Goal: Task Accomplishment & Management: Complete application form

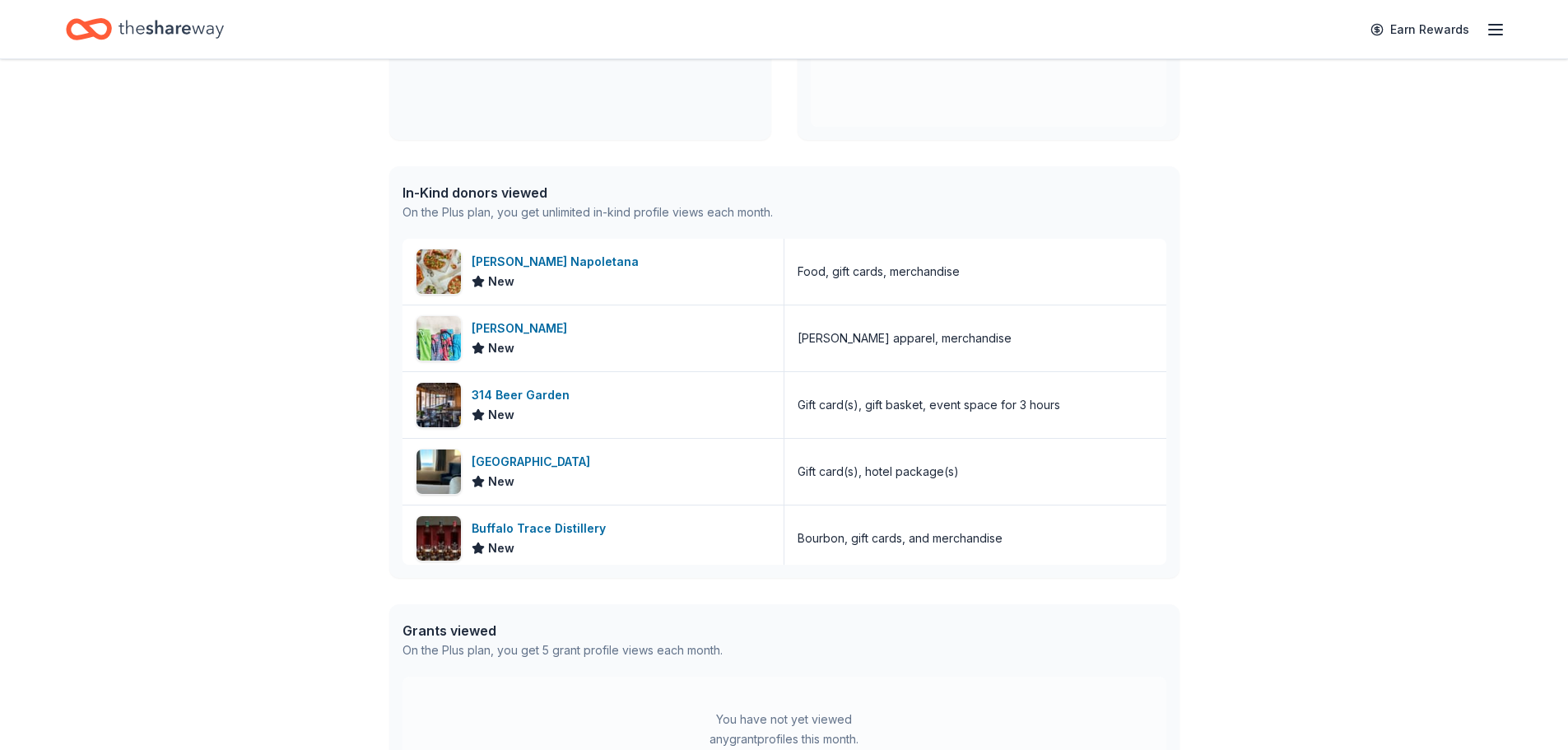
scroll to position [329, 0]
click at [543, 260] on div "[PERSON_NAME] Napoletana" at bounding box center [559, 260] width 174 height 20
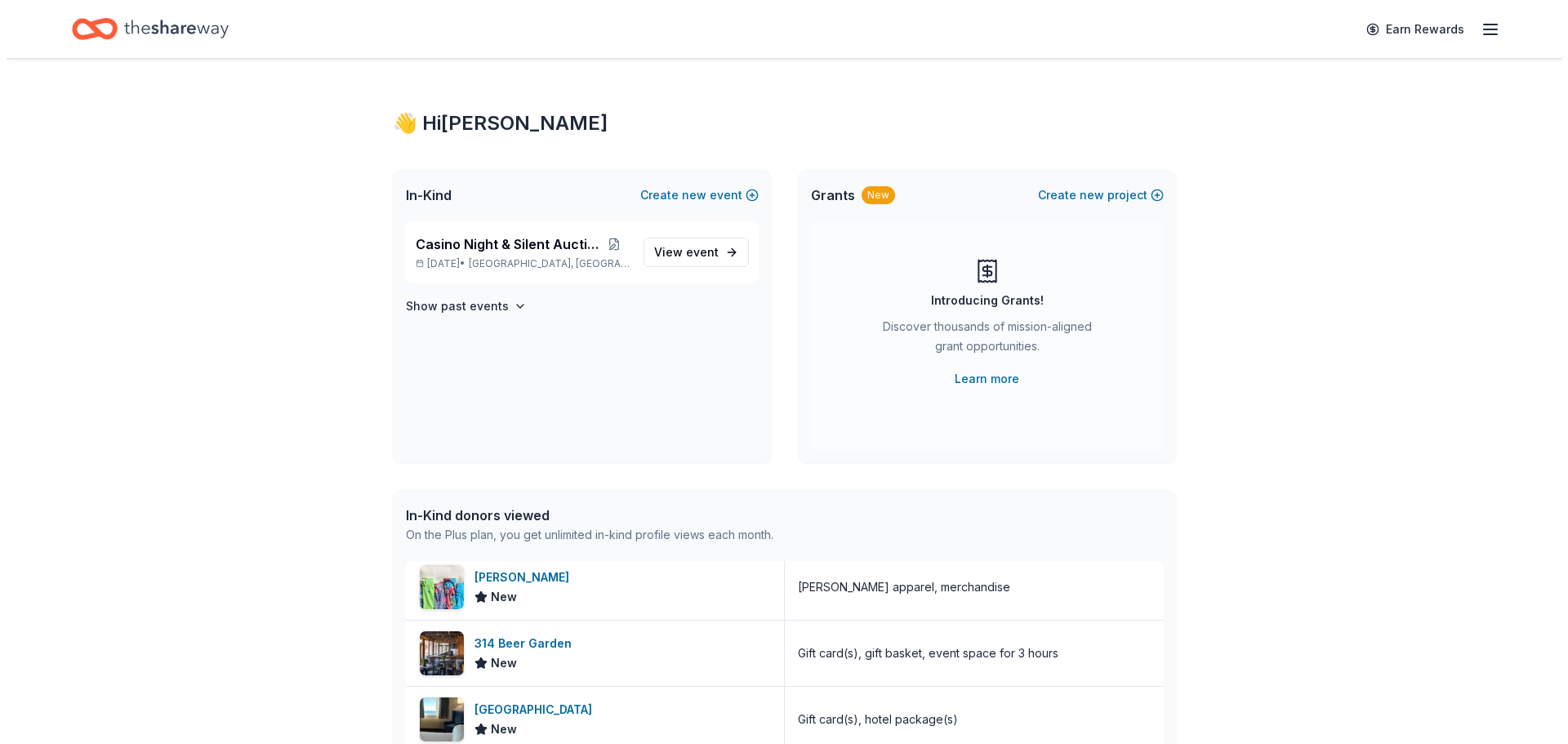
scroll to position [0, 0]
click at [489, 254] on span "Casino Night & Silent Auction" at bounding box center [500, 245] width 183 height 20
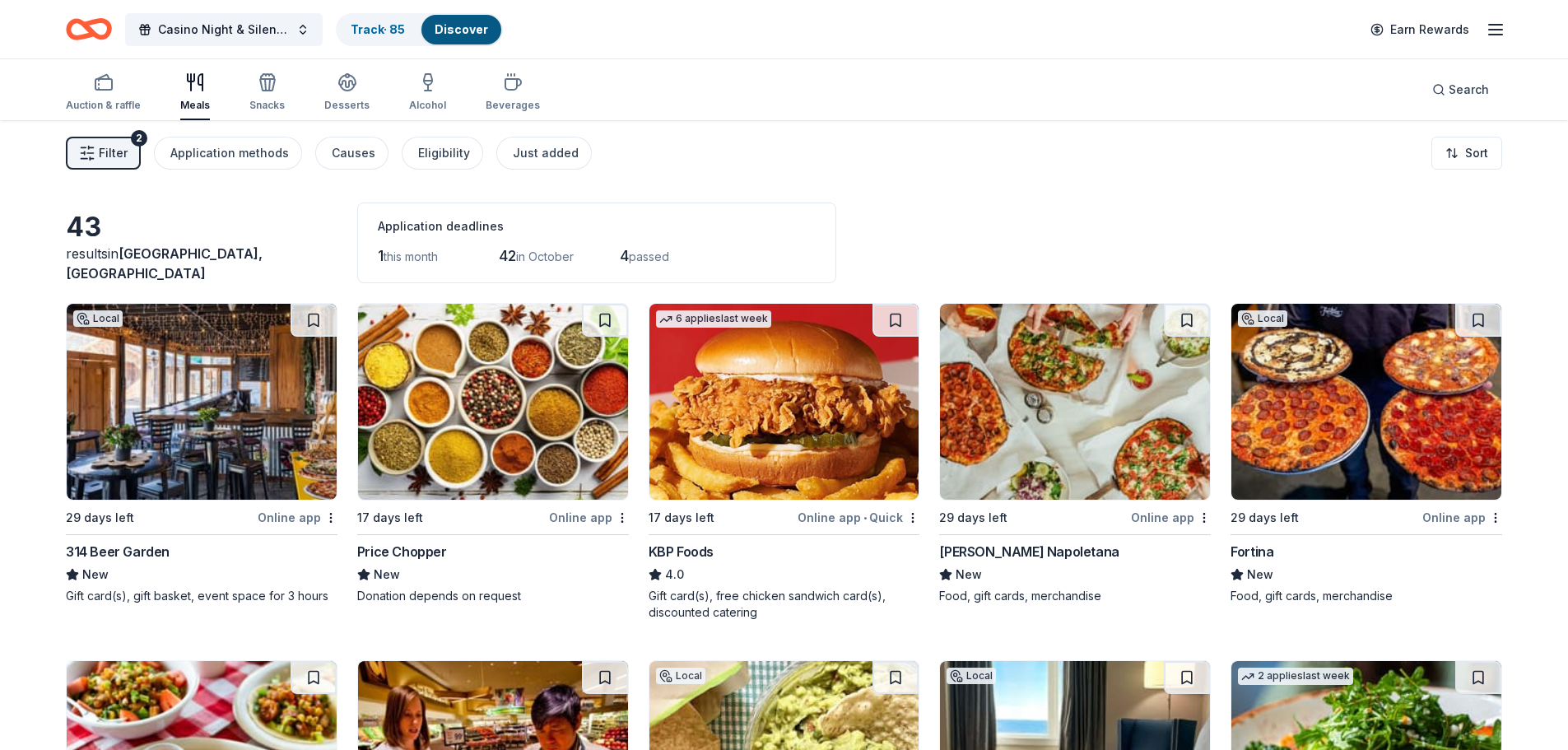
click at [118, 143] on span "Filter" at bounding box center [113, 153] width 29 height 20
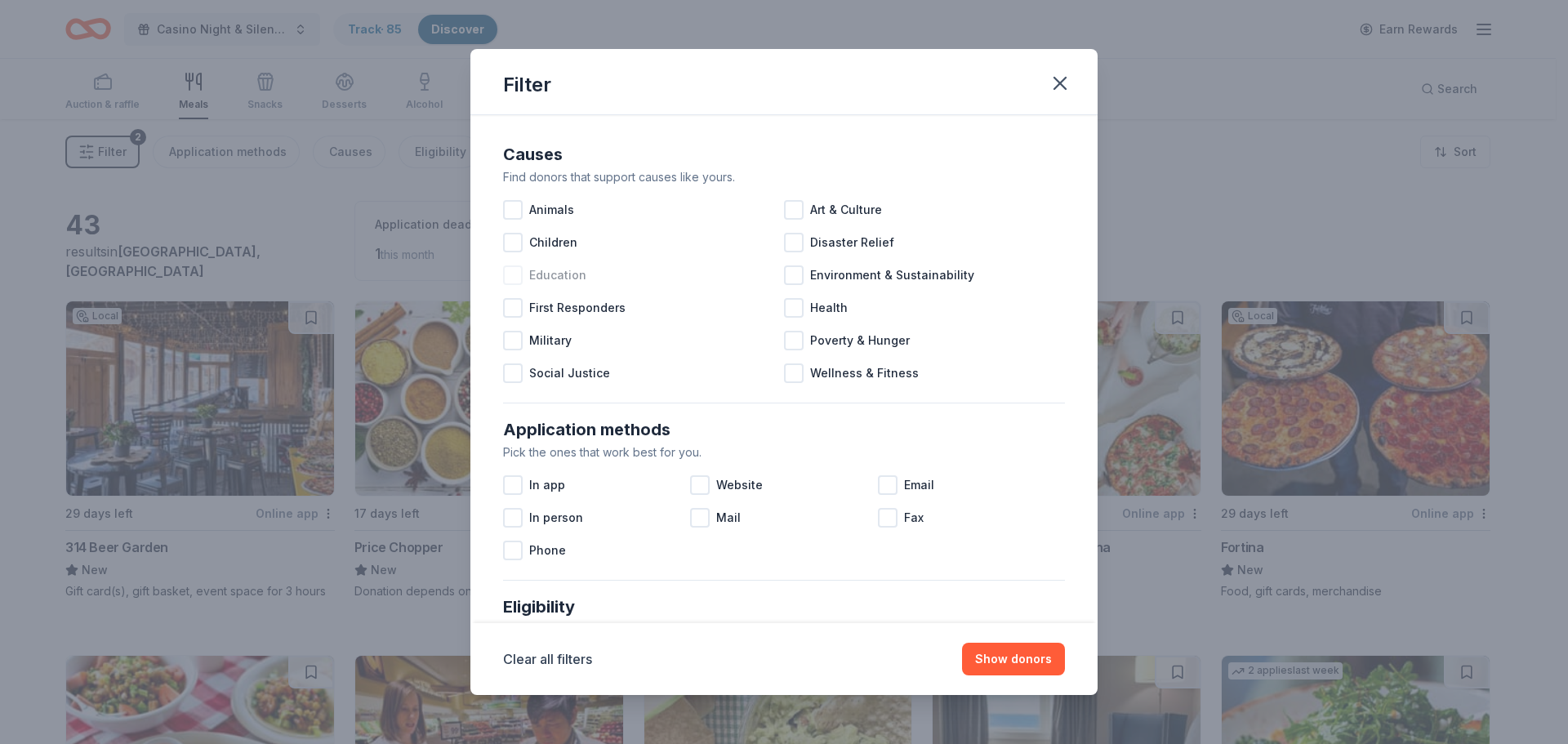
click at [511, 273] on div at bounding box center [513, 275] width 20 height 20
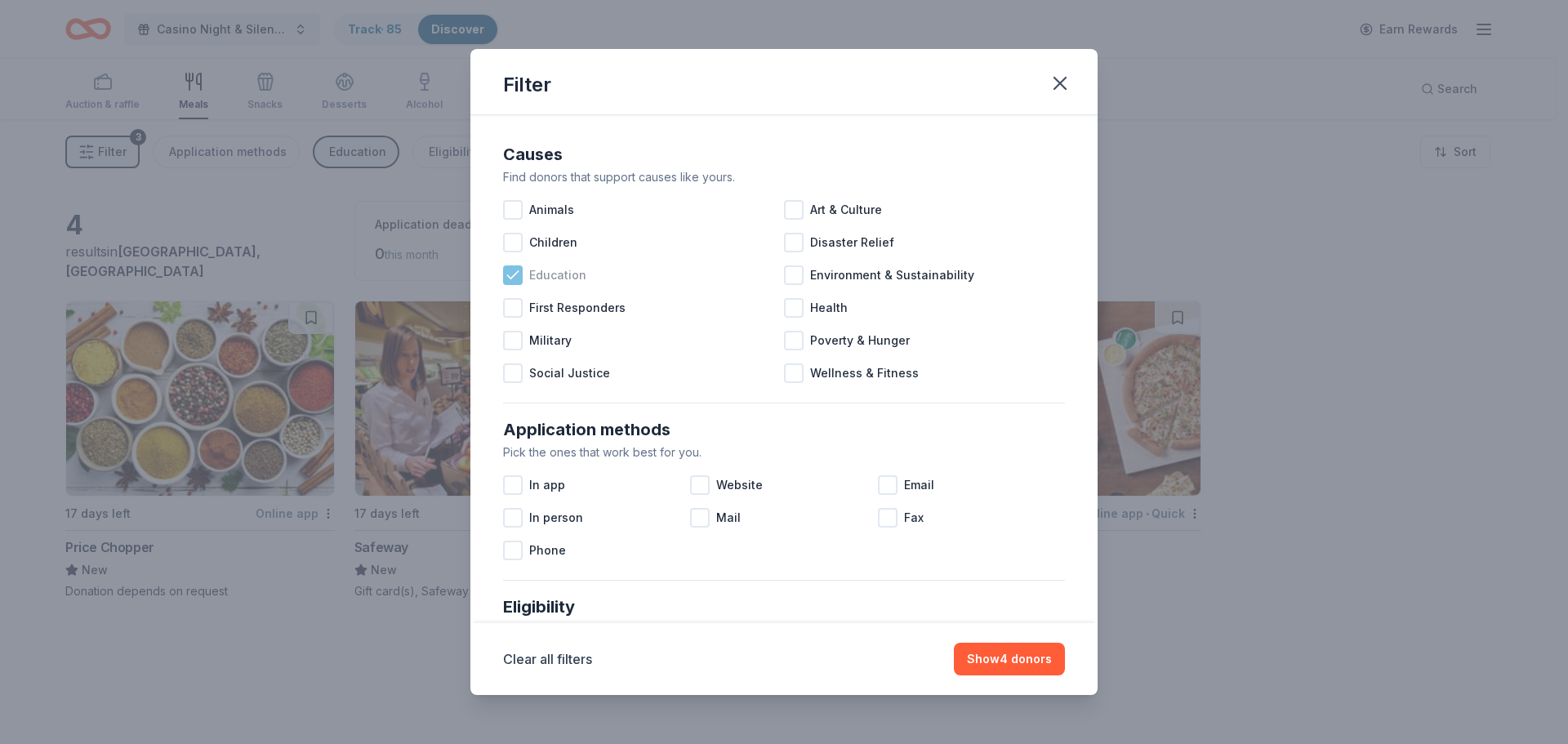
click at [511, 270] on icon at bounding box center [513, 275] width 16 height 16
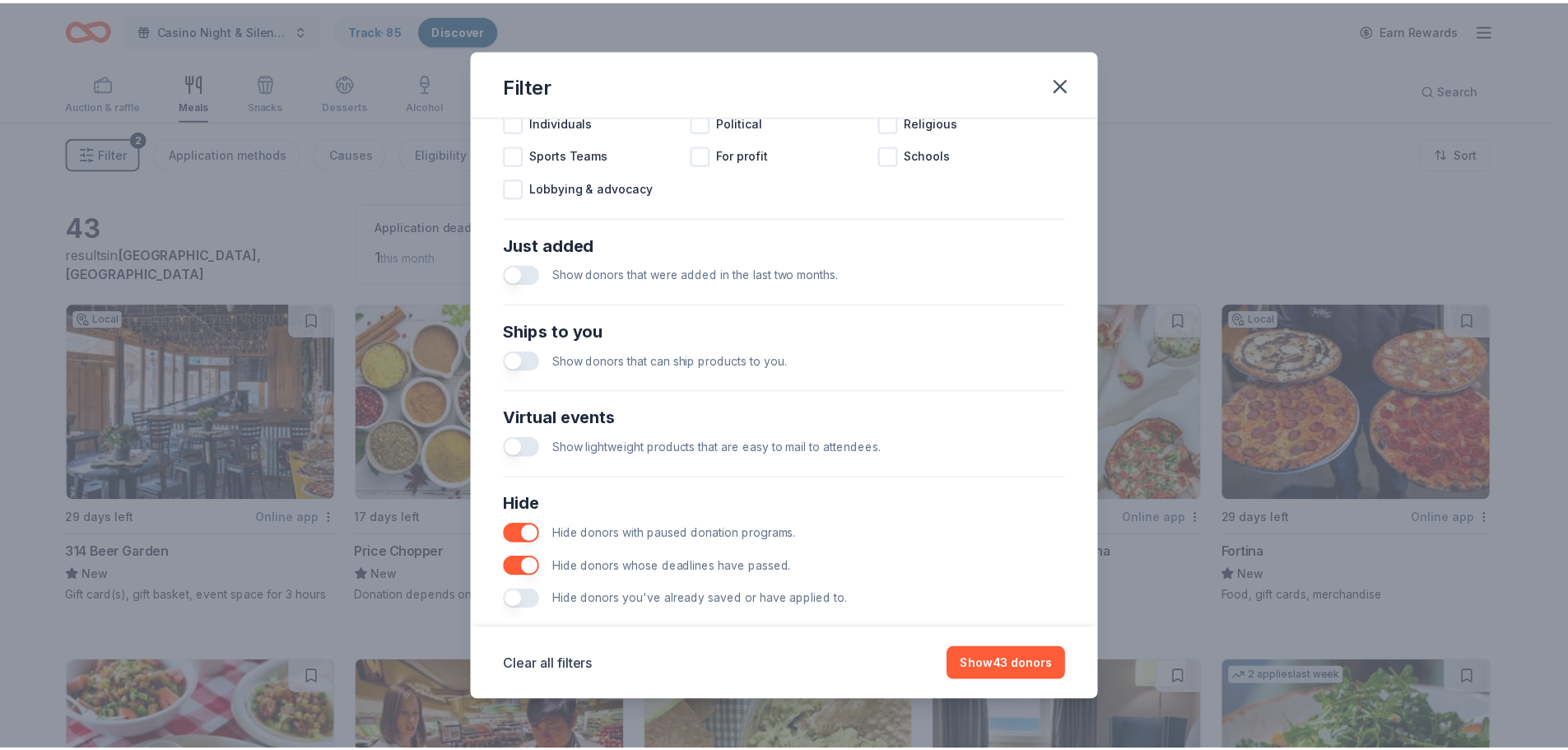
scroll to position [573, 0]
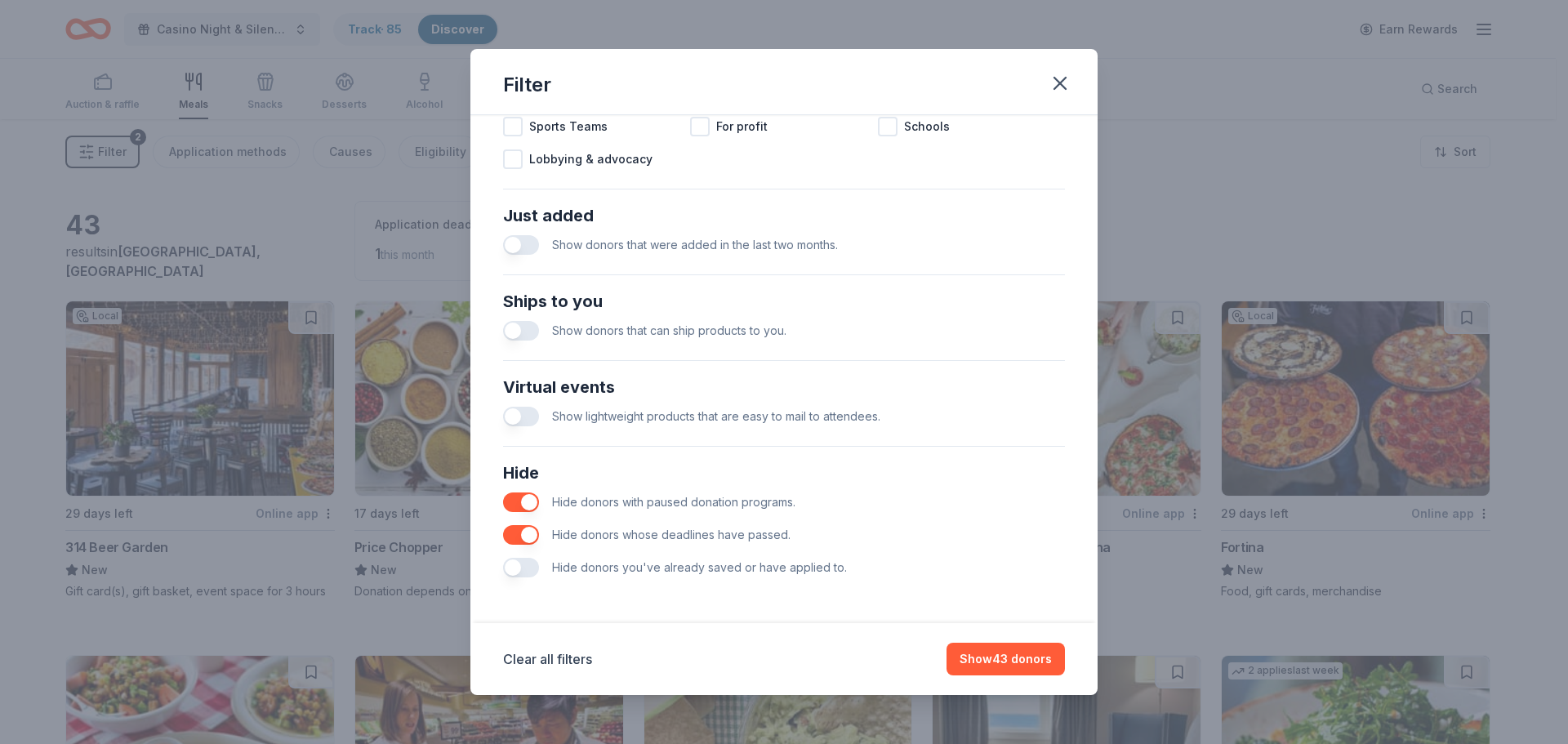
click at [532, 567] on button "button" at bounding box center [521, 568] width 36 height 20
click at [529, 570] on button "button" at bounding box center [521, 568] width 36 height 20
click at [1058, 83] on icon "button" at bounding box center [1060, 83] width 12 height 12
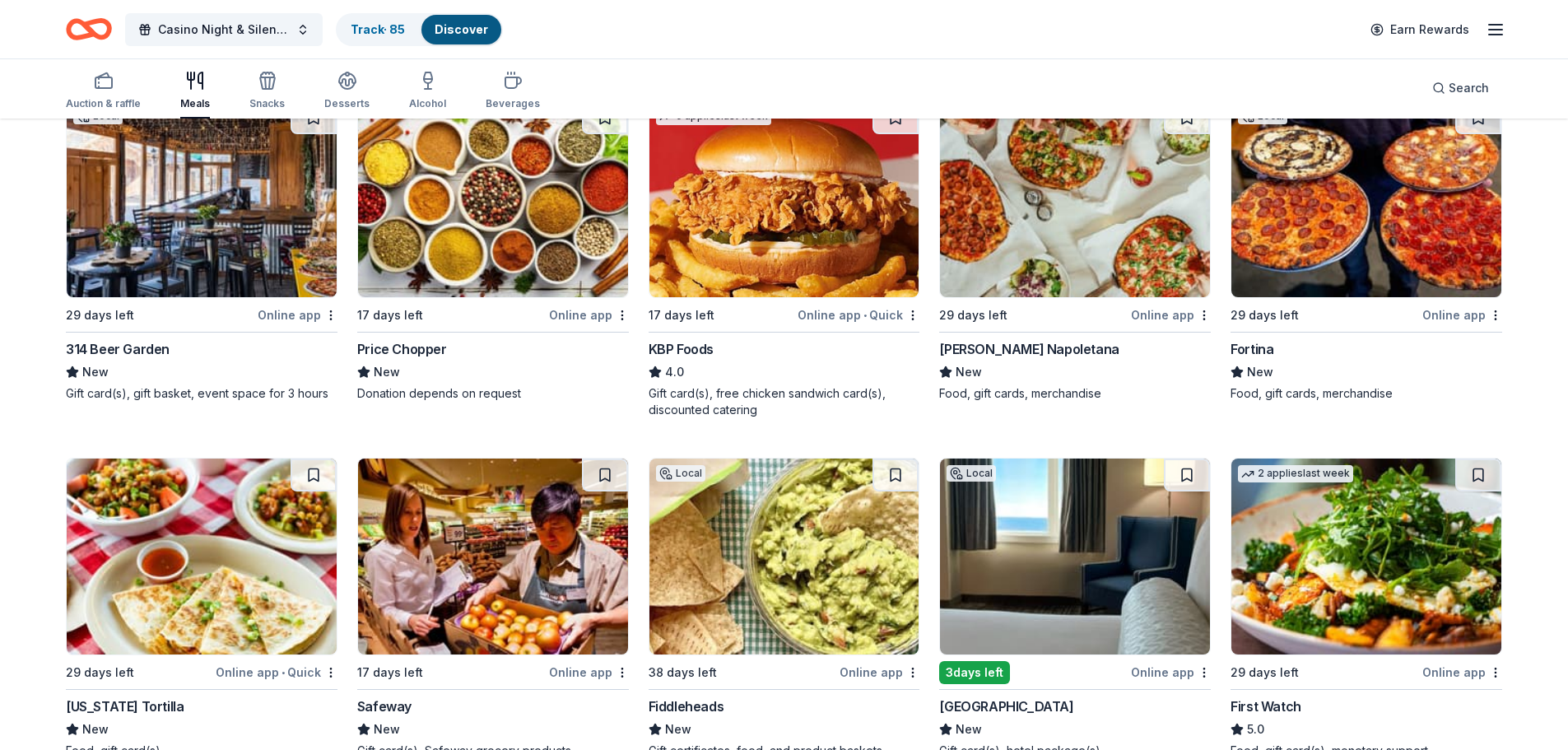
scroll to position [247, 0]
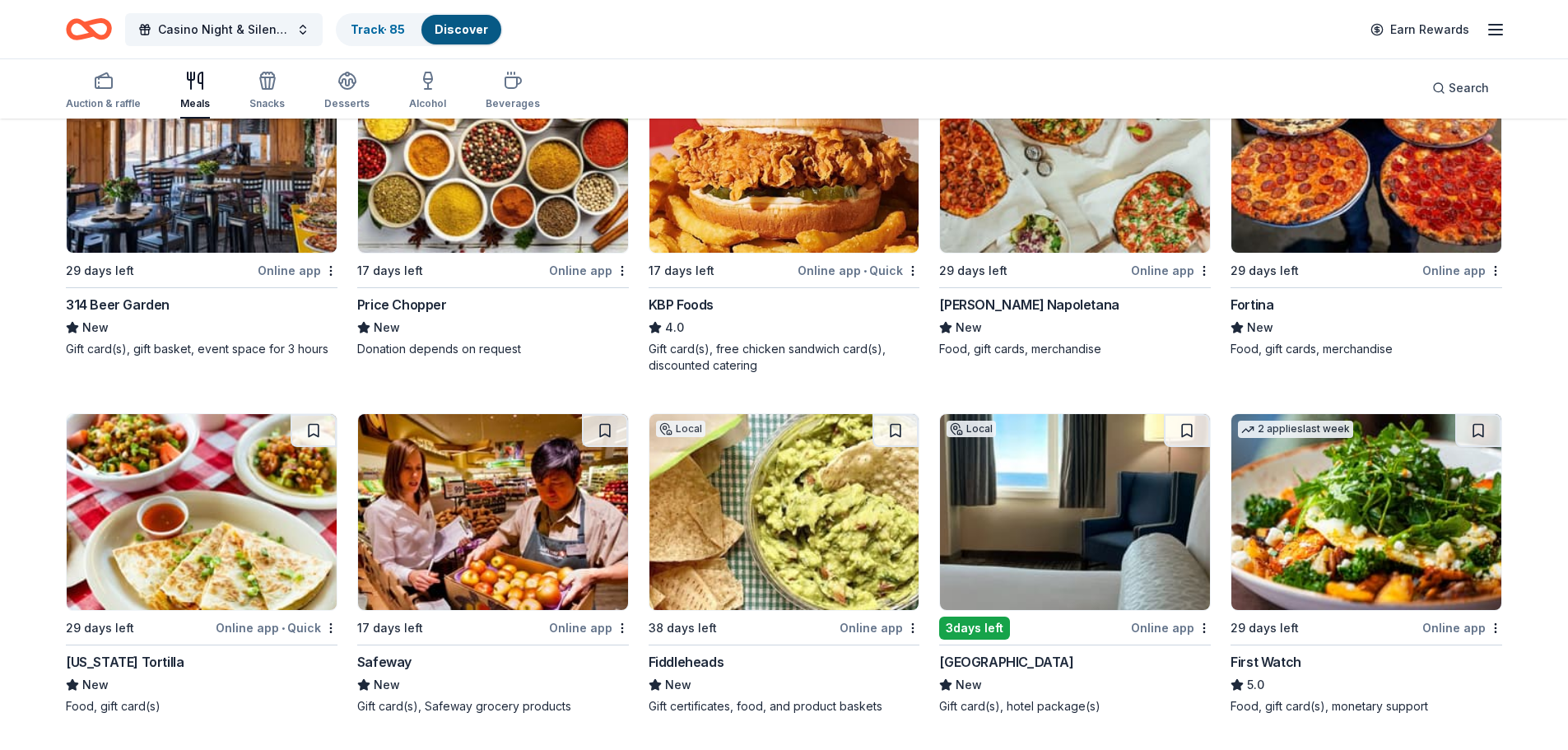
click at [1035, 217] on img at bounding box center [1075, 155] width 270 height 196
click at [1352, 209] on img at bounding box center [1367, 155] width 270 height 196
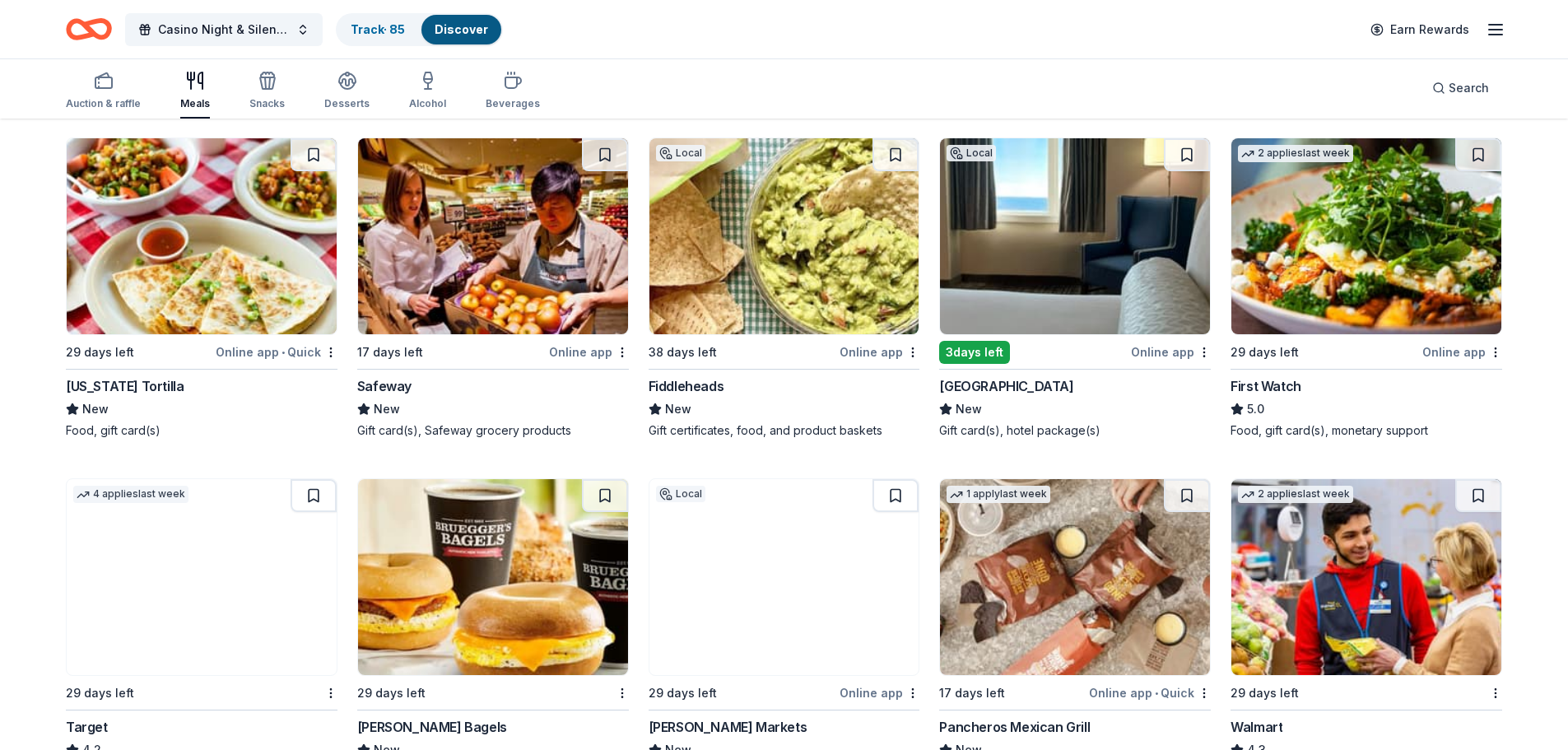
scroll to position [494, 0]
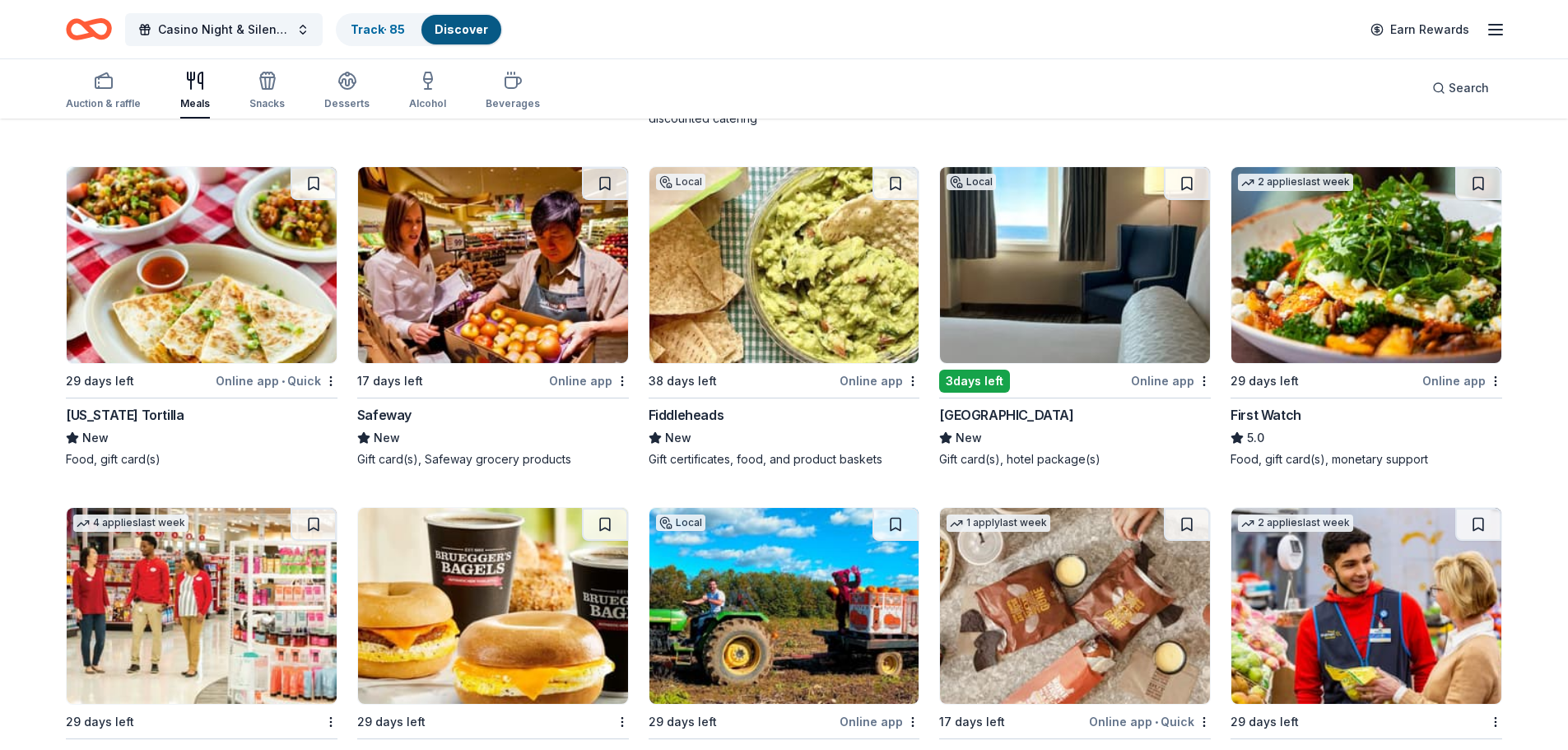
click at [783, 316] on img at bounding box center [784, 265] width 270 height 196
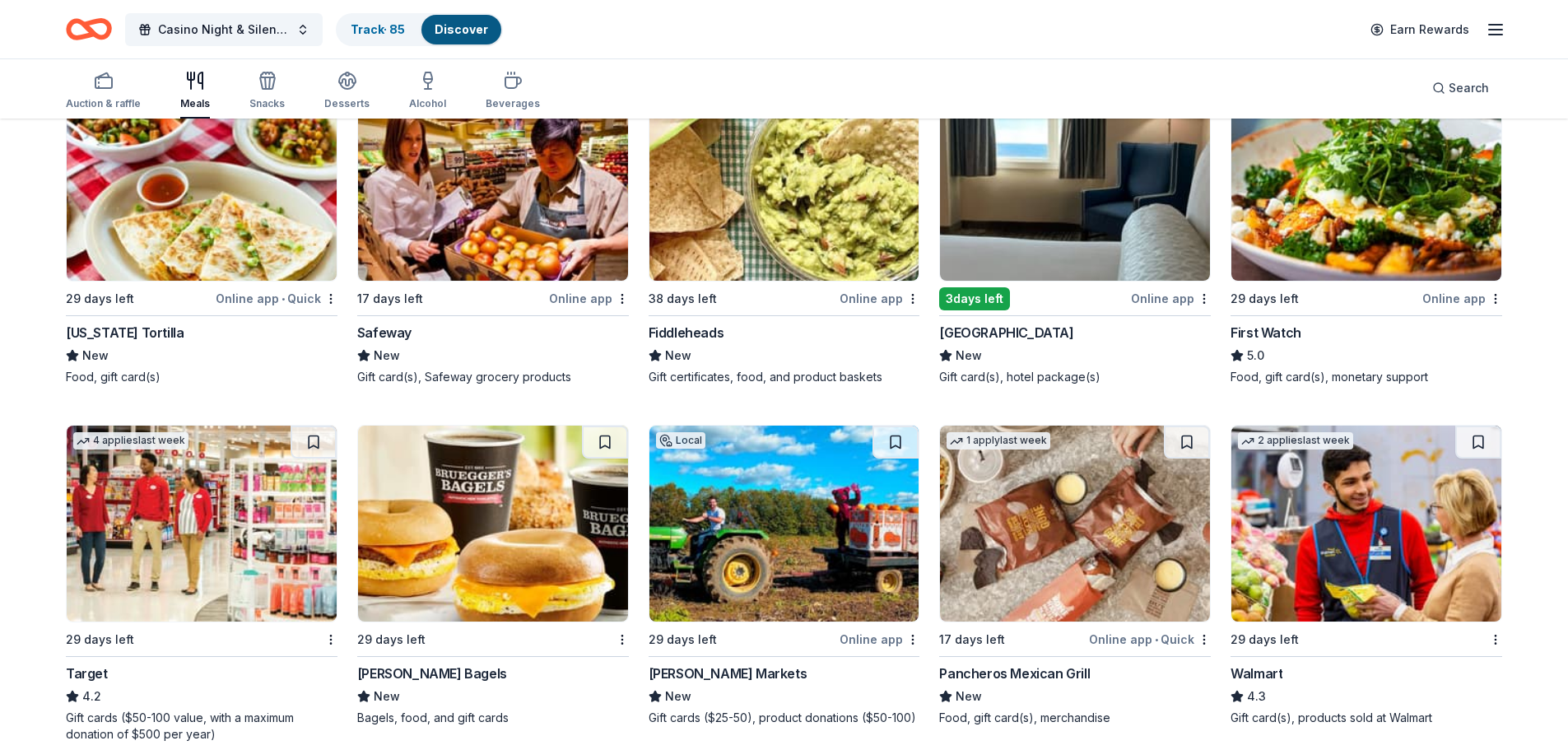
click at [1412, 229] on img at bounding box center [1367, 182] width 270 height 196
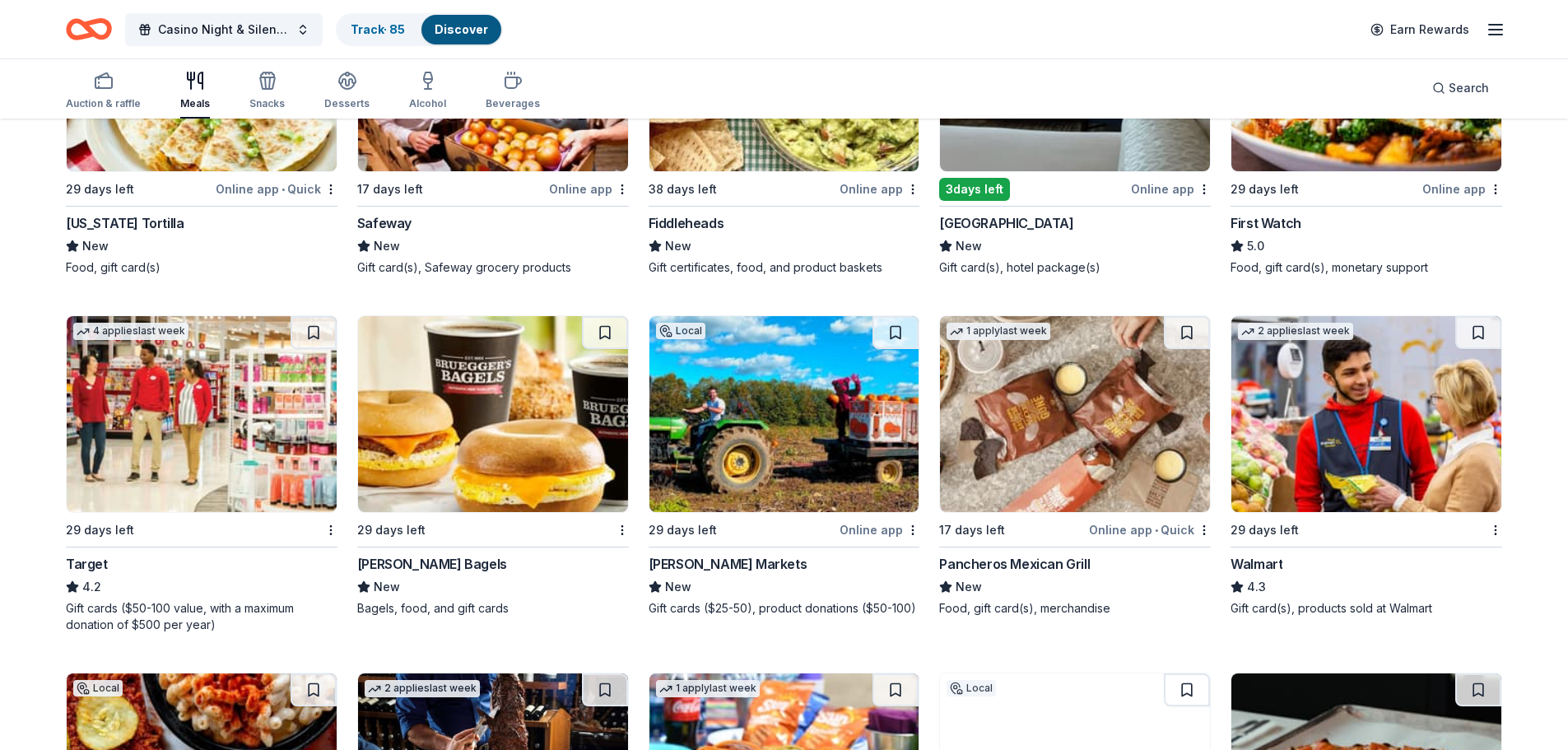
scroll to position [905, 0]
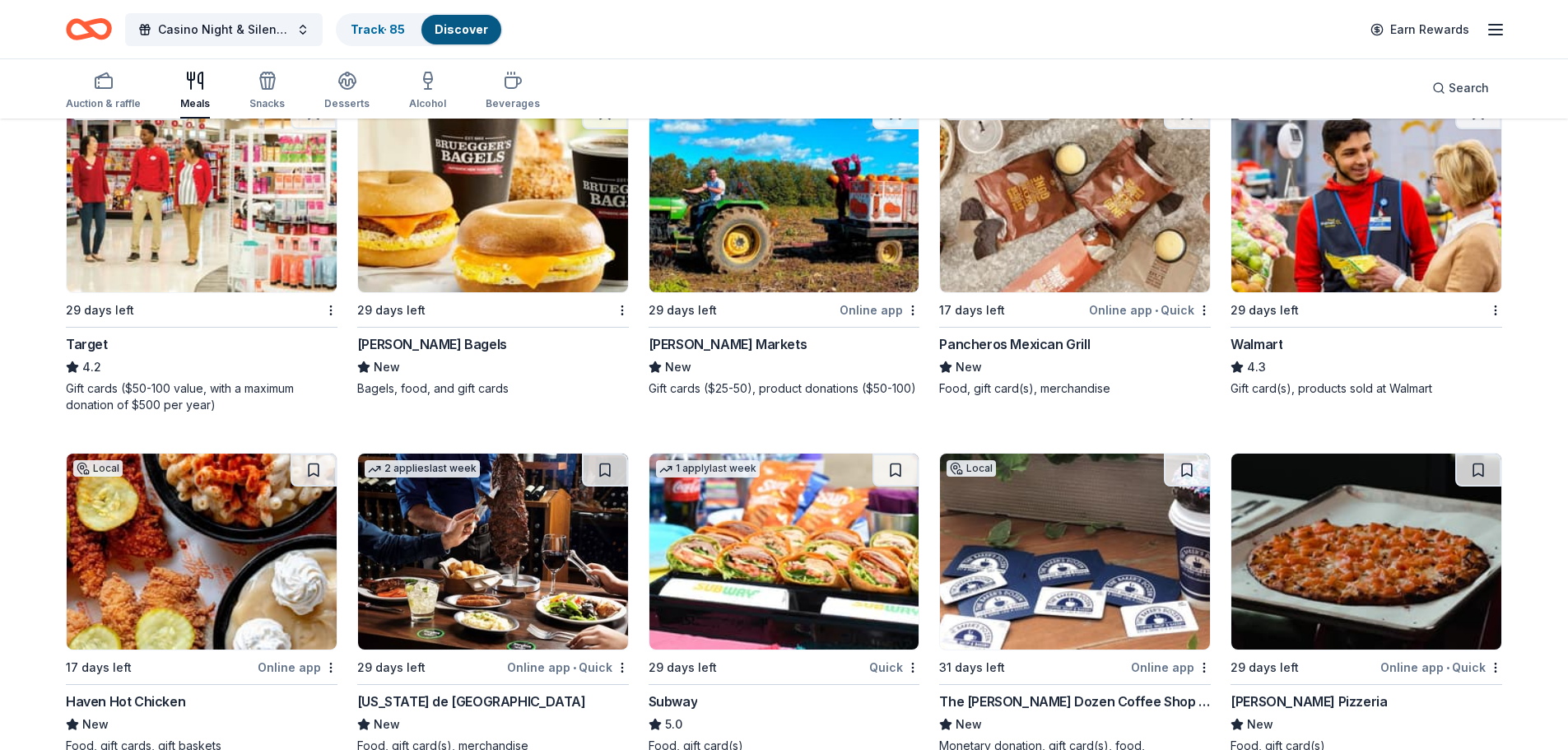
click at [191, 205] on img at bounding box center [202, 194] width 270 height 196
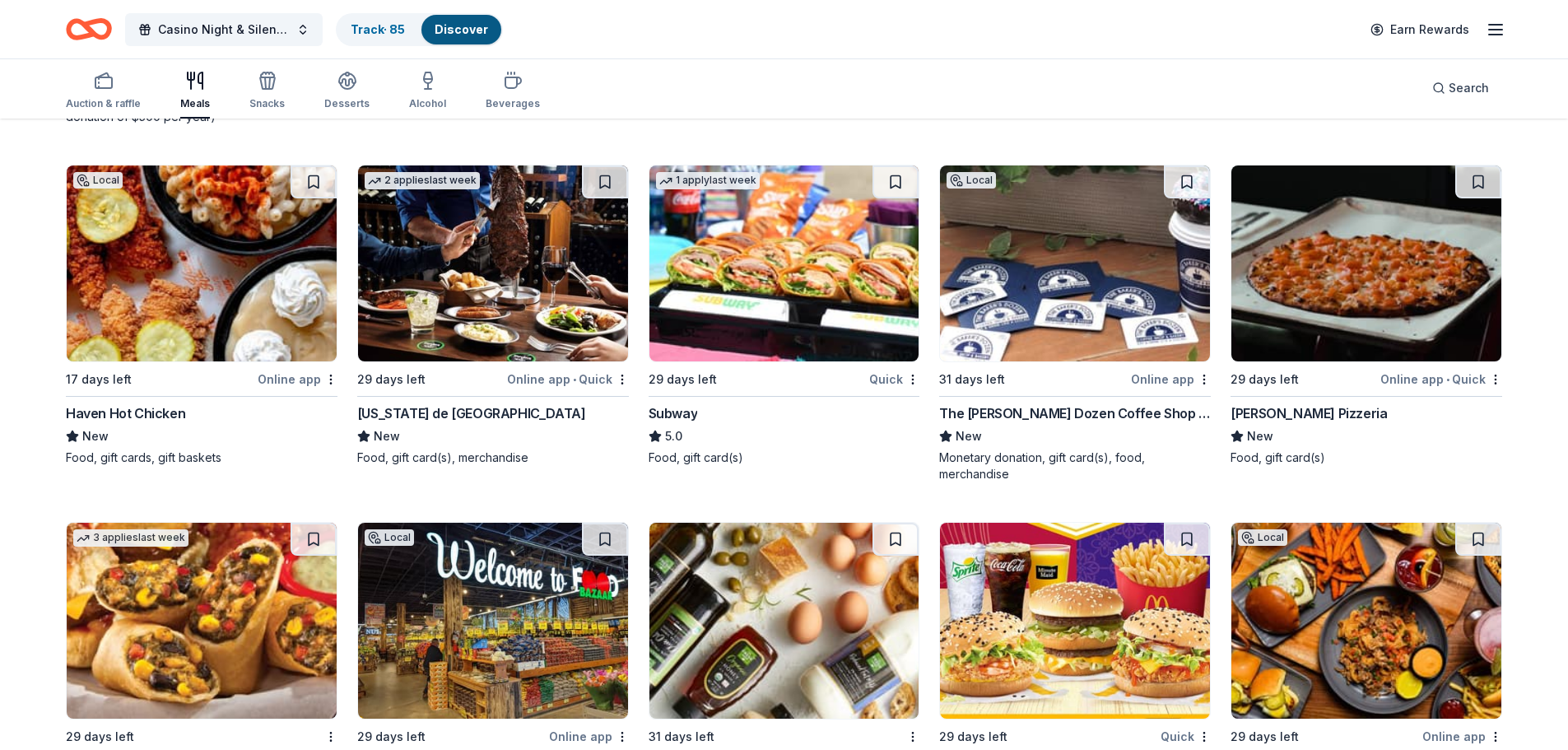
scroll to position [1222, 0]
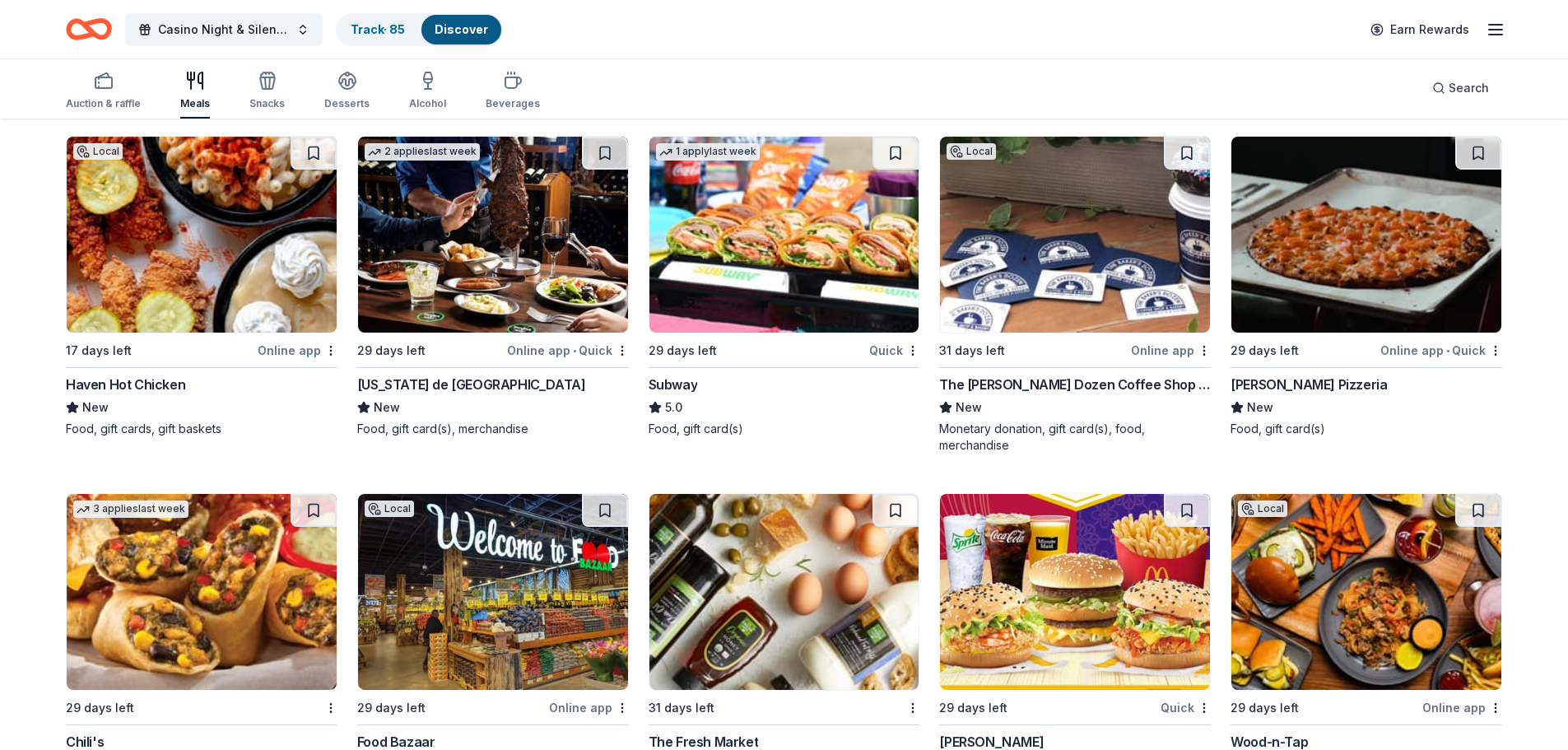
click at [448, 256] on img at bounding box center [493, 235] width 270 height 196
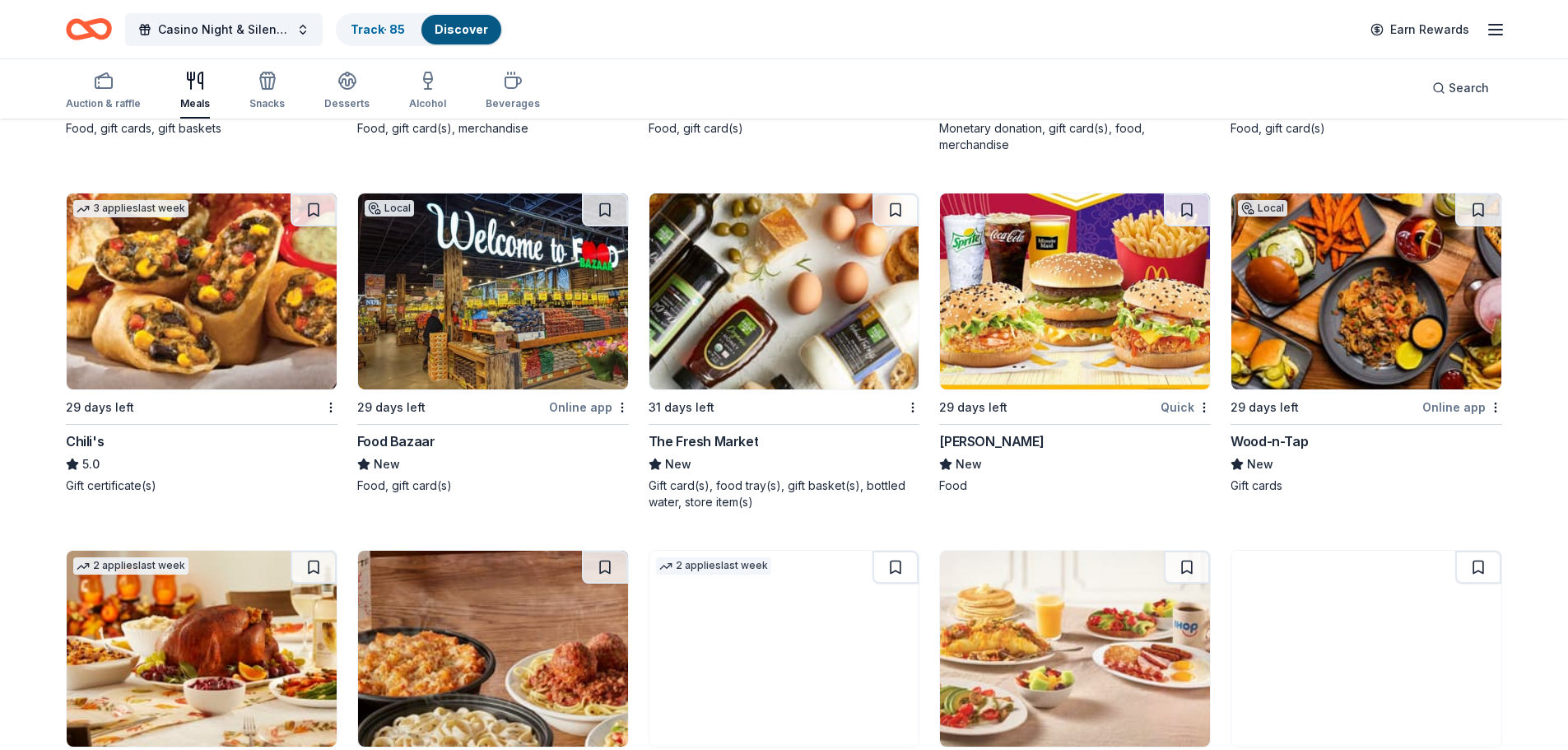
scroll to position [1552, 0]
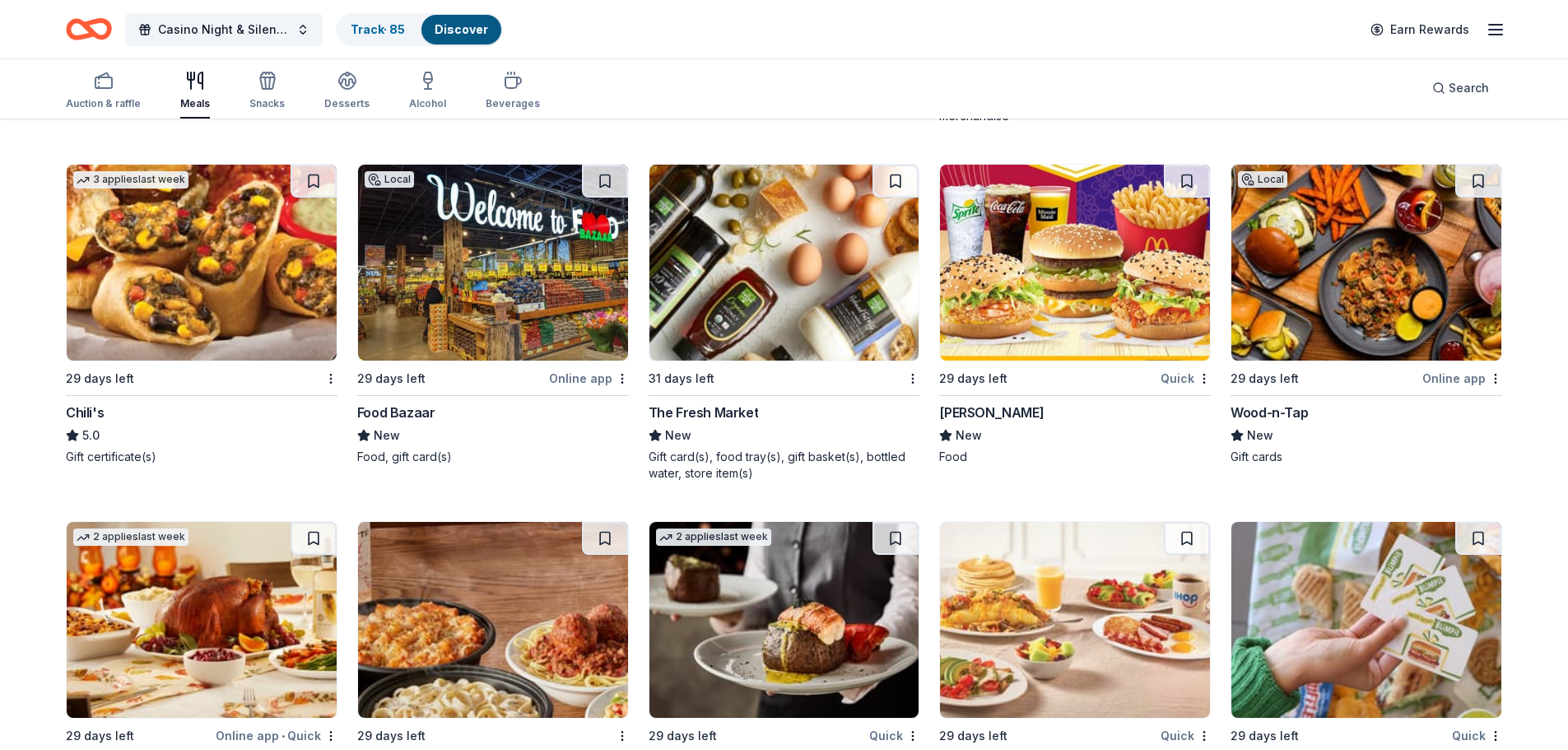
click at [813, 324] on img at bounding box center [784, 263] width 270 height 196
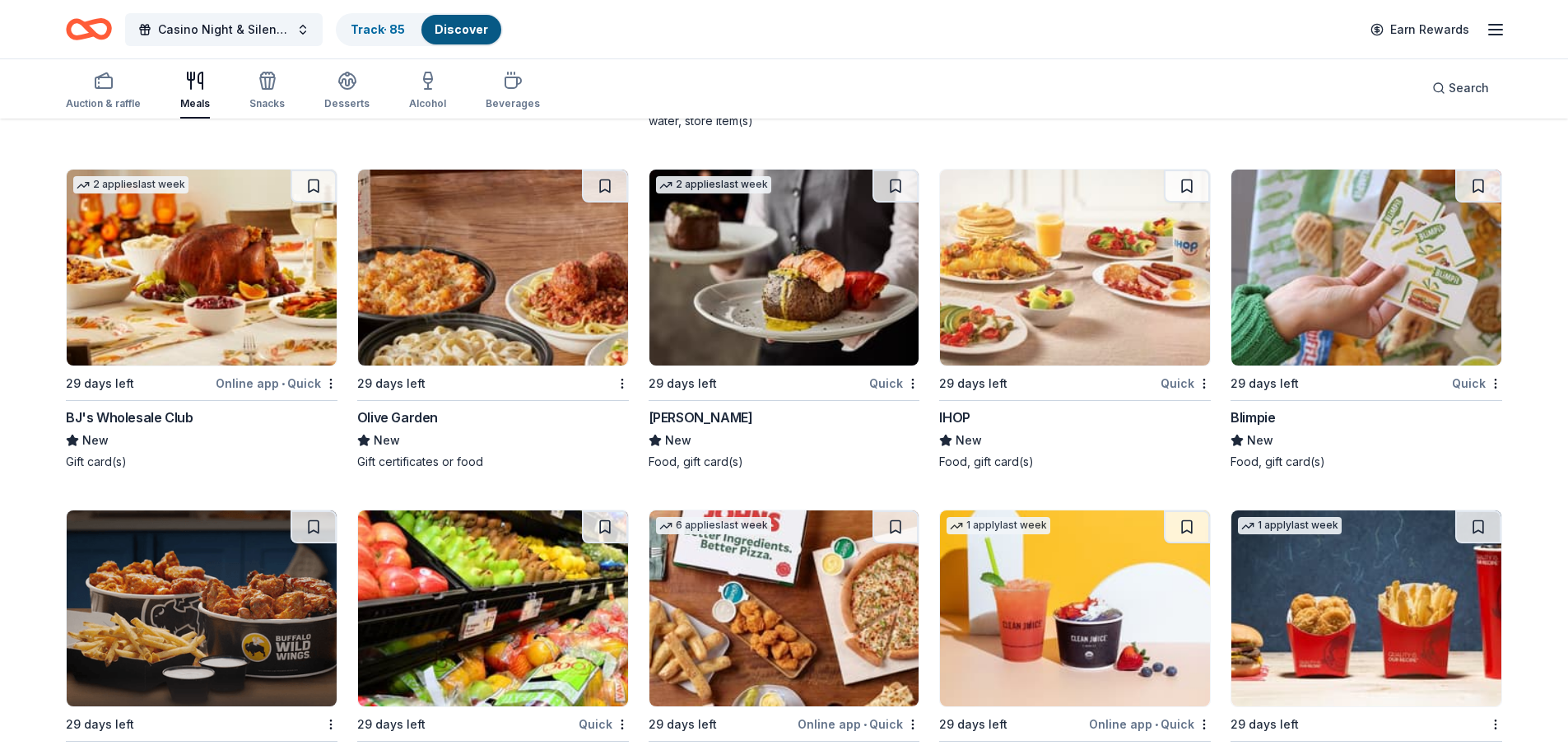
scroll to position [1920, 0]
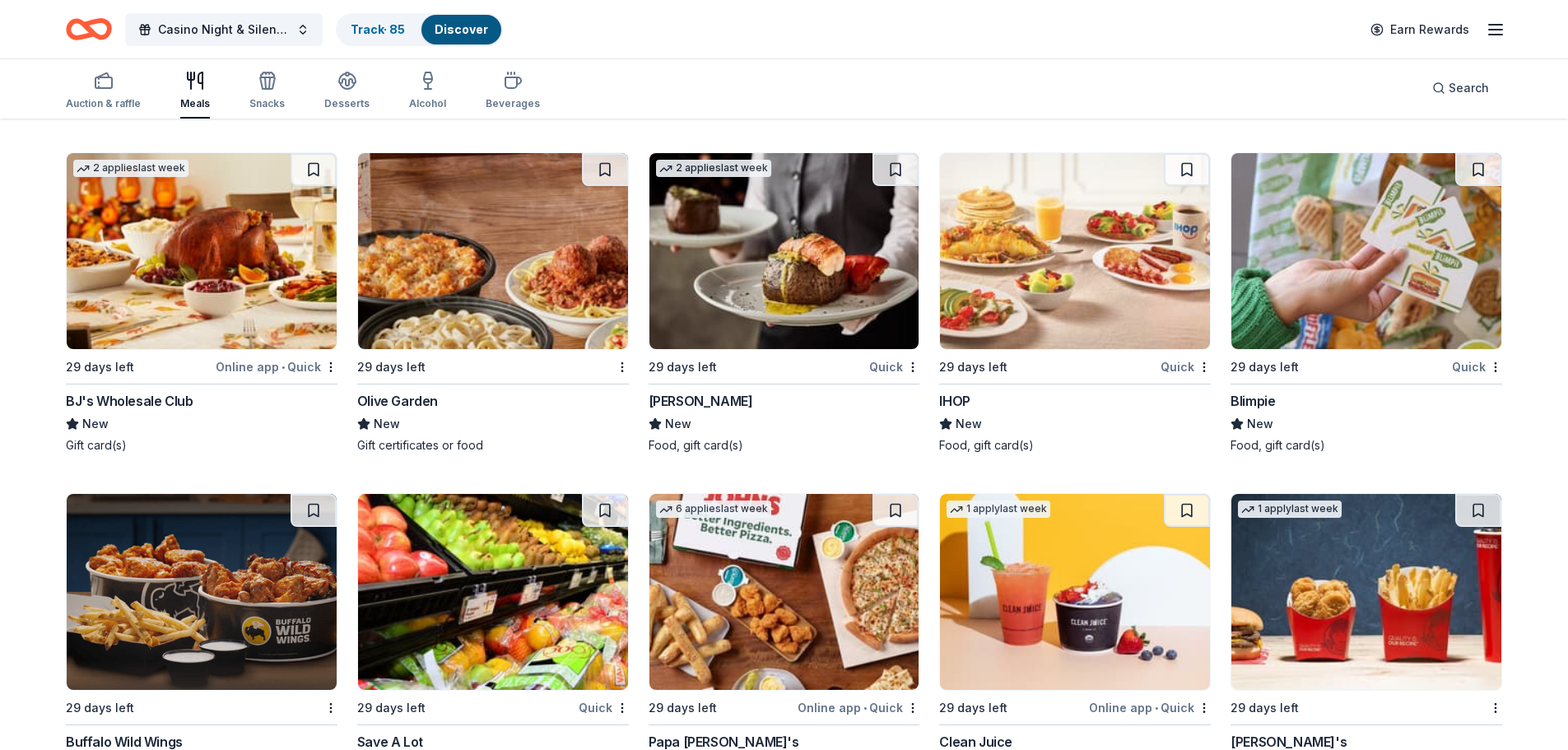
click at [513, 303] on img at bounding box center [493, 251] width 270 height 196
click at [806, 287] on img at bounding box center [784, 251] width 270 height 196
click at [1141, 309] on img at bounding box center [1075, 251] width 270 height 196
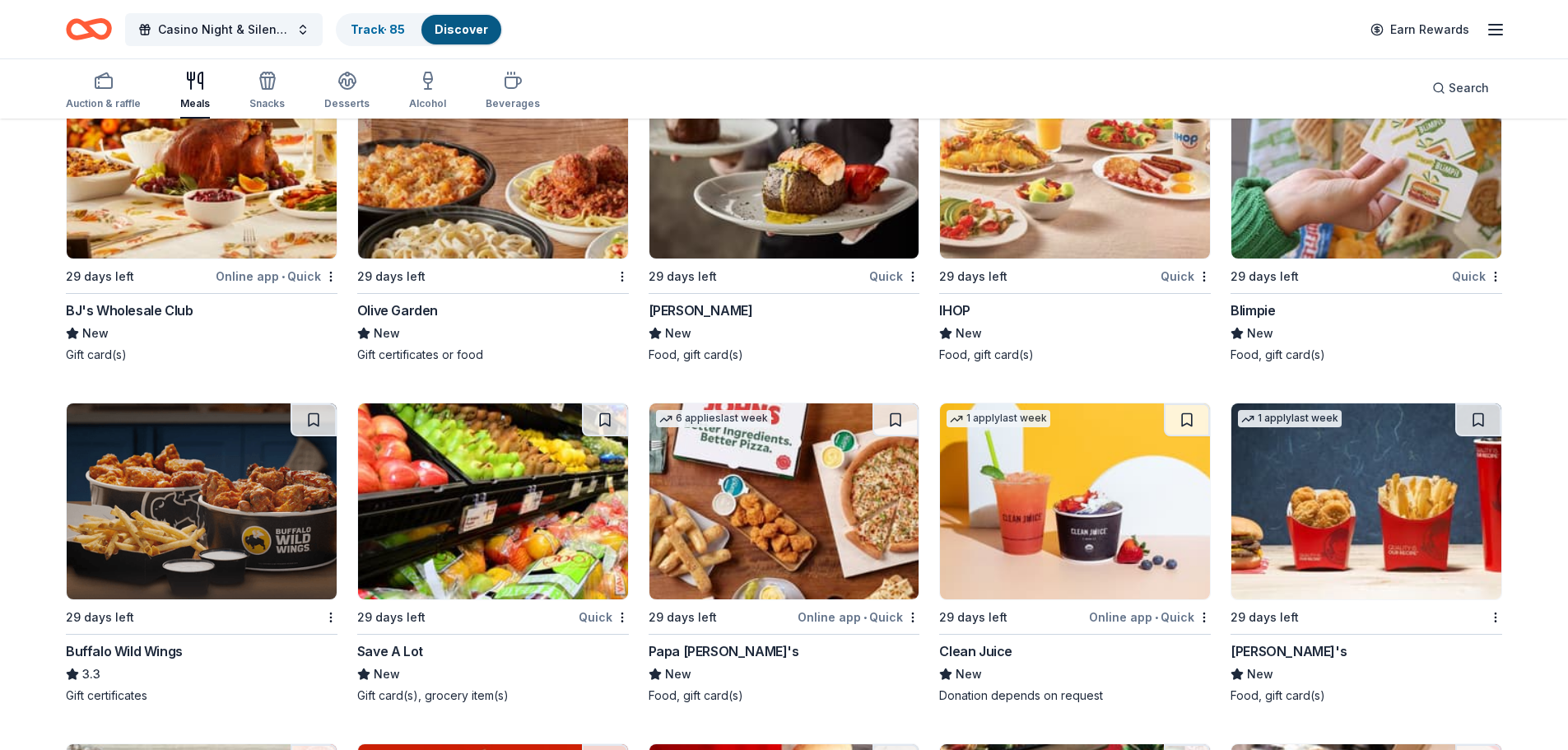
scroll to position [2167, 0]
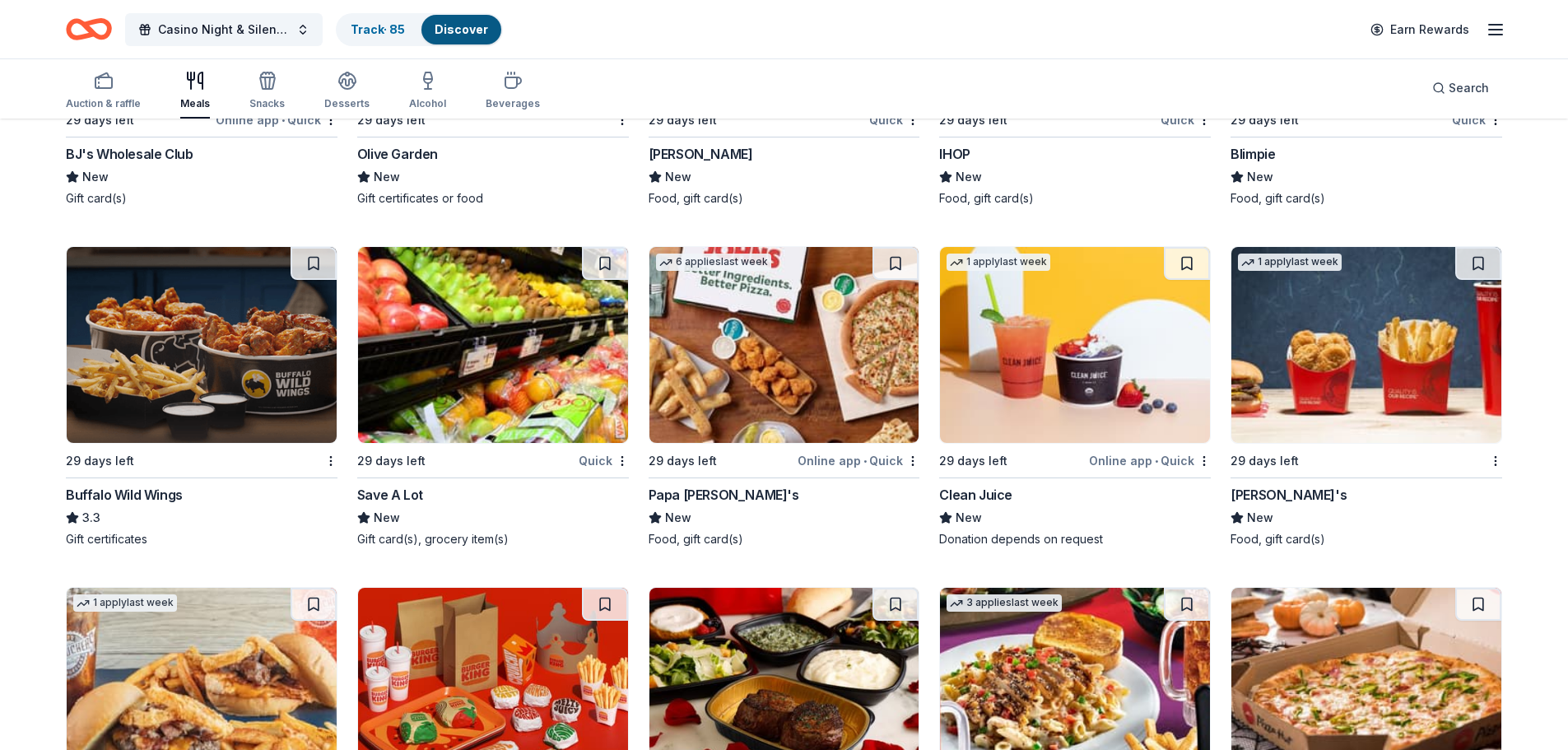
click at [134, 369] on img at bounding box center [202, 345] width 270 height 196
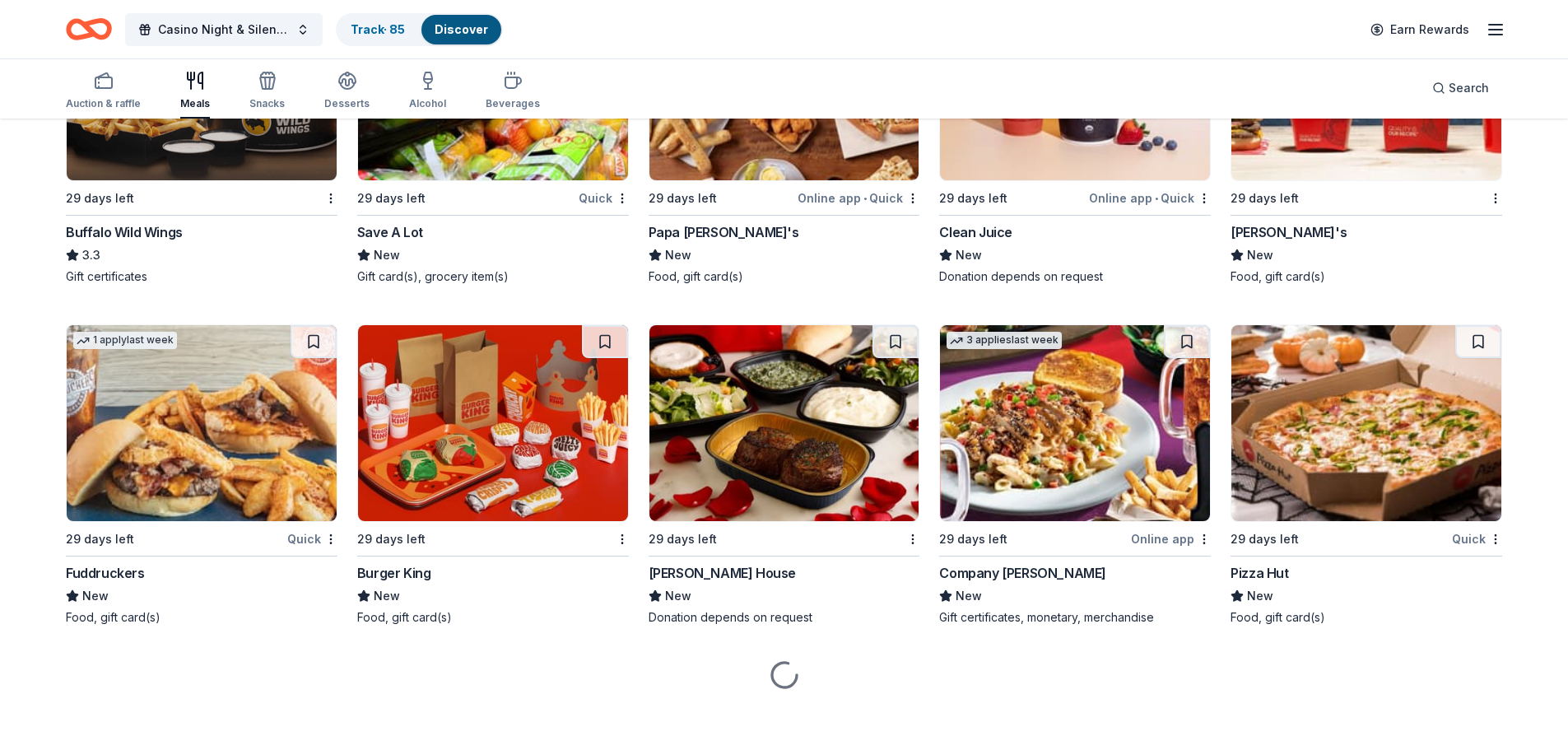
scroll to position [2437, 0]
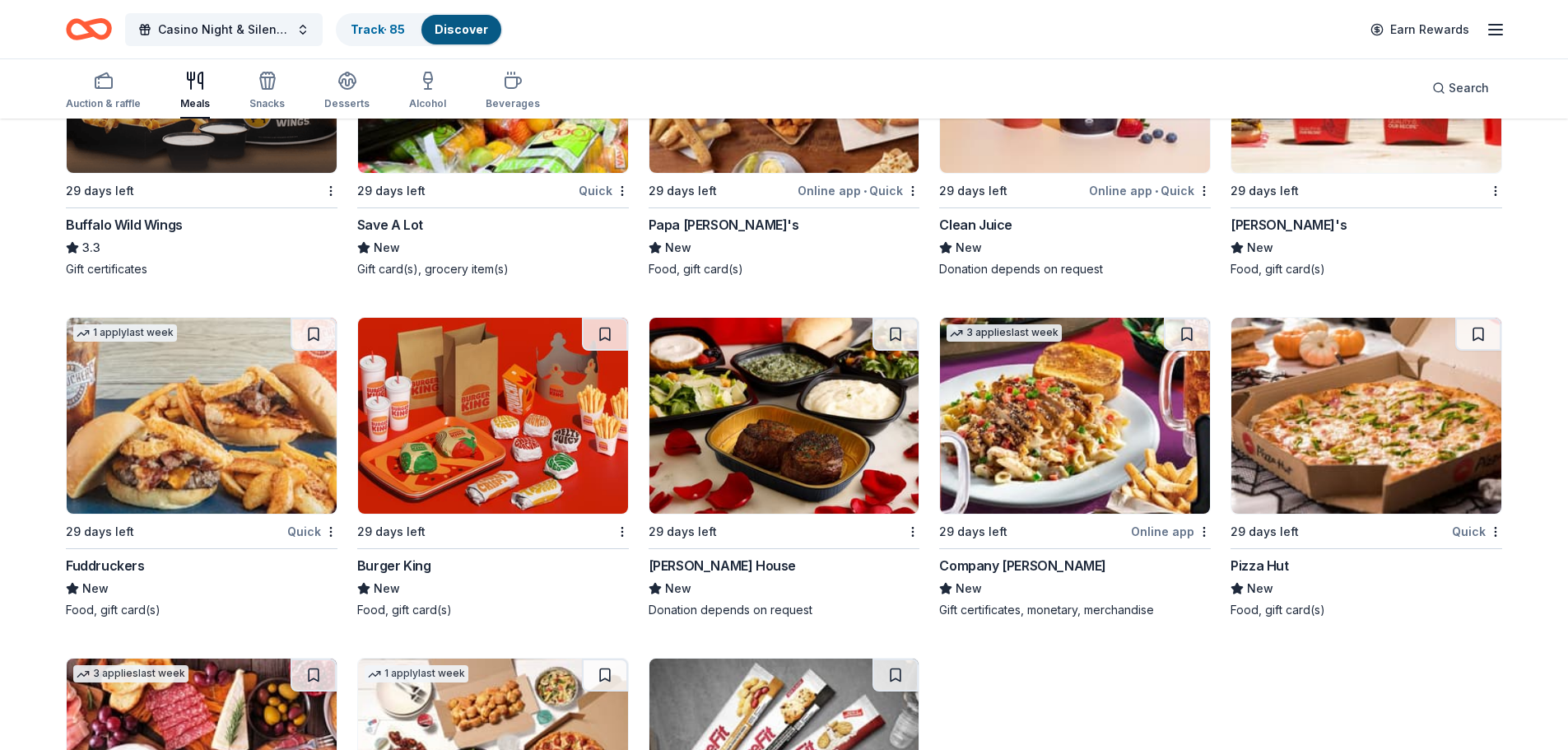
click at [753, 405] on img at bounding box center [784, 415] width 270 height 196
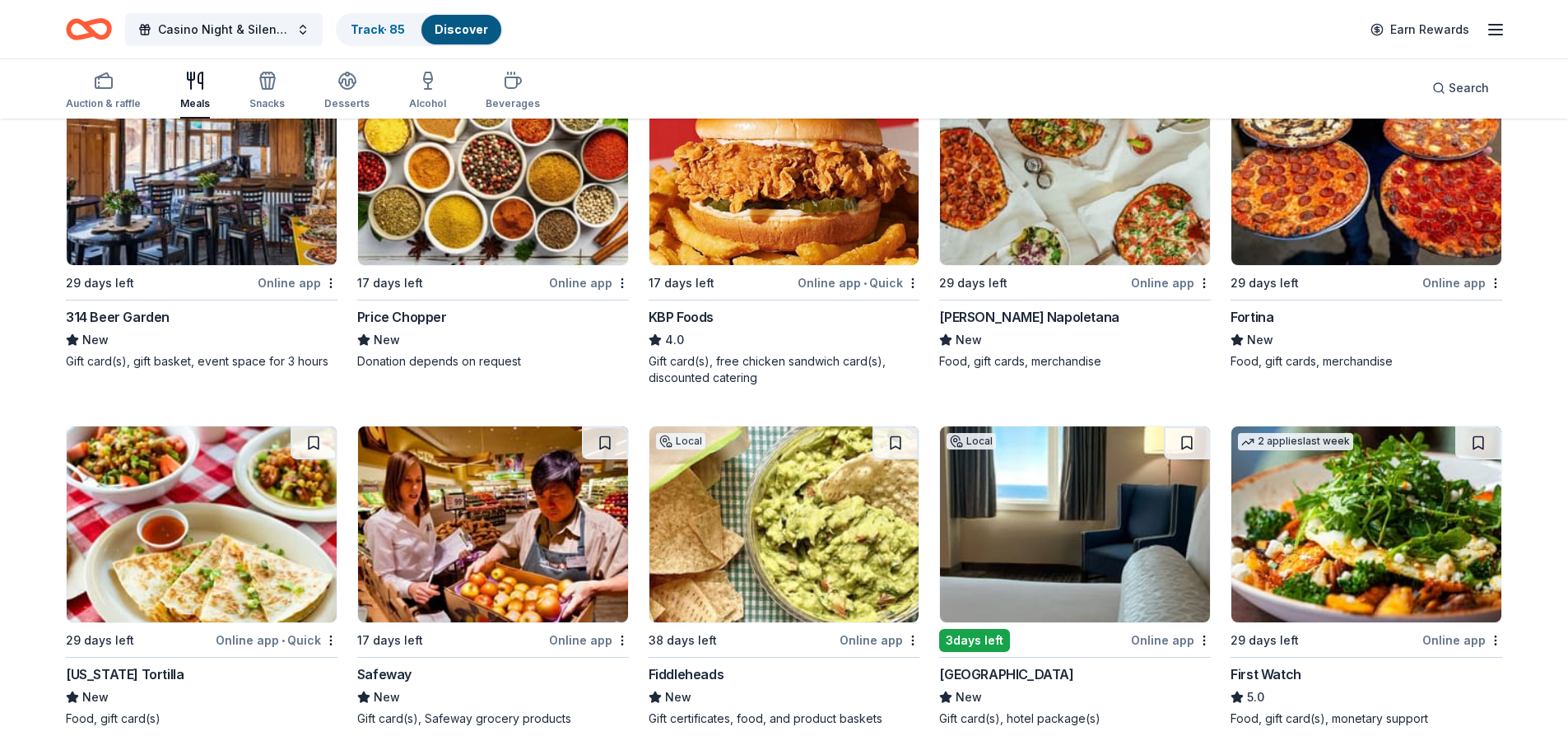
scroll to position [0, 0]
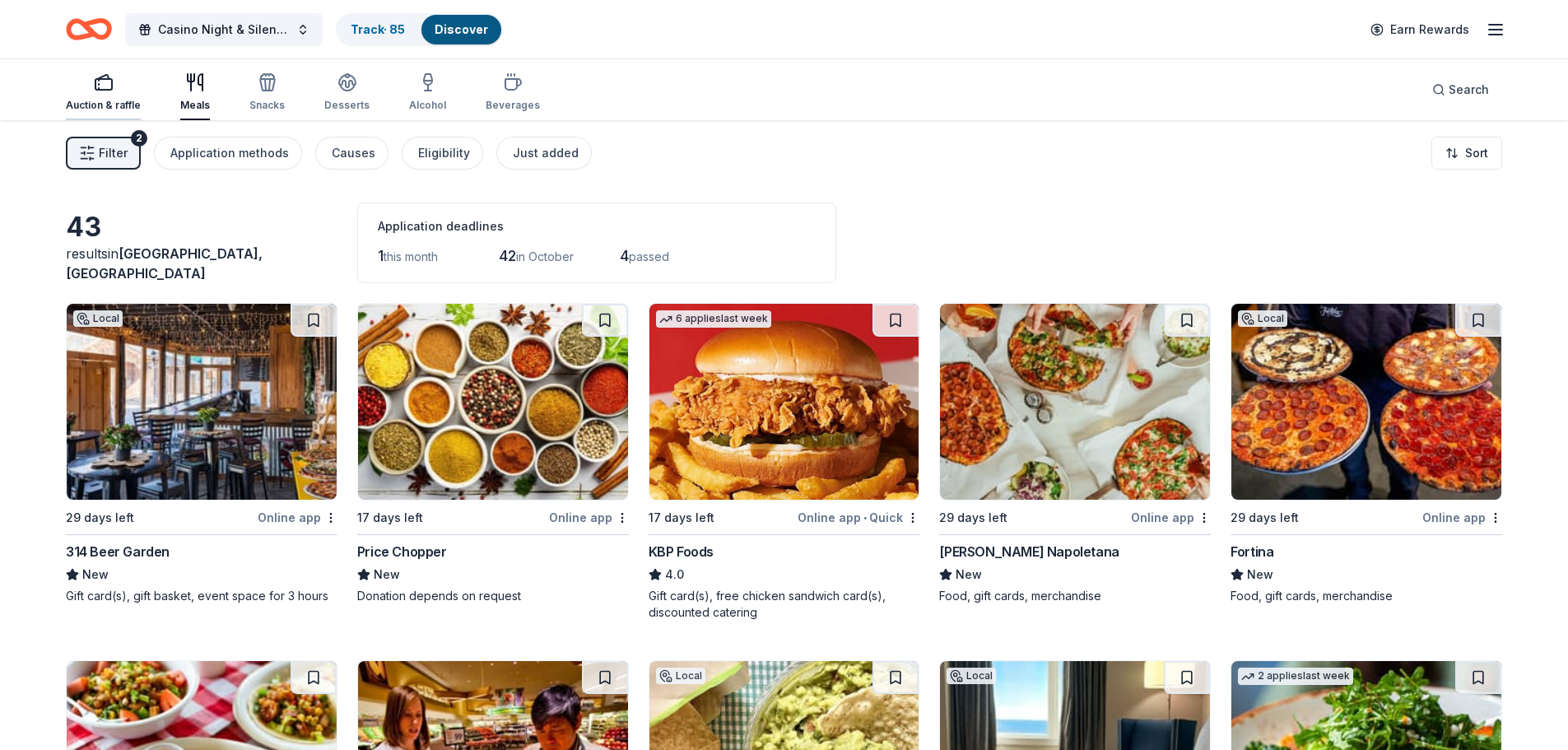
click at [110, 94] on div "Auction & raffle" at bounding box center [103, 93] width 75 height 40
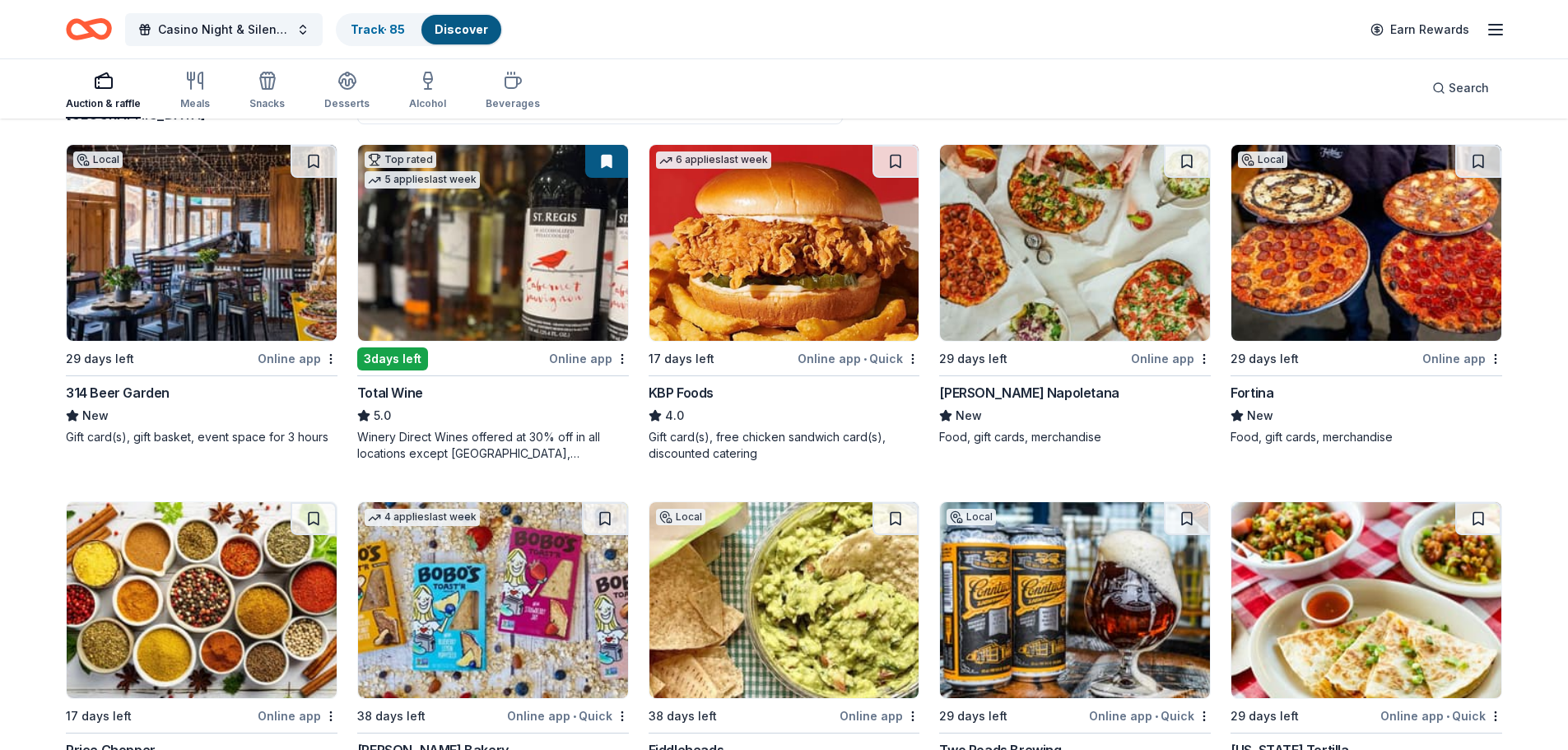
scroll to position [165, 0]
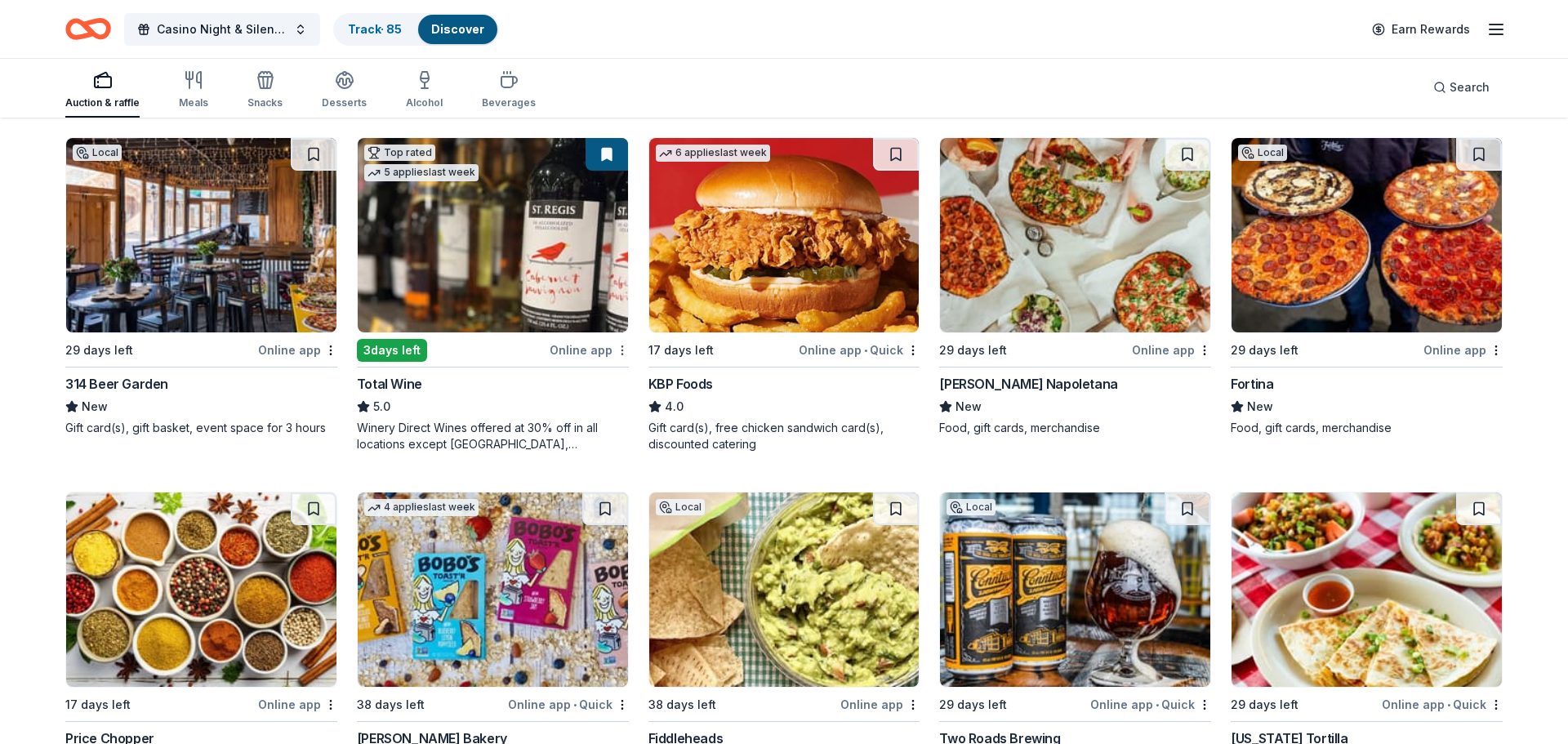
click at [618, 353] on html "Casino Night & Silent Auction Track · 85 Discover Earn Rewards Auction & raffle…" at bounding box center [784, 208] width 1568 height 744
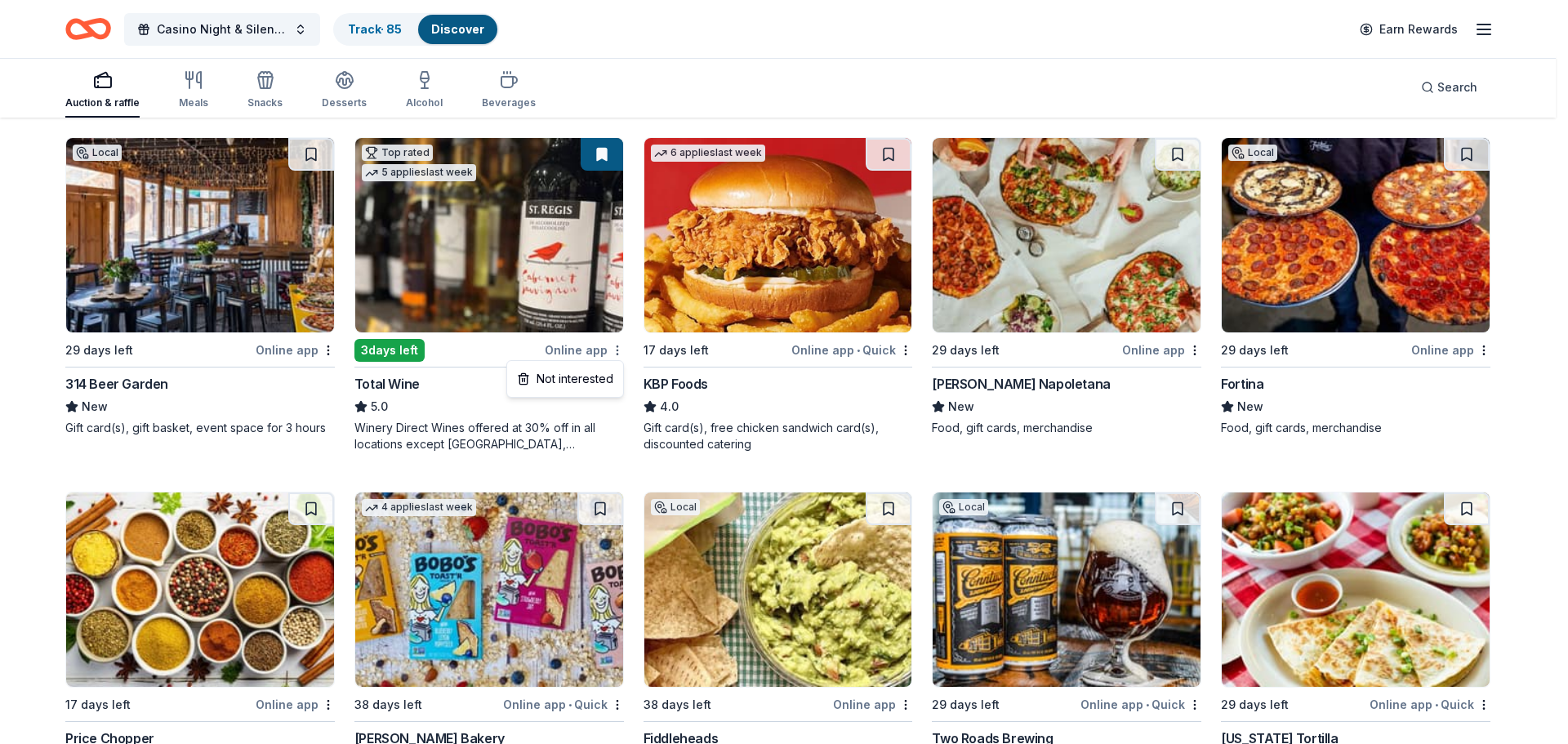
click at [618, 353] on html "Casino Night & Silent Auction Track · 85 Discover Earn Rewards Auction & raffle…" at bounding box center [784, 208] width 1568 height 744
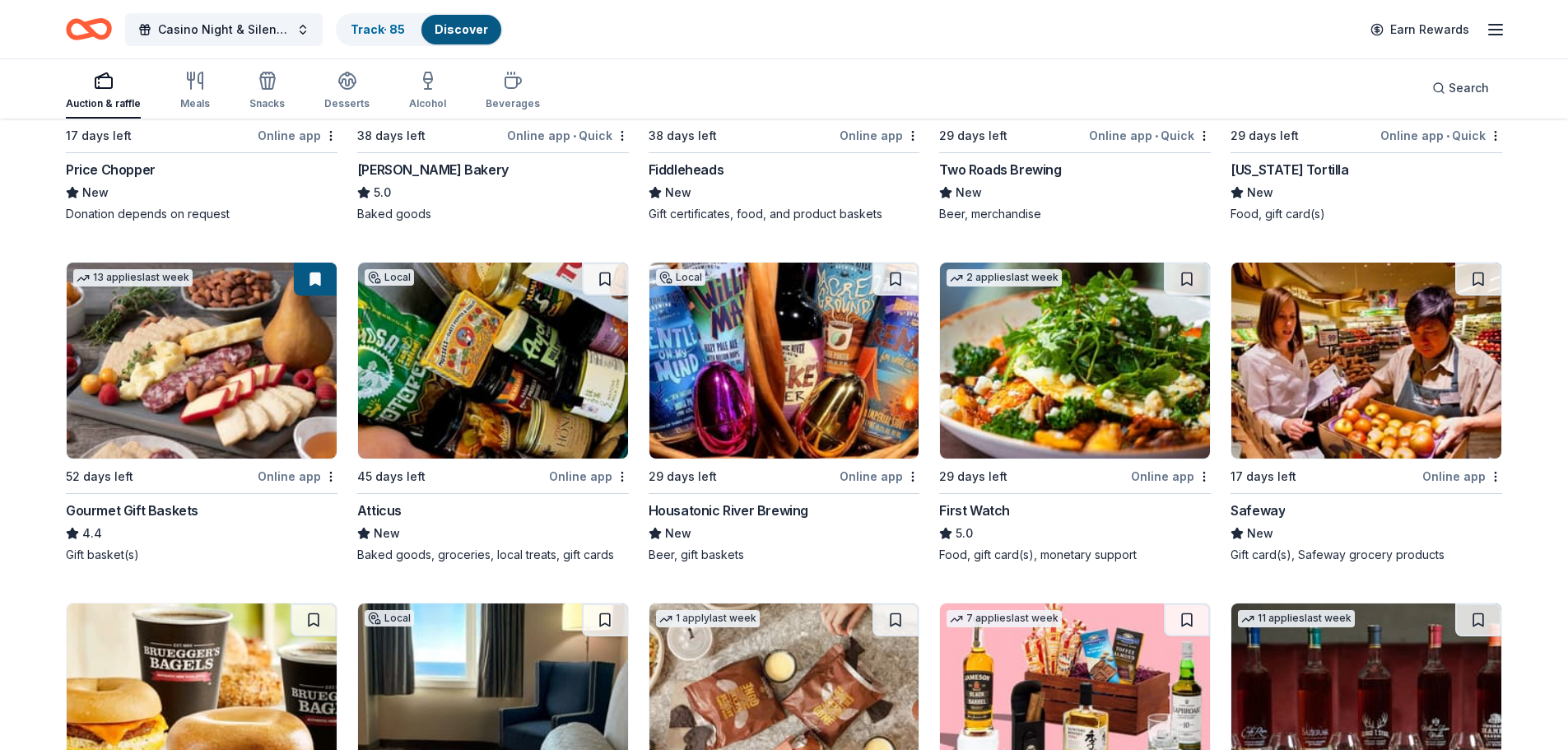
scroll to position [741, 0]
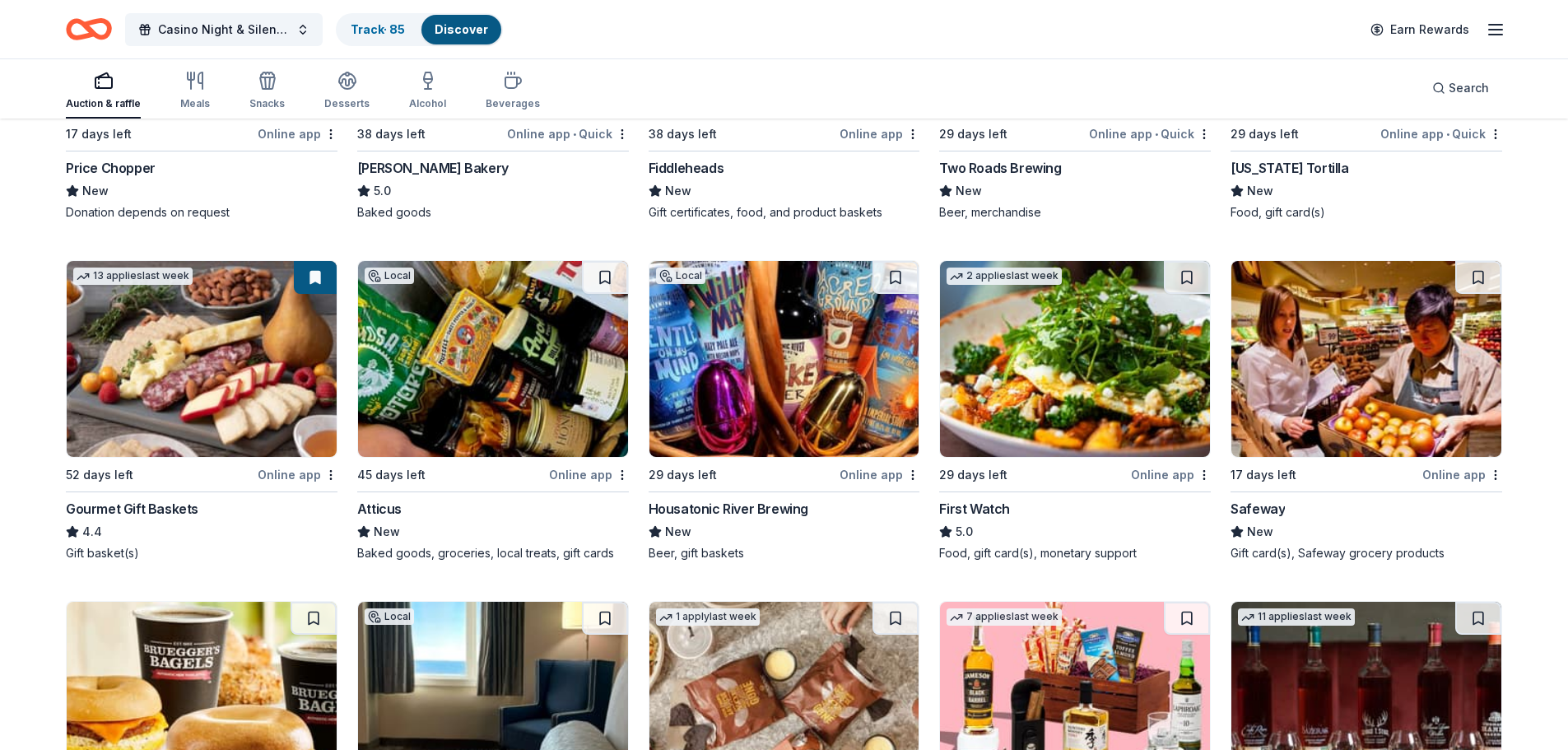
click at [105, 395] on img at bounding box center [202, 359] width 270 height 196
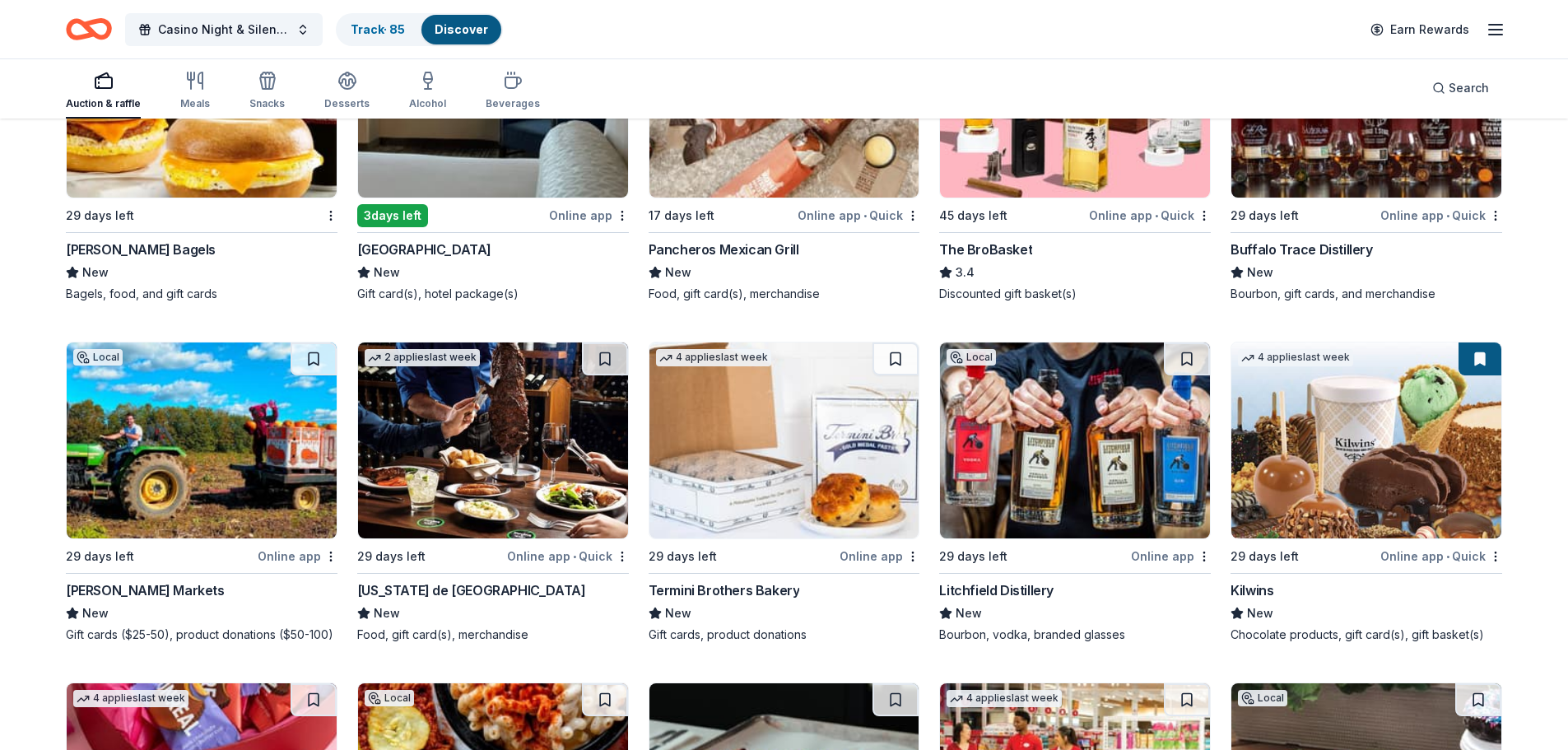
scroll to position [1437, 0]
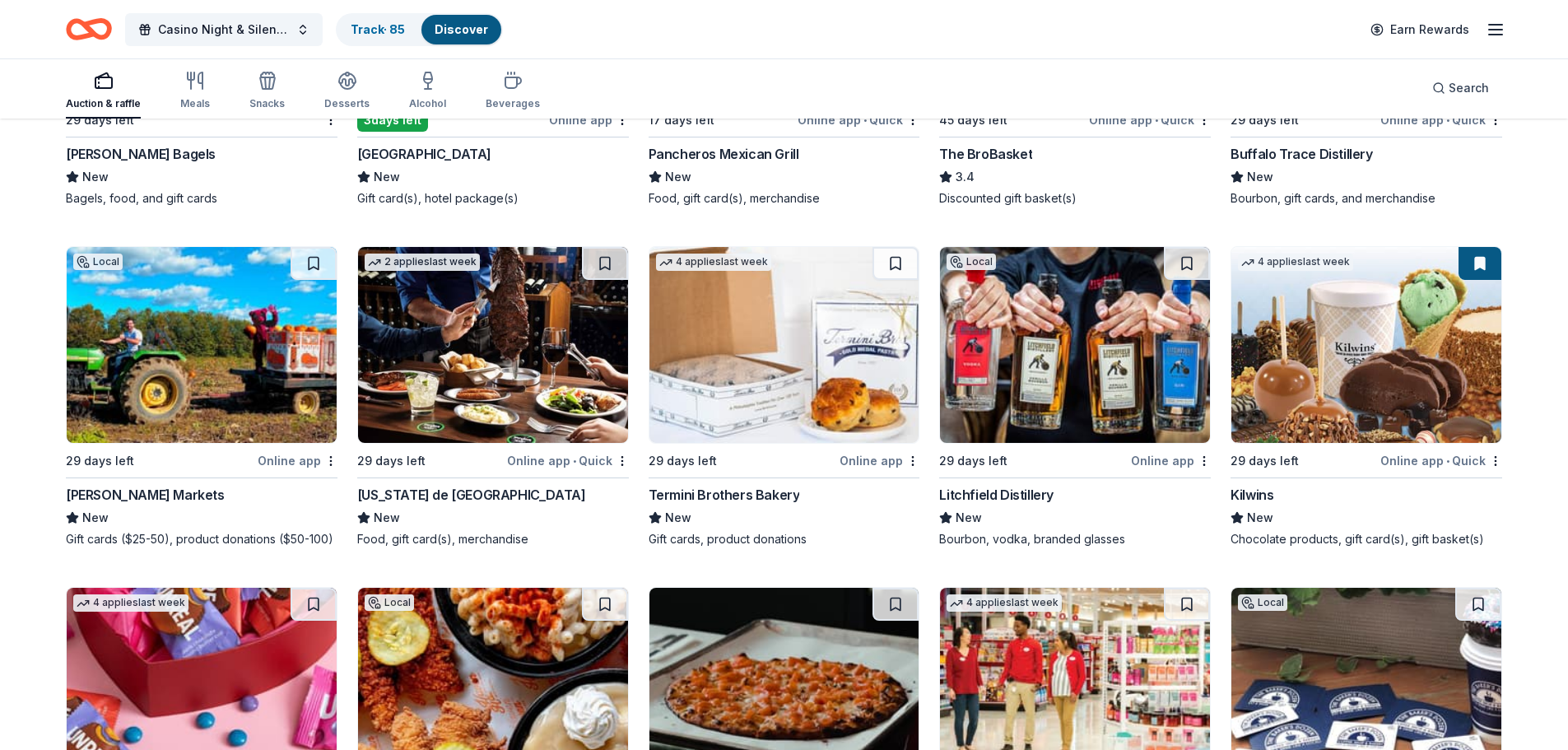
click at [1081, 364] on img at bounding box center [1075, 345] width 270 height 196
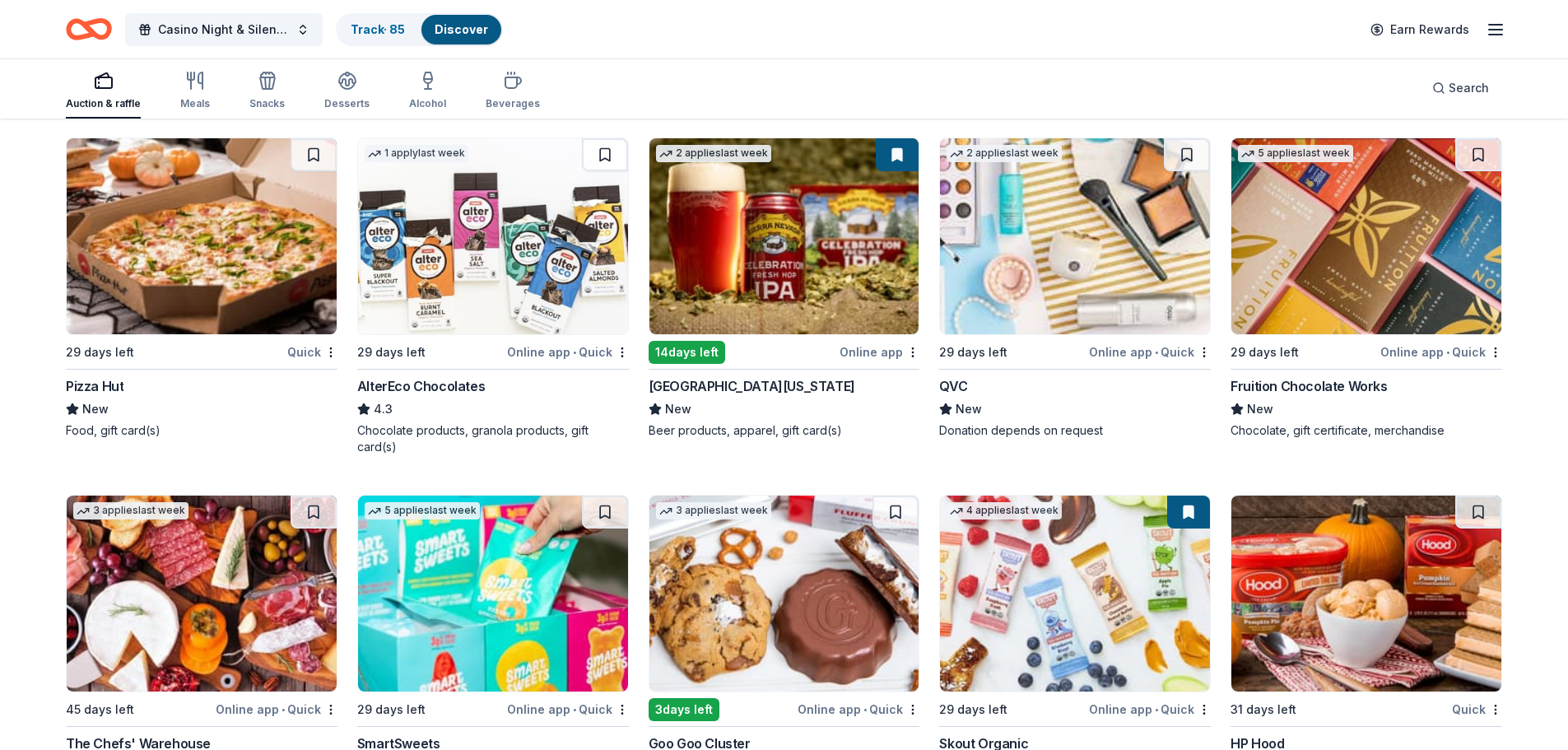
scroll to position [3981, 0]
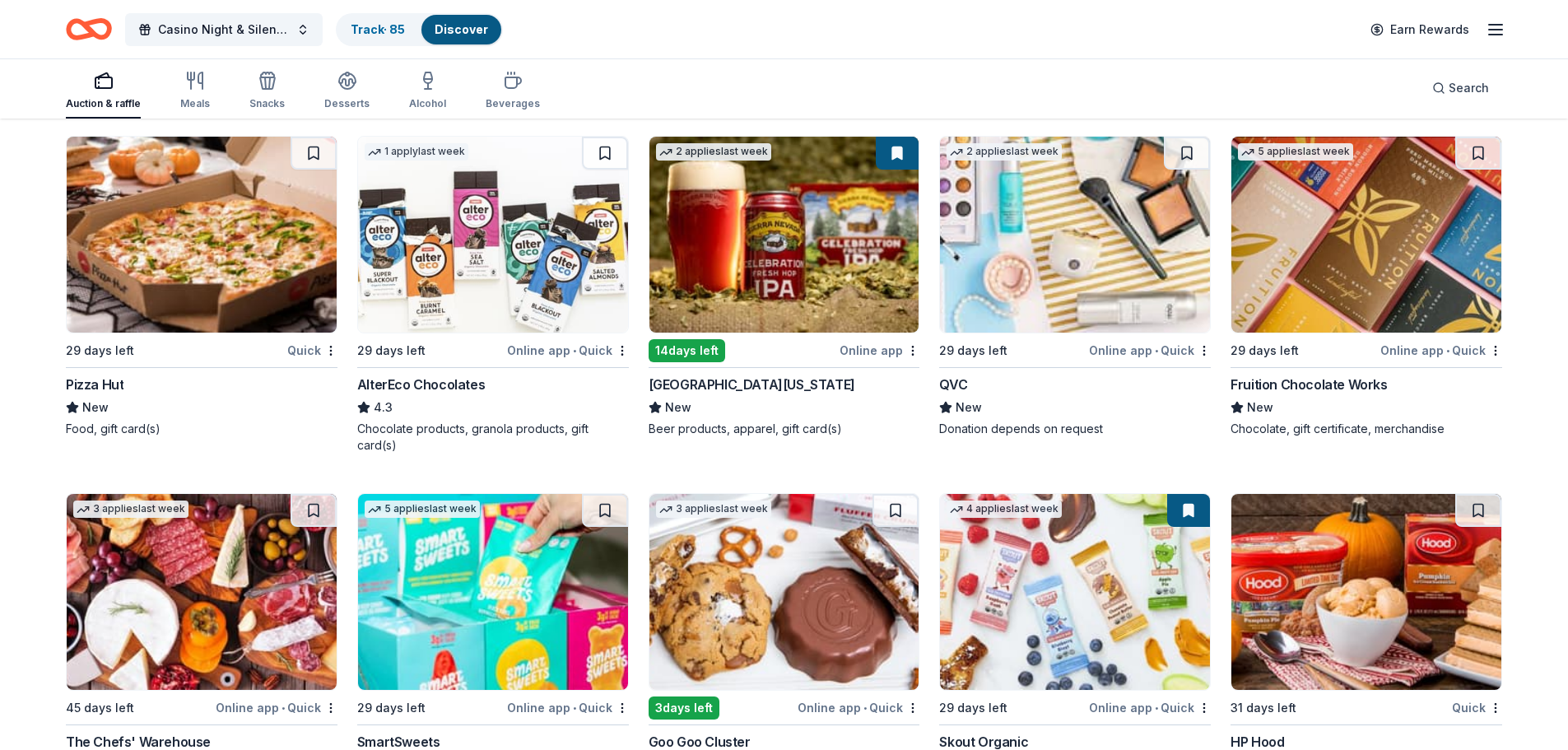
click at [752, 306] on img at bounding box center [784, 235] width 270 height 196
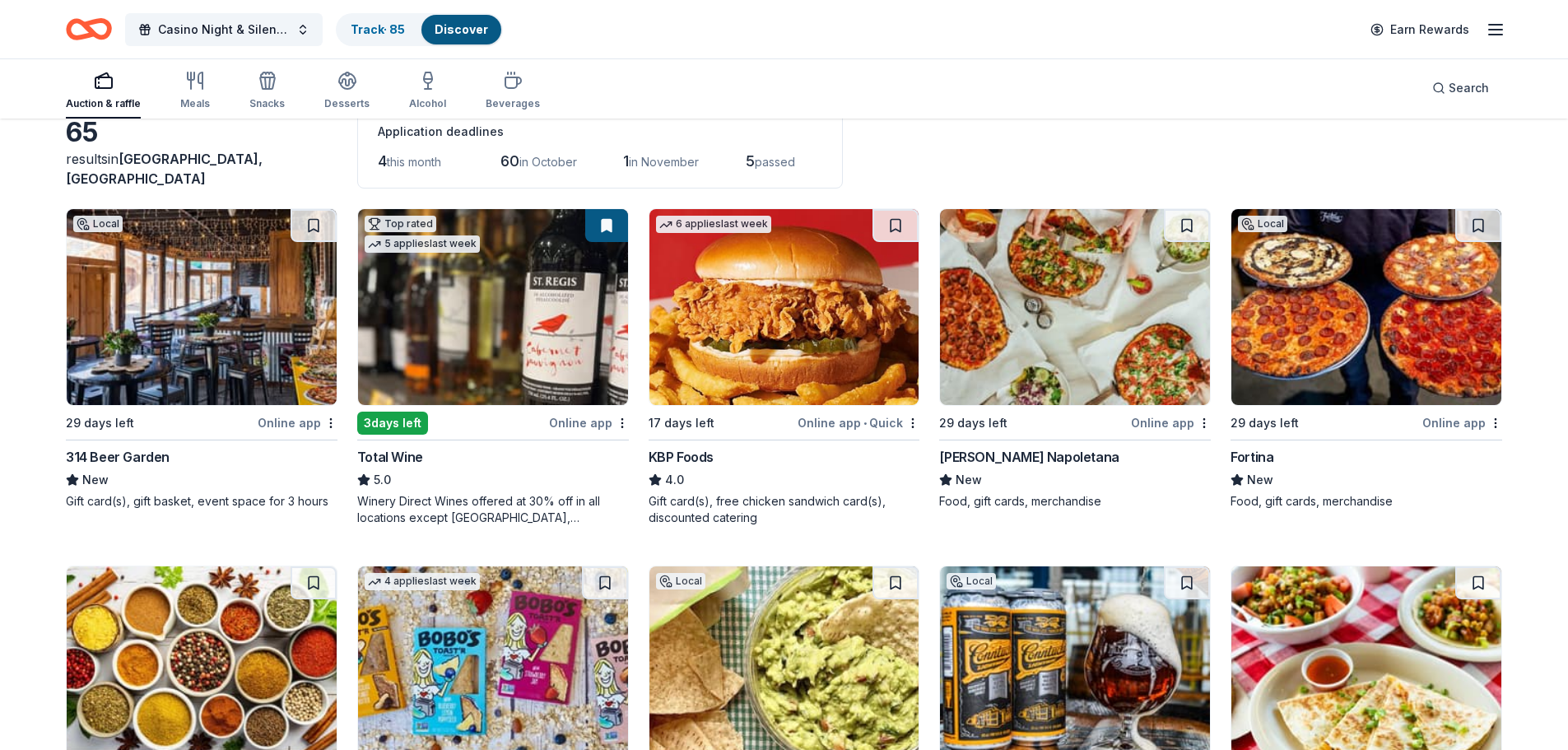
scroll to position [0, 0]
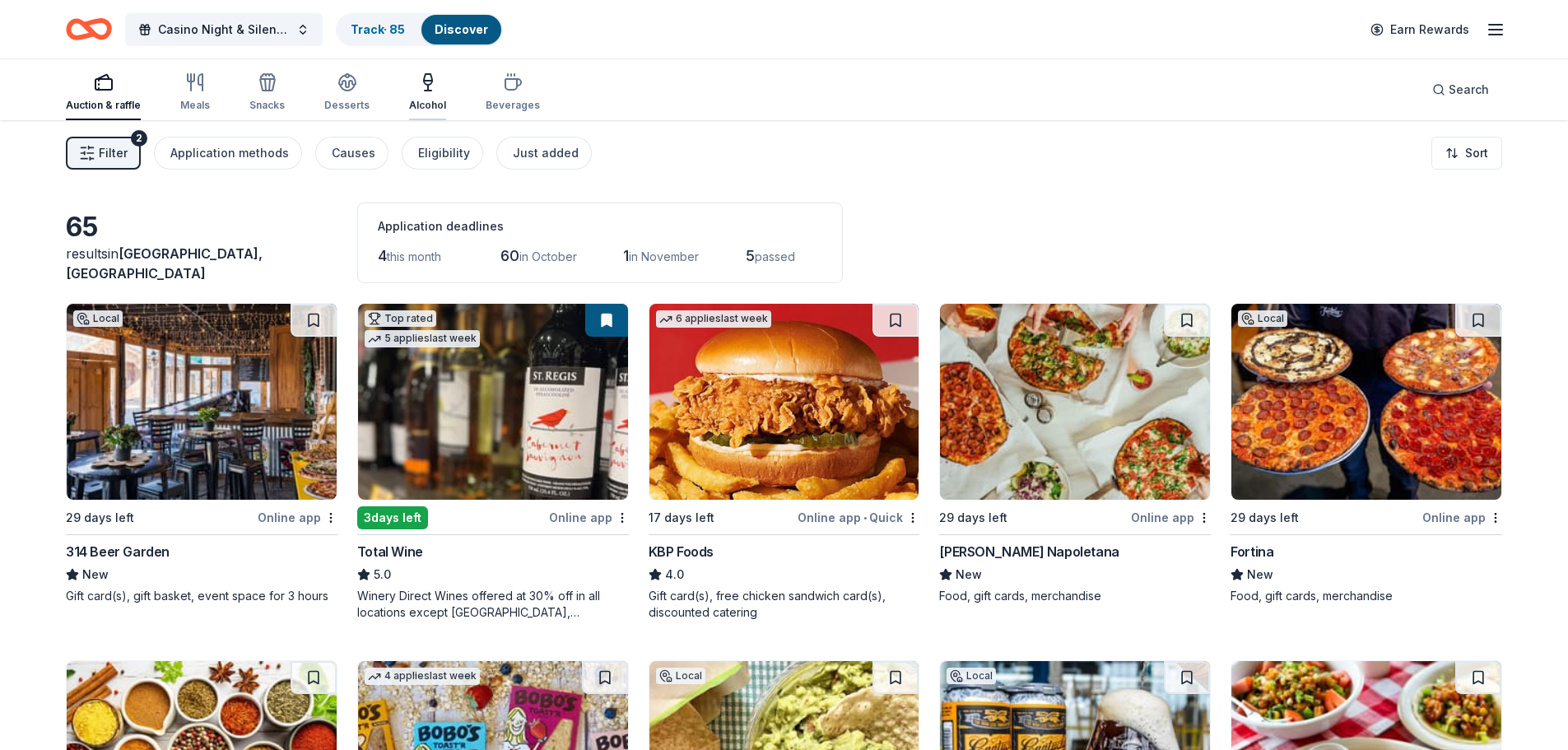
click at [418, 89] on icon "button" at bounding box center [428, 83] width 20 height 20
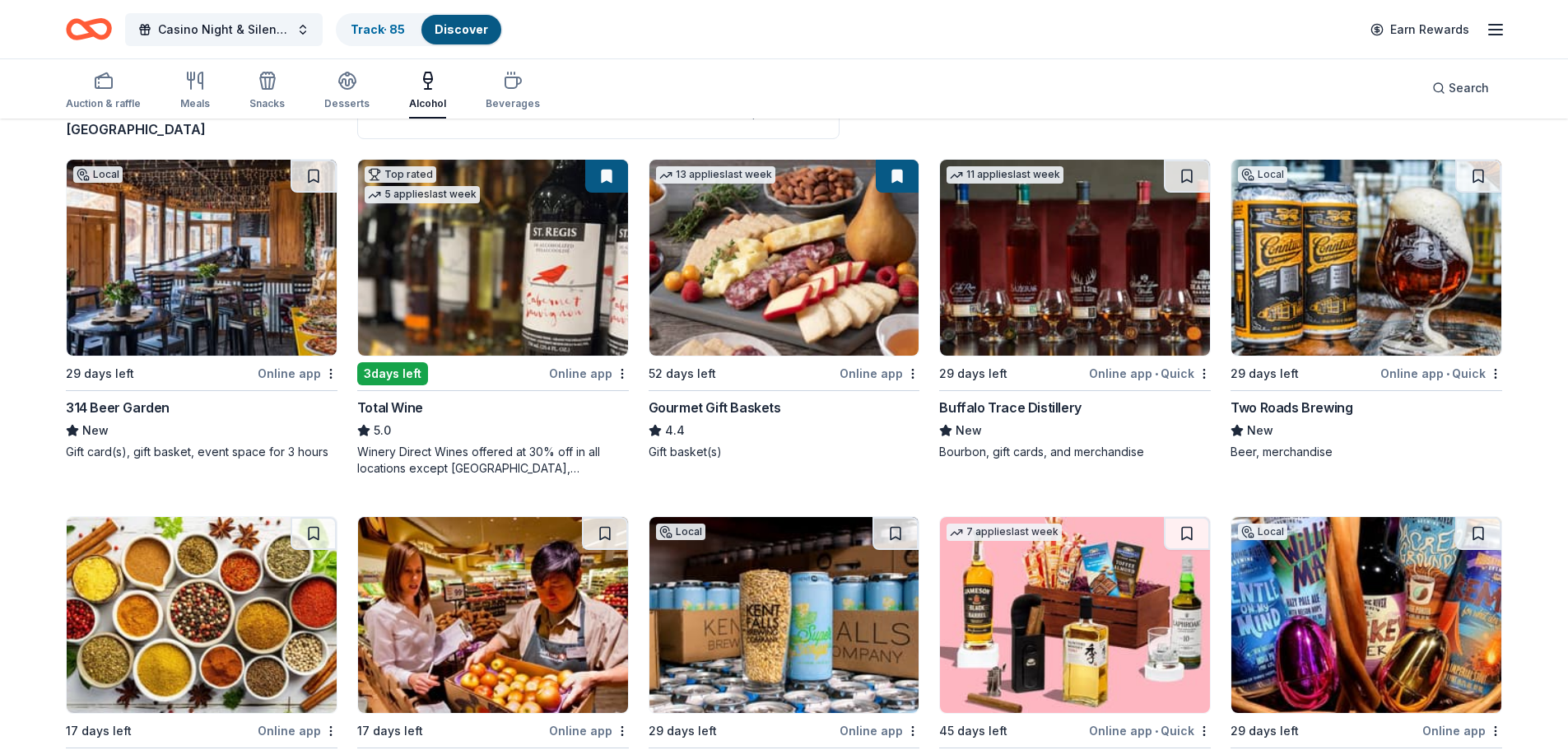
scroll to position [412, 0]
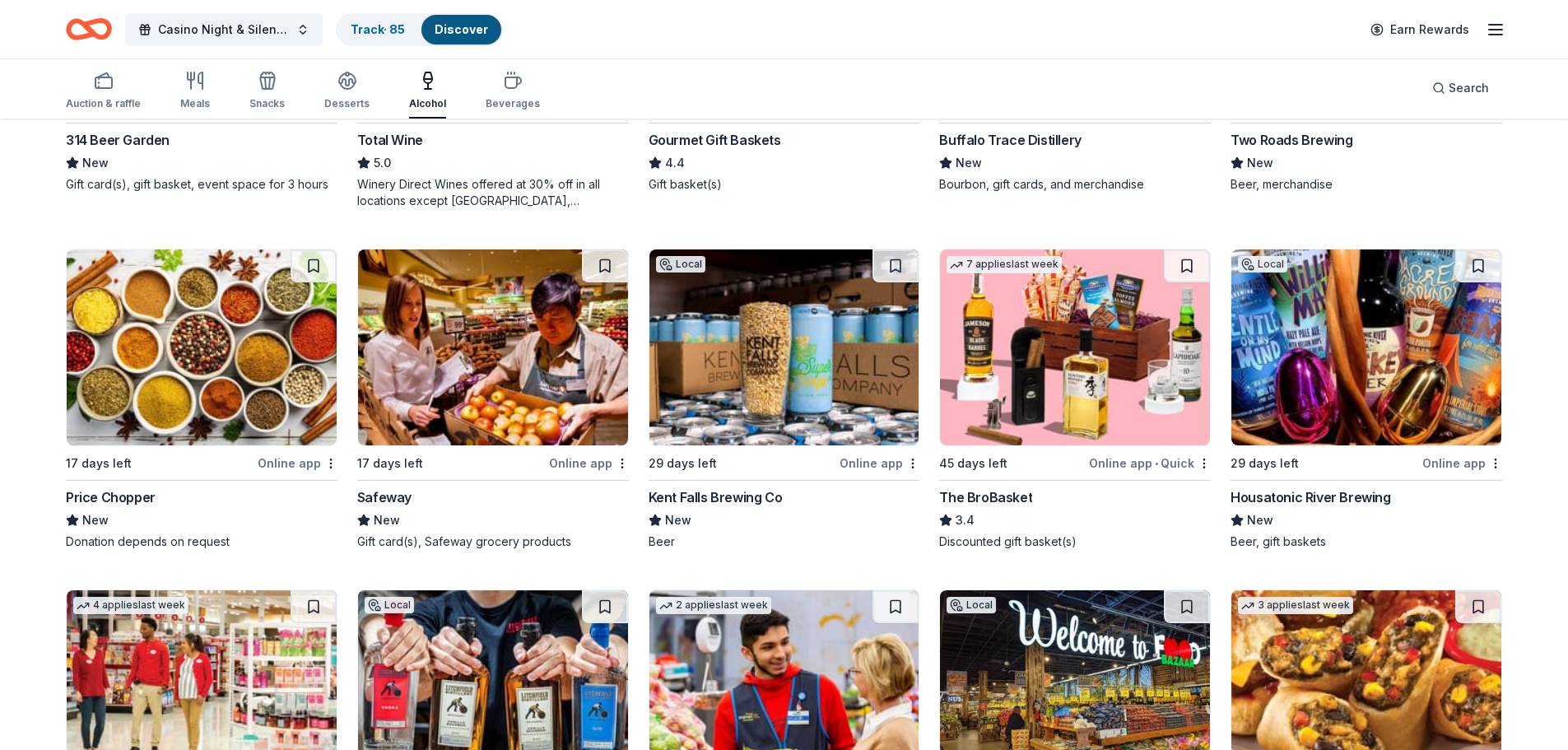
click at [1372, 424] on img at bounding box center [1367, 347] width 270 height 196
click at [833, 370] on img at bounding box center [784, 347] width 270 height 196
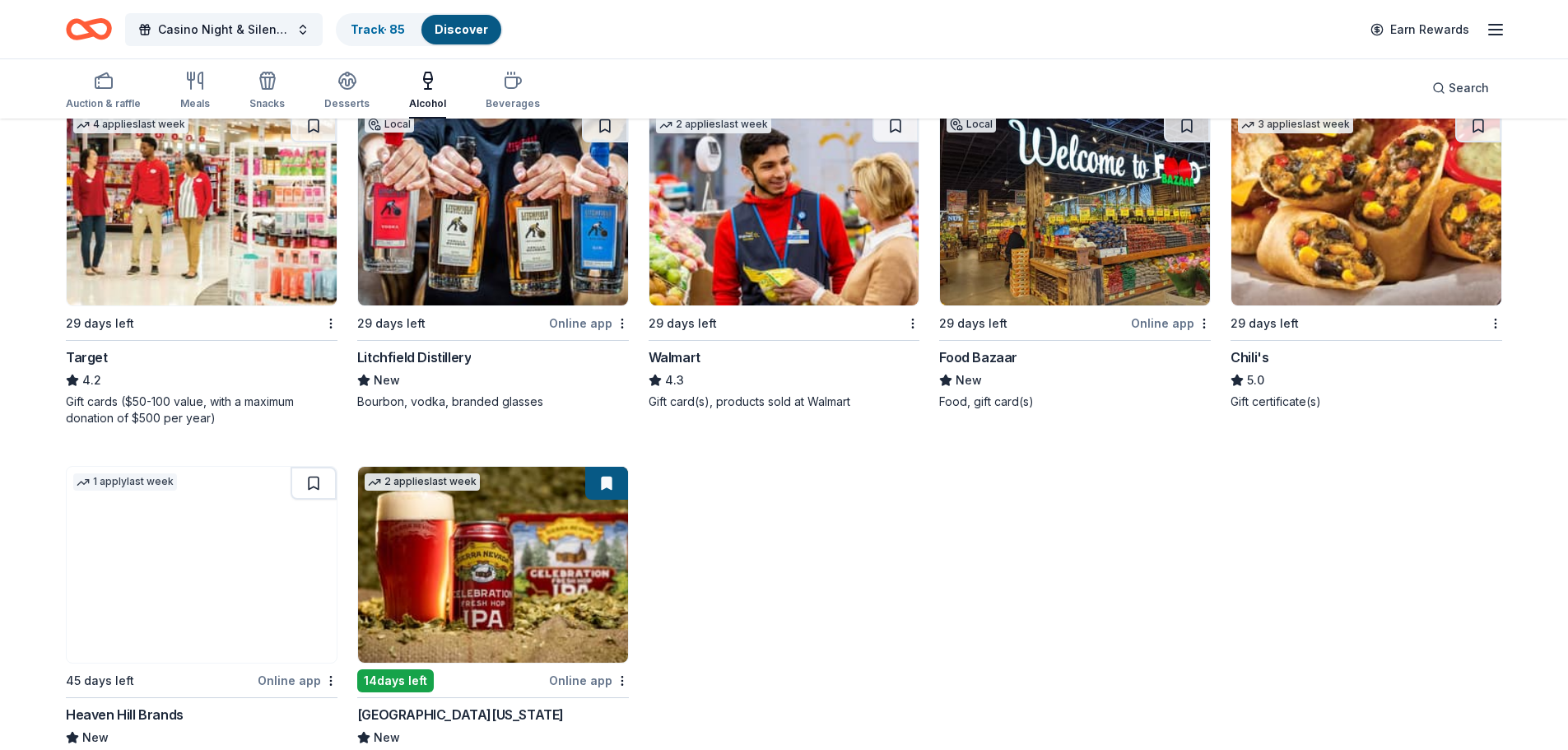
scroll to position [959, 0]
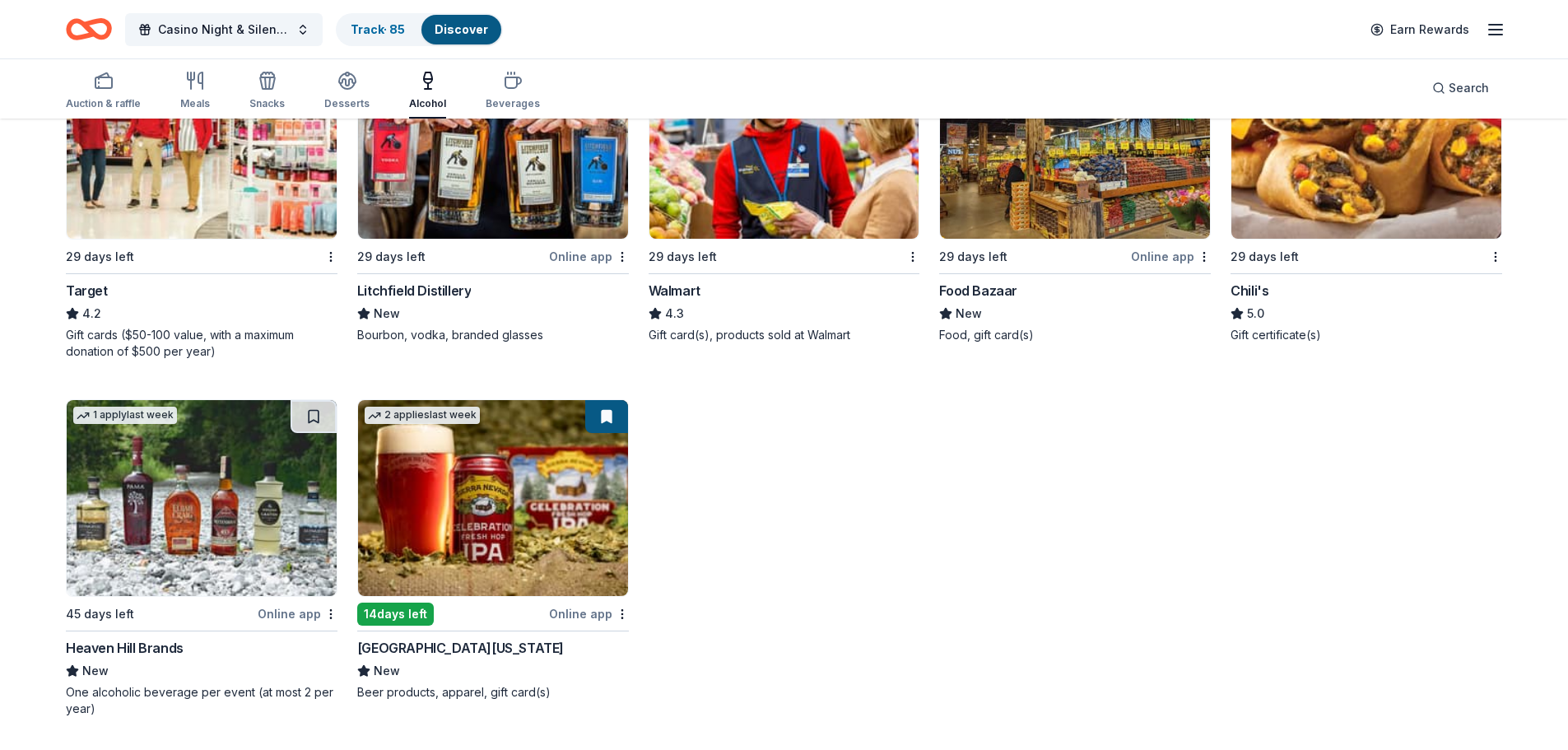
click at [111, 545] on img at bounding box center [202, 498] width 270 height 196
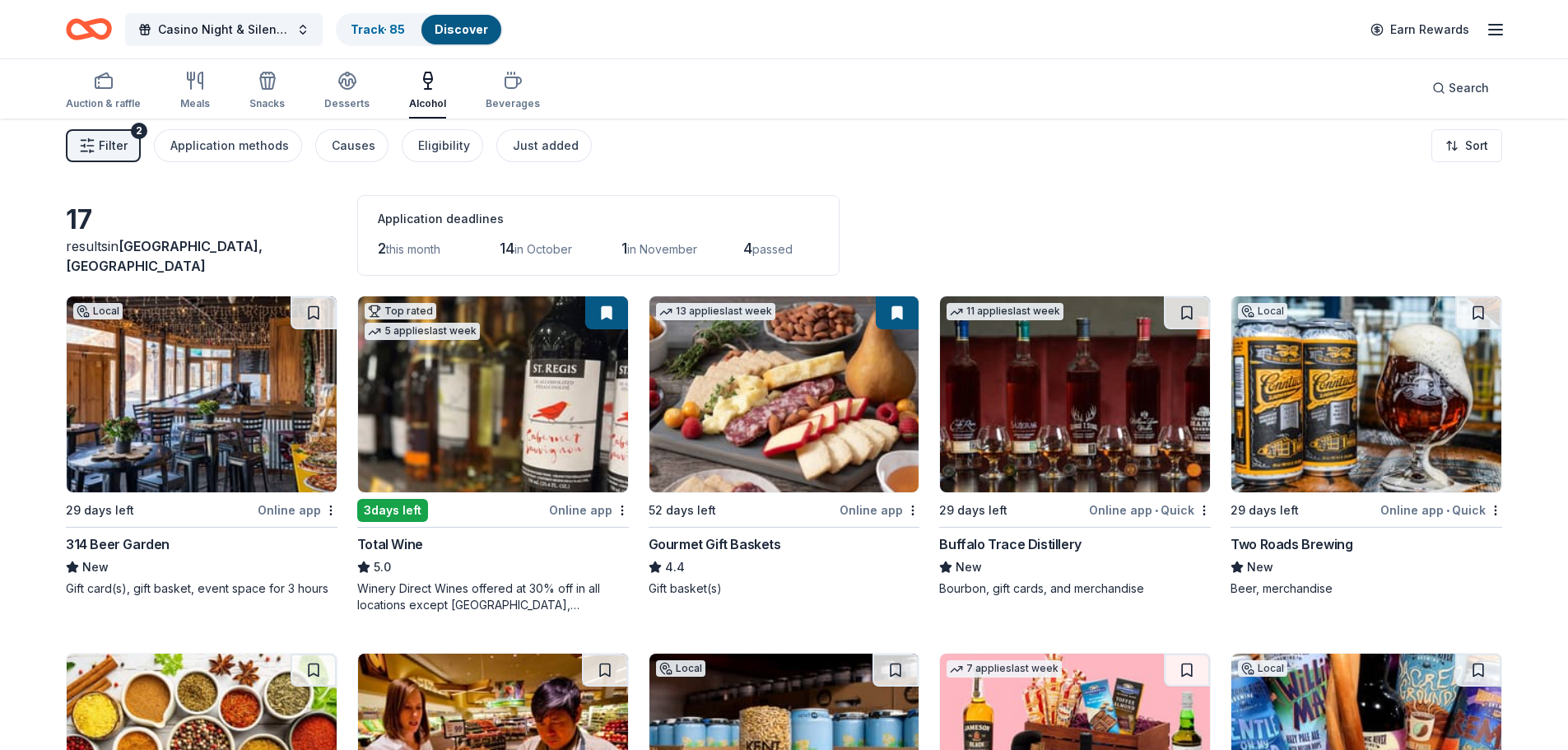
scroll to position [0, 0]
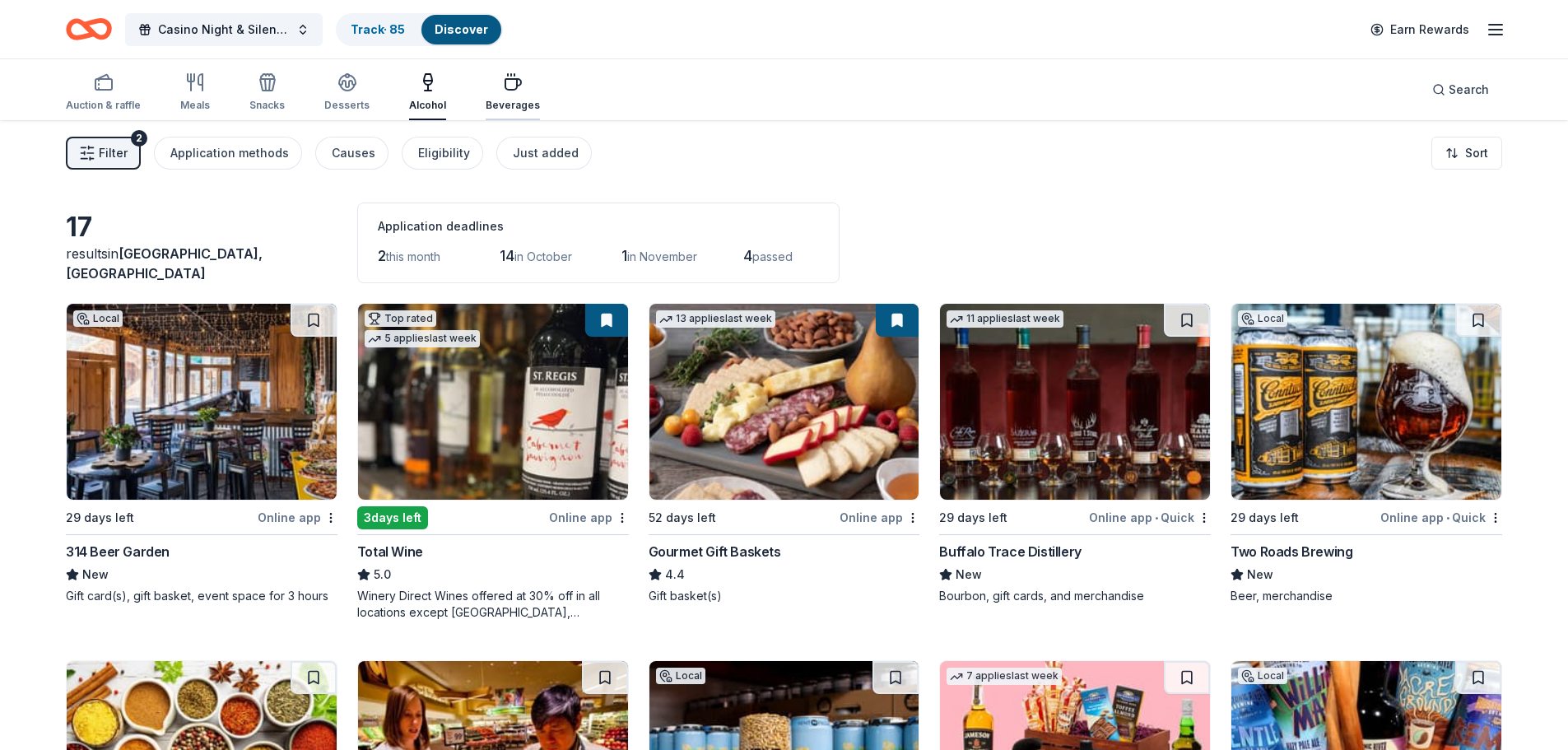
click at [503, 86] on icon "button" at bounding box center [513, 83] width 20 height 20
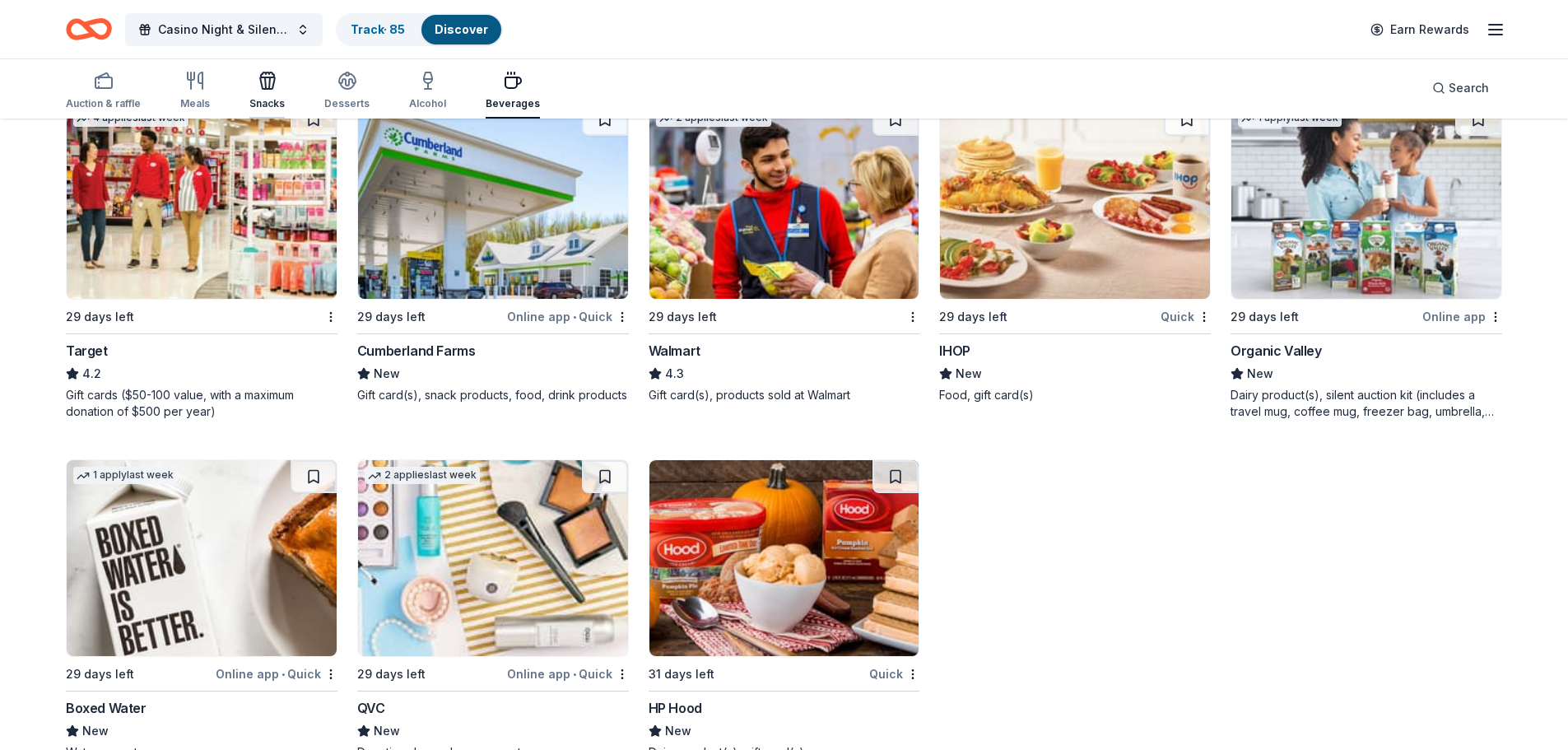
scroll to position [877, 0]
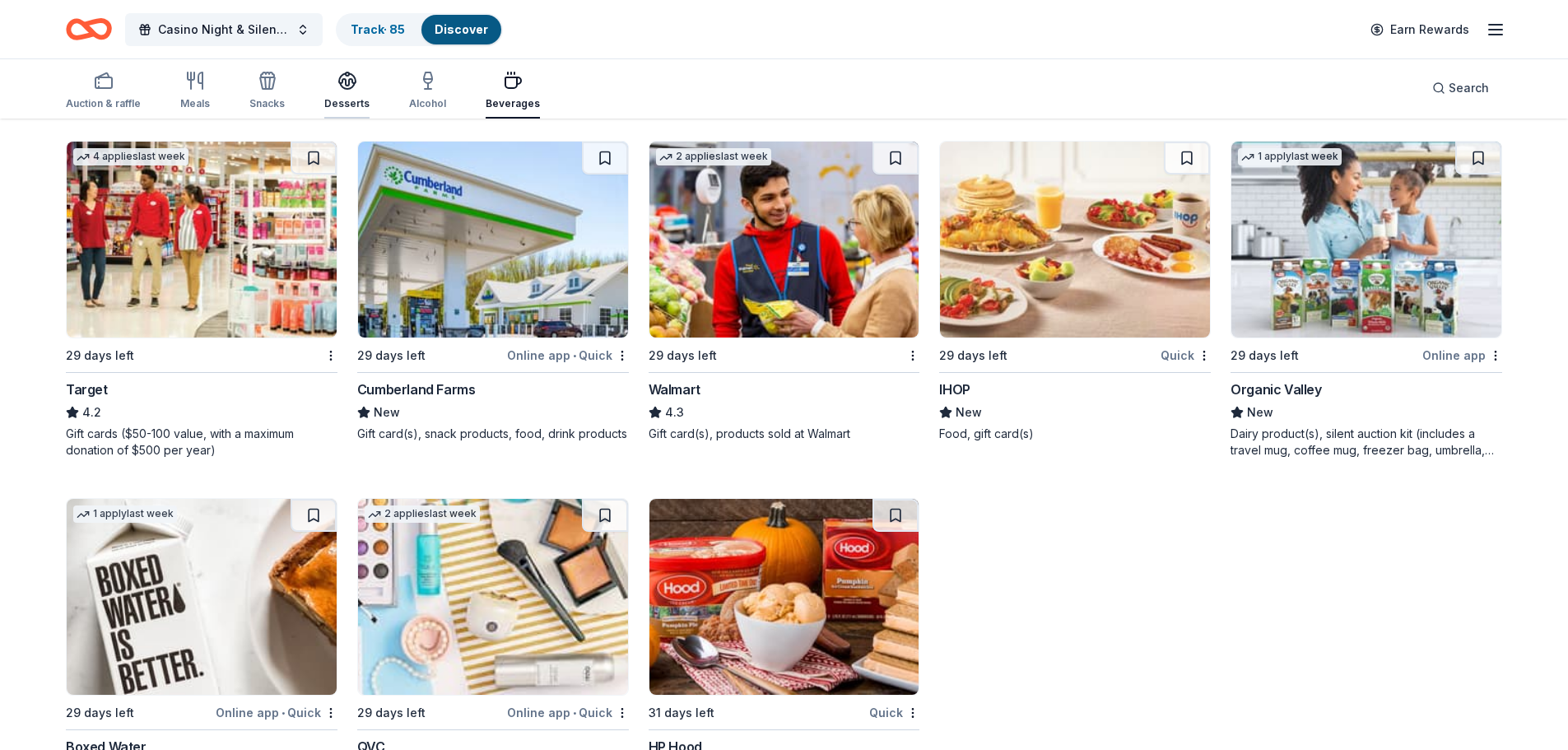
click at [343, 80] on icon "button" at bounding box center [347, 81] width 20 height 20
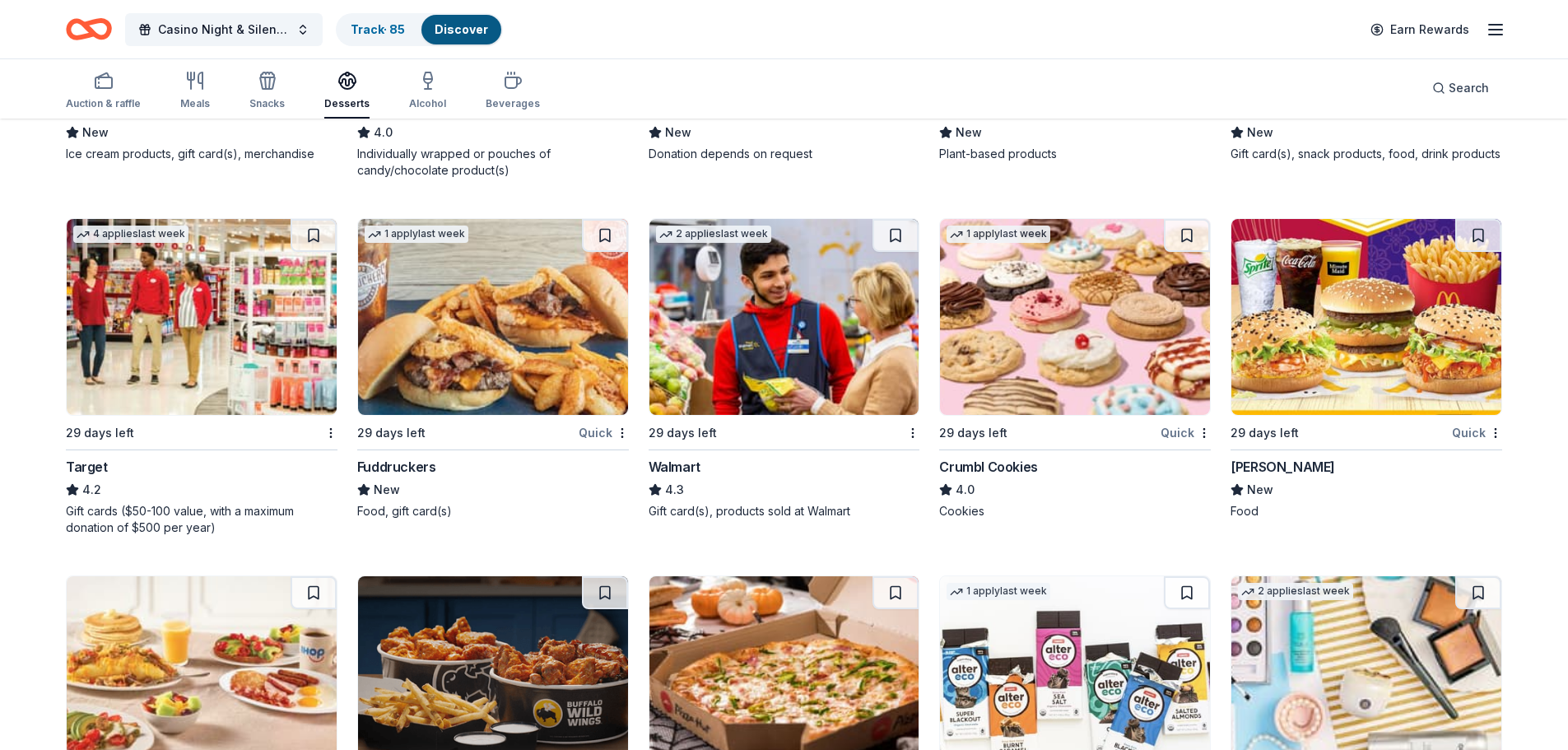
scroll to position [1222, 0]
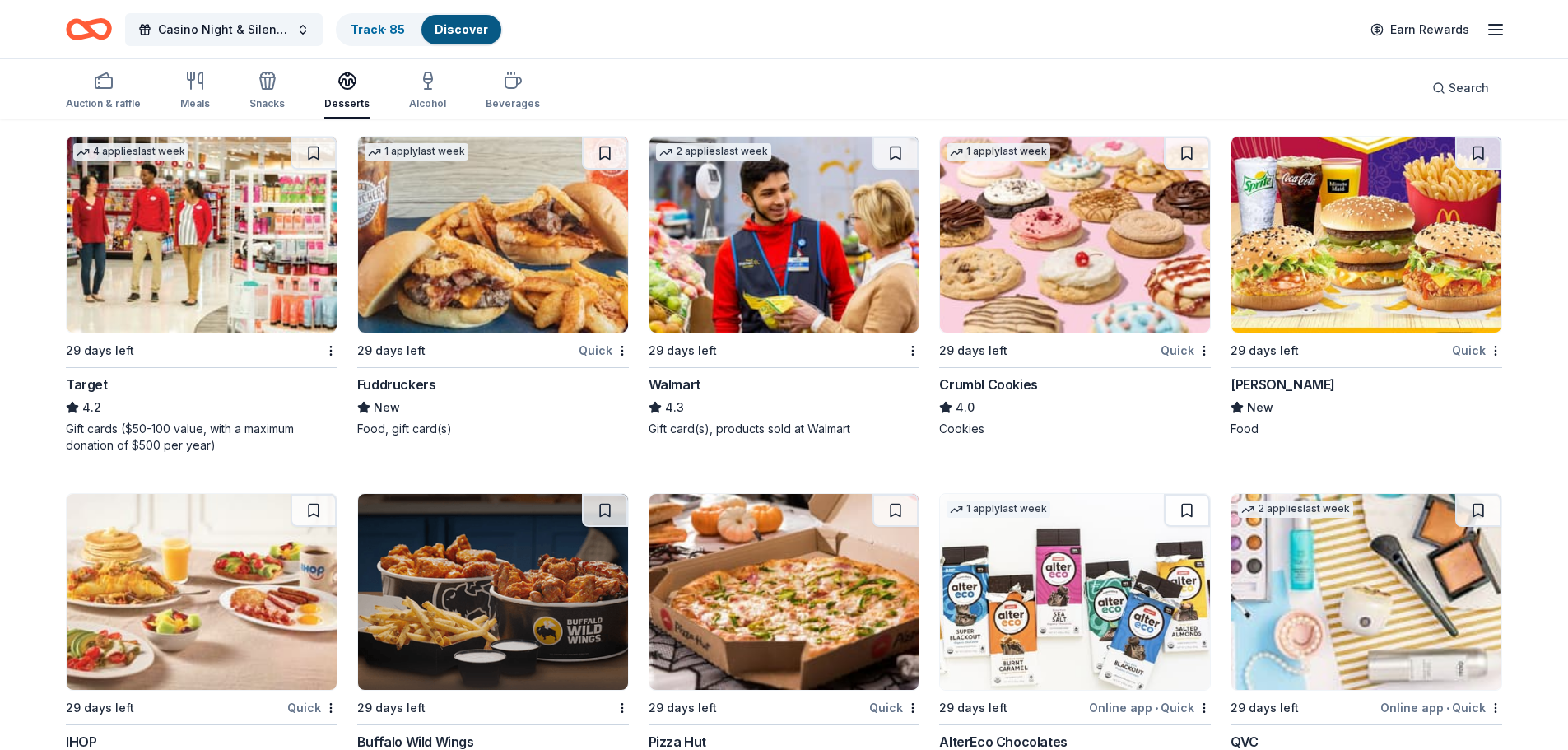
click at [1037, 280] on img at bounding box center [1075, 235] width 270 height 196
click at [778, 237] on img at bounding box center [784, 235] width 270 height 196
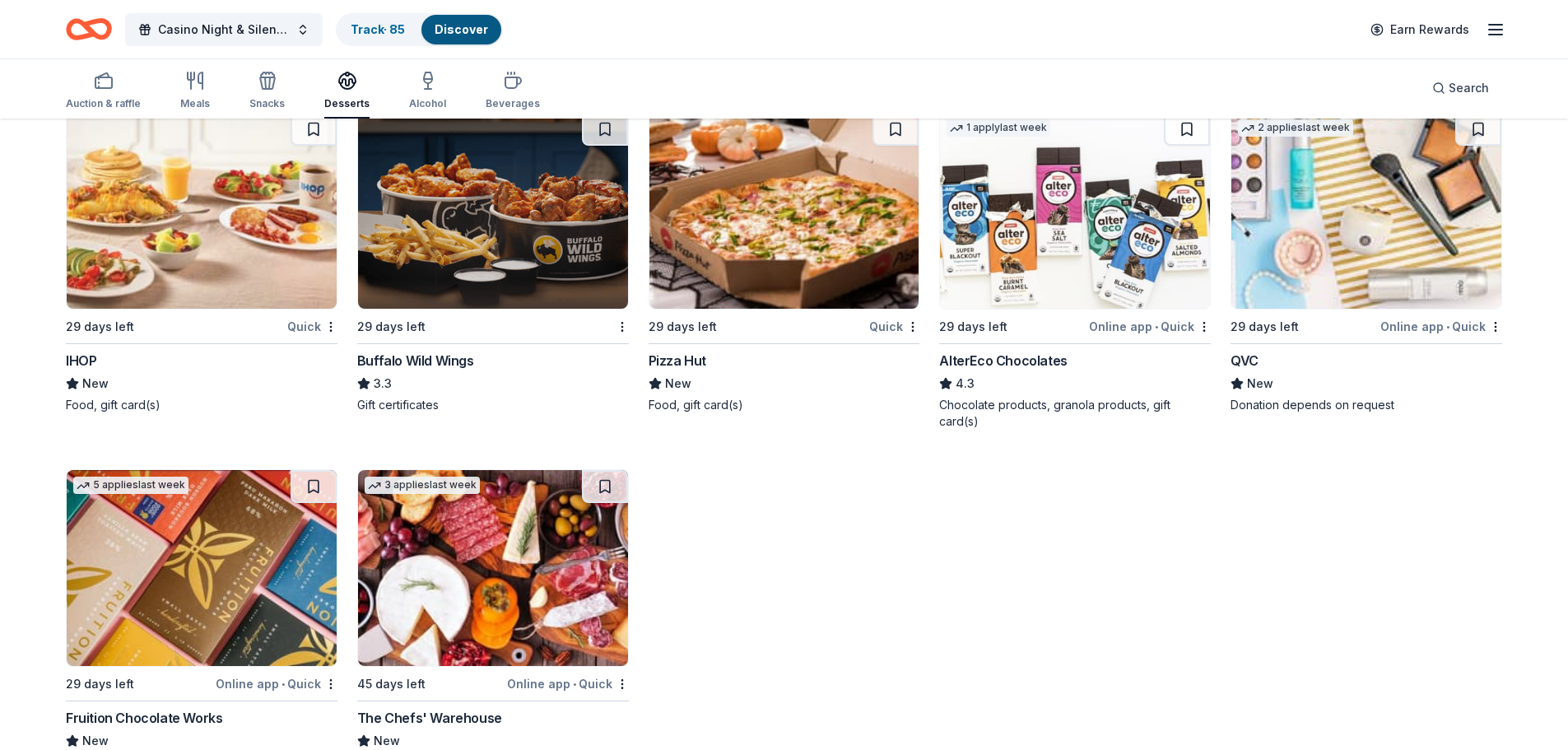
scroll to position [1574, 0]
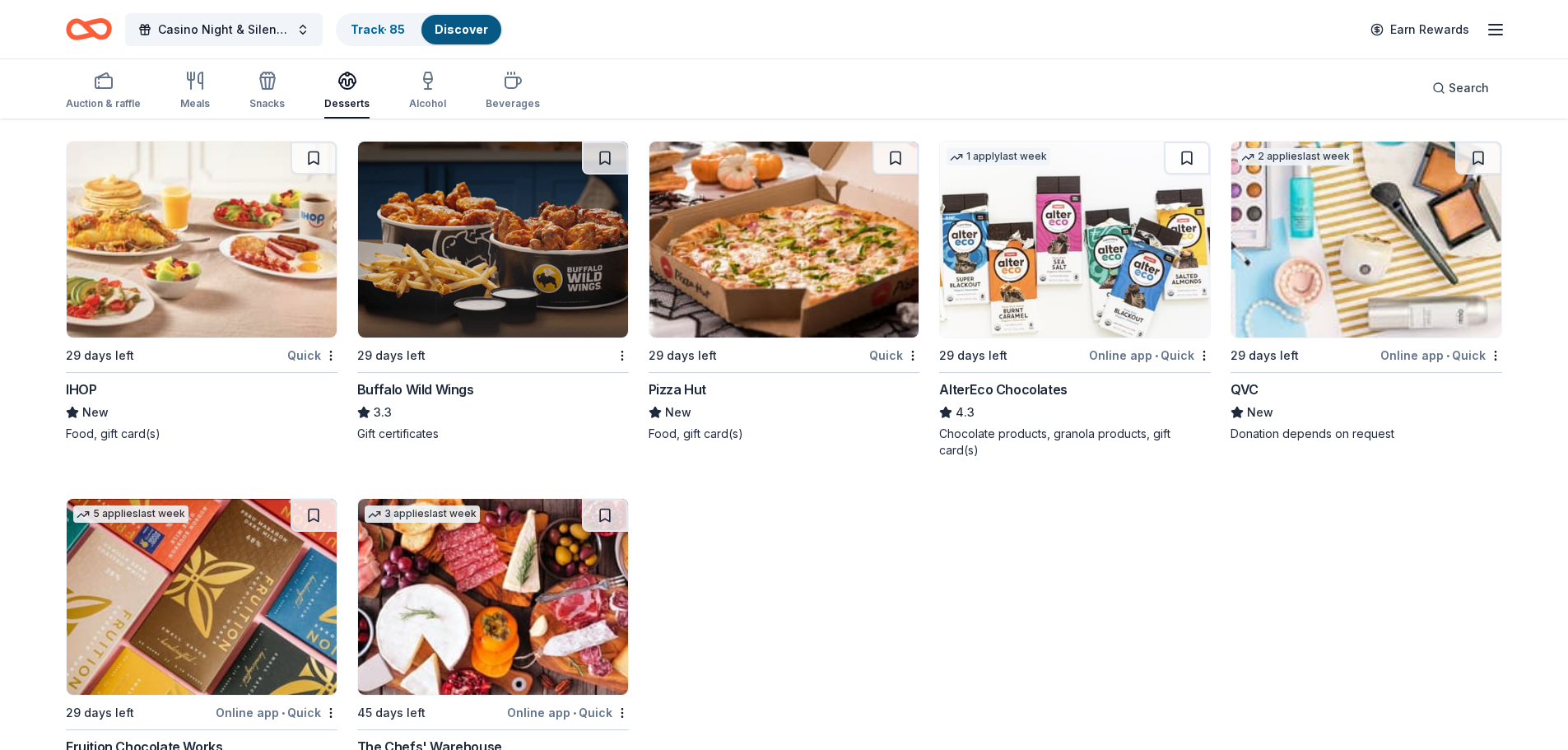
click at [1058, 268] on img at bounding box center [1075, 239] width 270 height 196
click at [1314, 295] on img at bounding box center [1367, 239] width 270 height 196
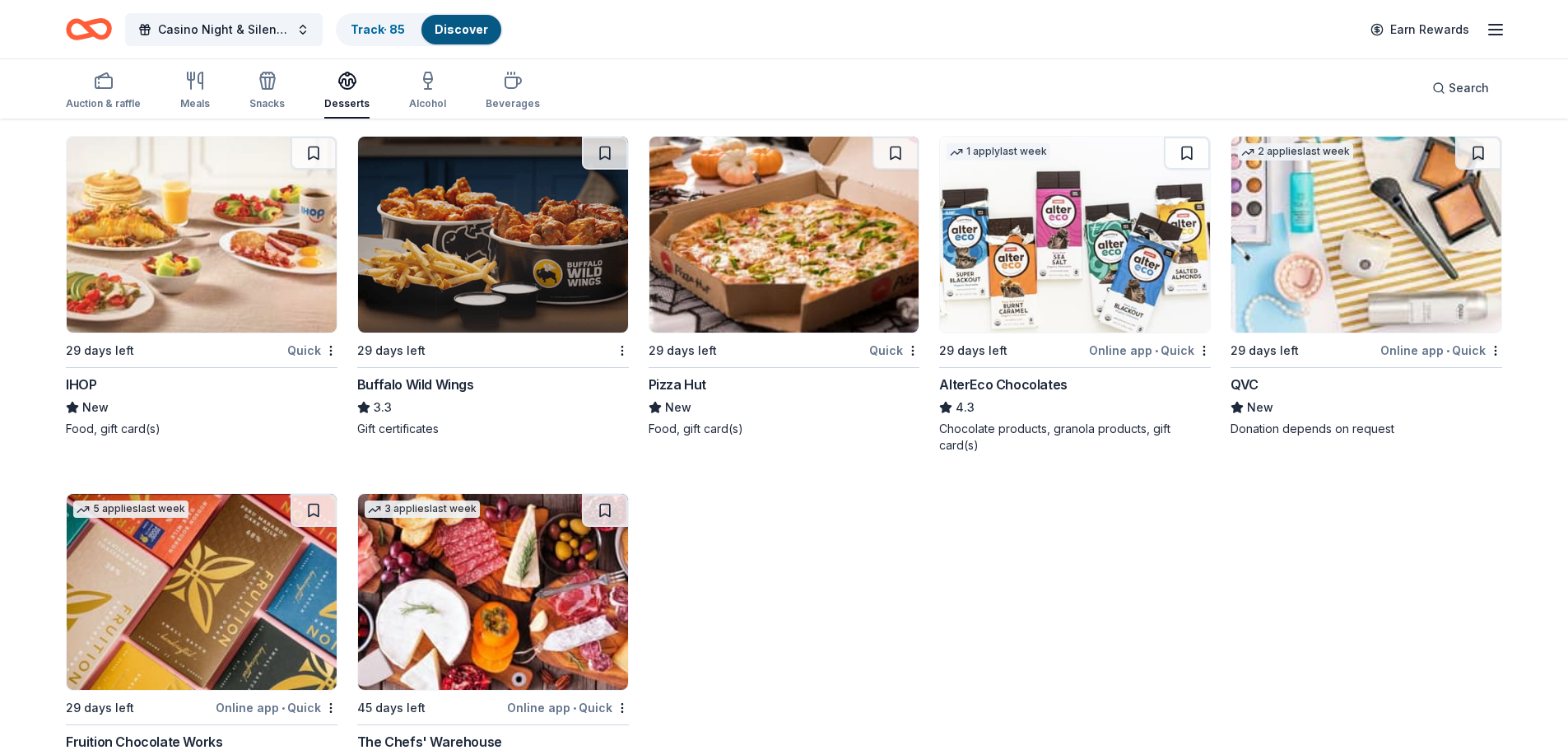
scroll to position [1657, 0]
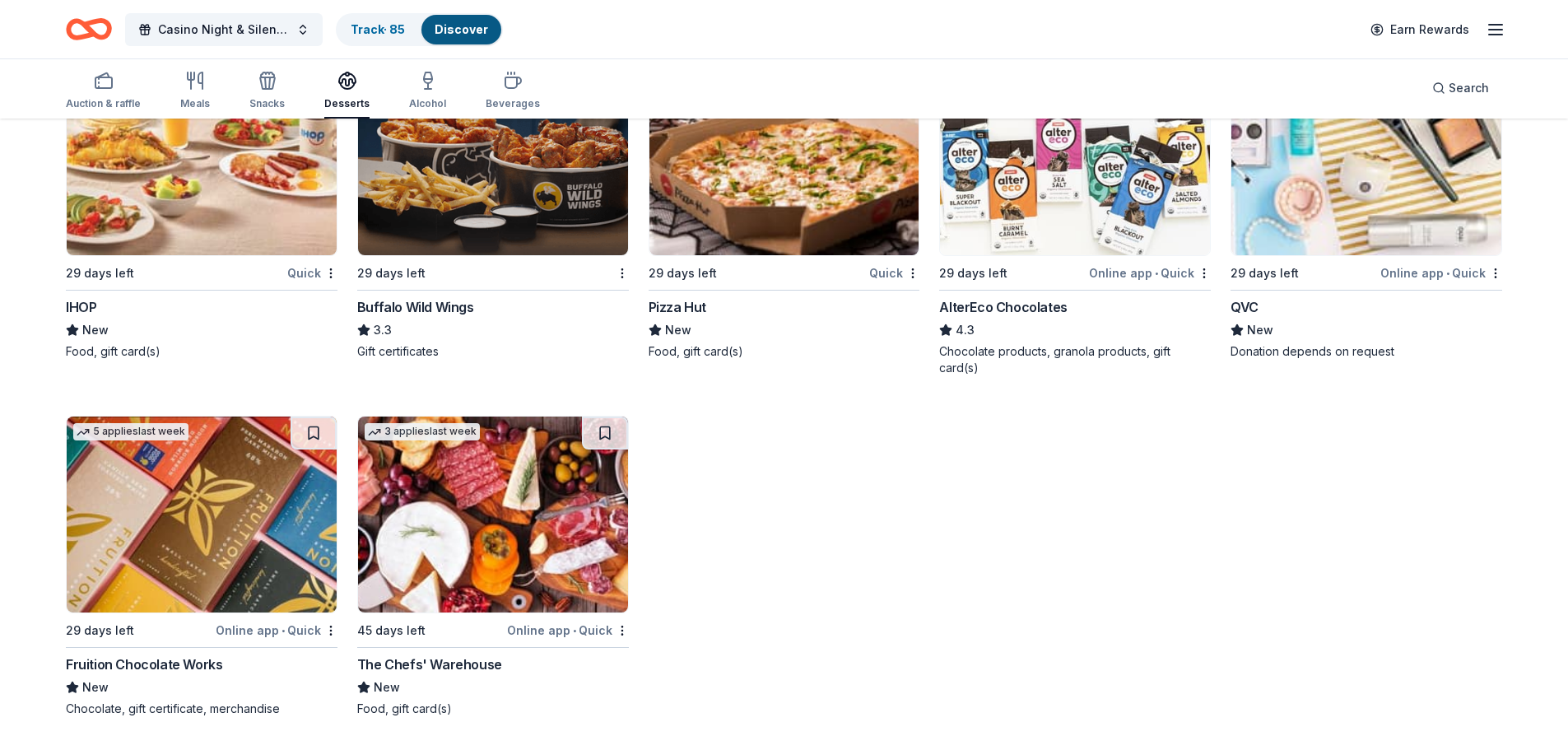
click at [168, 533] on img at bounding box center [202, 514] width 270 height 196
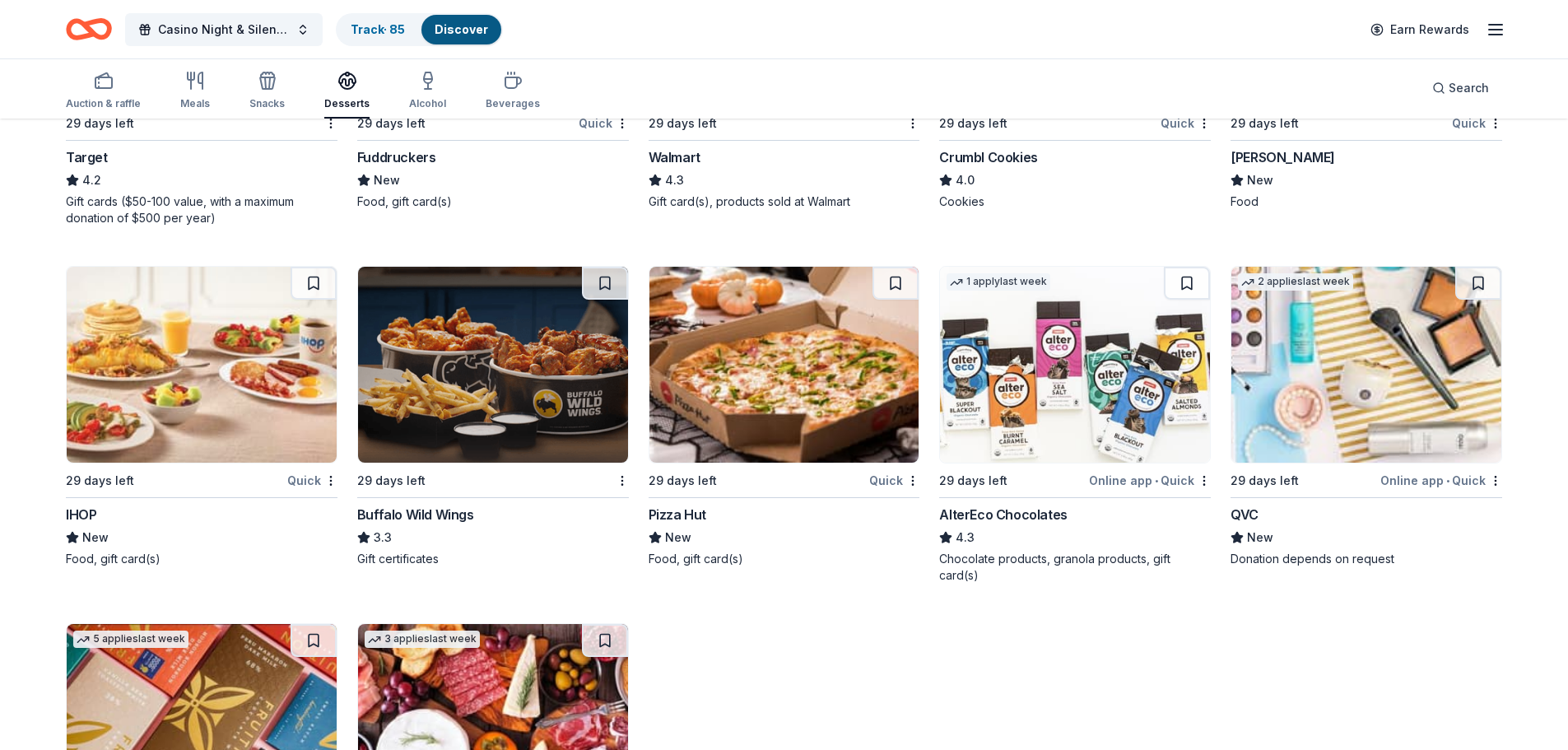
scroll to position [1245, 0]
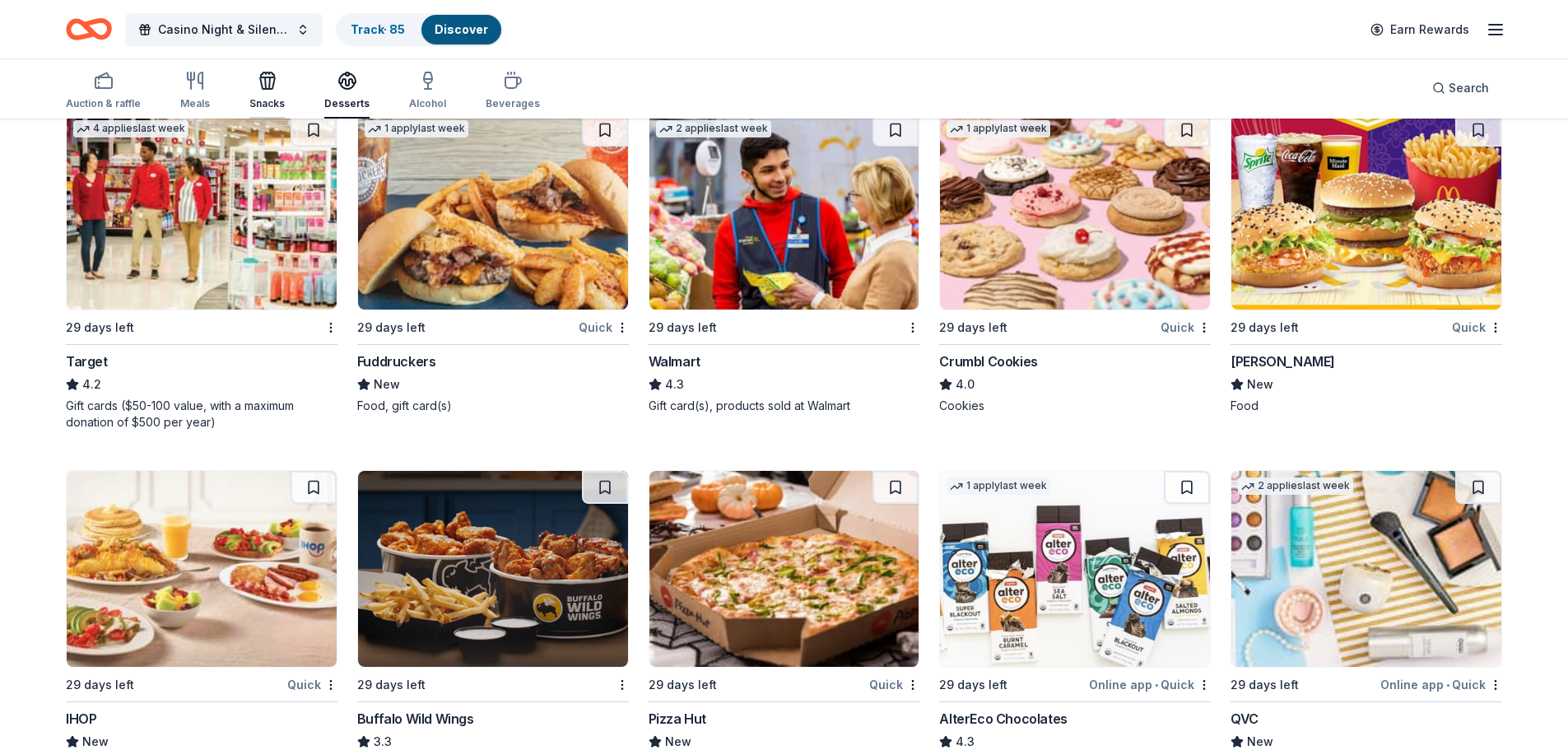
click at [263, 74] on icon "button" at bounding box center [268, 74] width 14 height 5
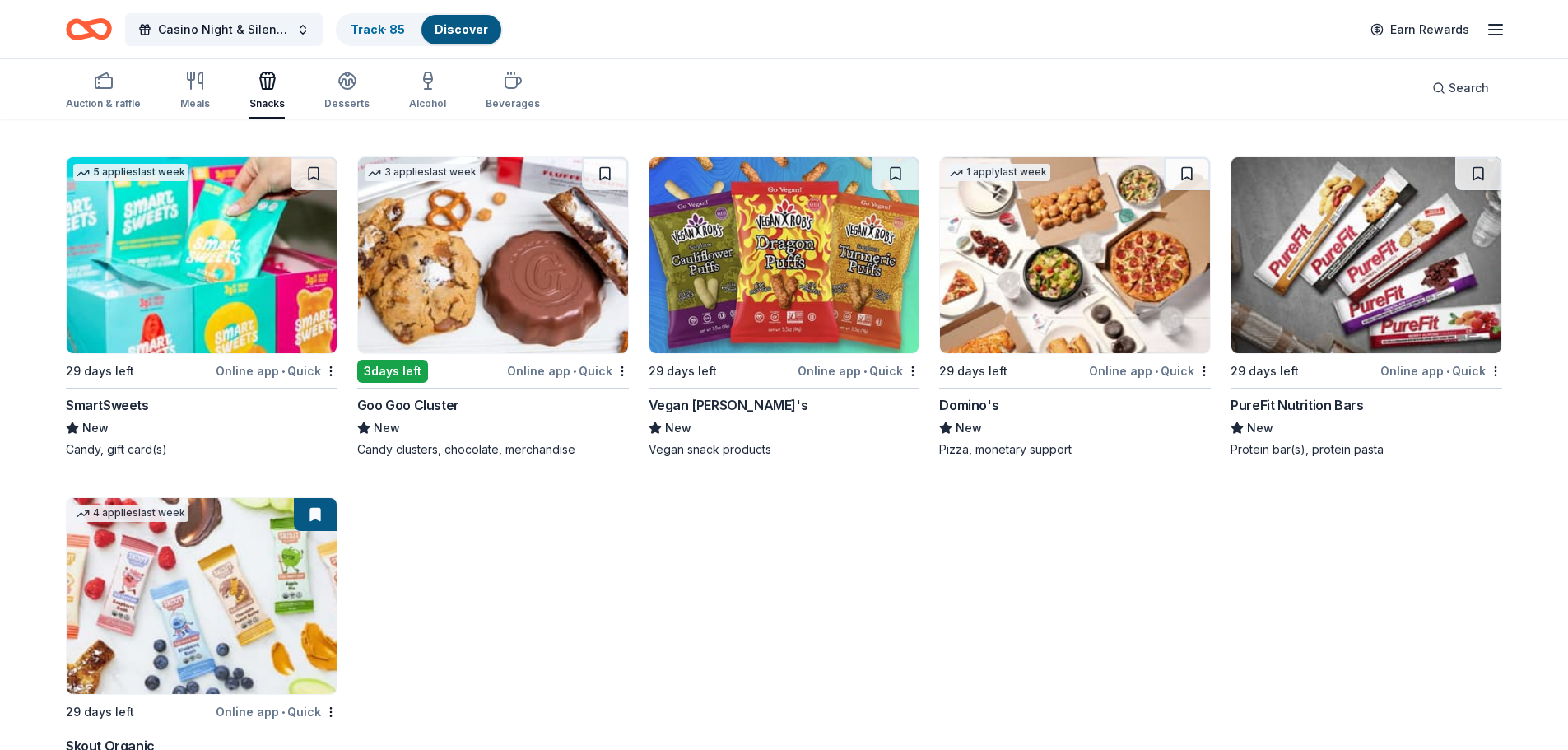
scroll to position [3053, 0]
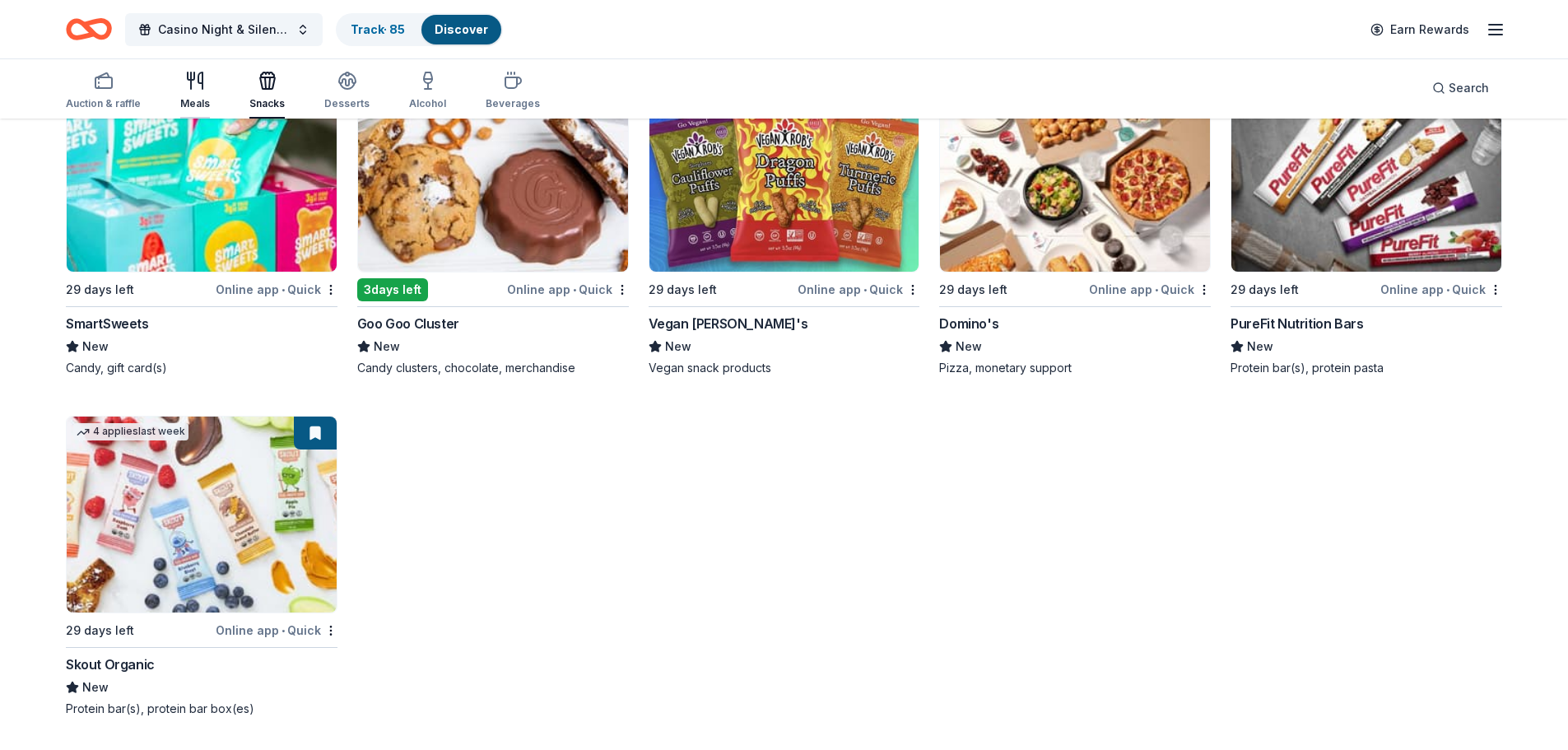
click at [200, 83] on icon "button" at bounding box center [200, 81] width 5 height 16
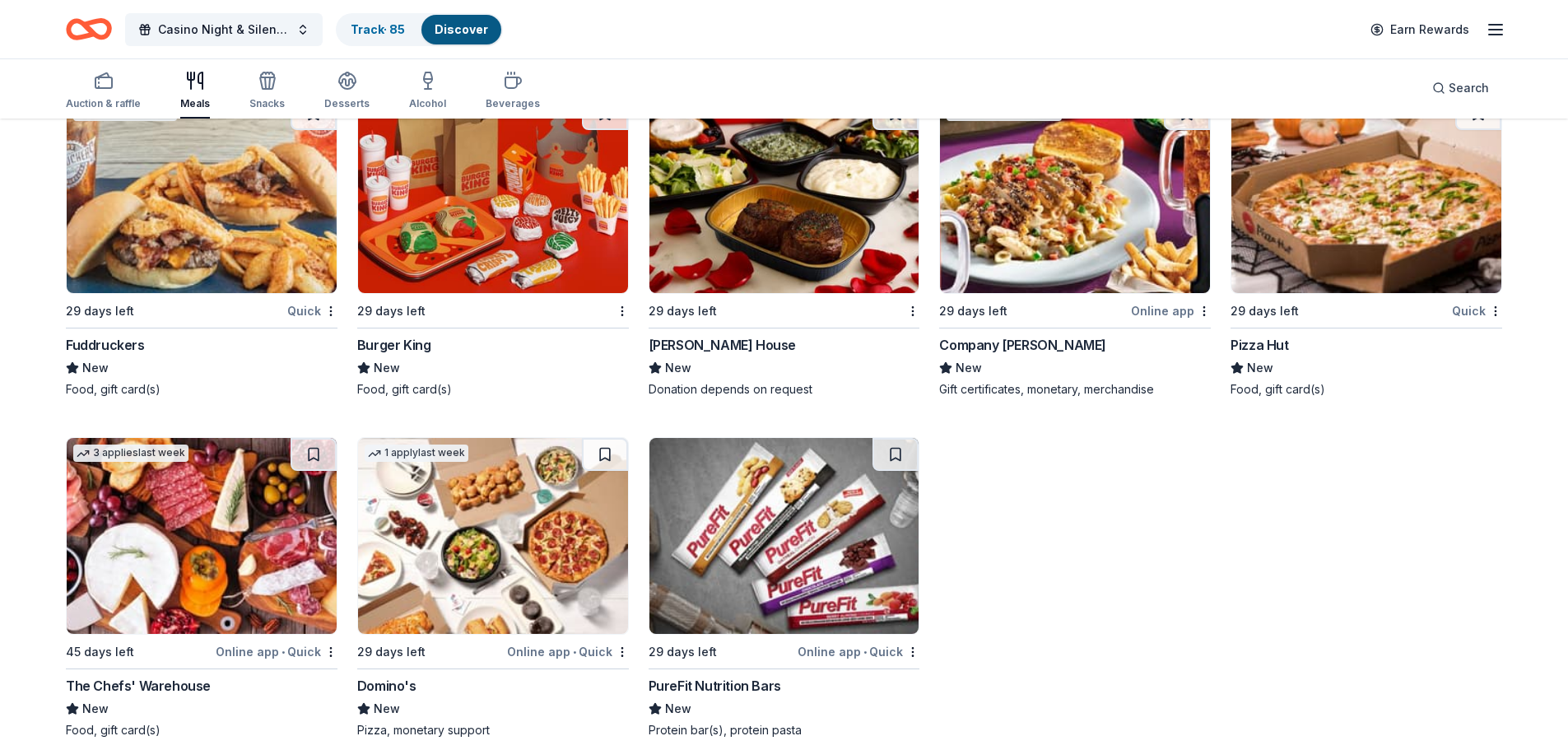
scroll to position [2679, 0]
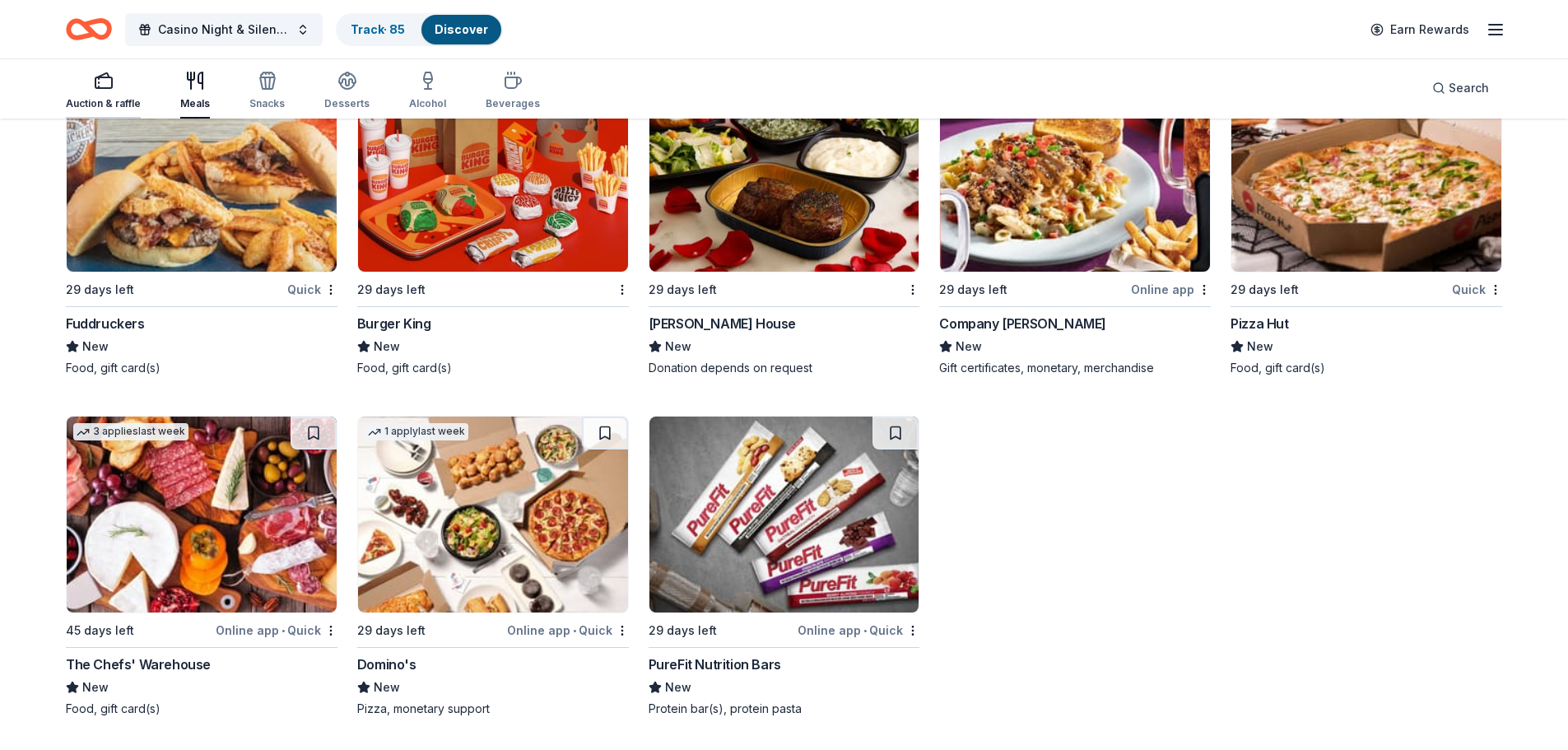
click at [94, 93] on div "Auction & raffle" at bounding box center [103, 91] width 75 height 40
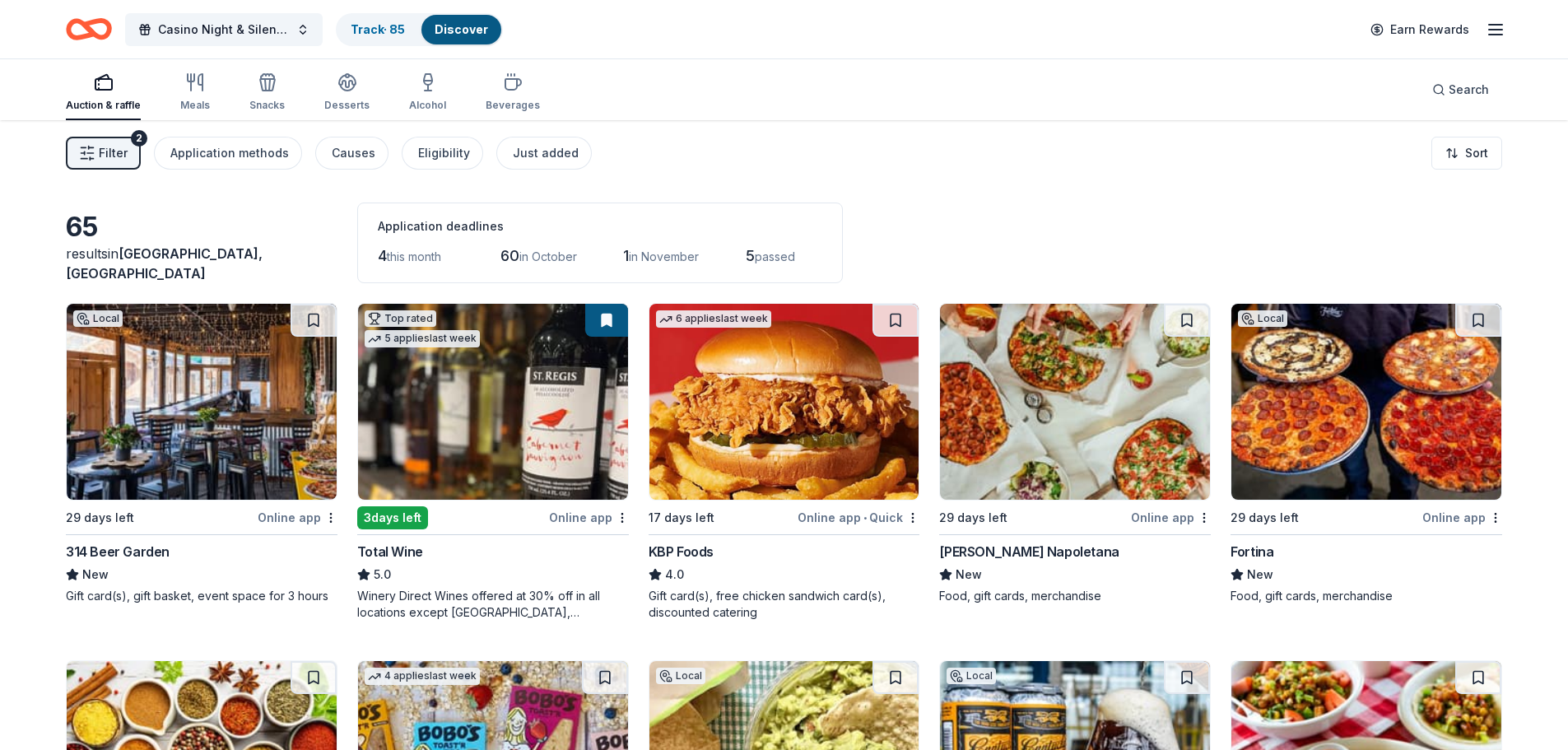
click at [111, 159] on span "Filter" at bounding box center [113, 153] width 29 height 20
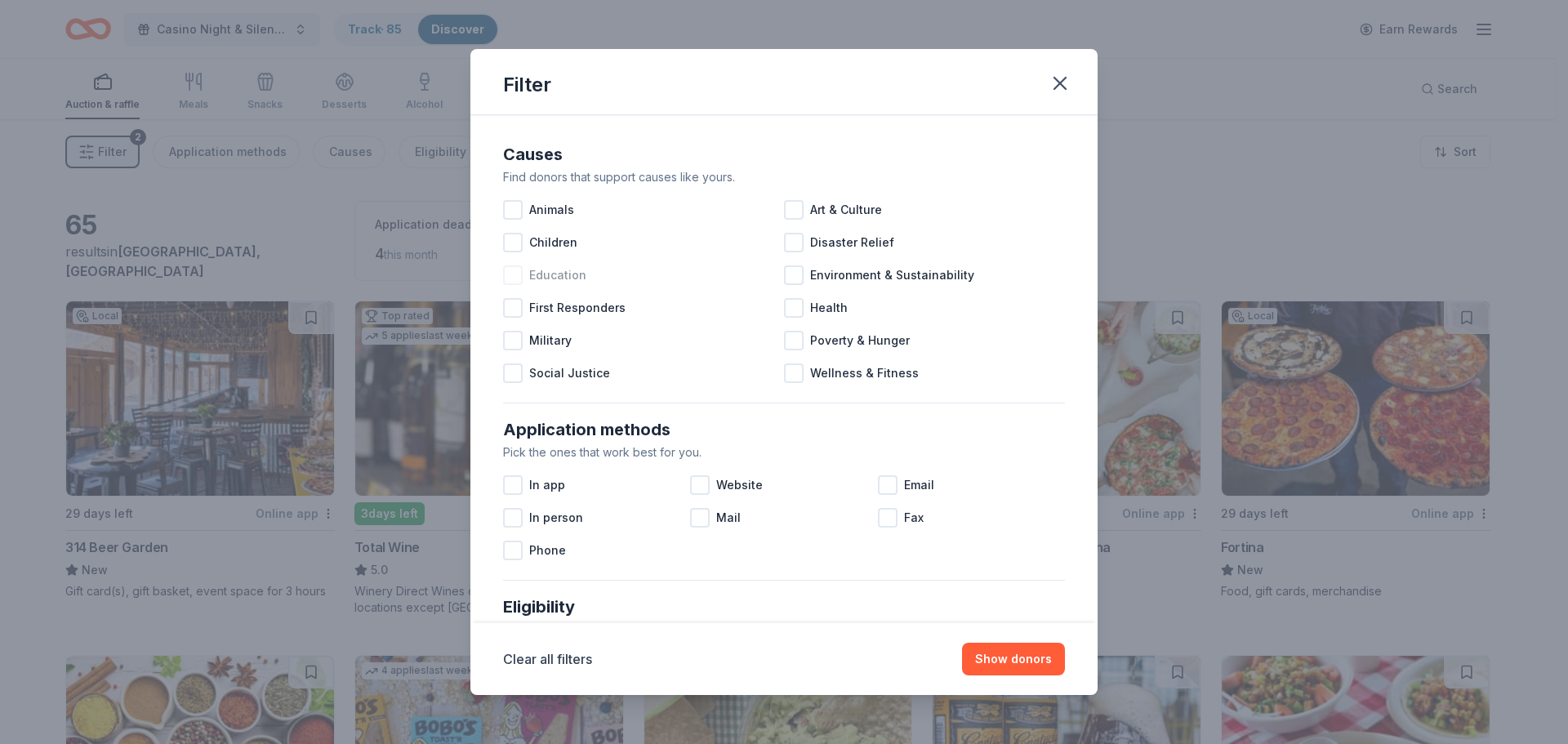
click at [506, 277] on div at bounding box center [513, 275] width 20 height 20
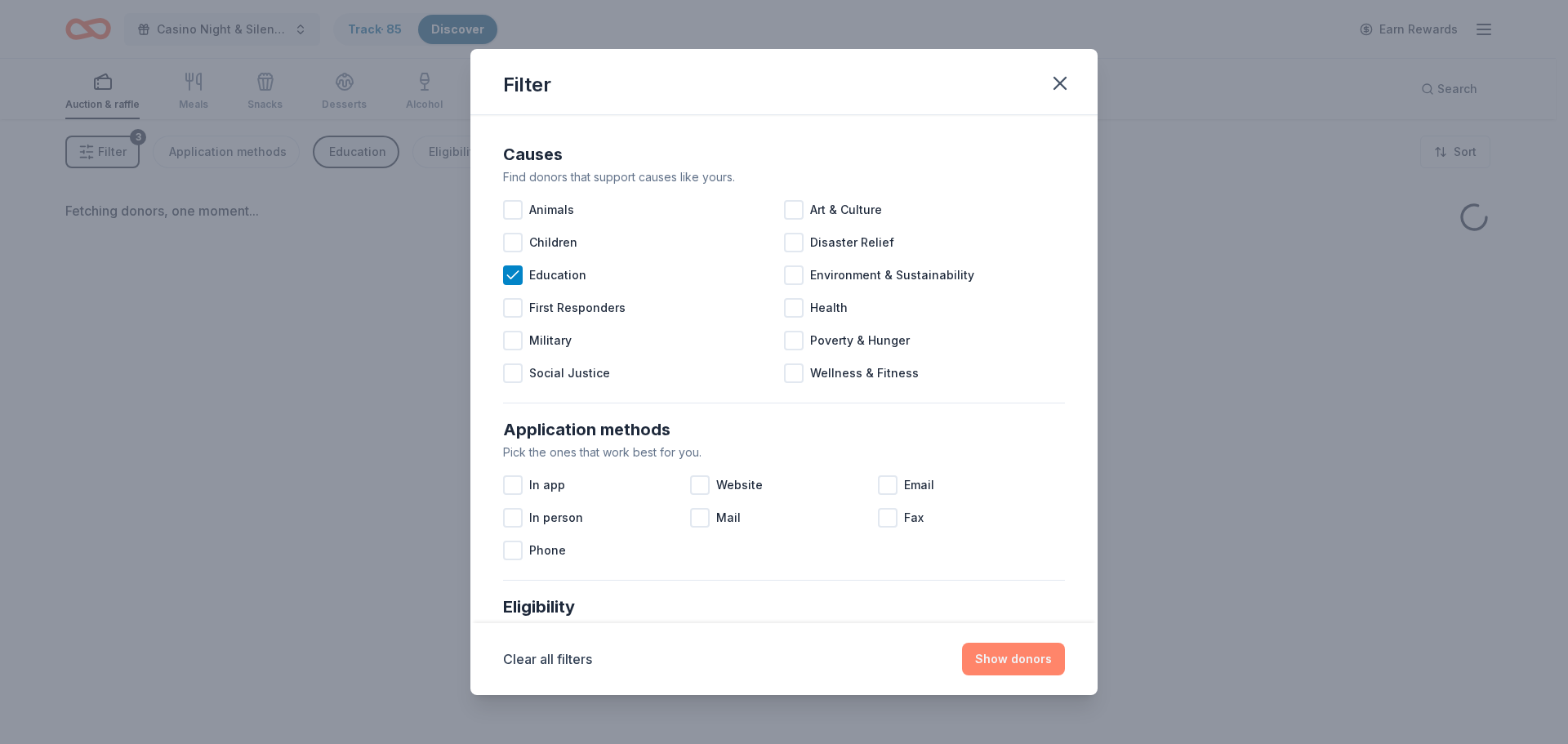
click at [1008, 655] on button "Show donors" at bounding box center [1013, 659] width 103 height 32
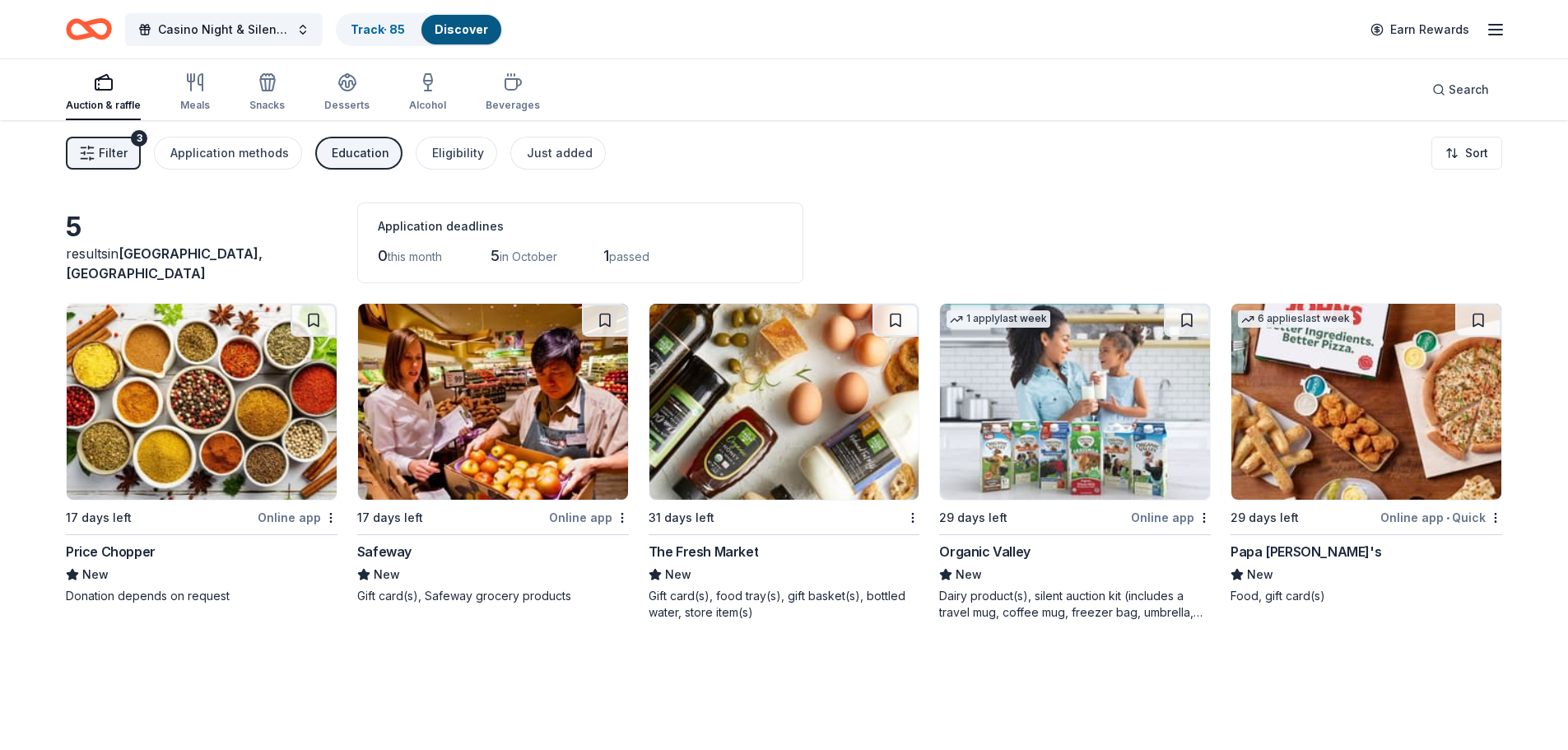
click at [95, 144] on button "Filter 3" at bounding box center [103, 153] width 75 height 33
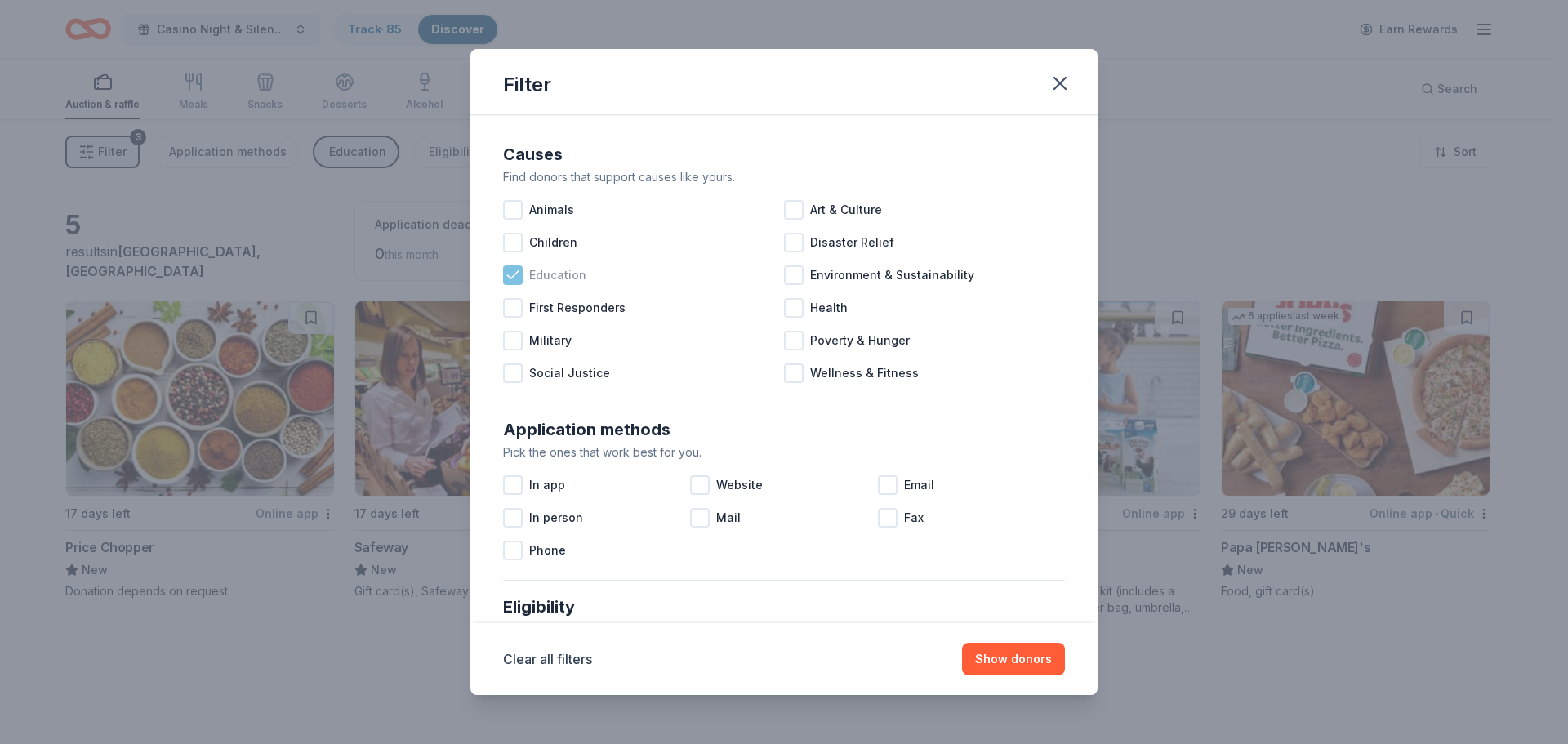
click at [510, 273] on icon at bounding box center [513, 275] width 16 height 16
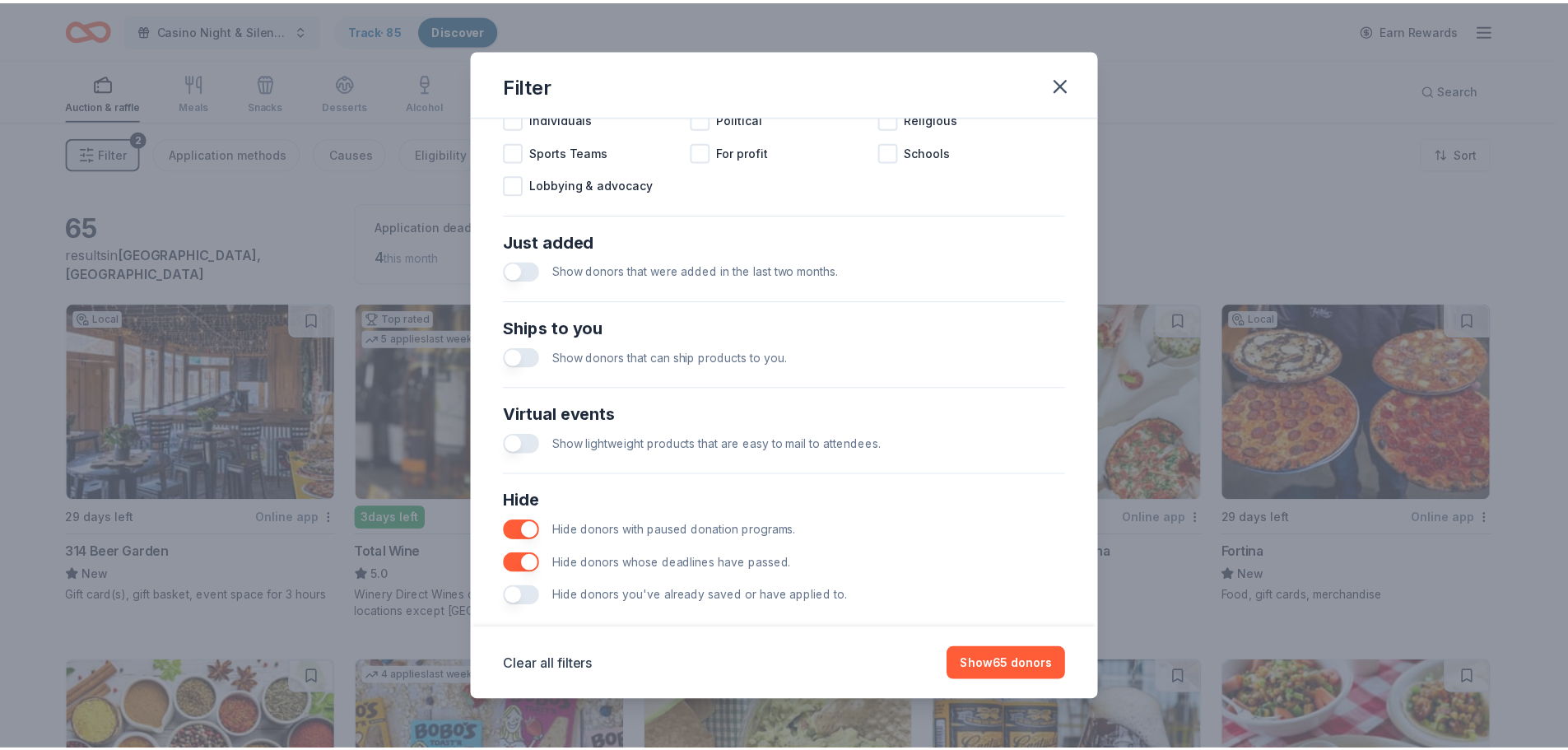
scroll to position [573, 0]
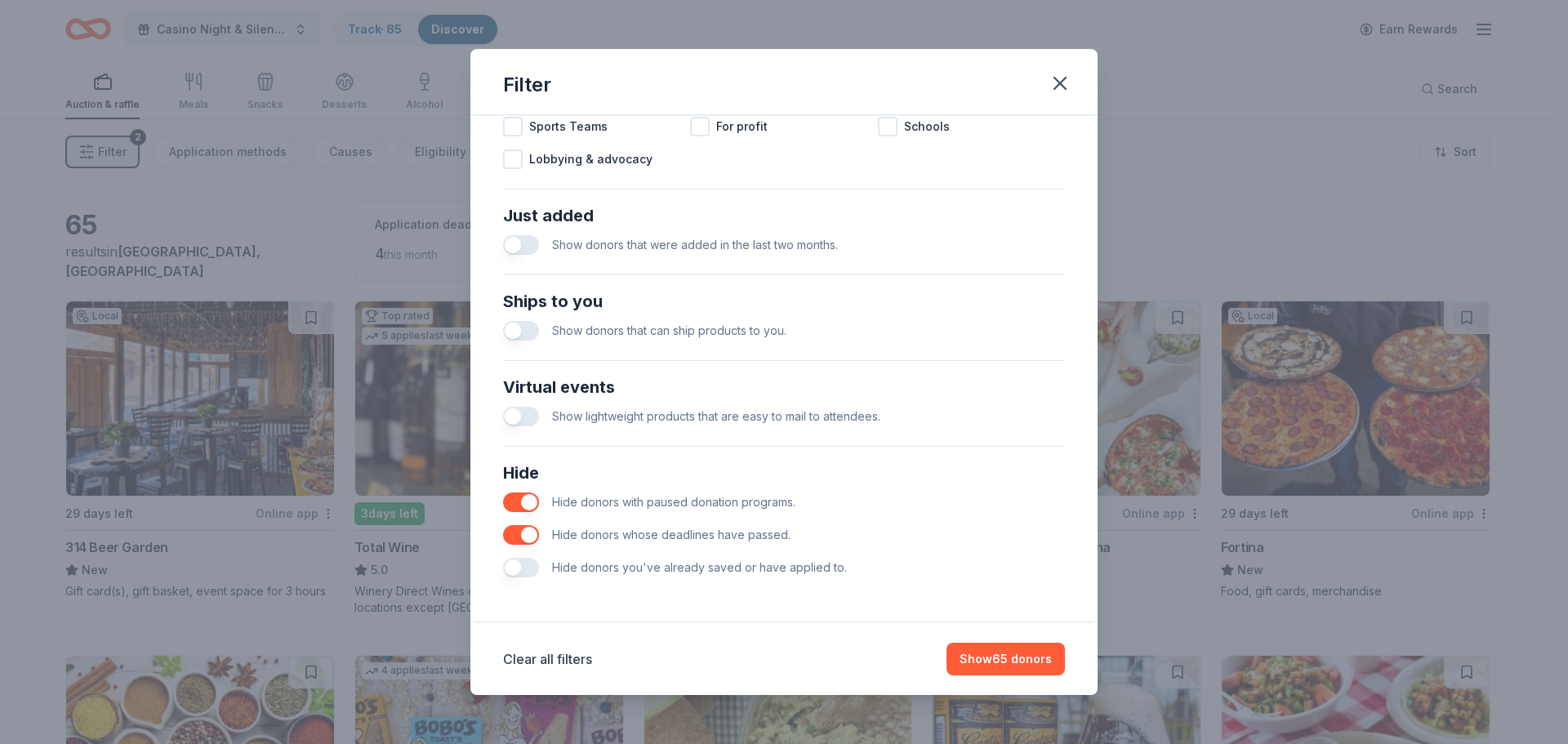
click at [515, 537] on button "button" at bounding box center [521, 535] width 36 height 20
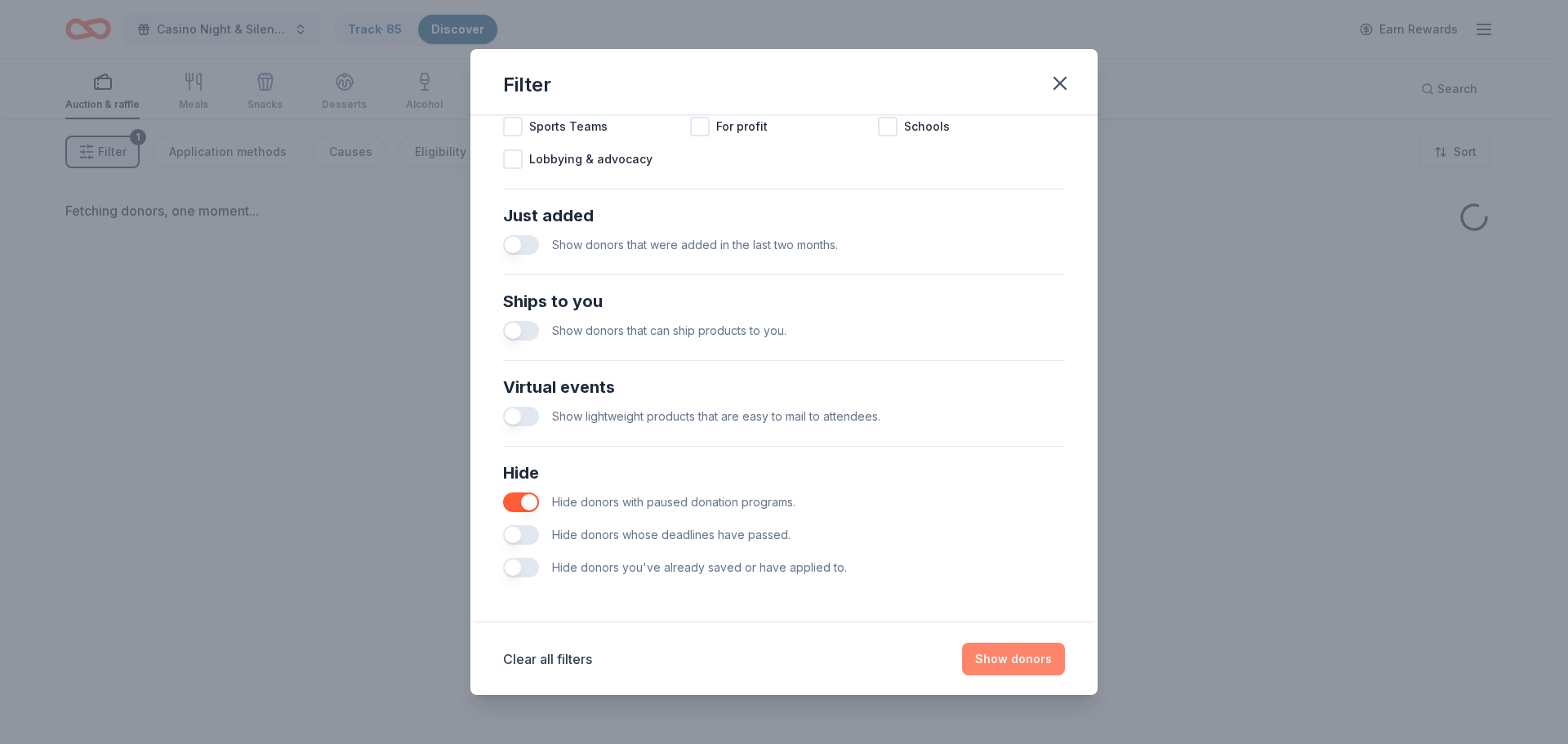
click at [1028, 664] on button "Show donors" at bounding box center [1013, 659] width 103 height 32
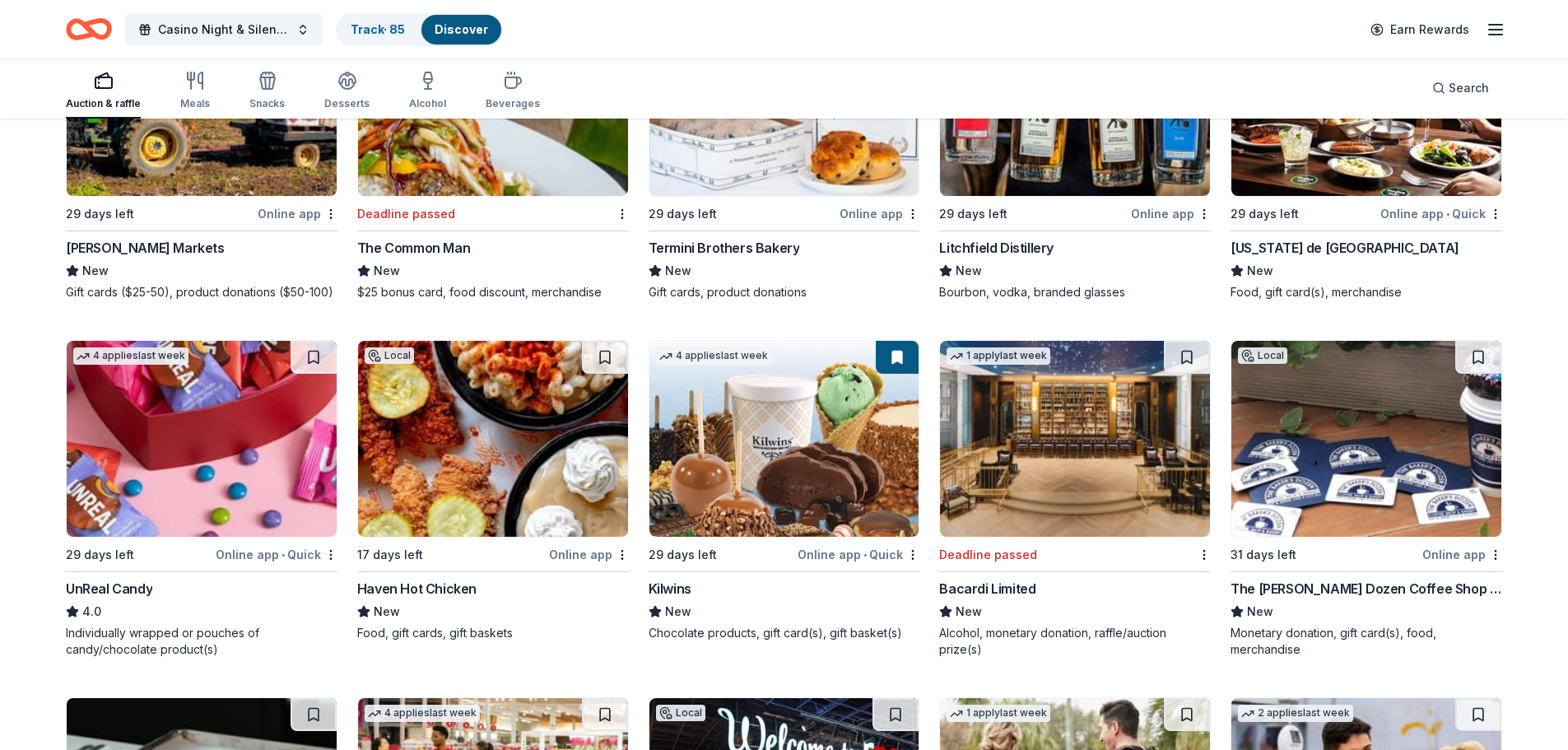
scroll to position [1930, 0]
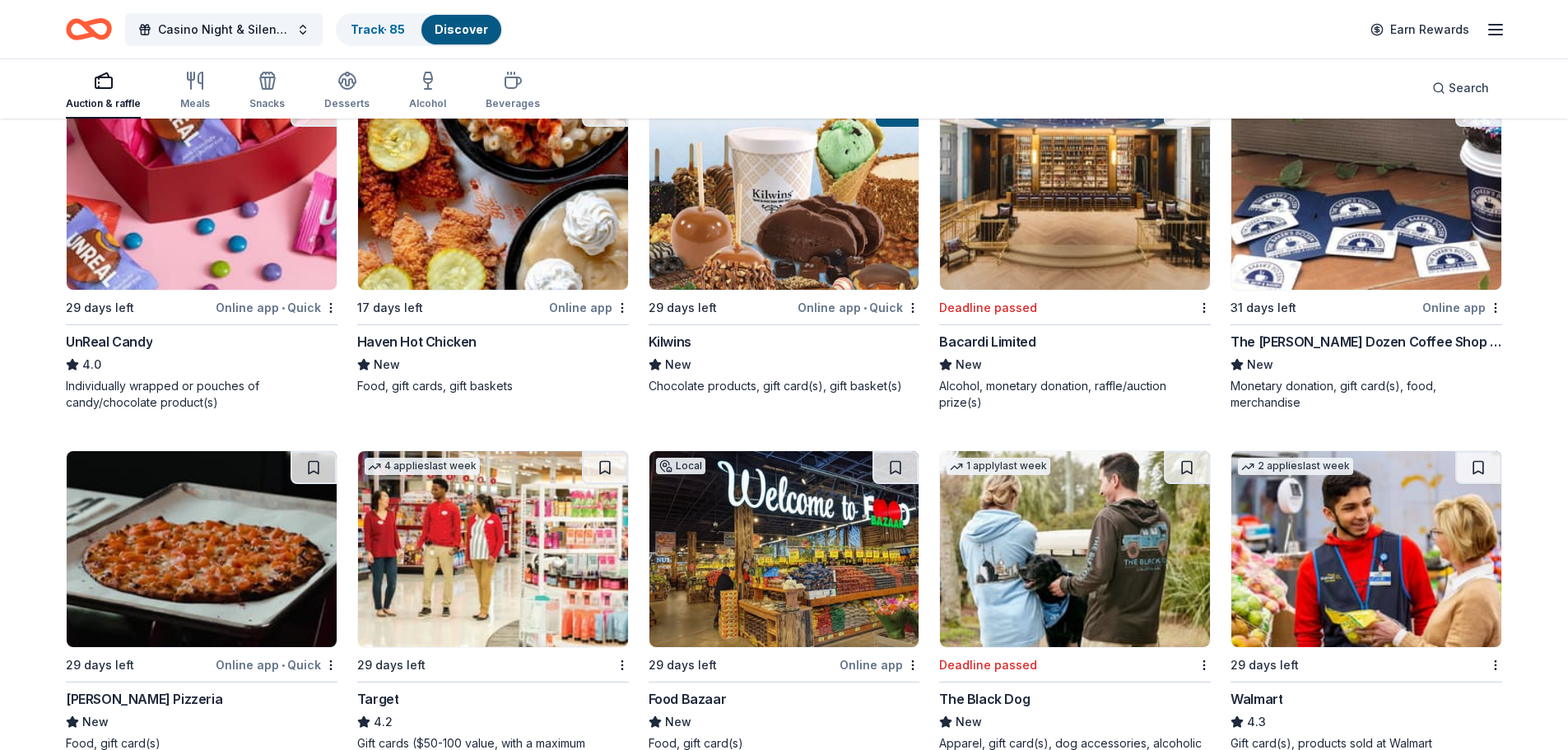
click at [996, 340] on div "Bacardi Limited" at bounding box center [988, 342] width 96 height 20
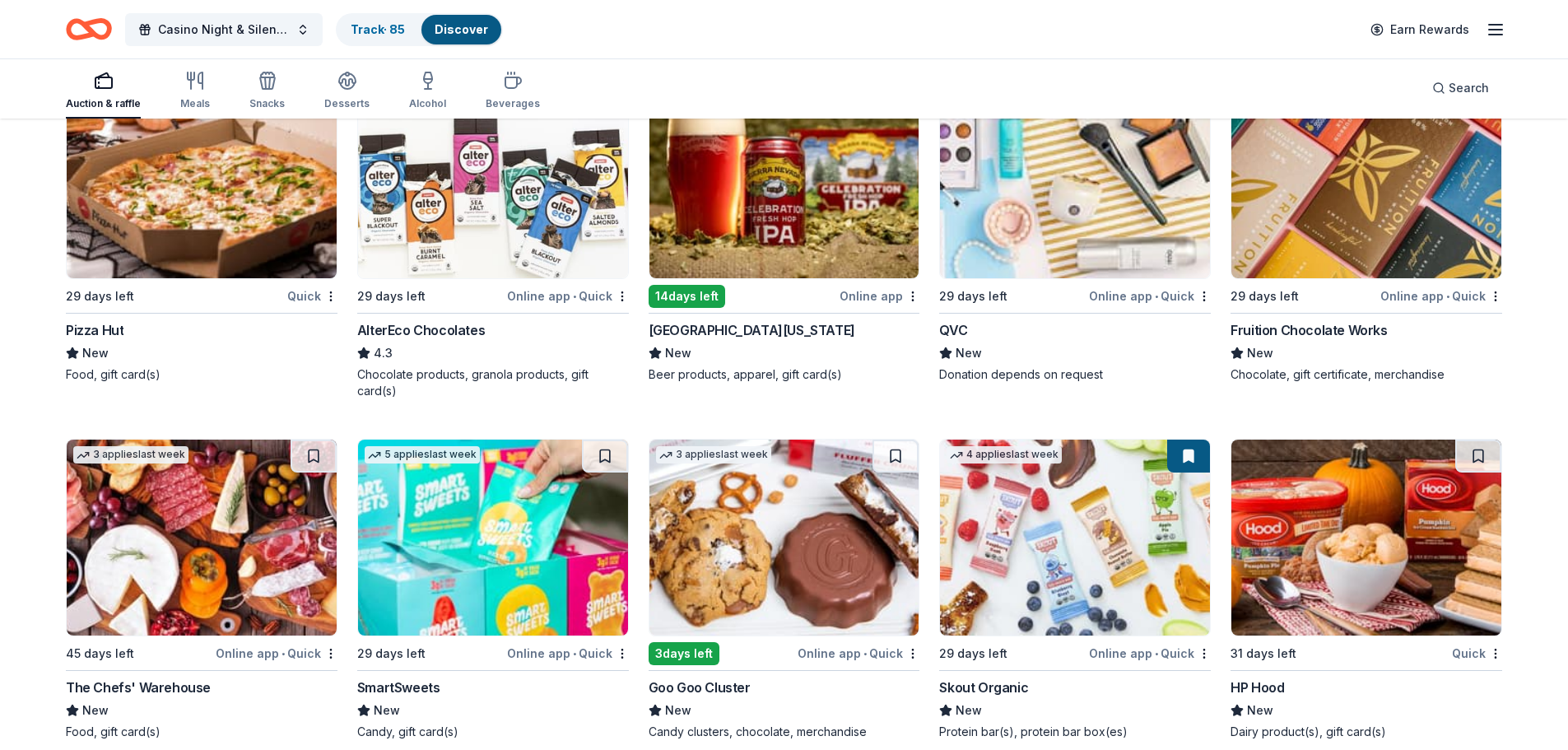
scroll to position [4416, 0]
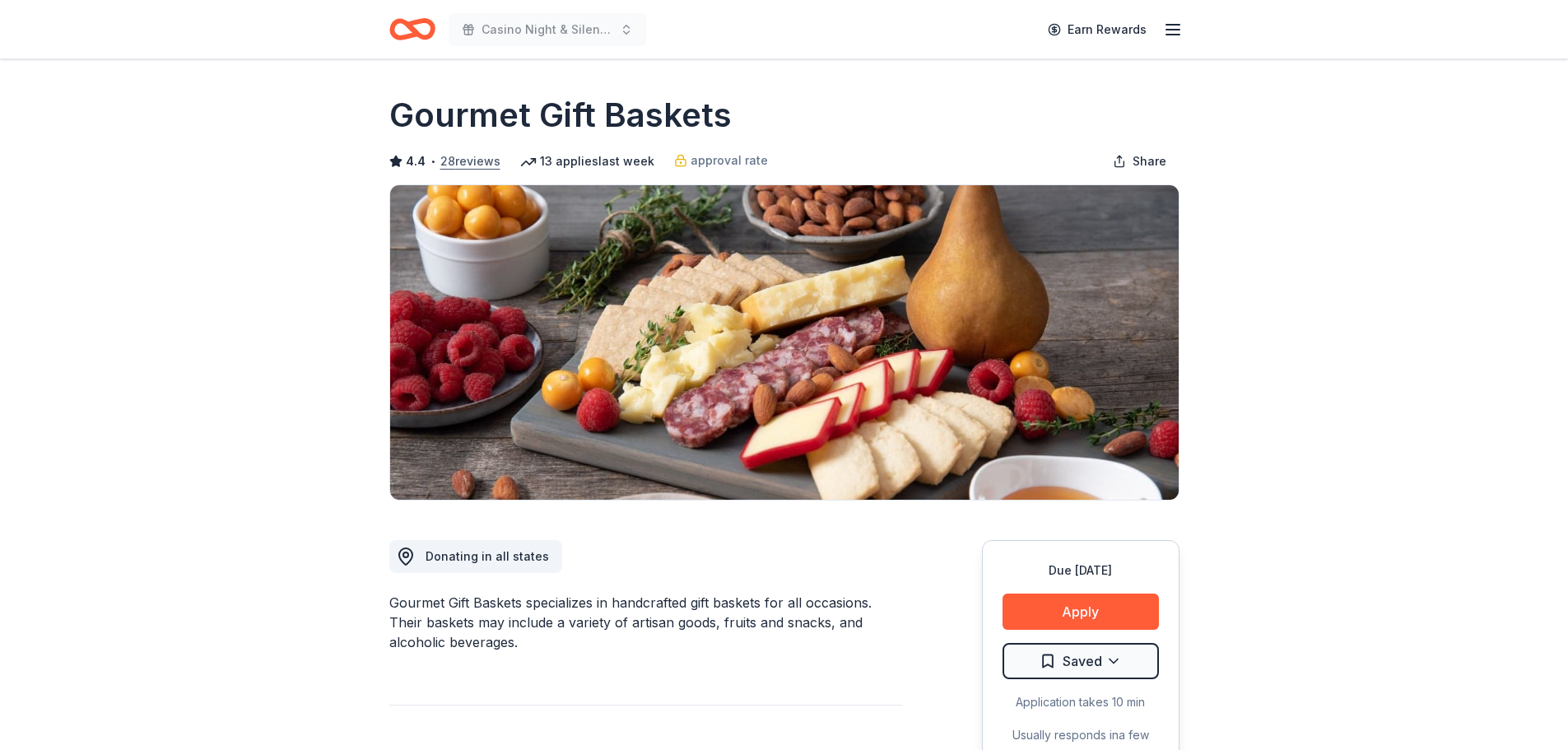
click at [472, 159] on button "28 reviews" at bounding box center [471, 161] width 60 height 20
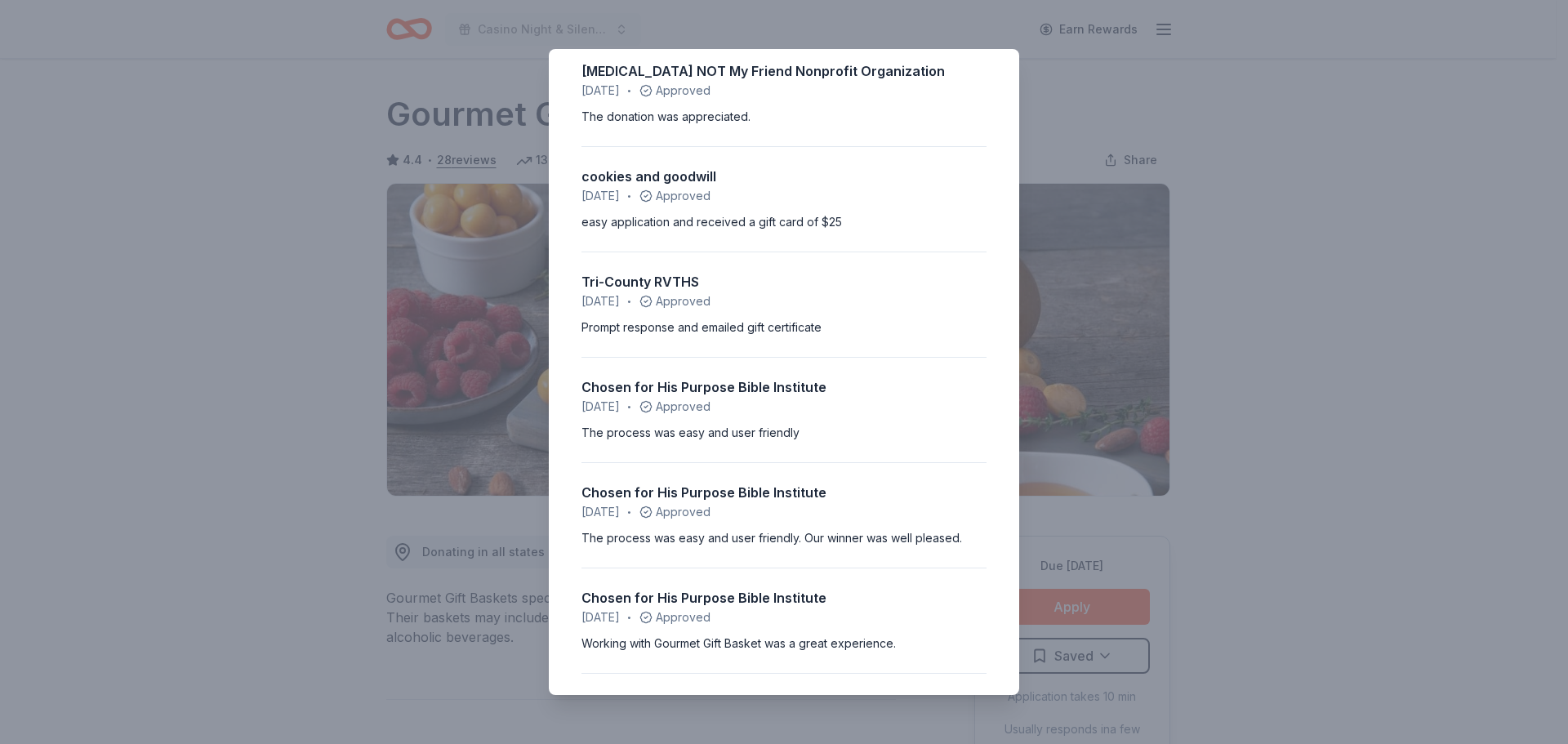
scroll to position [735, 0]
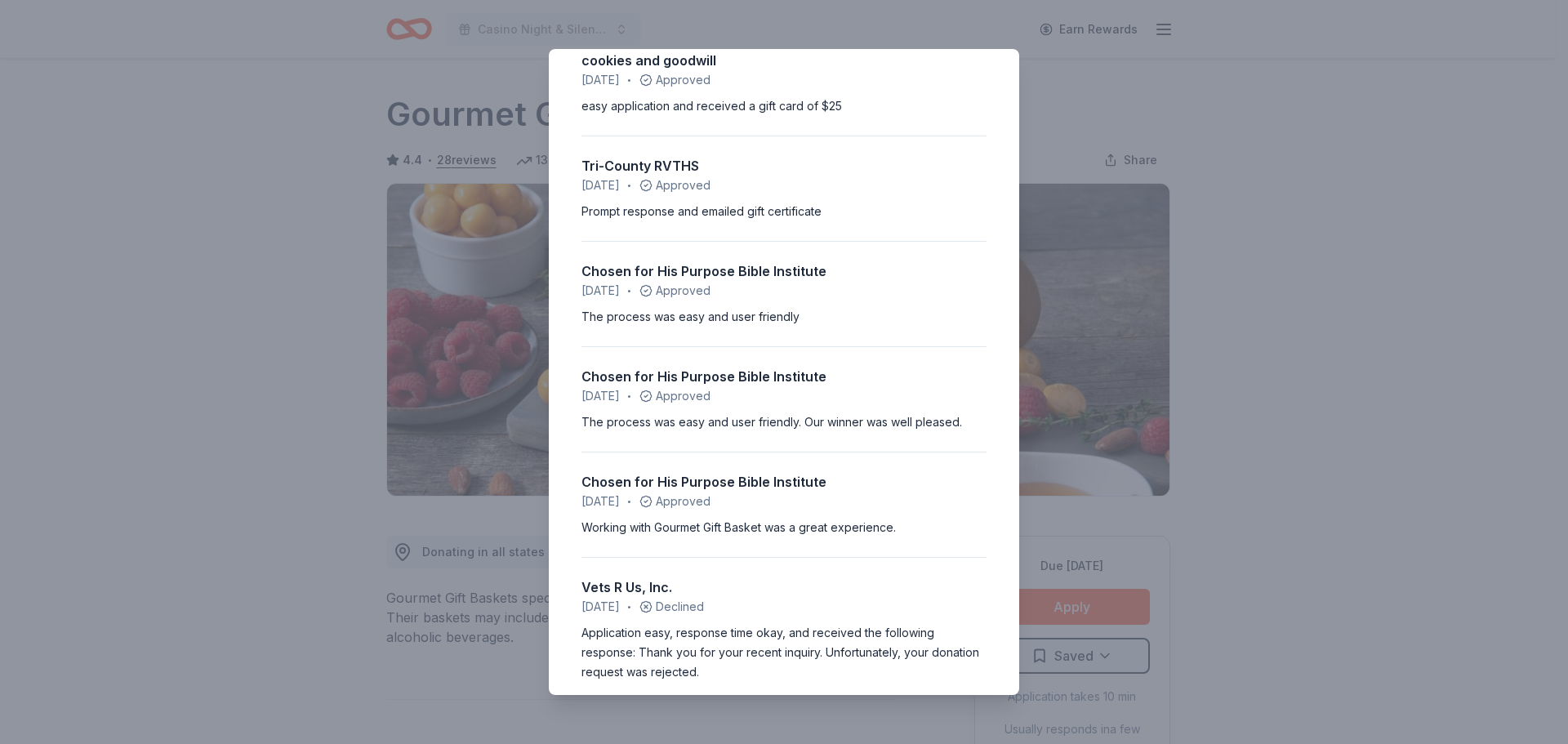
click at [1371, 126] on div "4.4 • 28 reviews Harbor Child Care September 2025 • Declined We got a cold resp…" at bounding box center [784, 372] width 1568 height 744
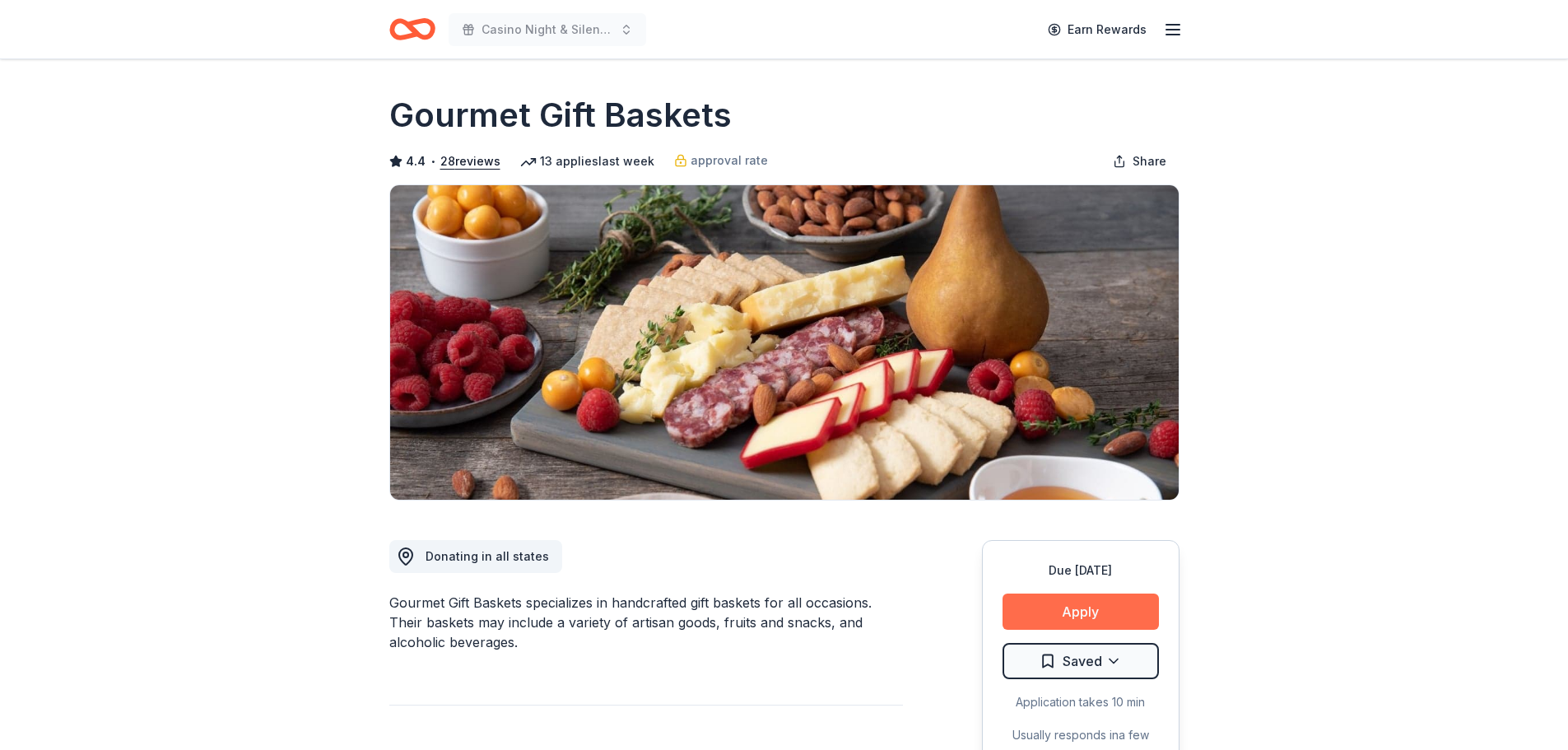
click at [1073, 612] on button "Apply" at bounding box center [1080, 611] width 156 height 36
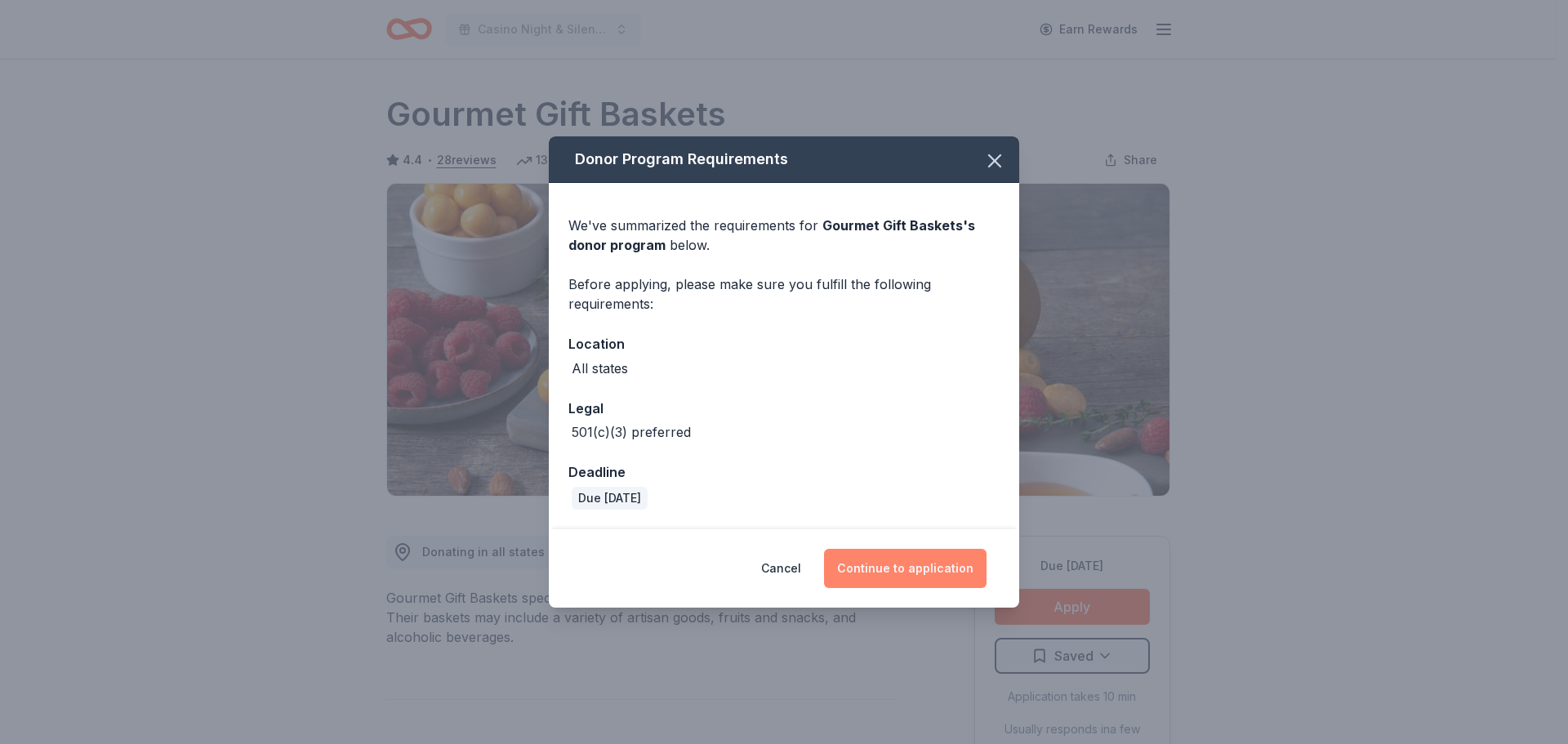
click at [934, 569] on button "Continue to application" at bounding box center [905, 569] width 163 height 40
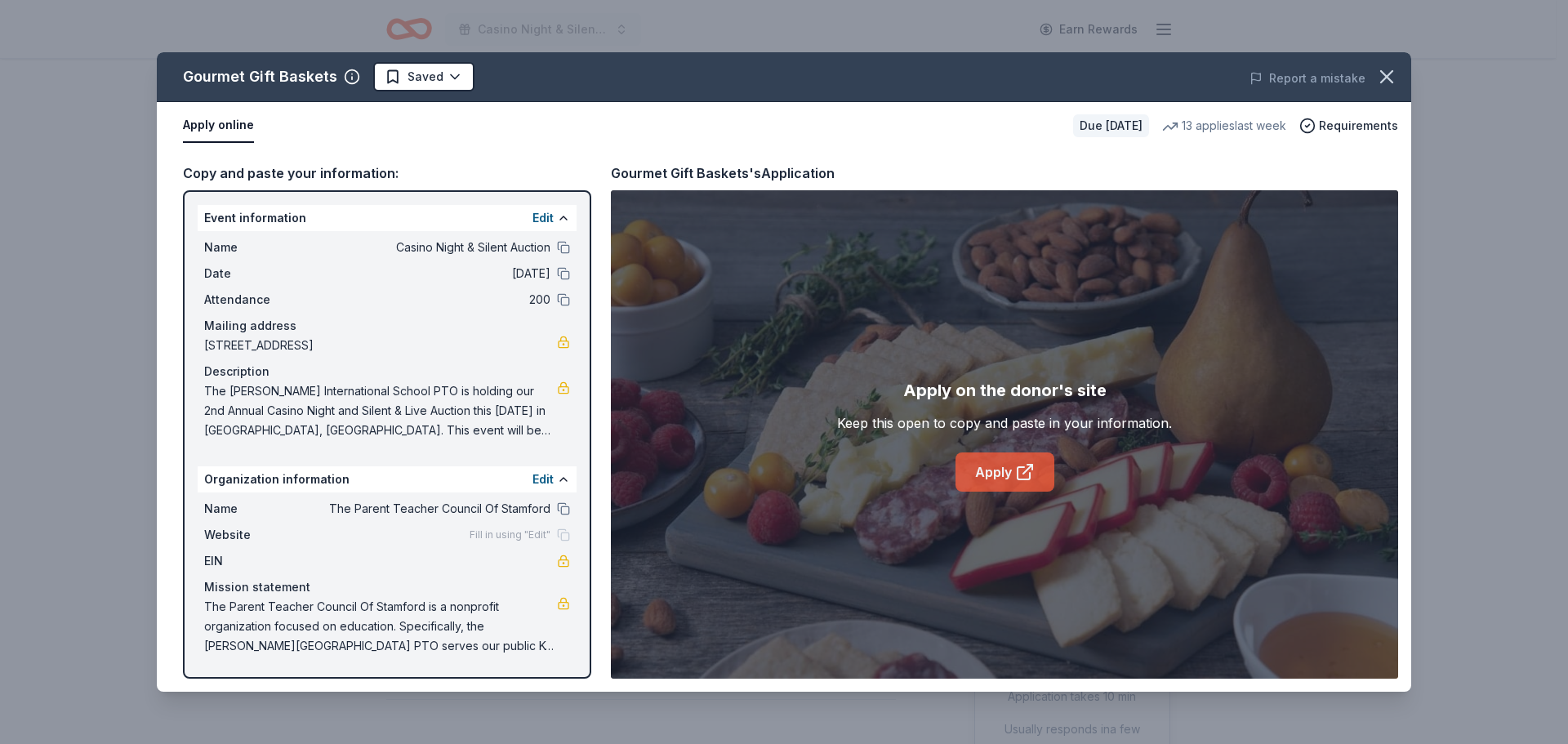
click at [999, 473] on link "Apply" at bounding box center [1005, 472] width 99 height 40
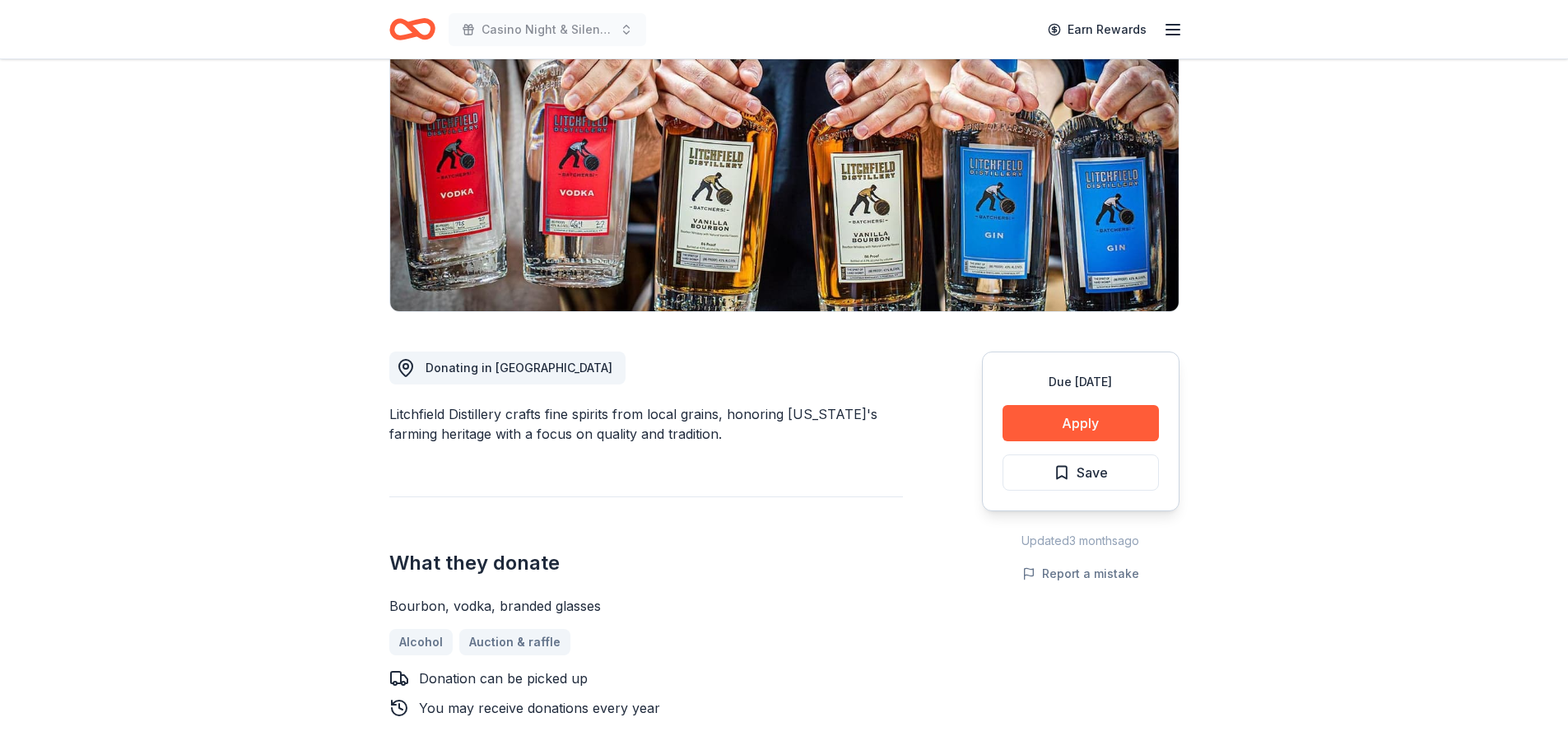
scroll to position [247, 0]
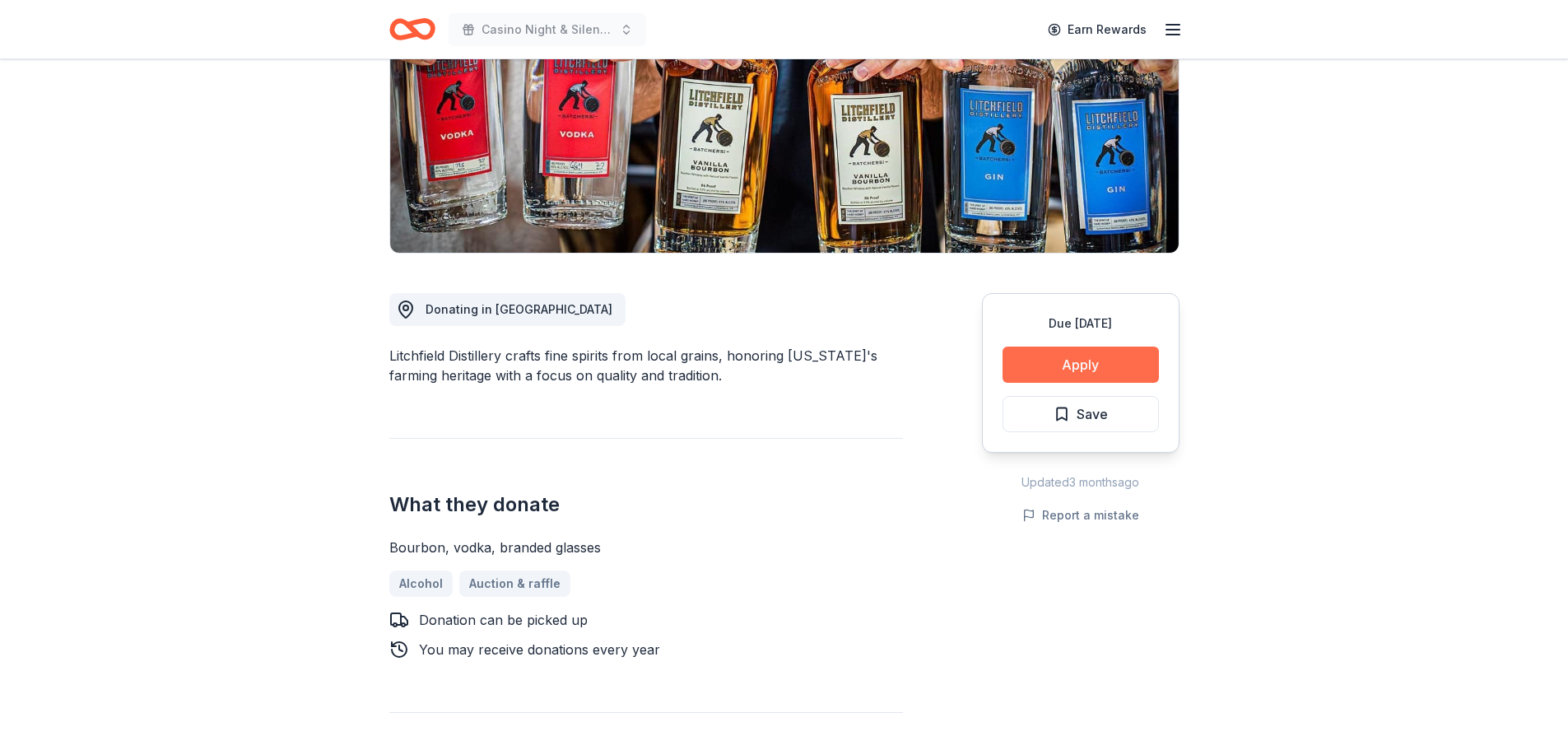
click at [1073, 360] on button "Apply" at bounding box center [1080, 365] width 156 height 36
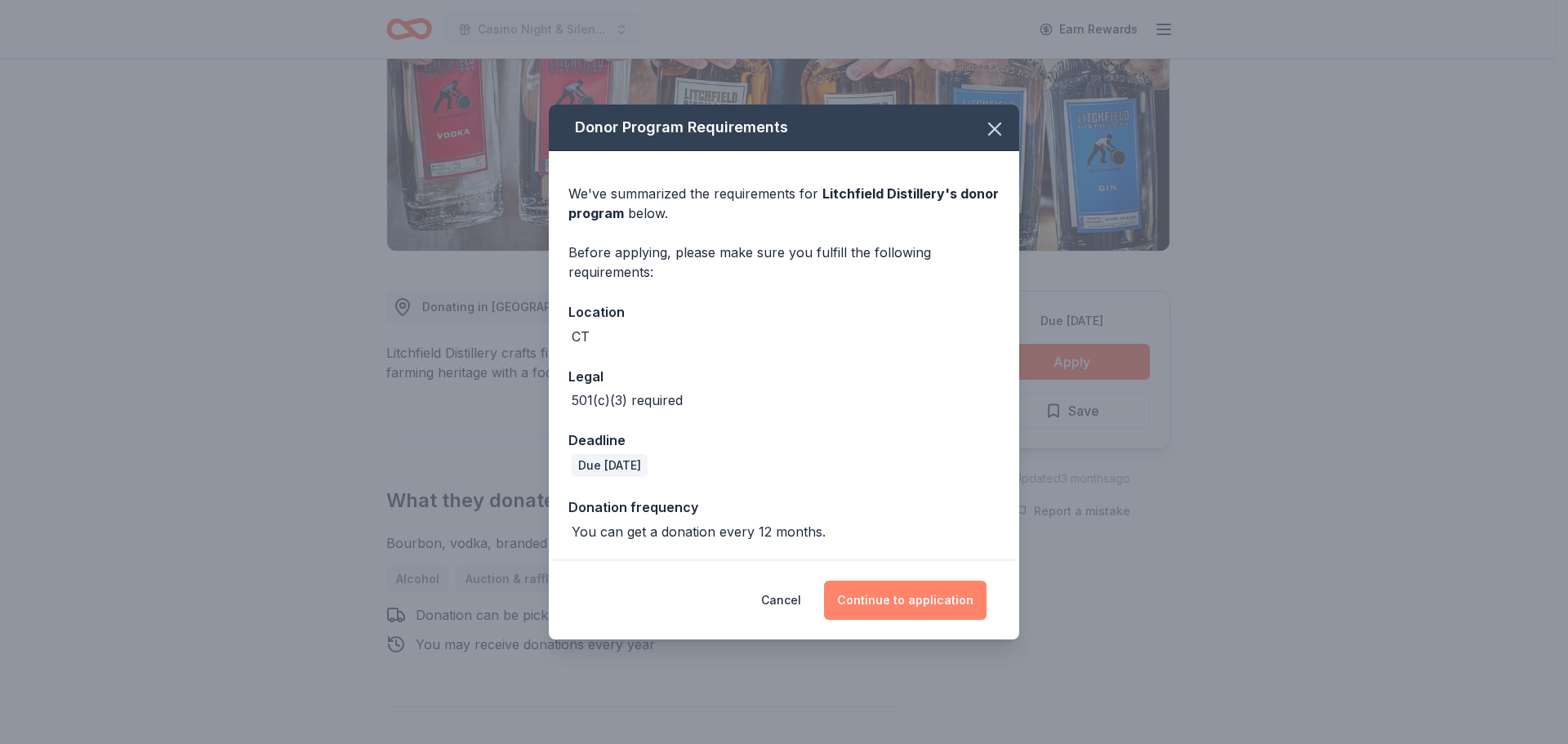
click at [928, 601] on button "Continue to application" at bounding box center [905, 600] width 163 height 40
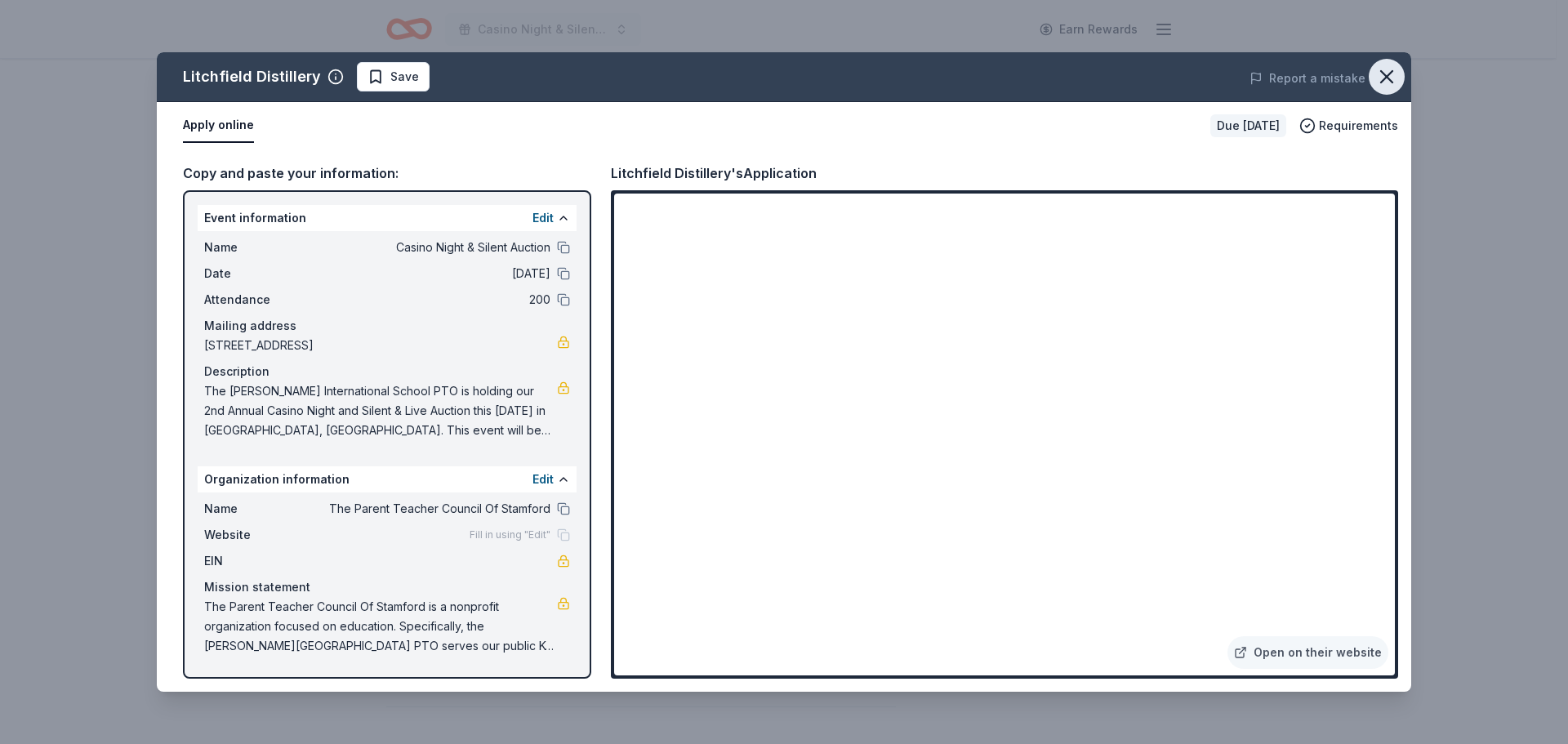
click at [1390, 85] on icon "button" at bounding box center [1385, 76] width 22 height 22
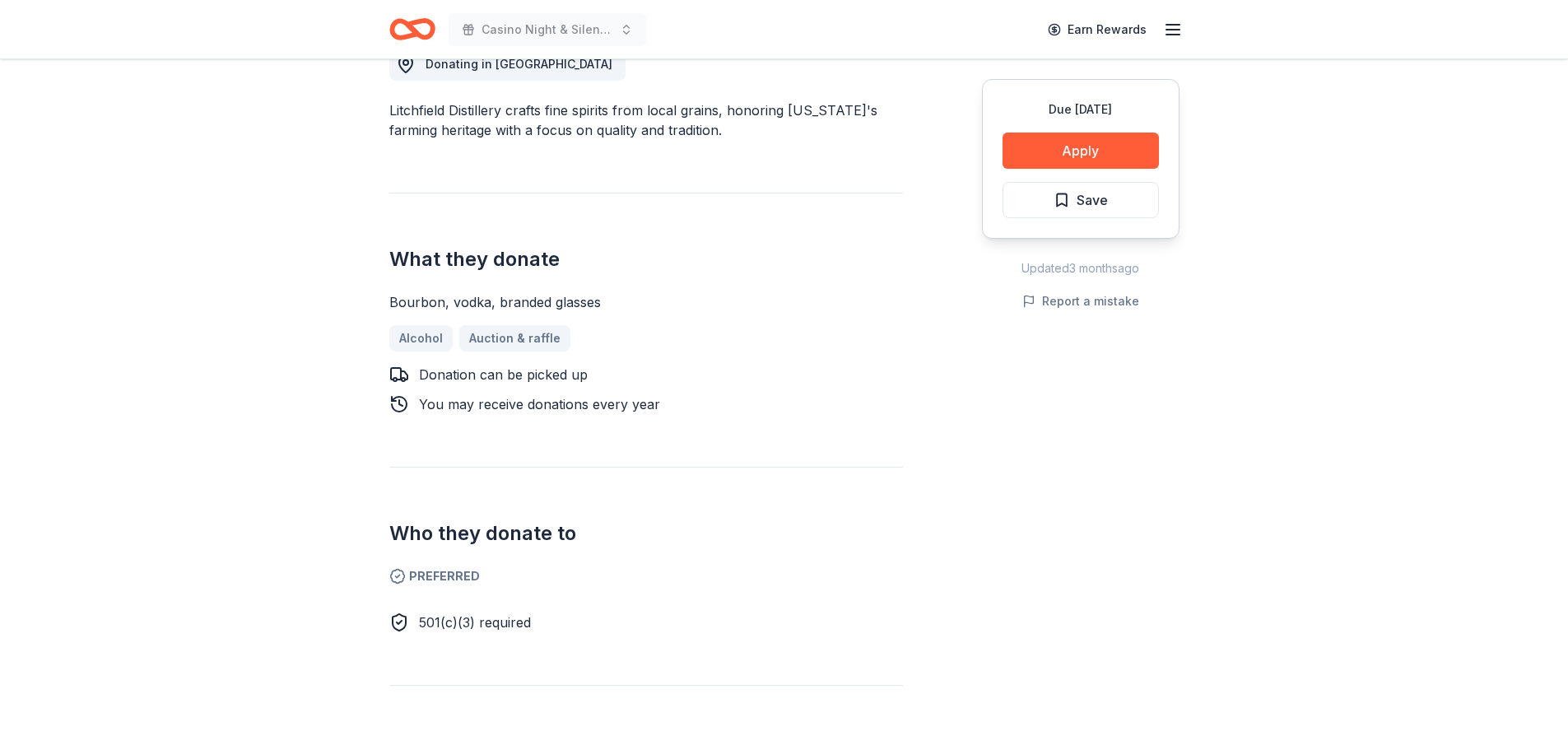
scroll to position [494, 0]
click at [1037, 144] on button "Apply" at bounding box center [1080, 151] width 156 height 36
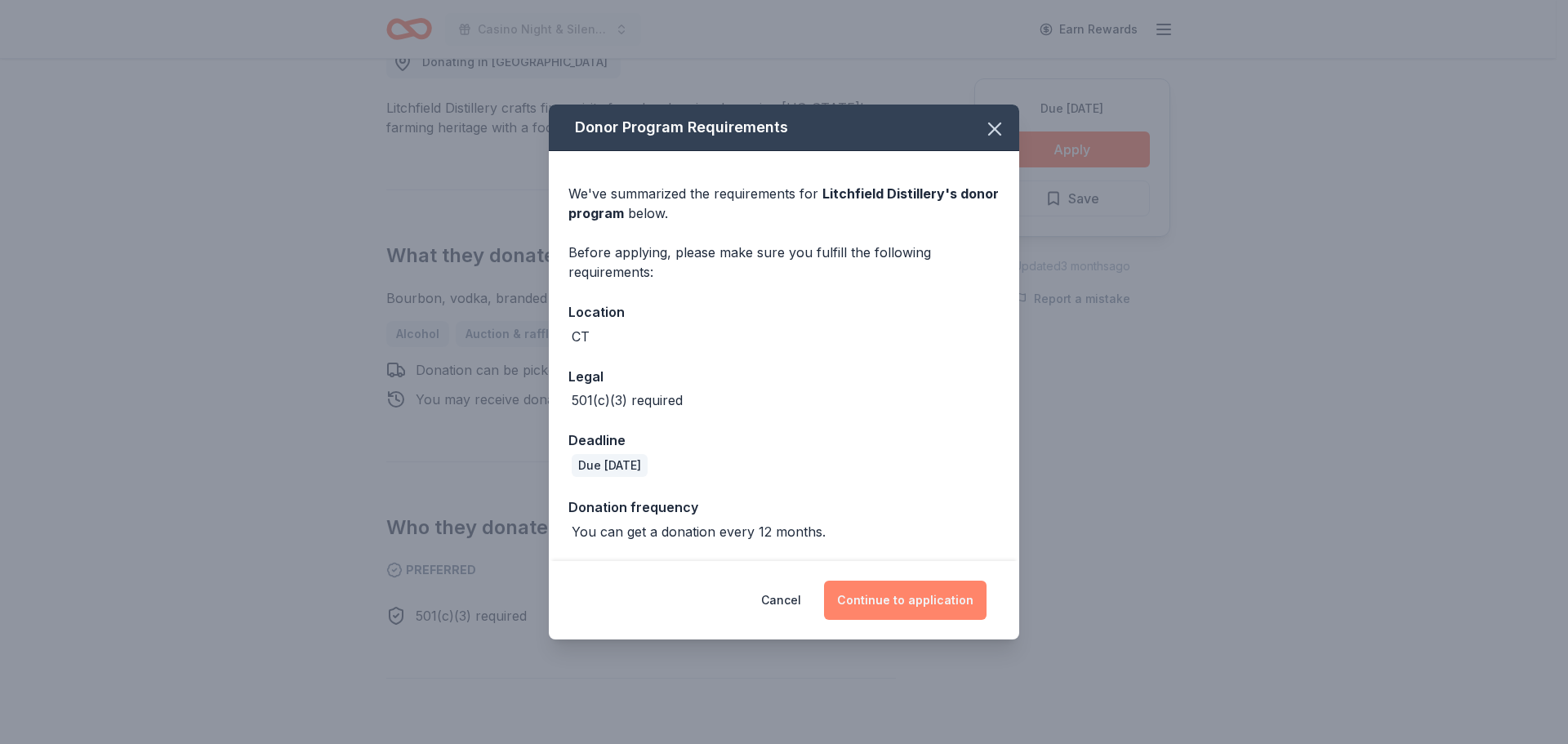
click at [943, 614] on button "Continue to application" at bounding box center [905, 600] width 163 height 40
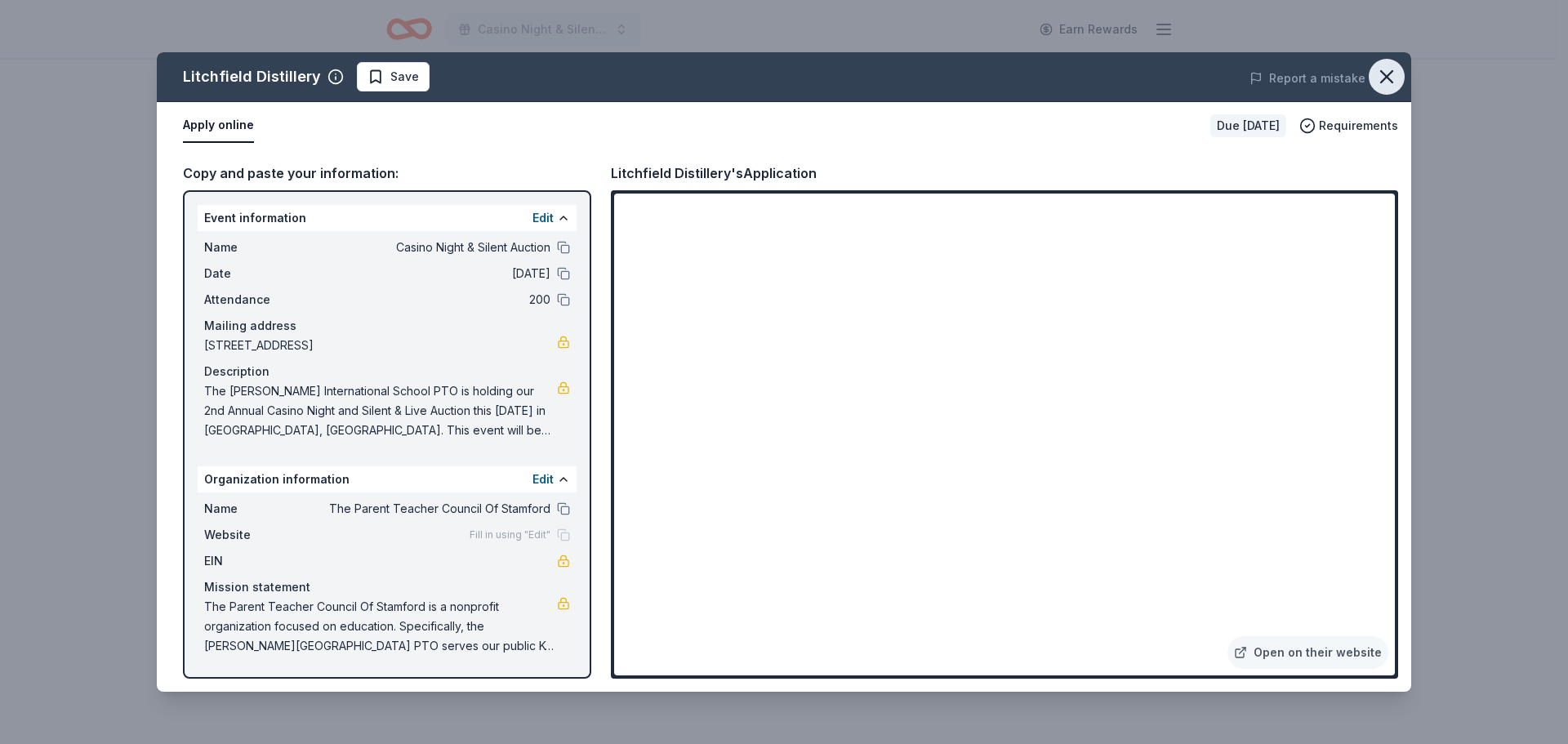
click at [1387, 82] on icon "button" at bounding box center [1385, 76] width 22 height 22
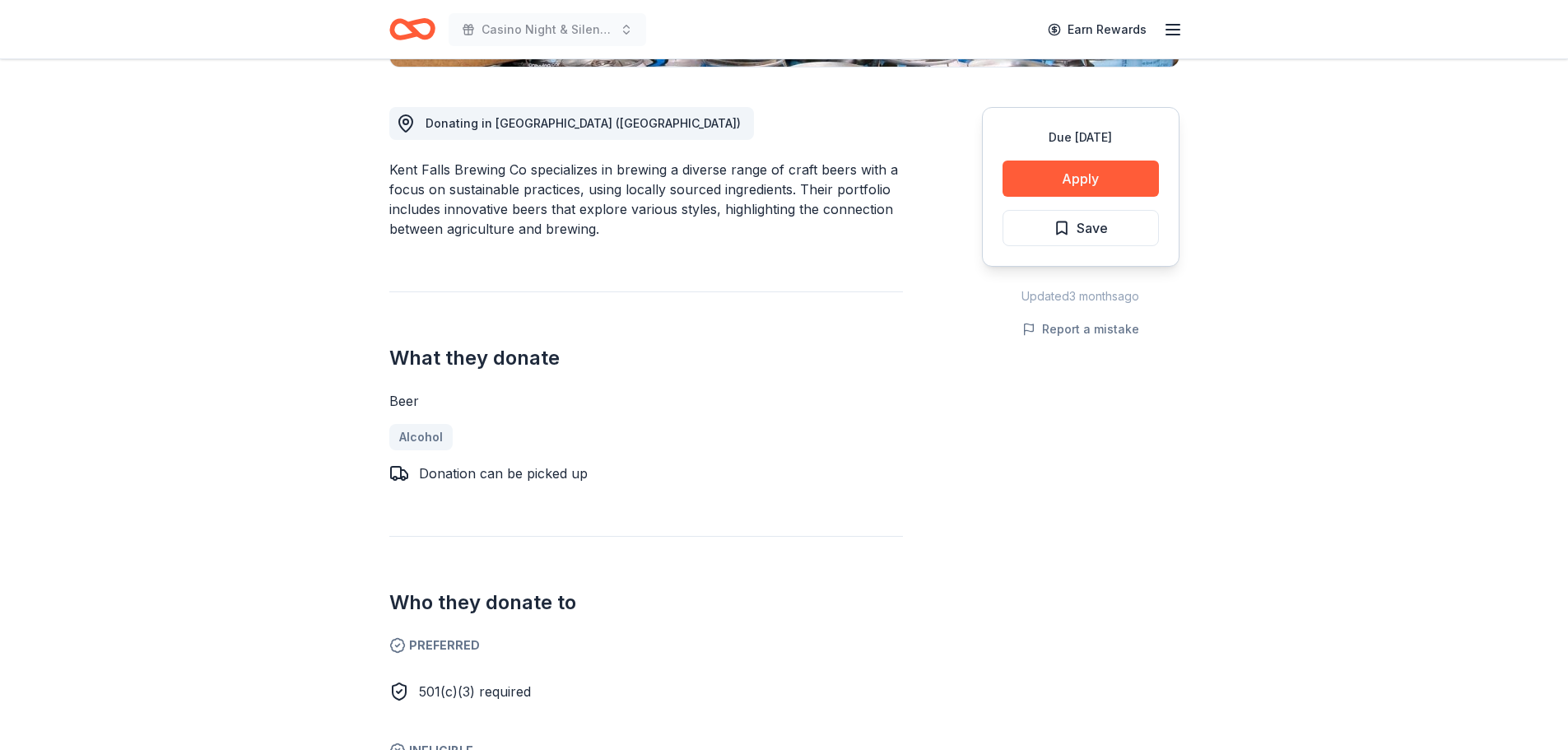
scroll to position [412, 0]
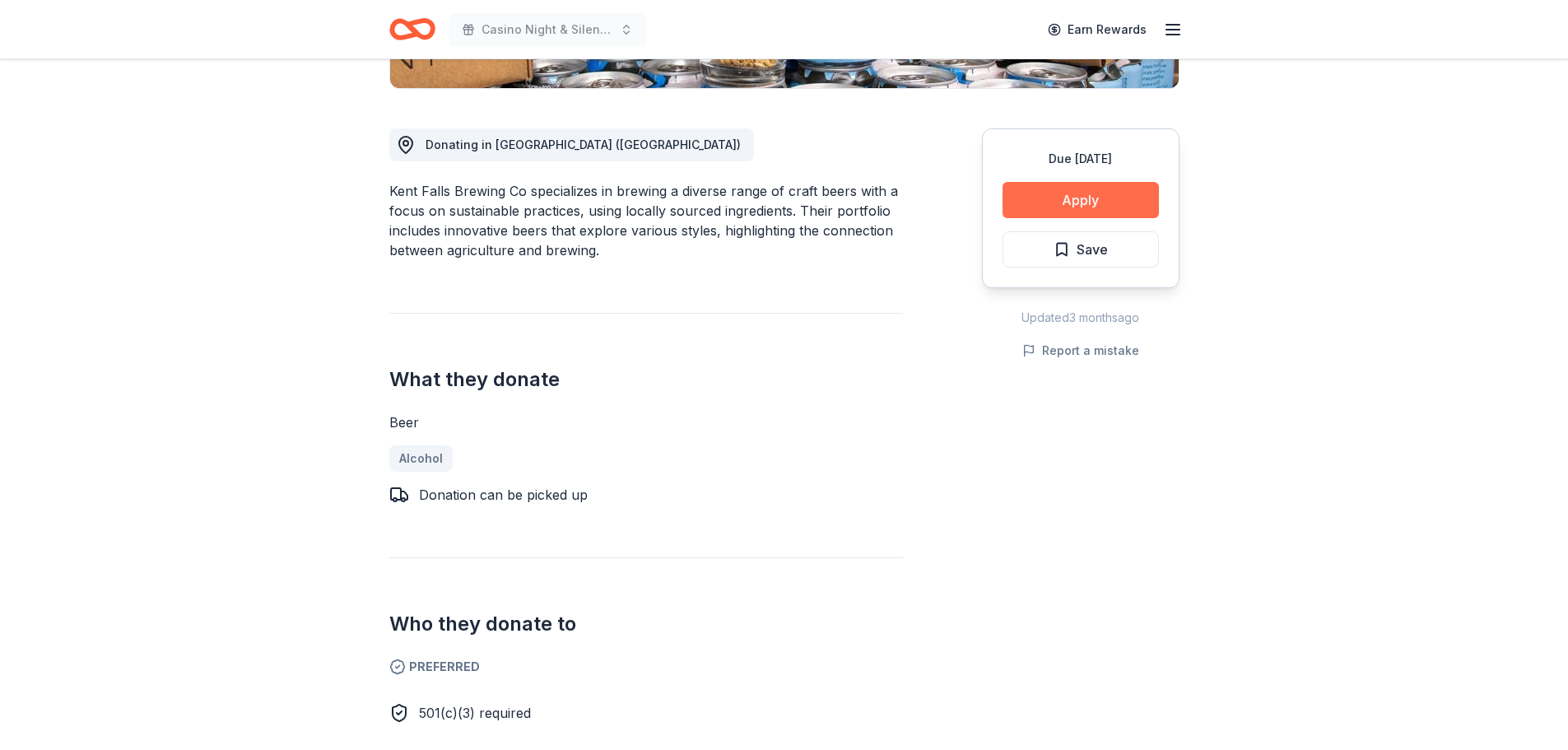
click at [1068, 193] on button "Apply" at bounding box center [1080, 200] width 156 height 36
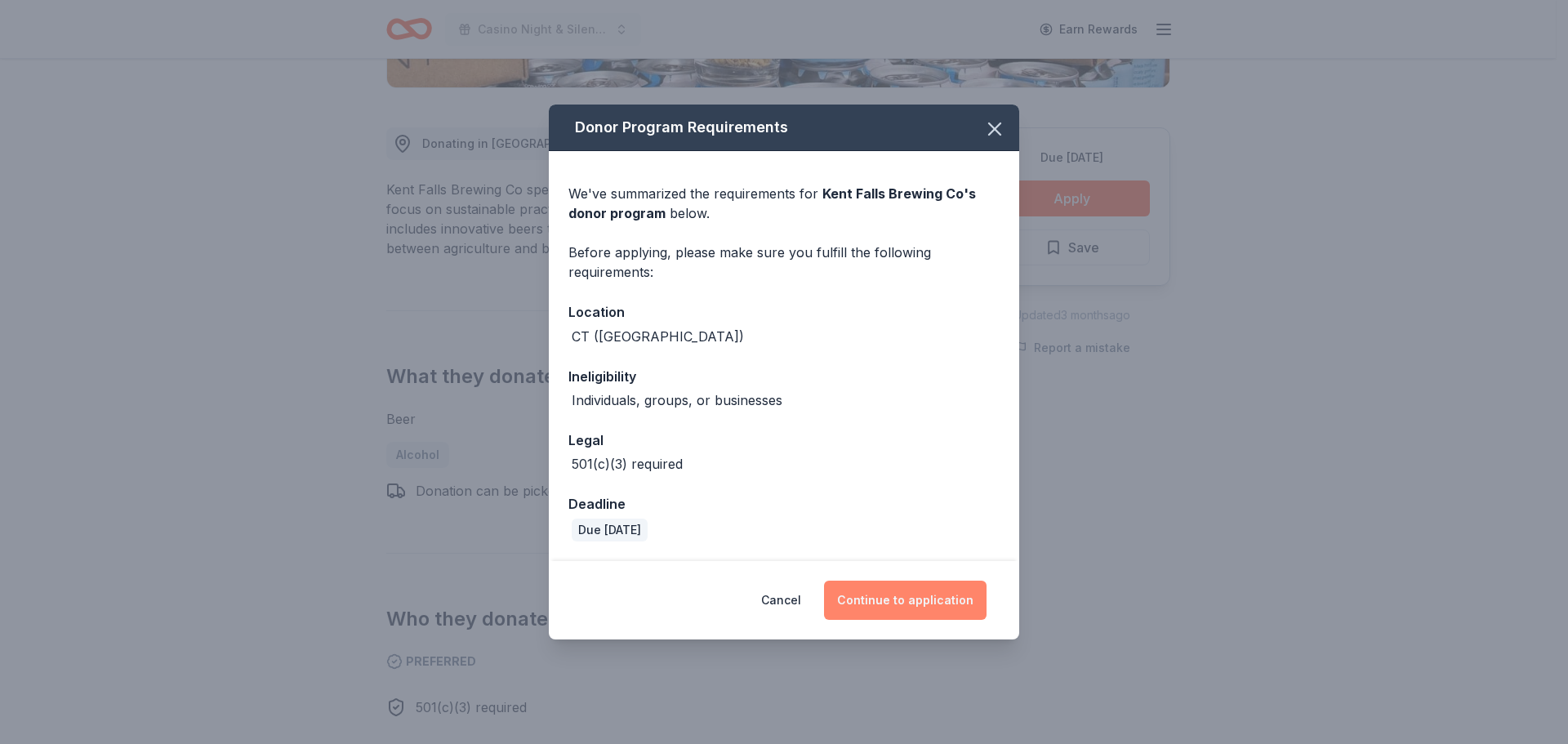
click at [928, 600] on button "Continue to application" at bounding box center [905, 600] width 163 height 40
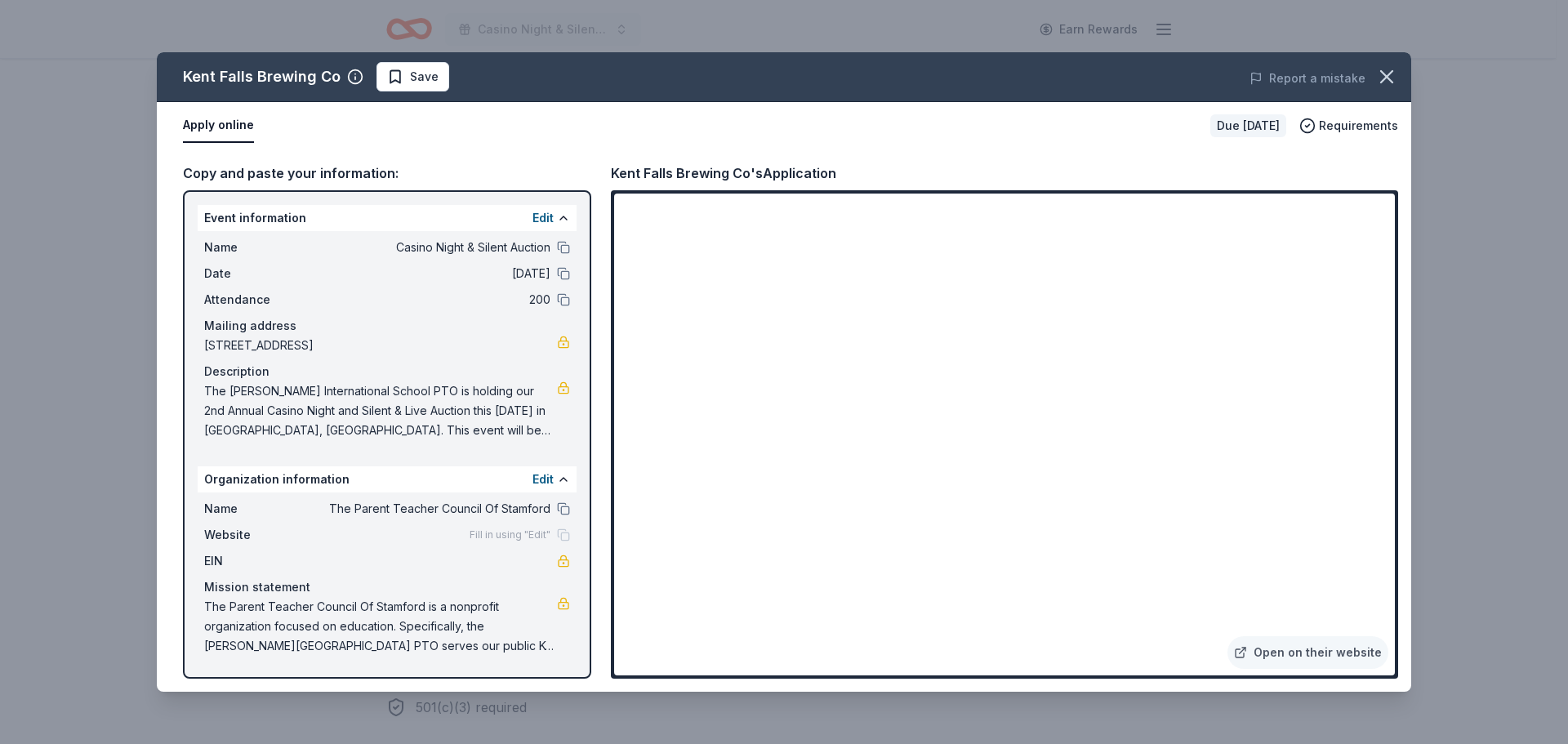
click at [195, 120] on button "Apply online" at bounding box center [218, 126] width 71 height 34
click at [1392, 71] on icon "button" at bounding box center [1386, 76] width 12 height 12
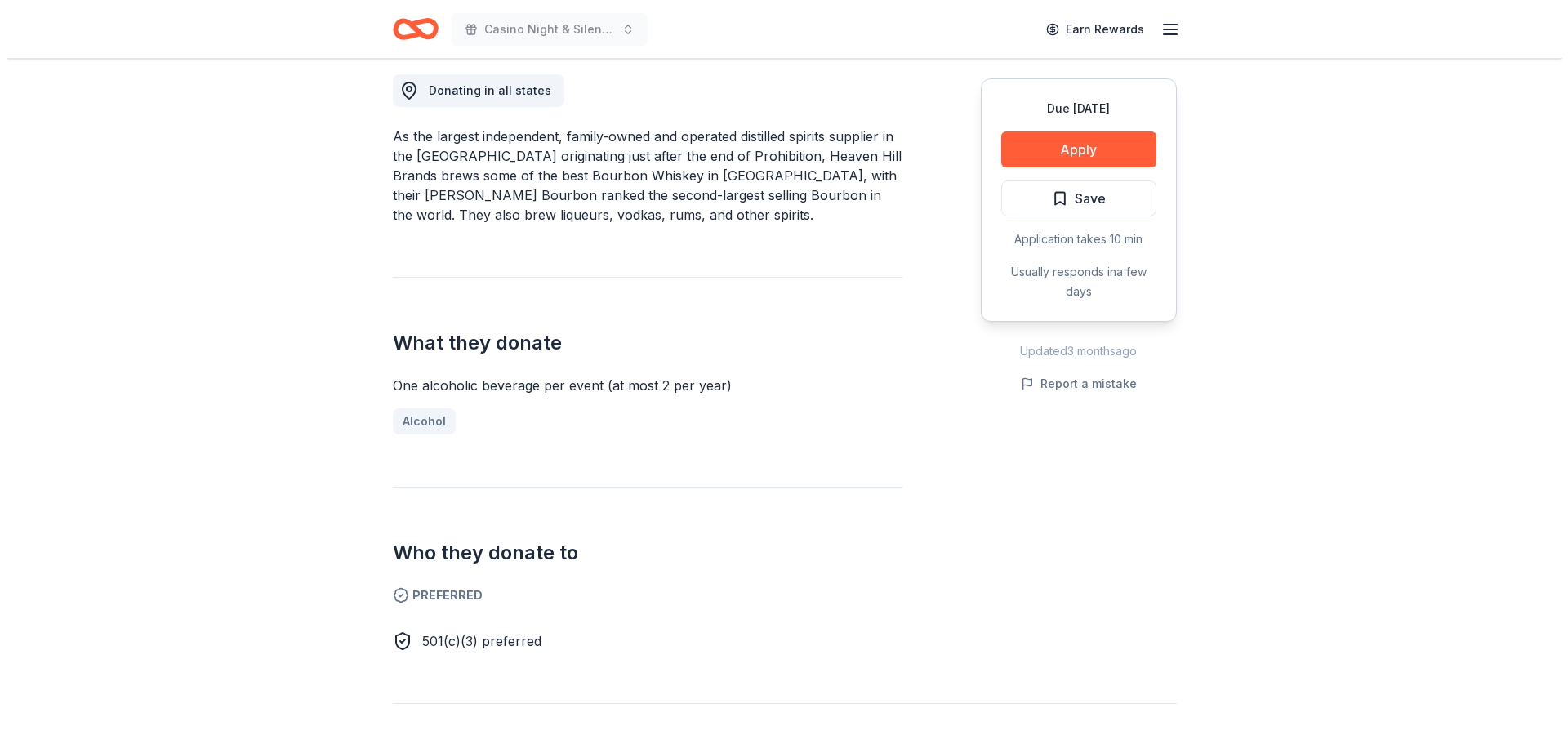
scroll to position [490, 0]
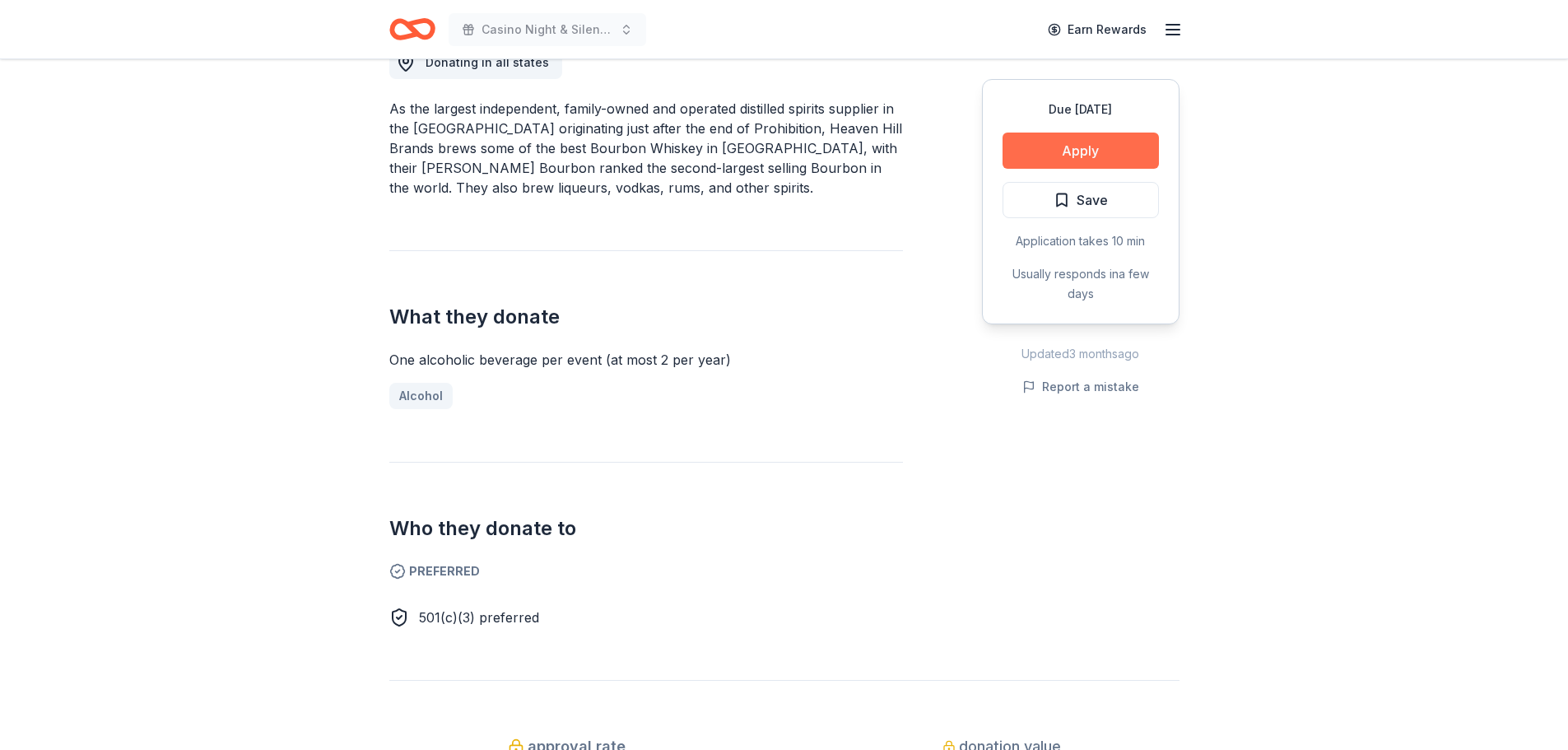
click at [1041, 149] on button "Apply" at bounding box center [1080, 151] width 156 height 36
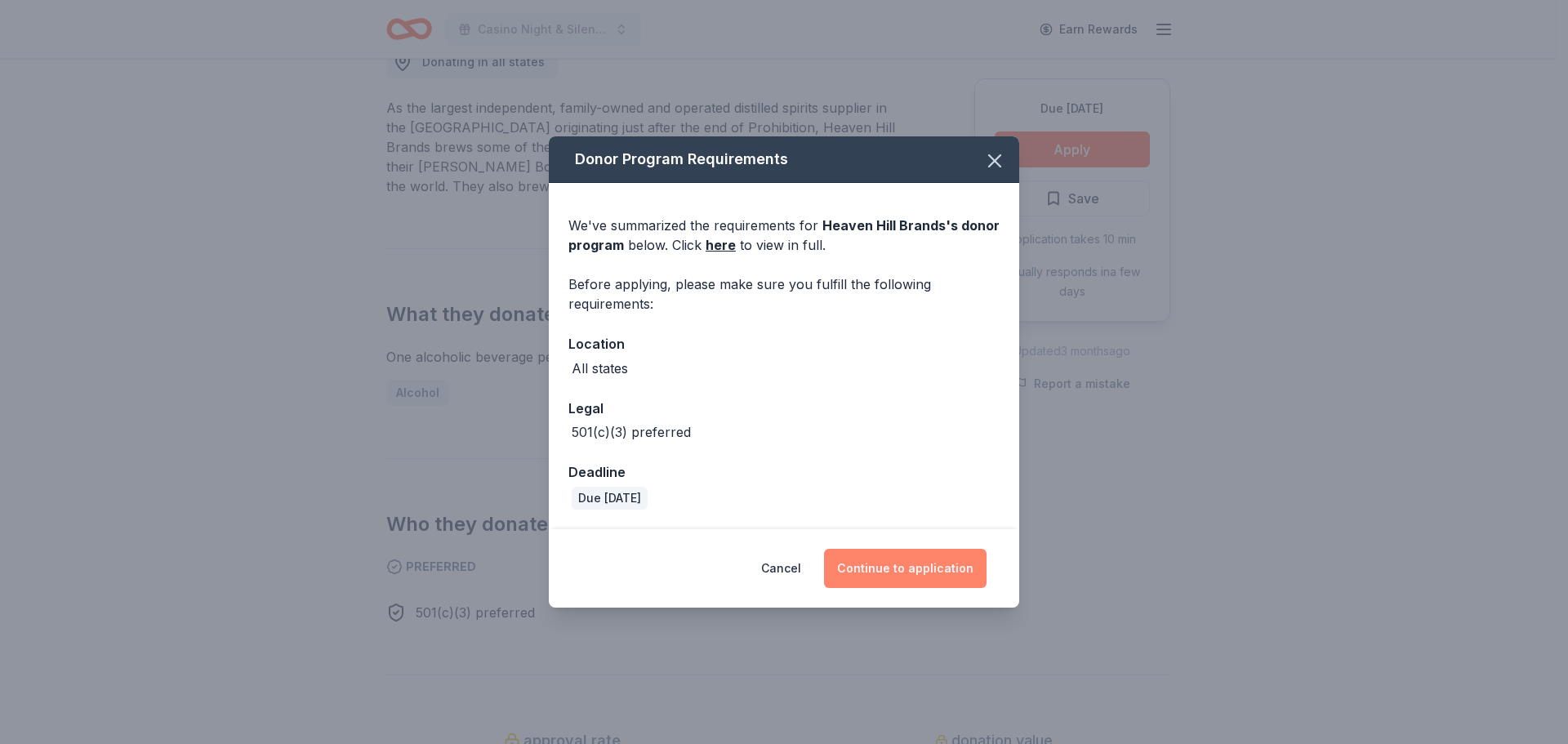
click at [897, 564] on button "Continue to application" at bounding box center [905, 569] width 163 height 40
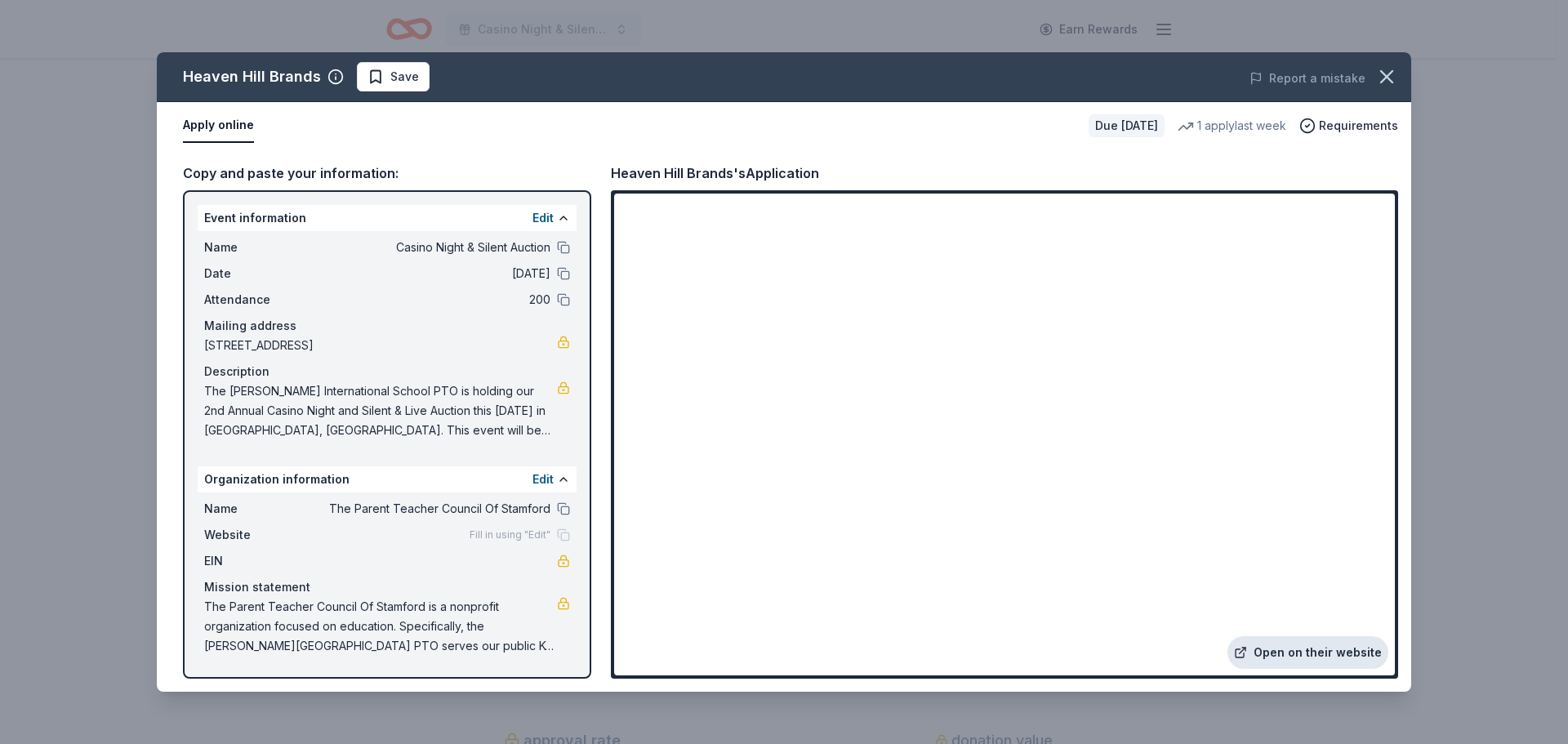
click at [1321, 654] on link "Open on their website" at bounding box center [1307, 652] width 161 height 32
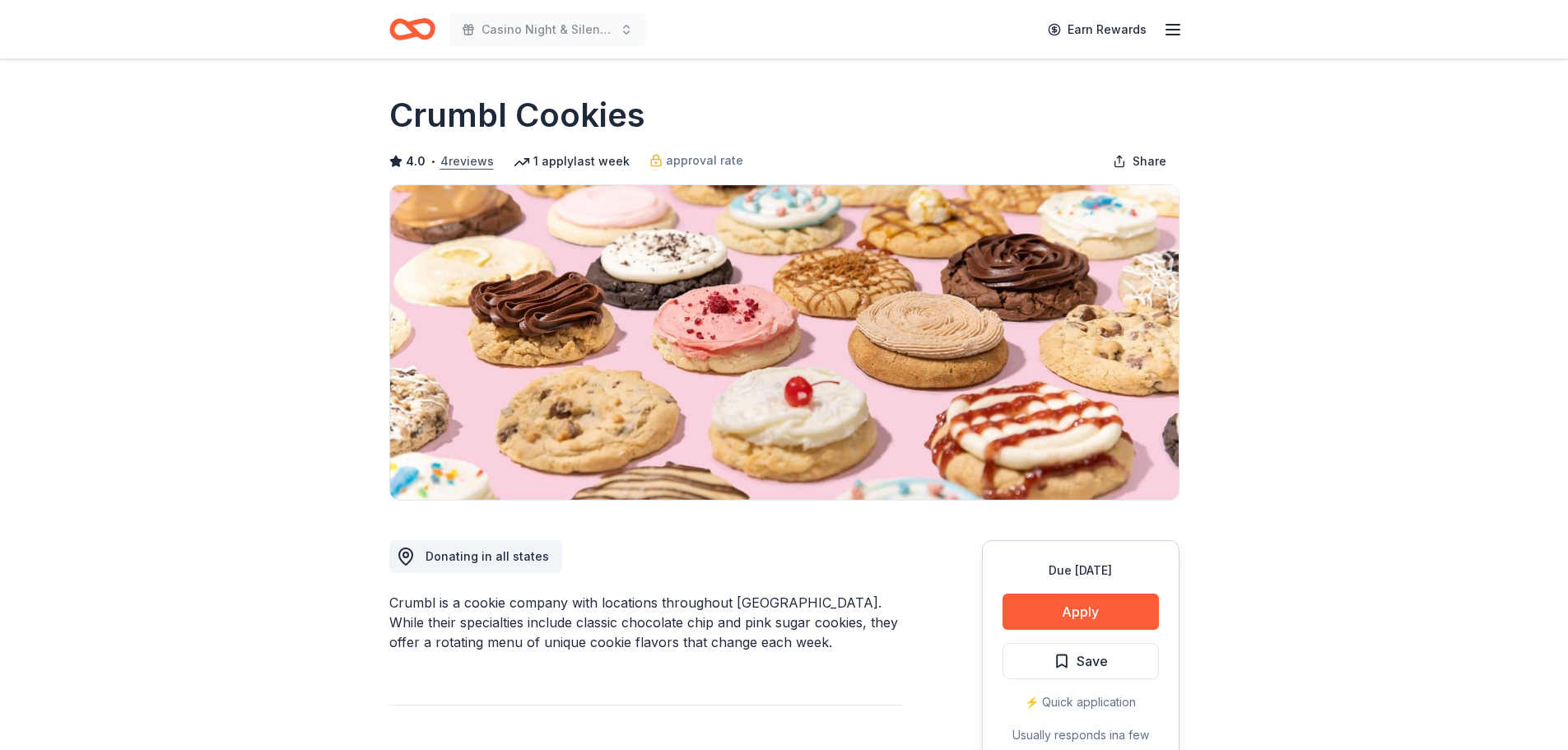
click at [475, 159] on button "4 reviews" at bounding box center [467, 161] width 54 height 20
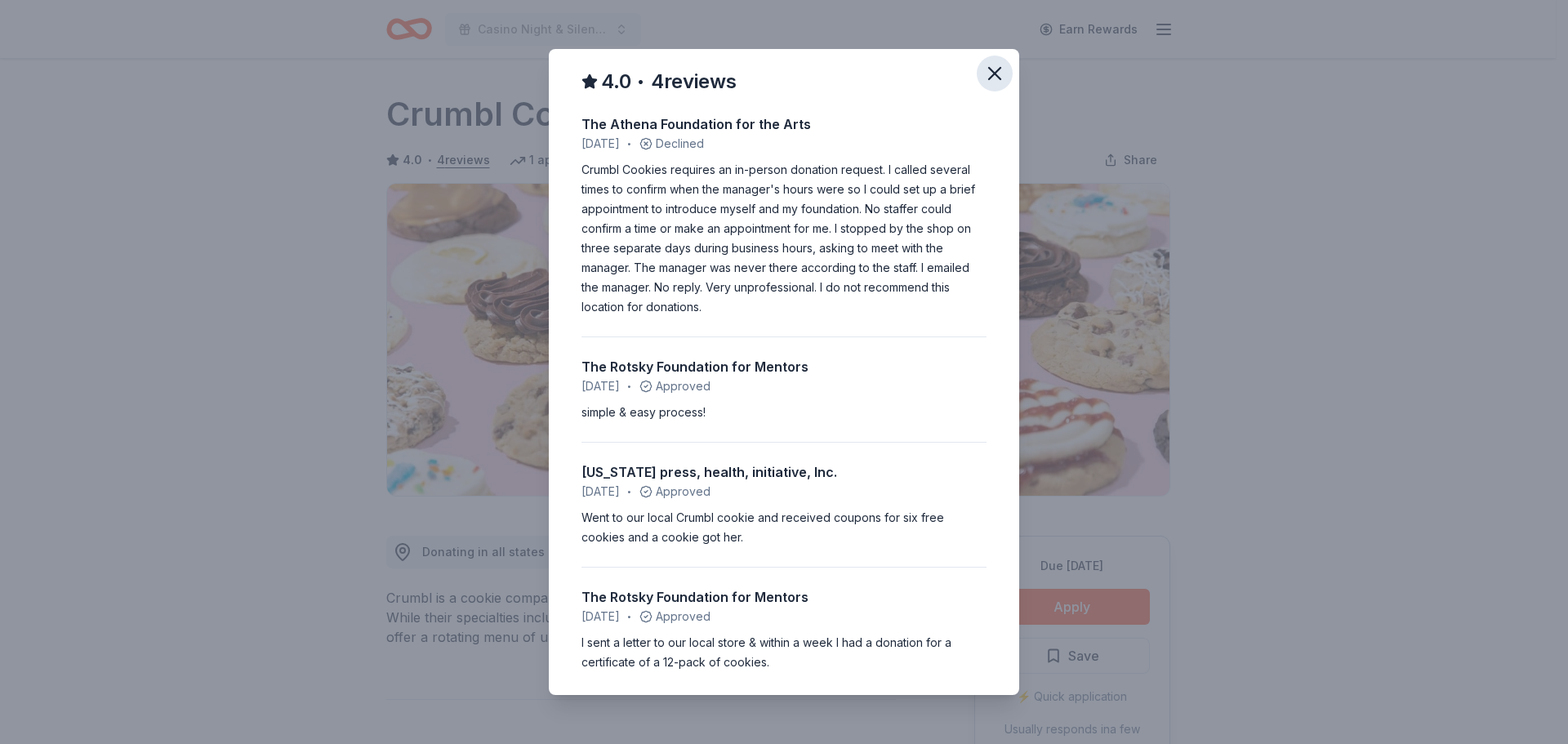
click at [988, 72] on icon "button" at bounding box center [994, 73] width 22 height 22
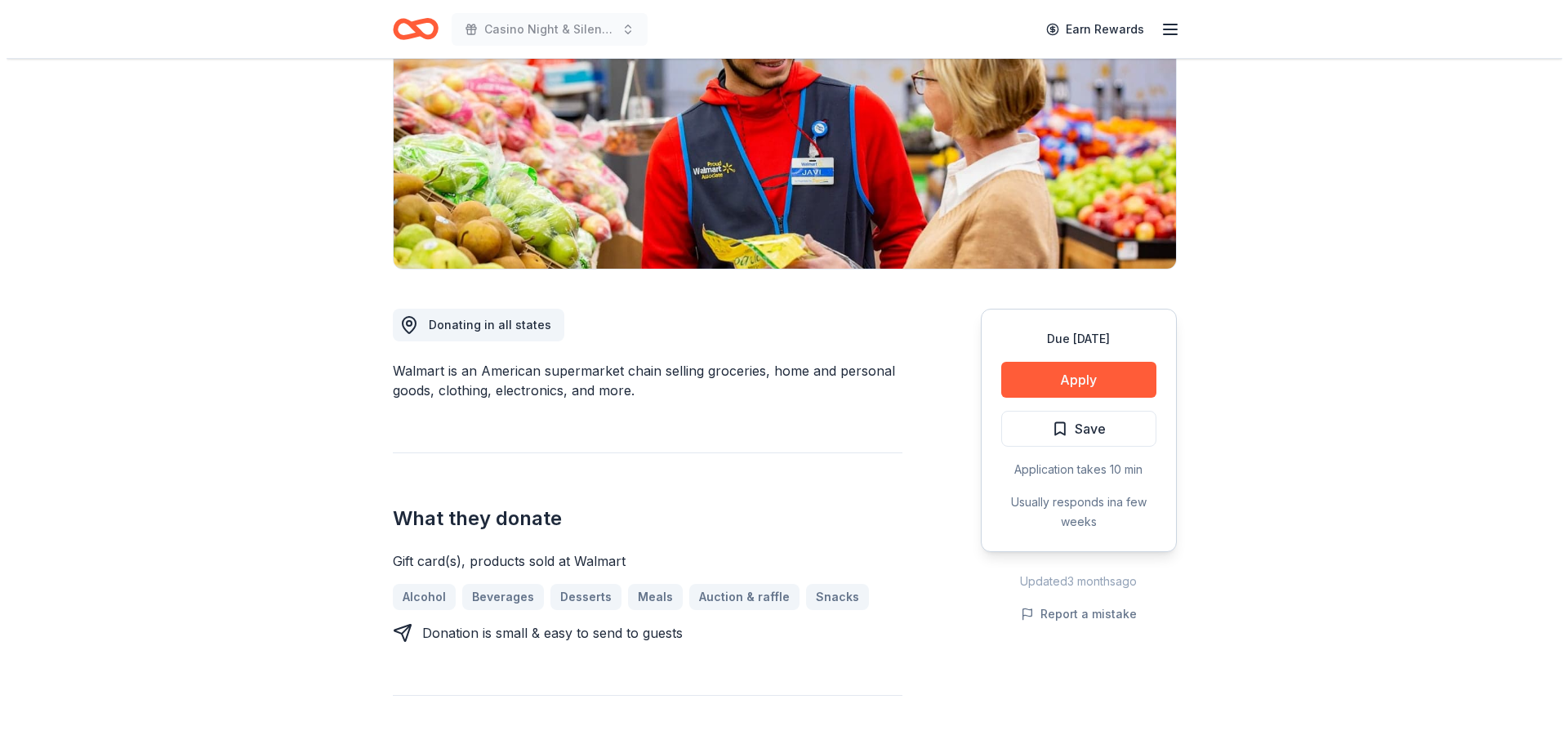
scroll to position [245, 0]
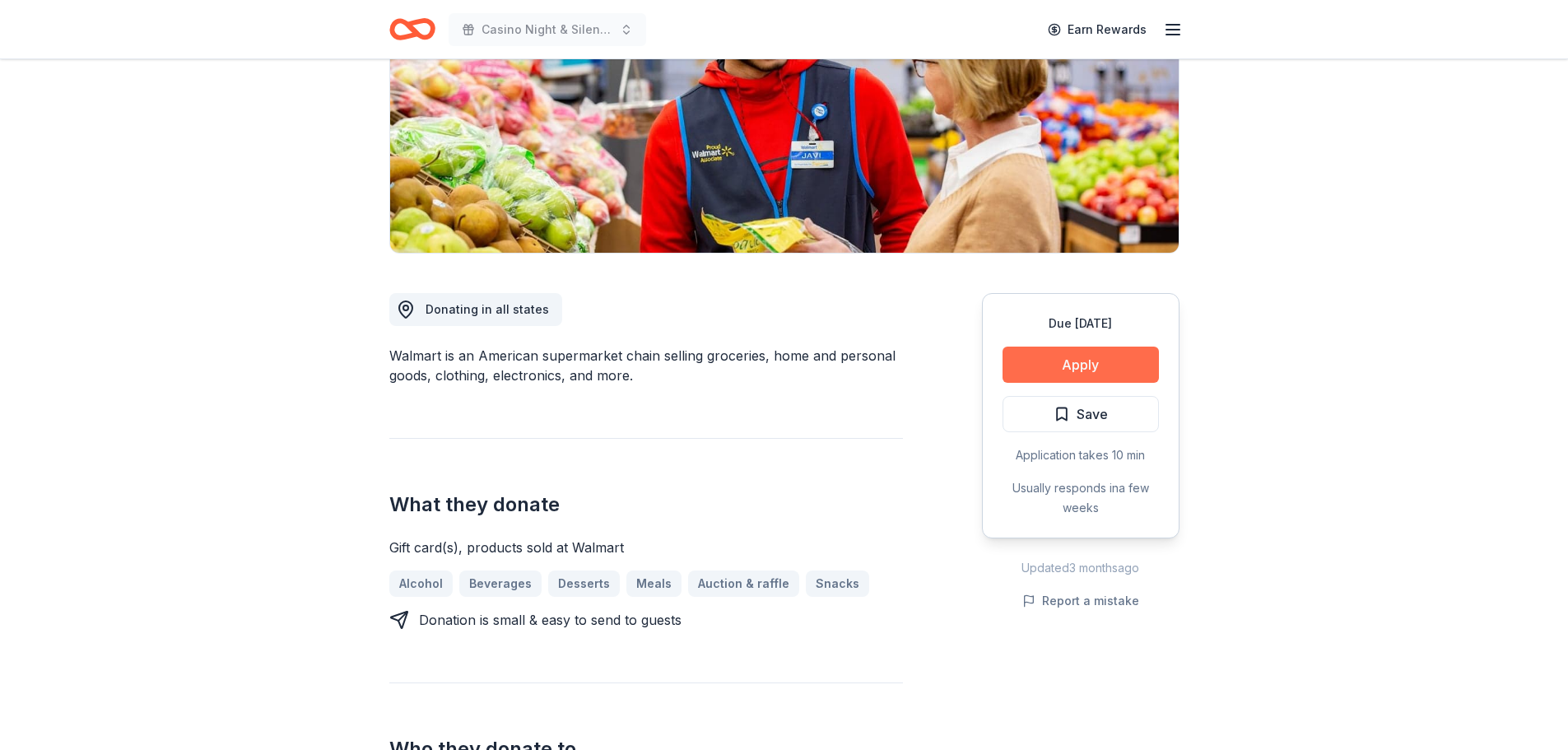
click at [1120, 368] on button "Apply" at bounding box center [1080, 365] width 156 height 36
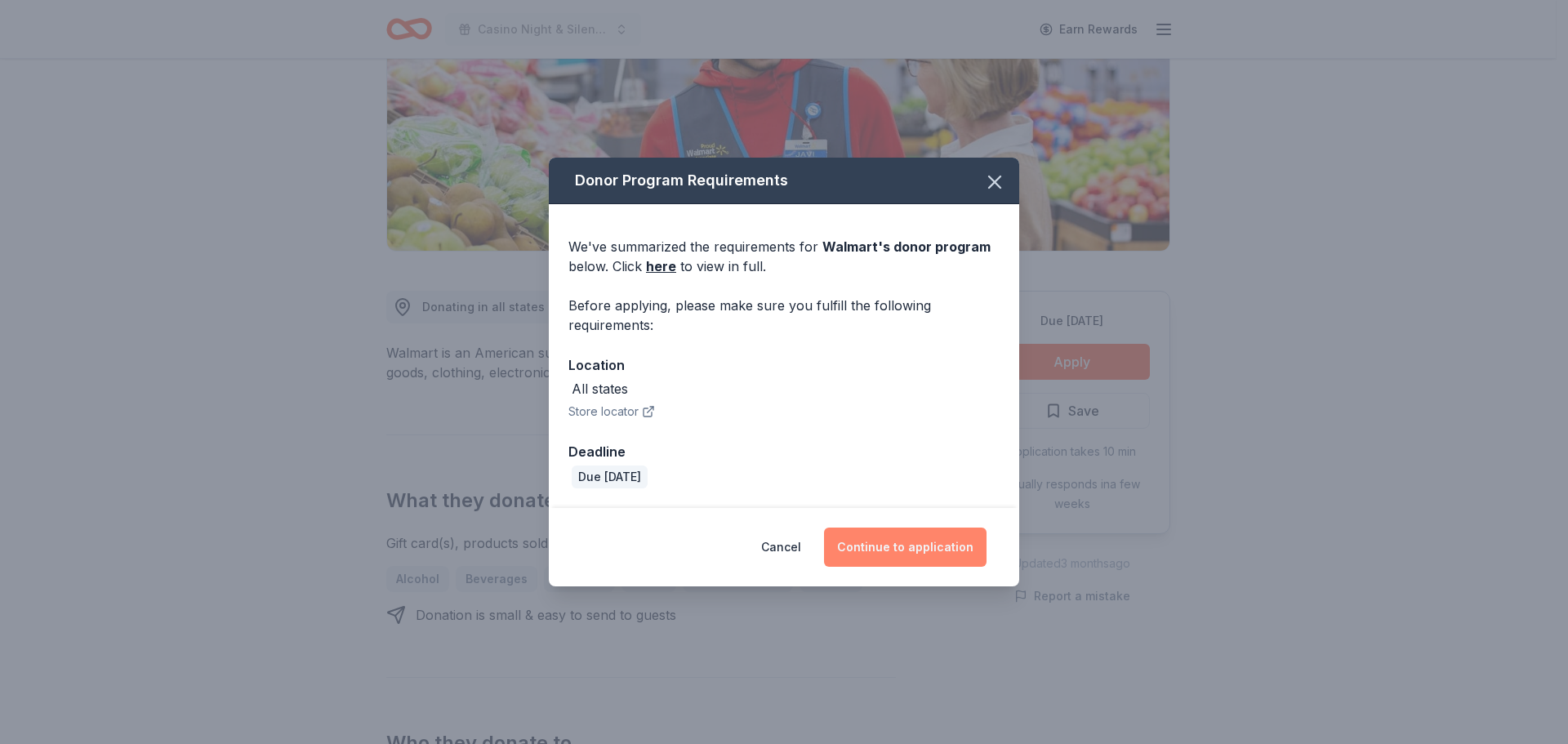
click at [933, 550] on button "Continue to application" at bounding box center [905, 547] width 163 height 40
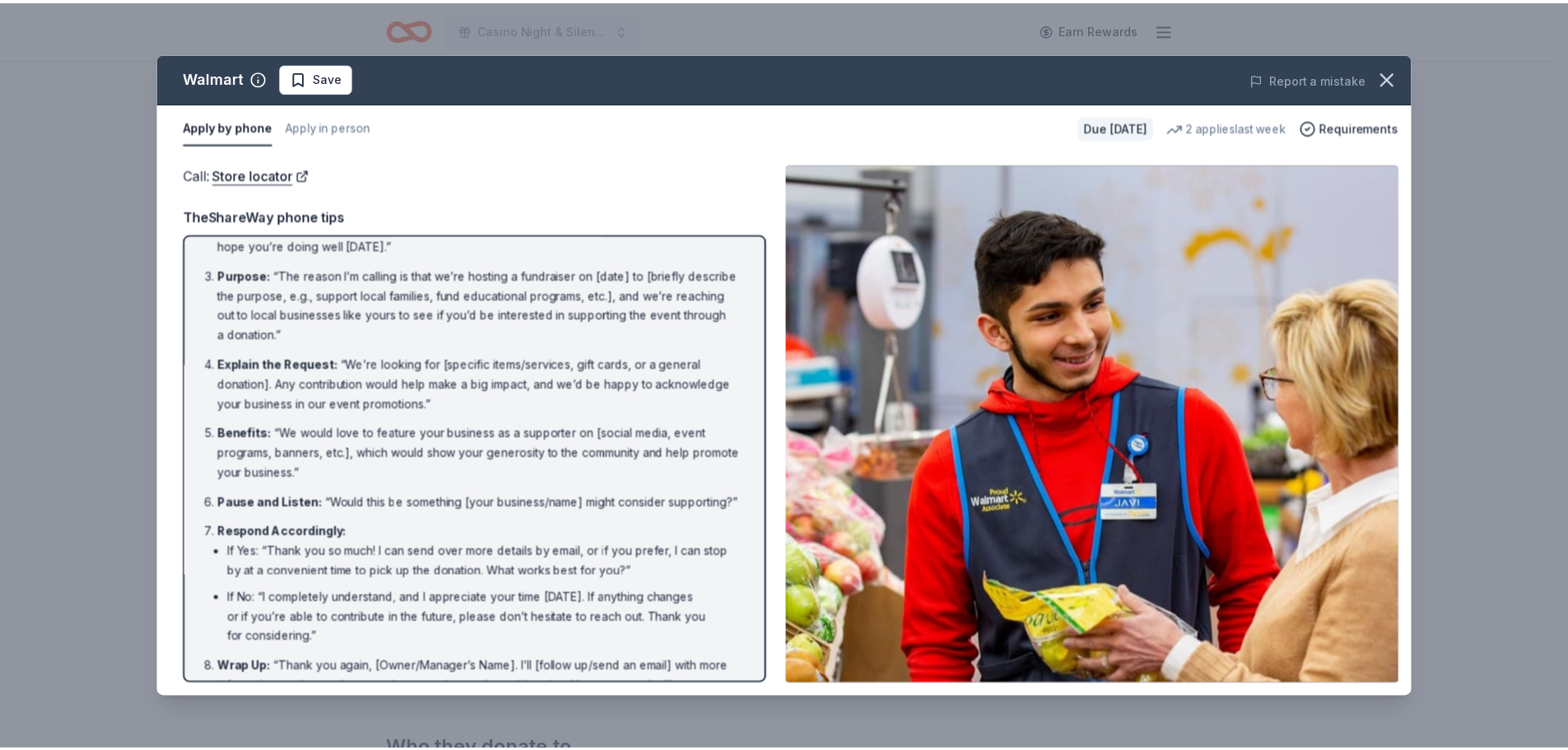
scroll to position [129, 0]
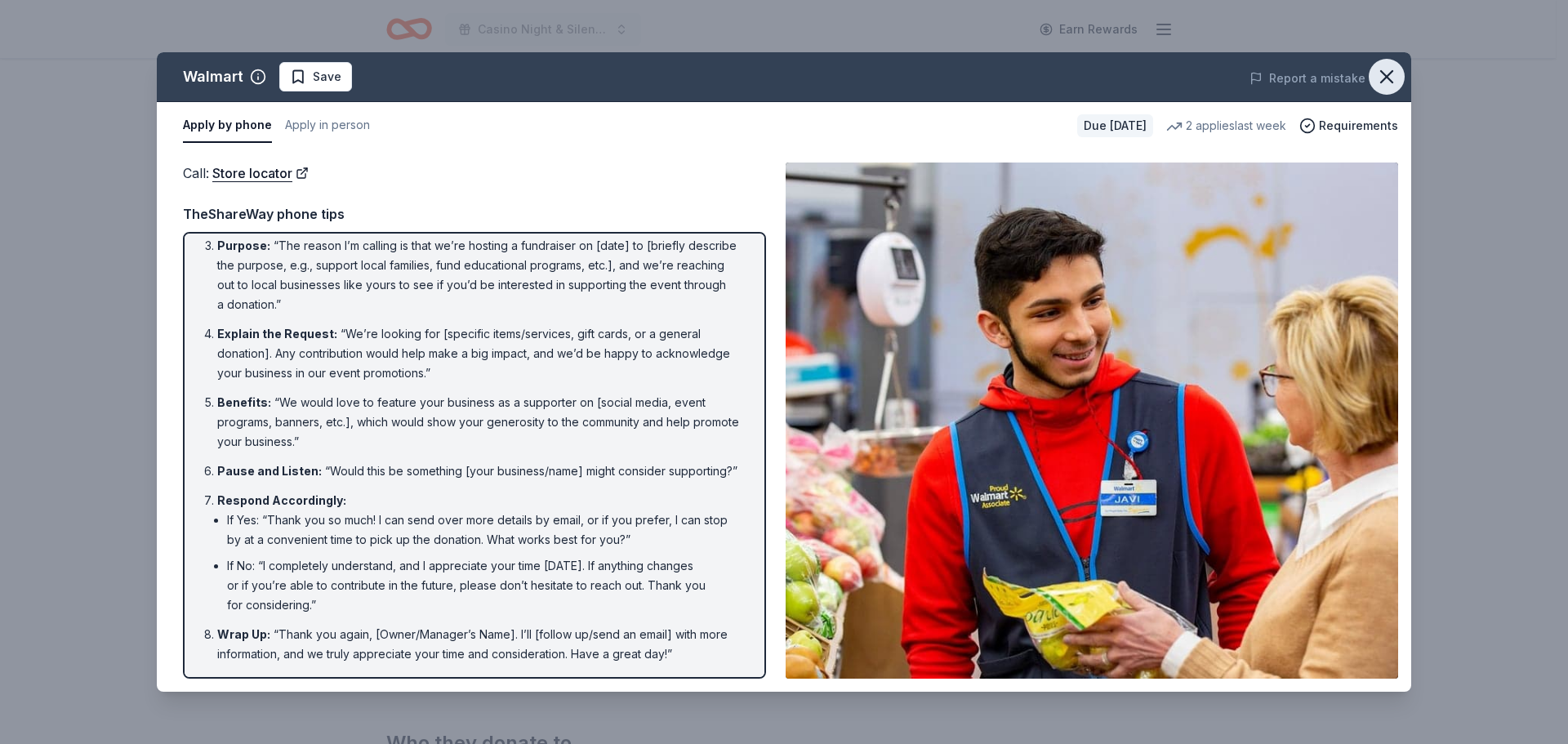
click at [1387, 73] on icon "button" at bounding box center [1385, 76] width 22 height 22
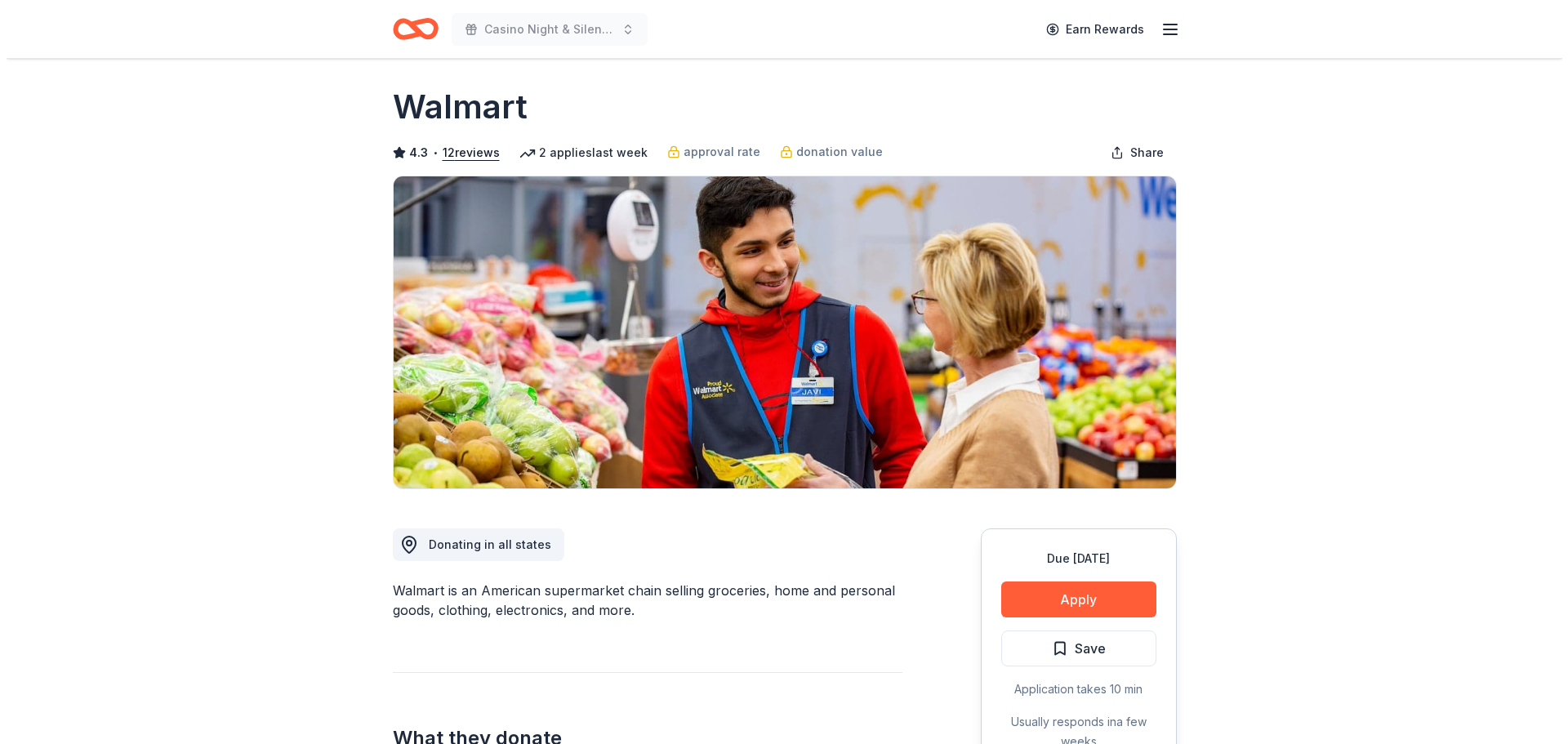
scroll to position [0, 0]
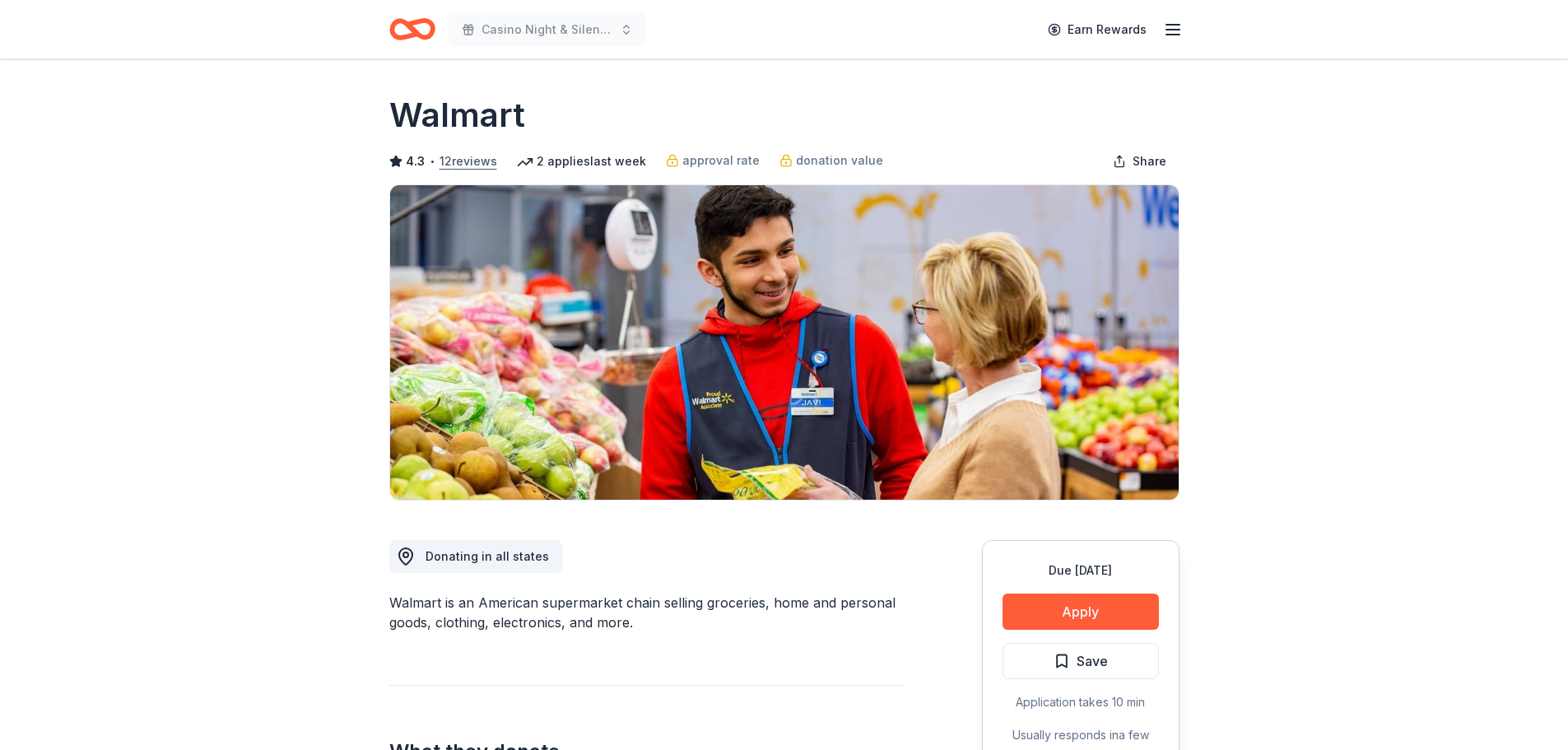
click at [478, 167] on button "12 reviews" at bounding box center [469, 161] width 58 height 20
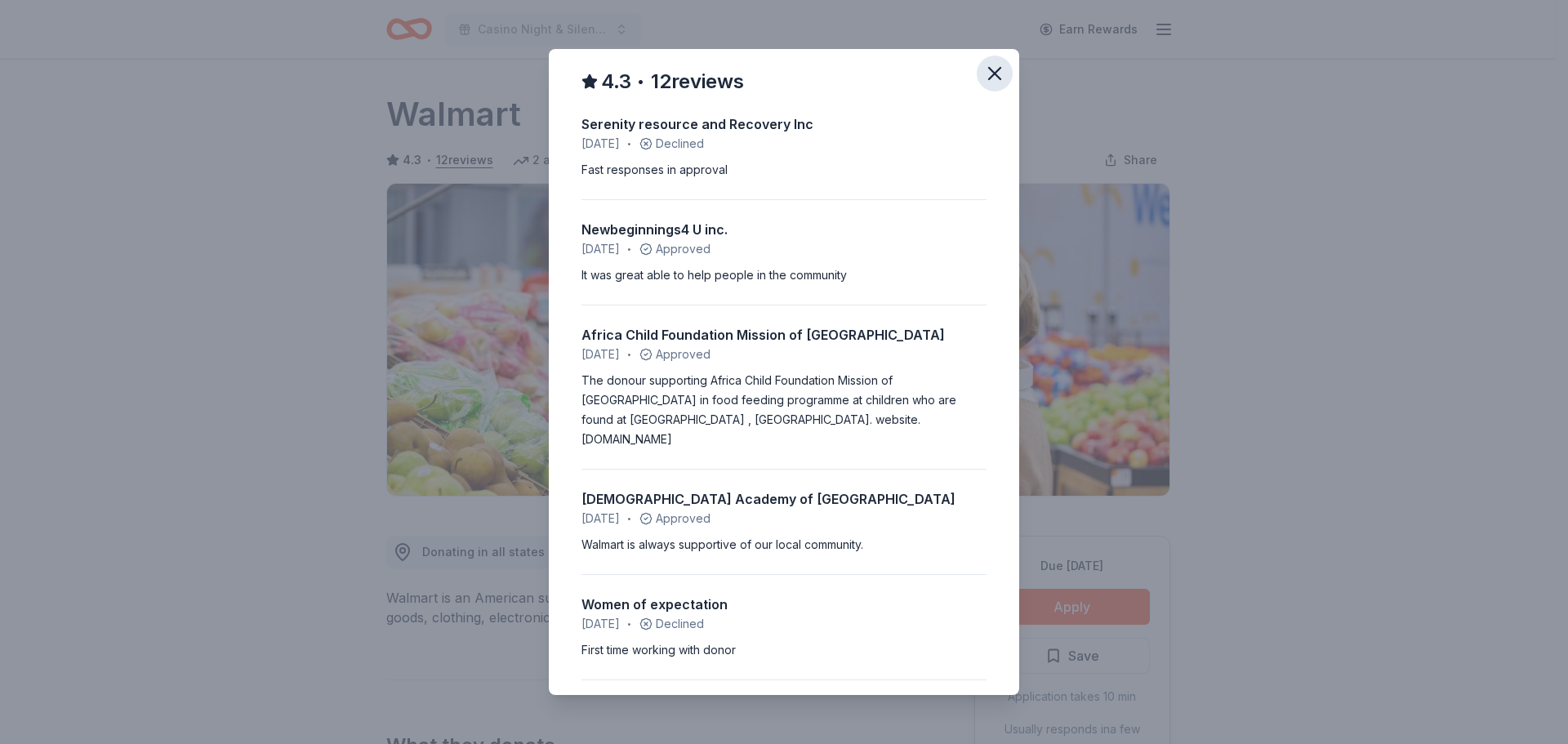
click at [983, 67] on icon "button" at bounding box center [994, 73] width 22 height 22
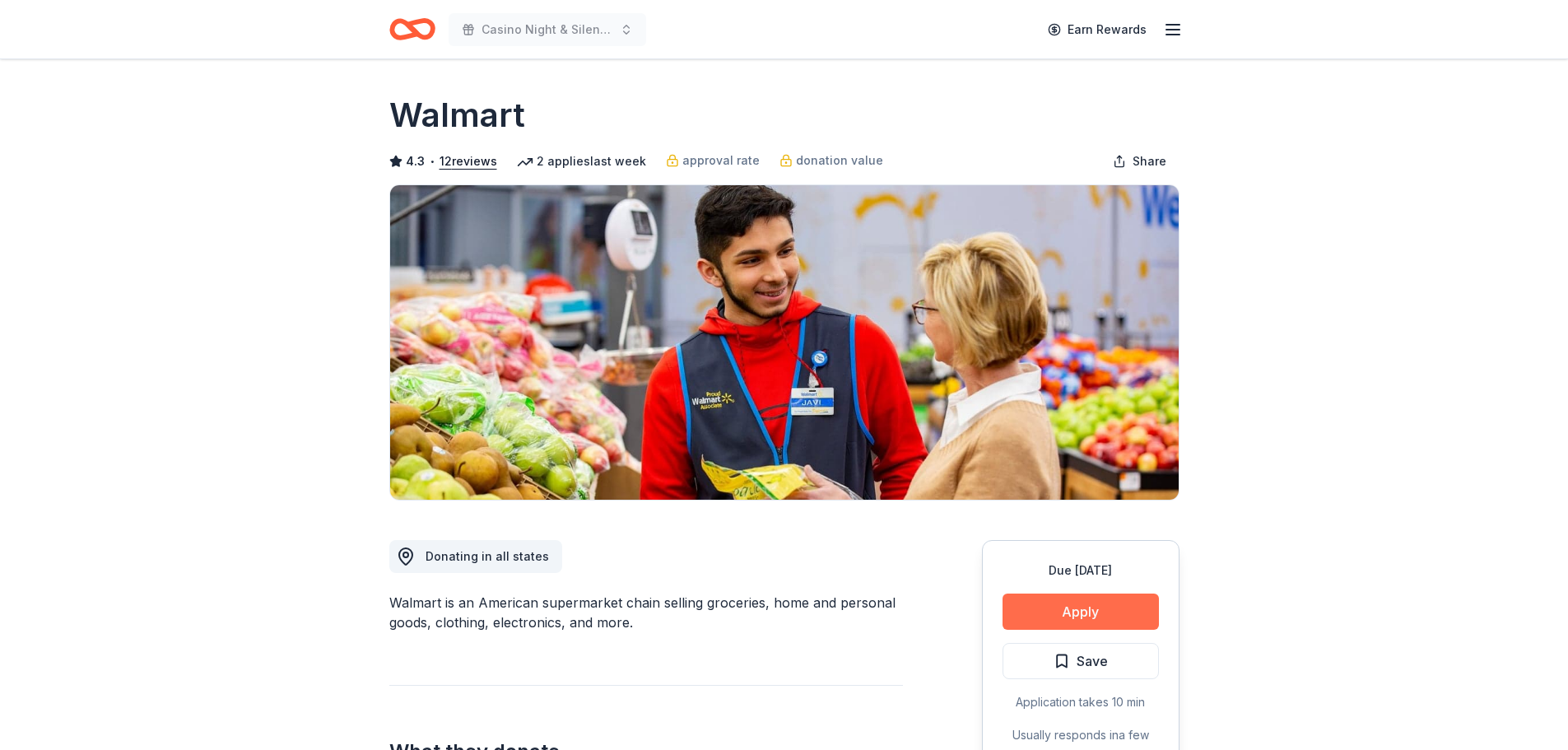
click at [1108, 603] on button "Apply" at bounding box center [1080, 611] width 156 height 36
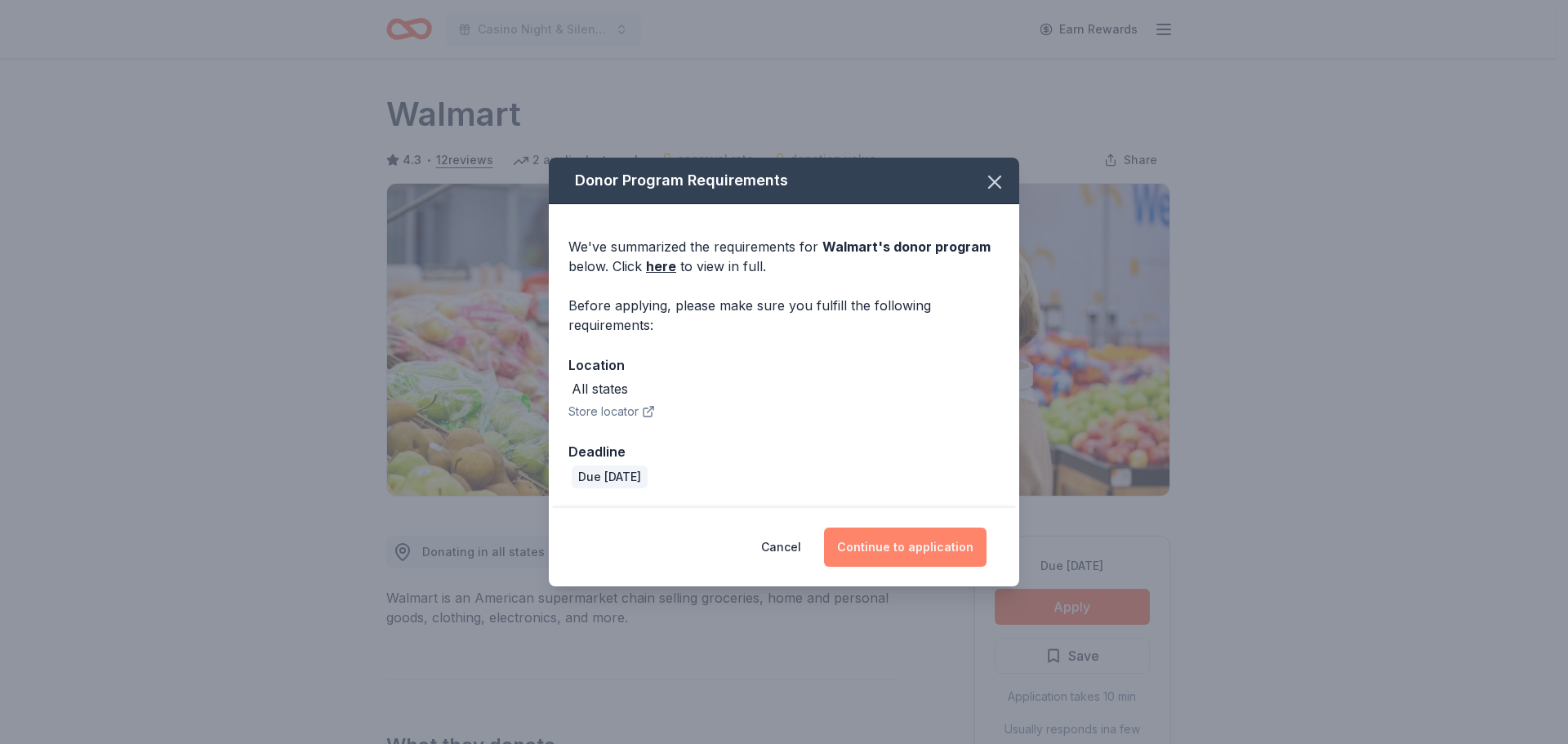
click at [903, 560] on button "Continue to application" at bounding box center [905, 547] width 163 height 40
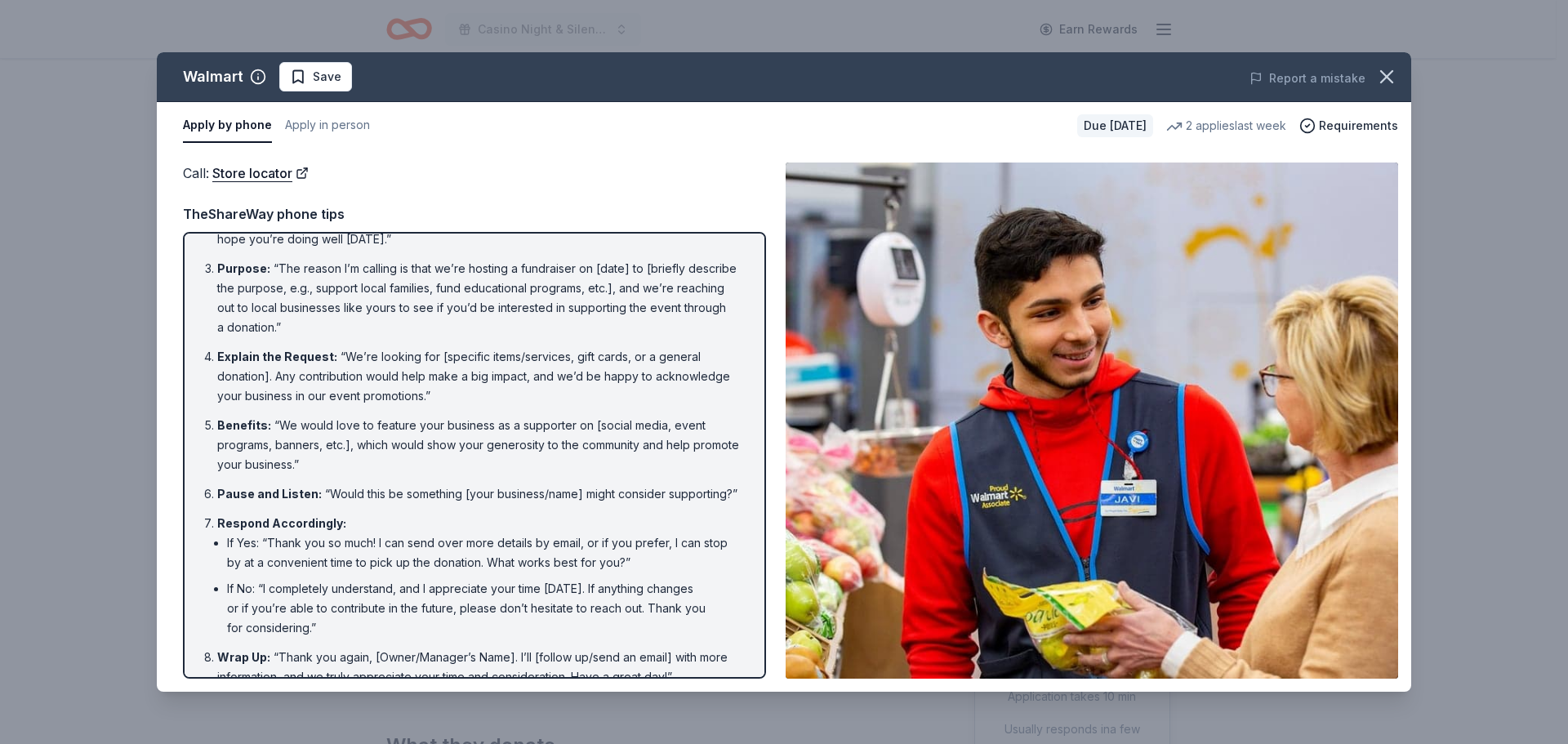
scroll to position [128, 0]
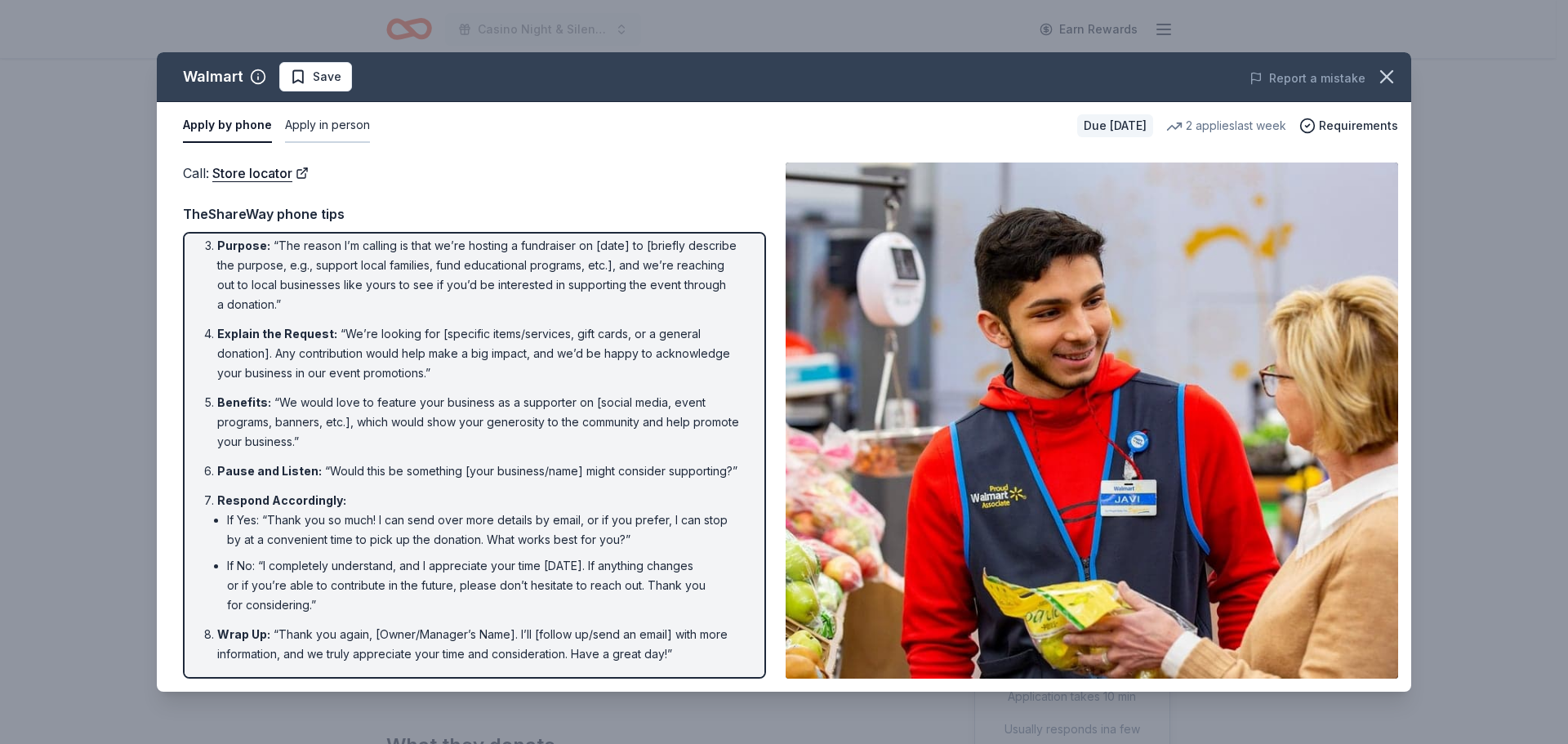
click at [325, 125] on button "Apply in person" at bounding box center [327, 126] width 85 height 34
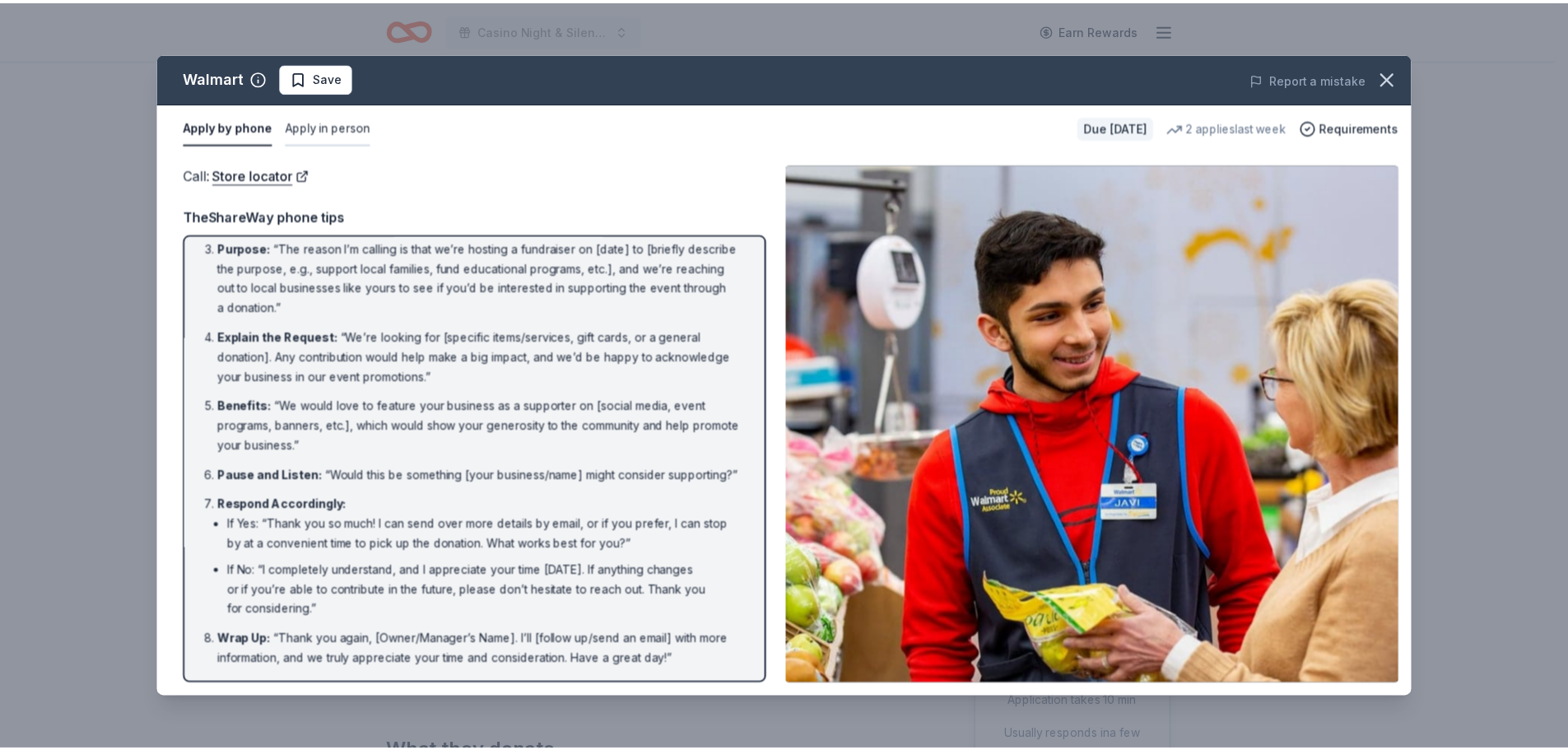
scroll to position [0, 0]
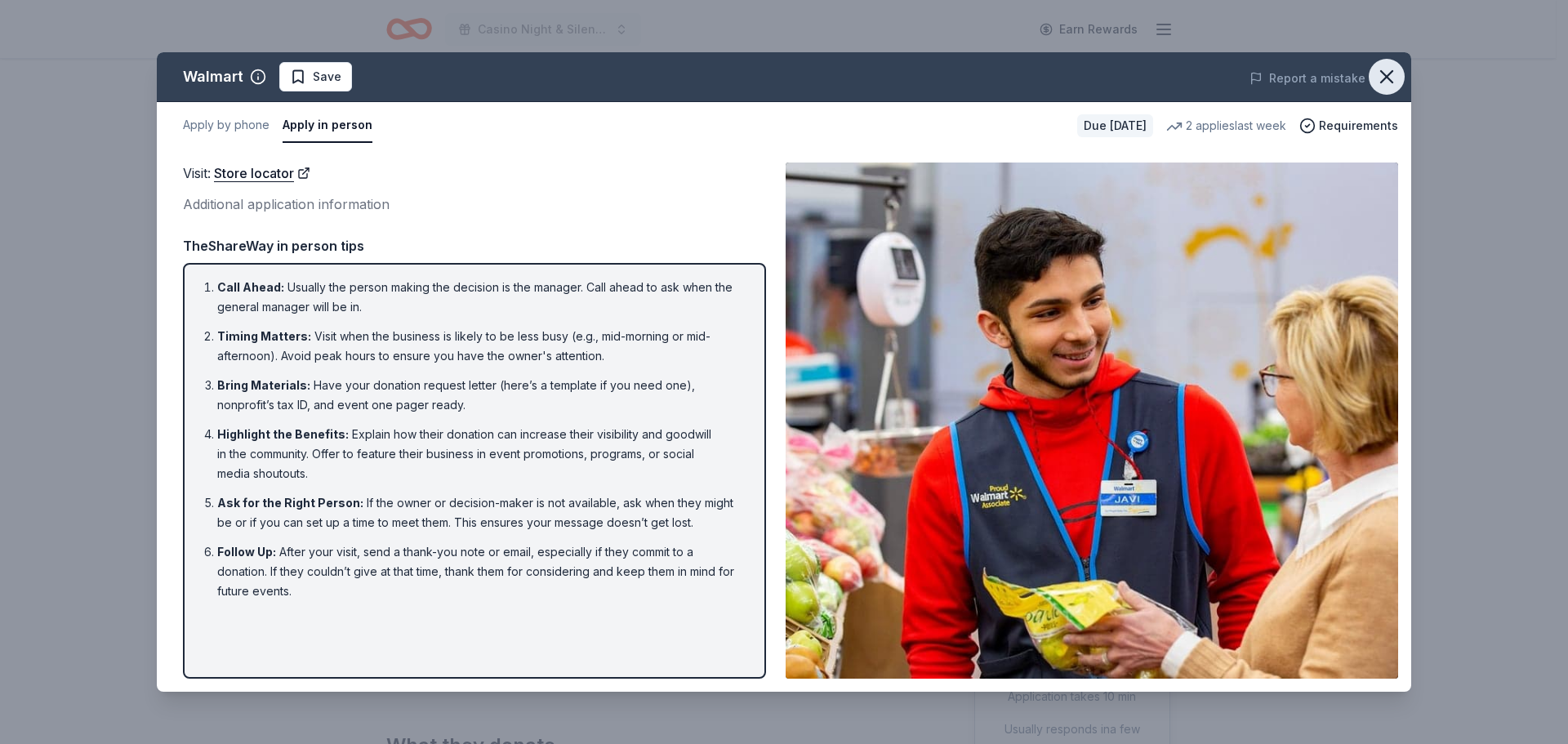
click at [1383, 71] on icon "button" at bounding box center [1385, 76] width 22 height 22
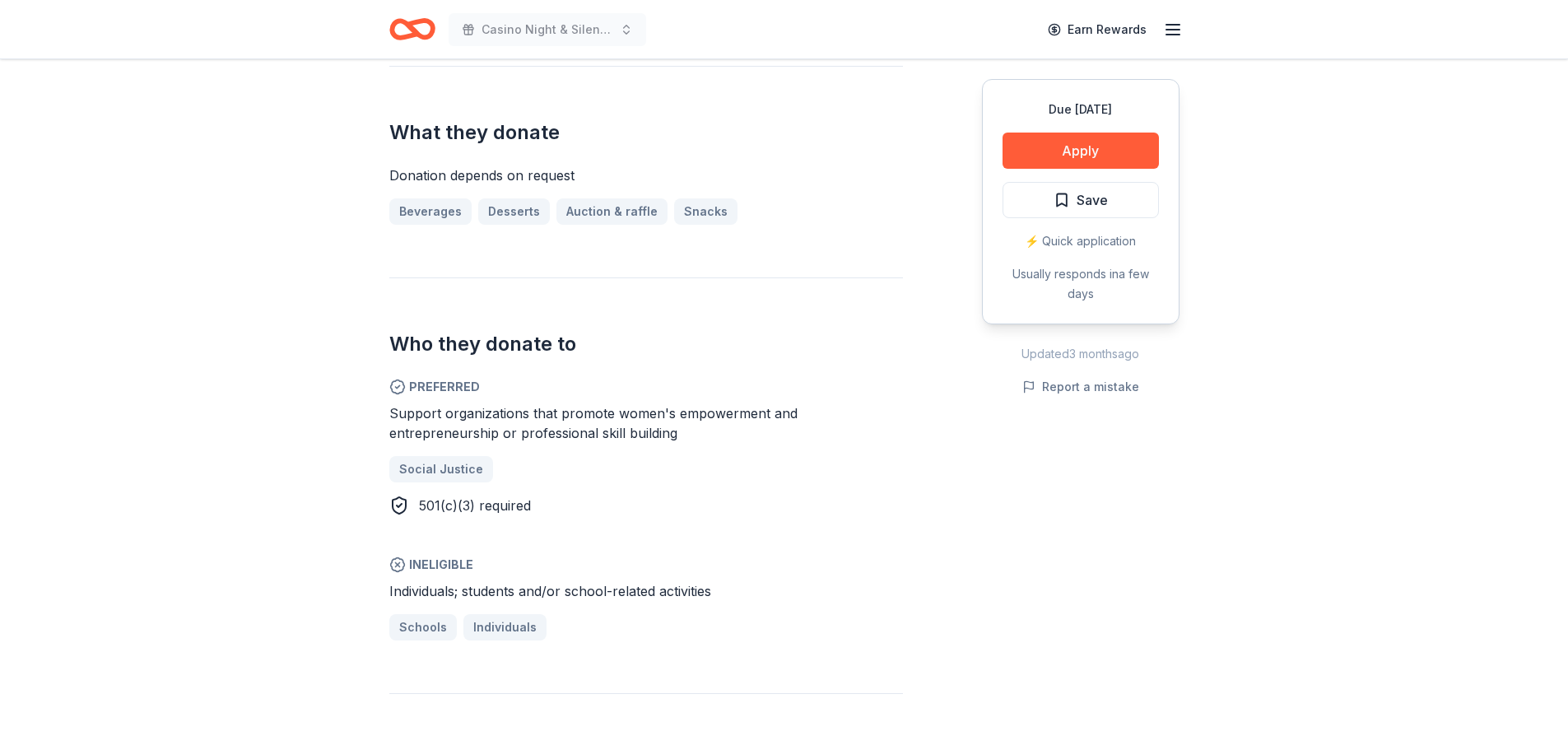
scroll to position [741, 0]
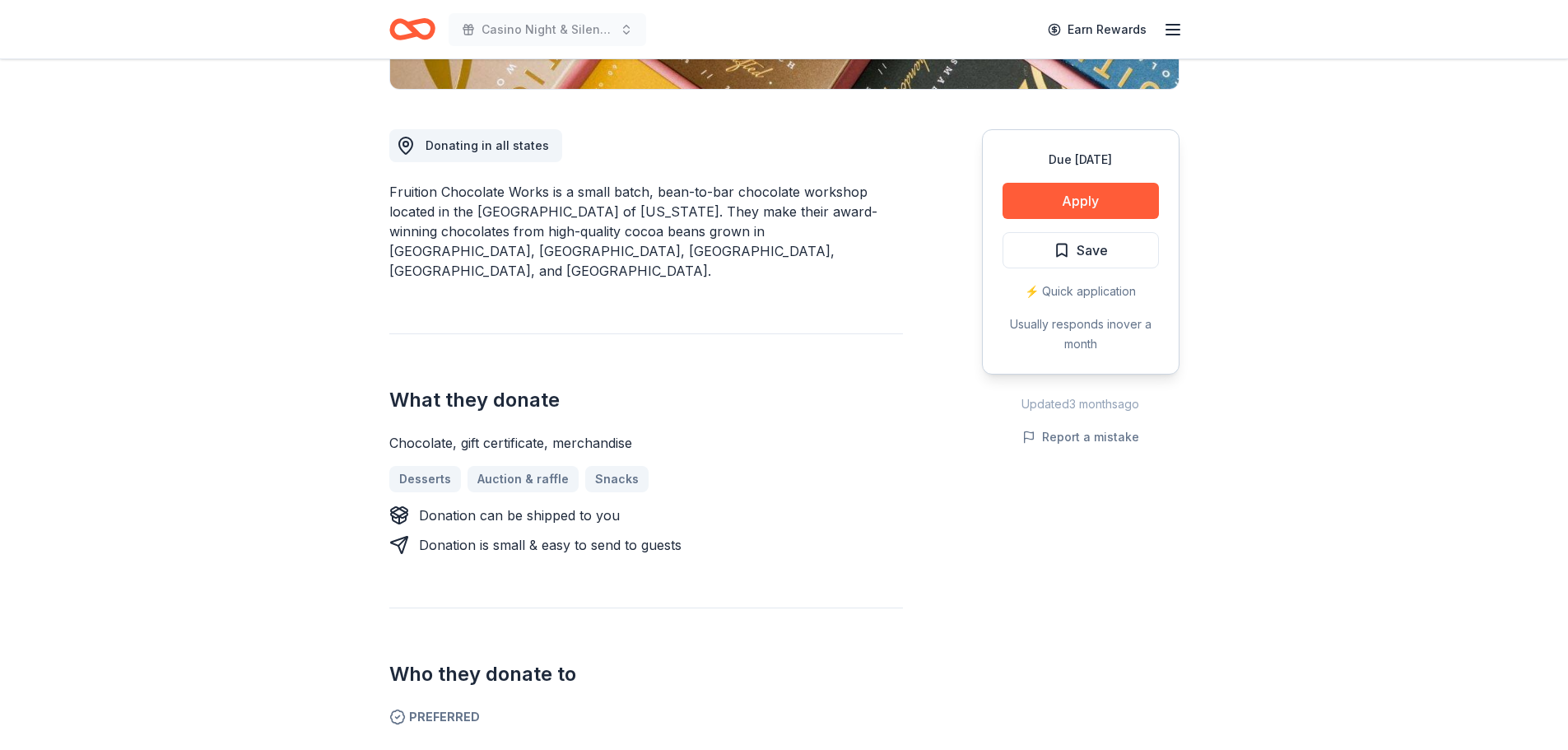
scroll to position [412, 0]
click at [1066, 197] on button "Apply" at bounding box center [1080, 200] width 156 height 36
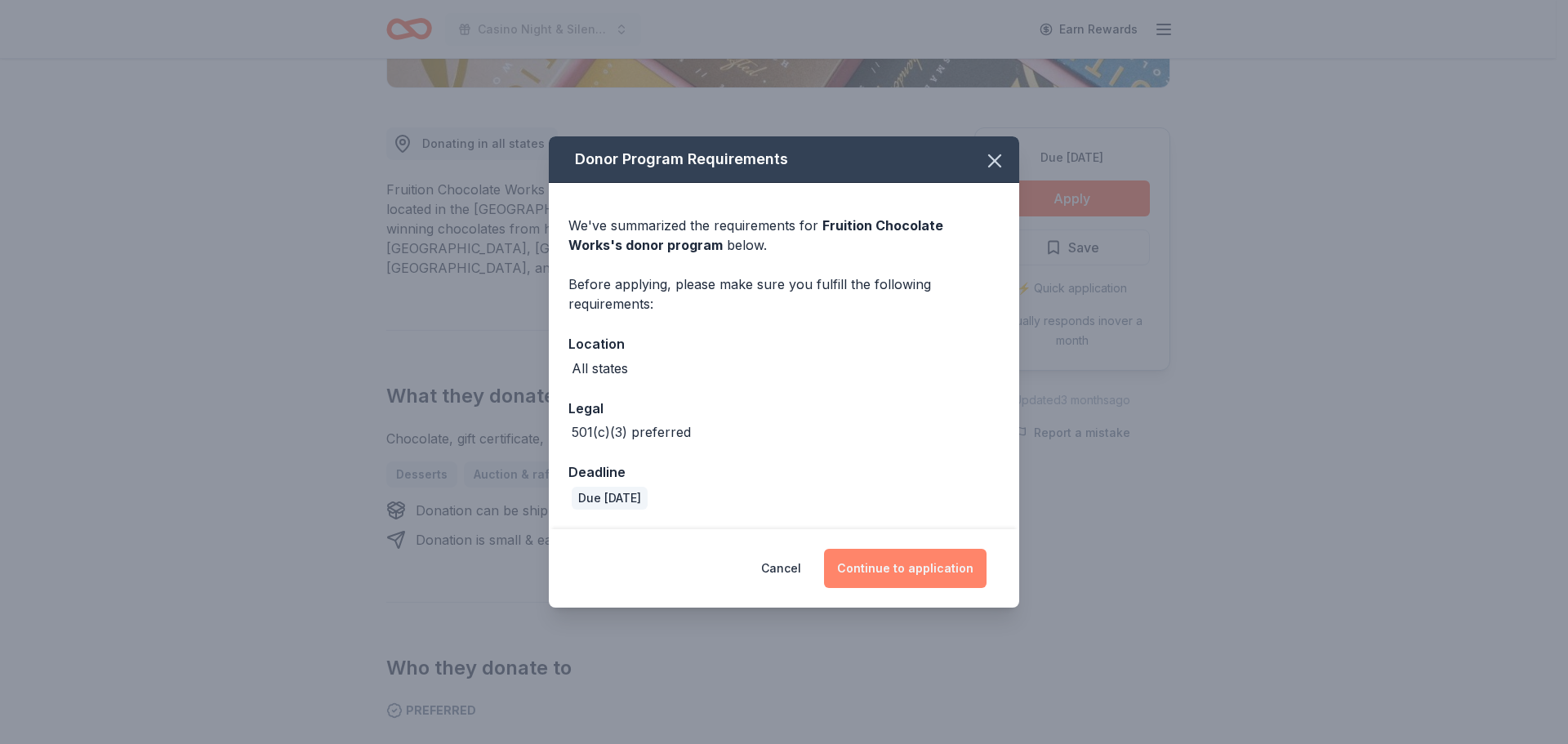
click at [925, 567] on button "Continue to application" at bounding box center [905, 569] width 163 height 40
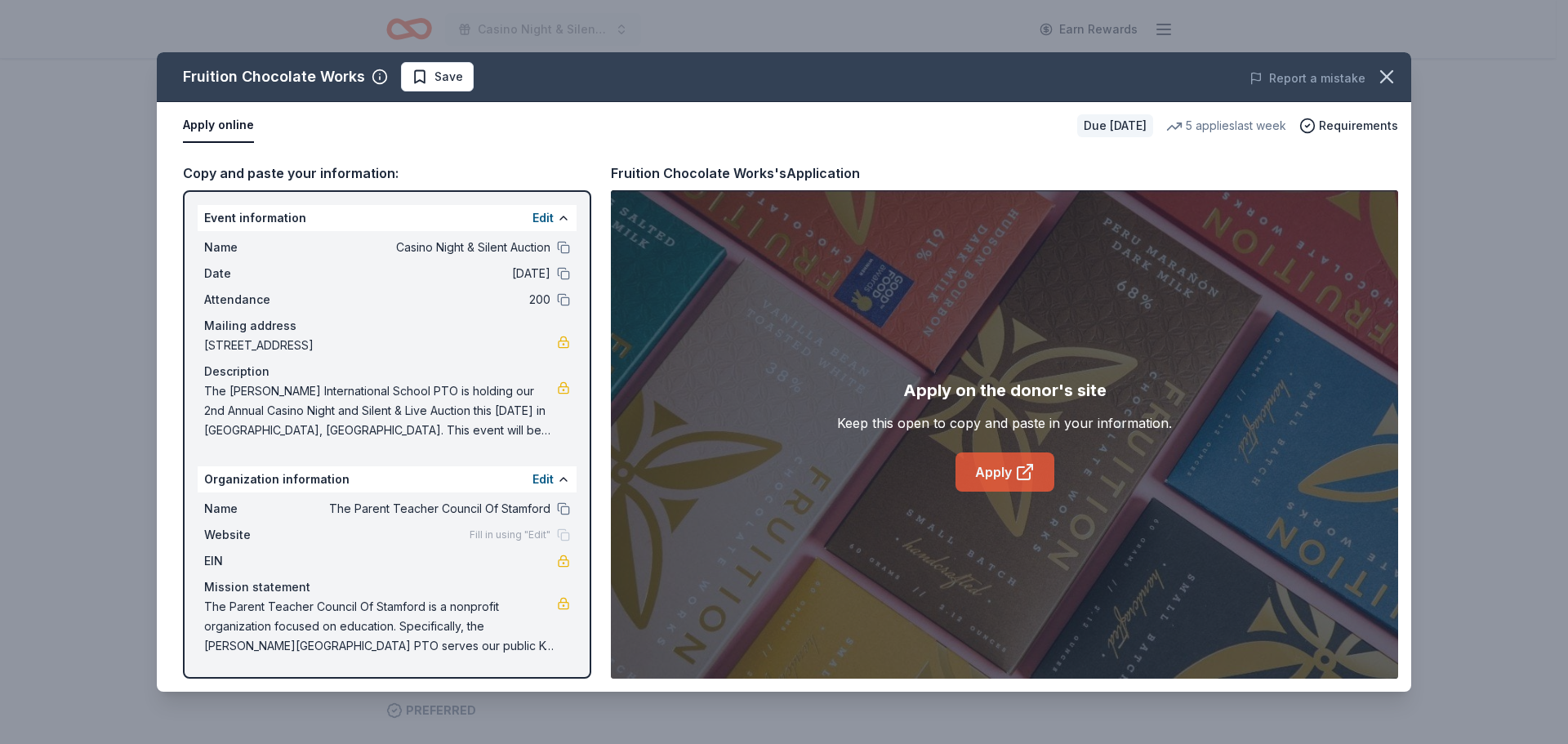
click at [1018, 474] on icon at bounding box center [1025, 472] width 20 height 20
click at [1385, 76] on icon "button" at bounding box center [1386, 76] width 12 height 12
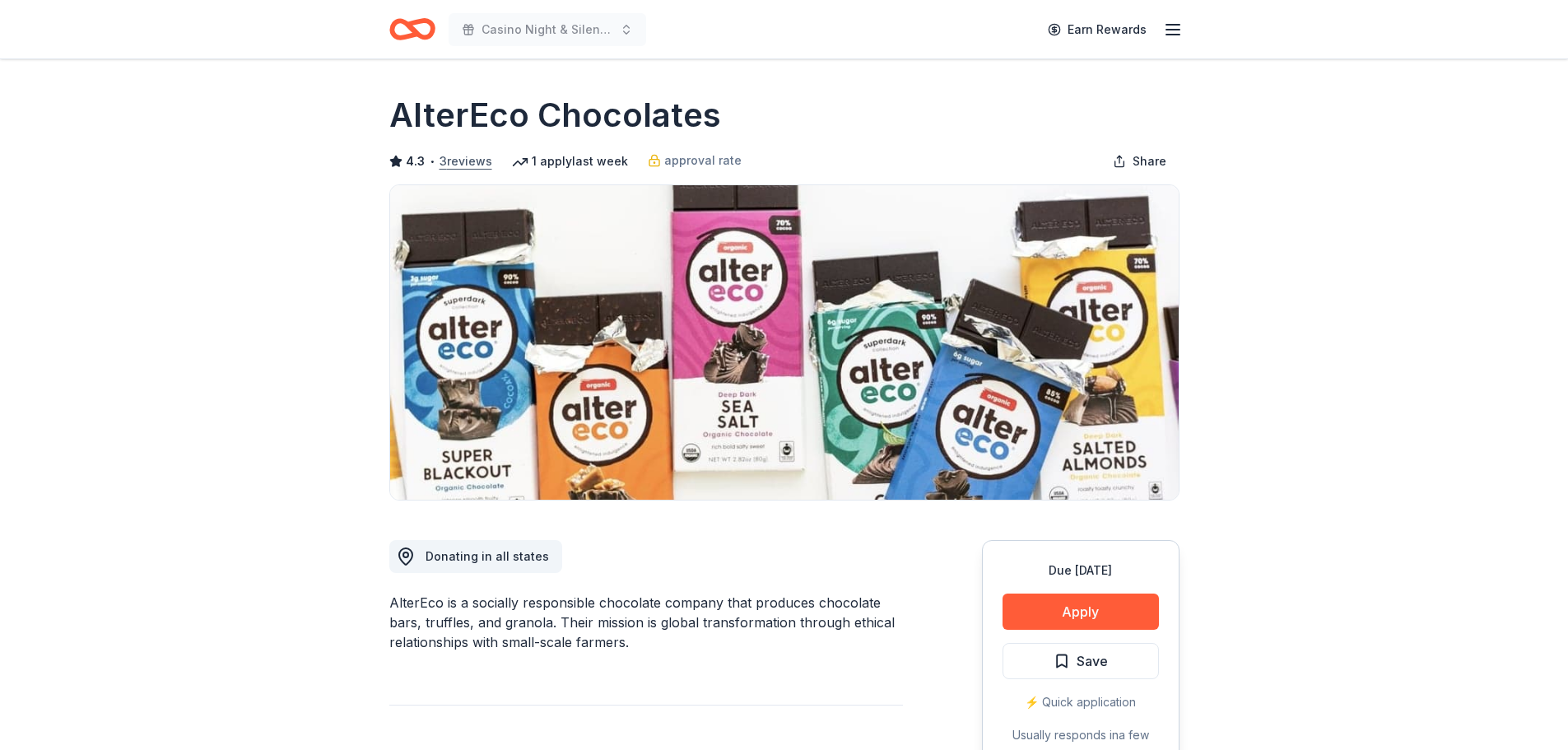
click at [445, 167] on button "3 reviews" at bounding box center [466, 161] width 53 height 20
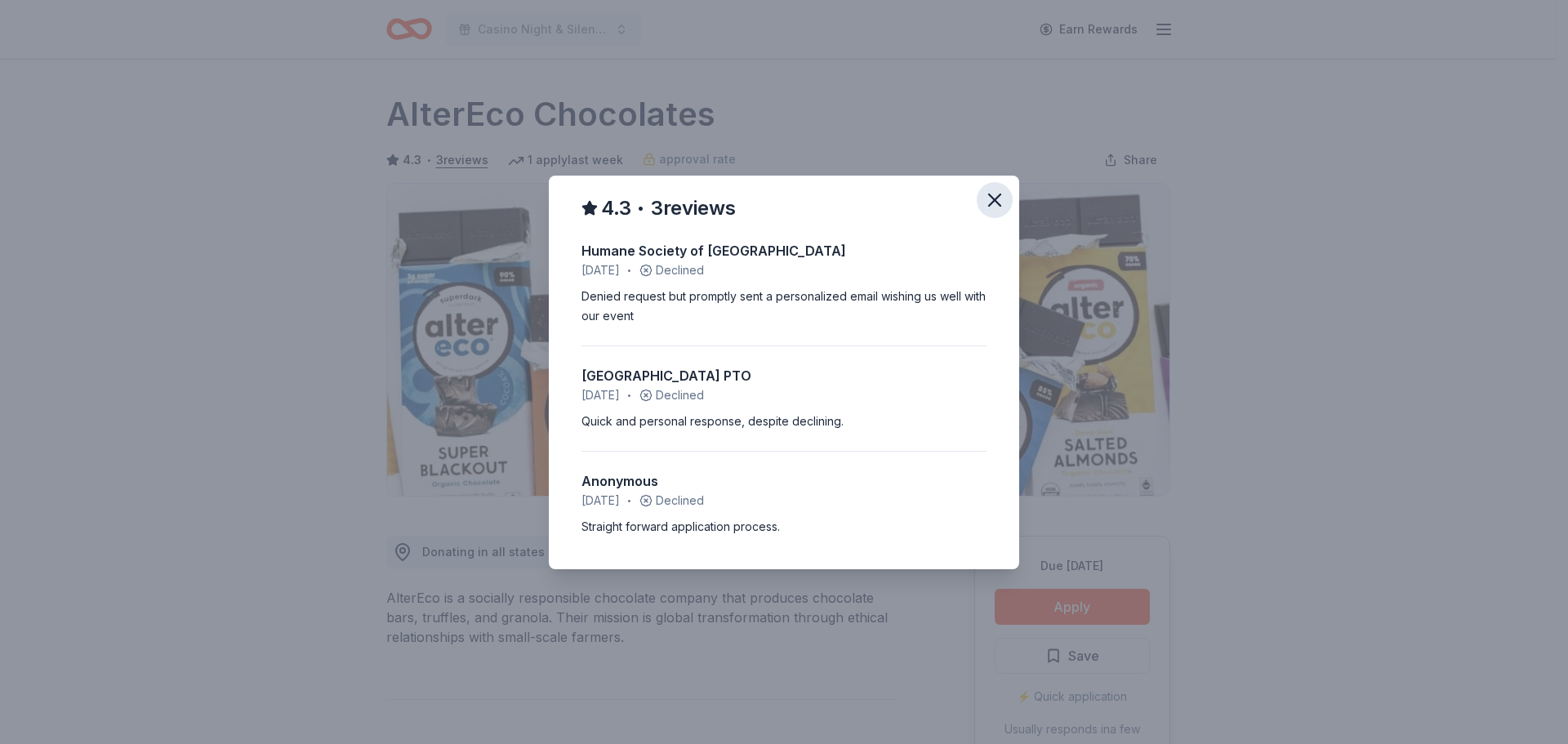
click at [994, 196] on icon "button" at bounding box center [994, 200] width 22 height 22
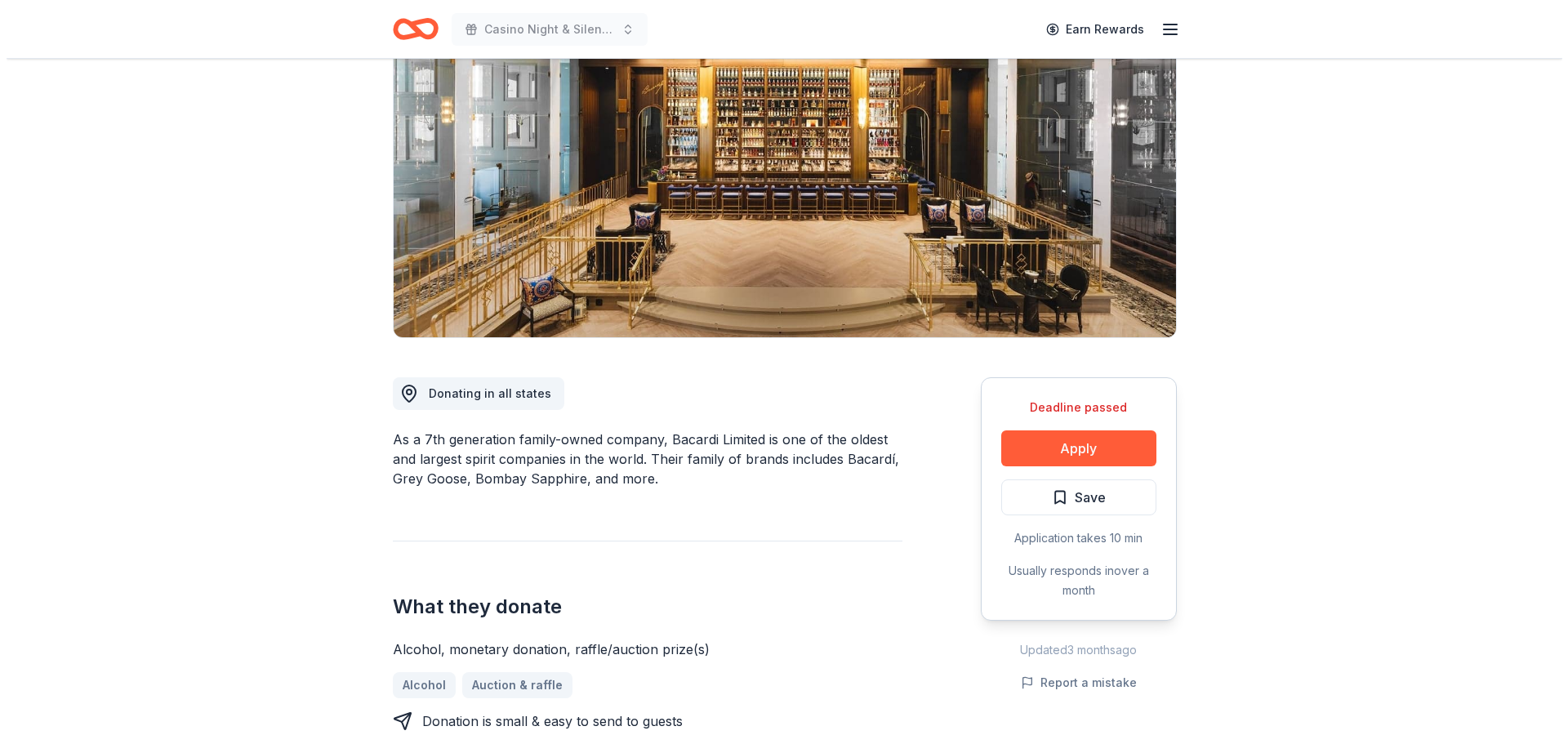
scroll to position [245, 0]
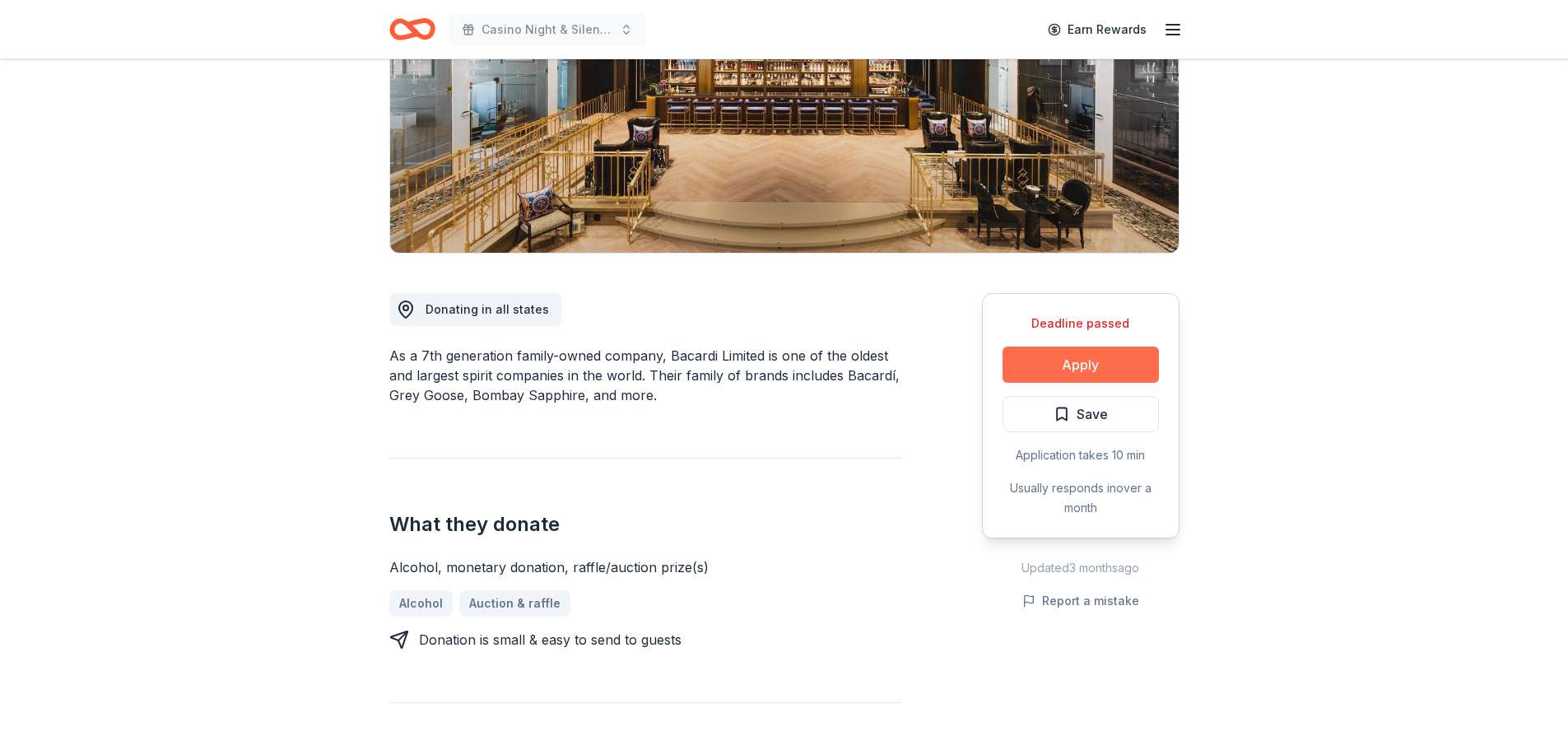
click at [1111, 361] on button "Apply" at bounding box center [1080, 365] width 156 height 36
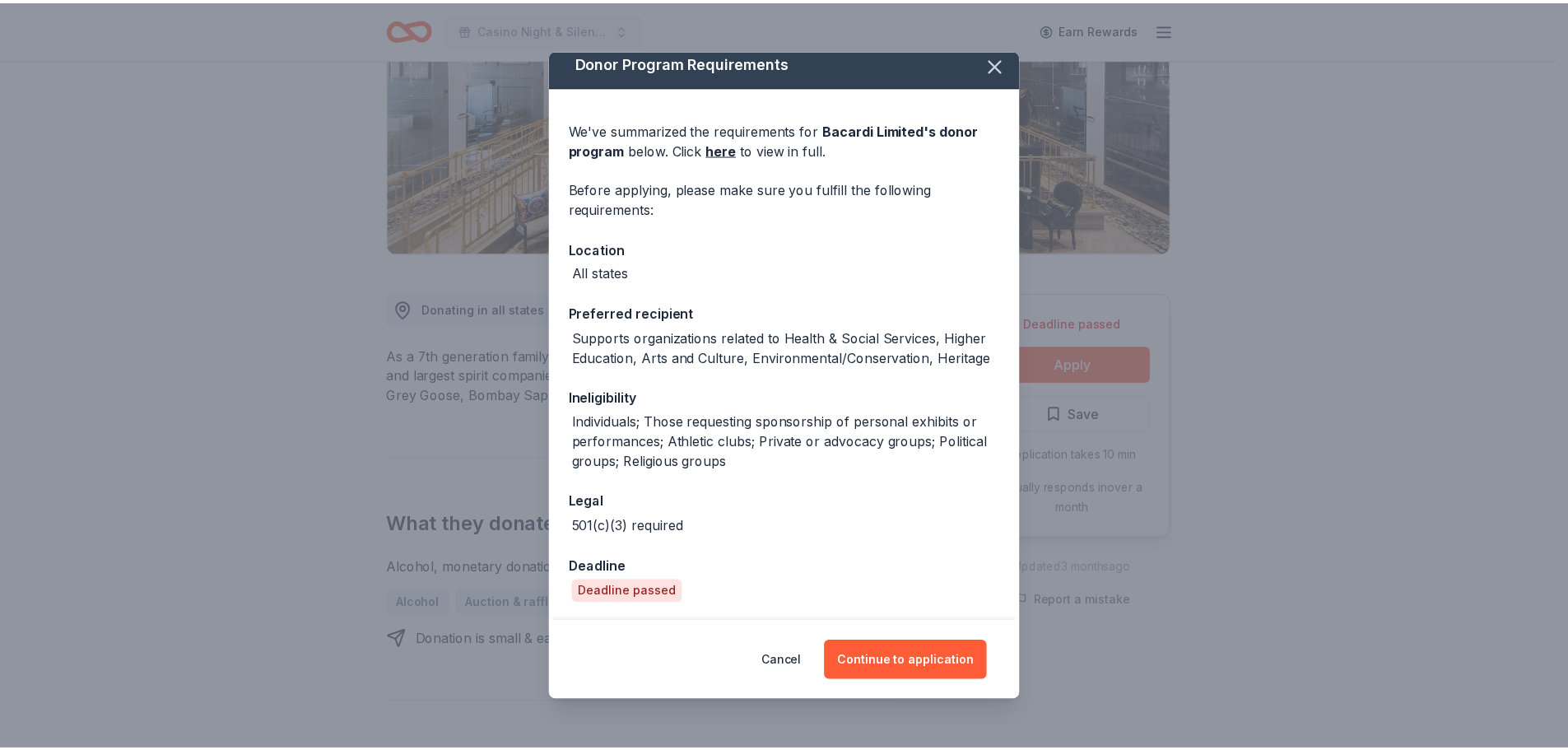
scroll to position [12, 0]
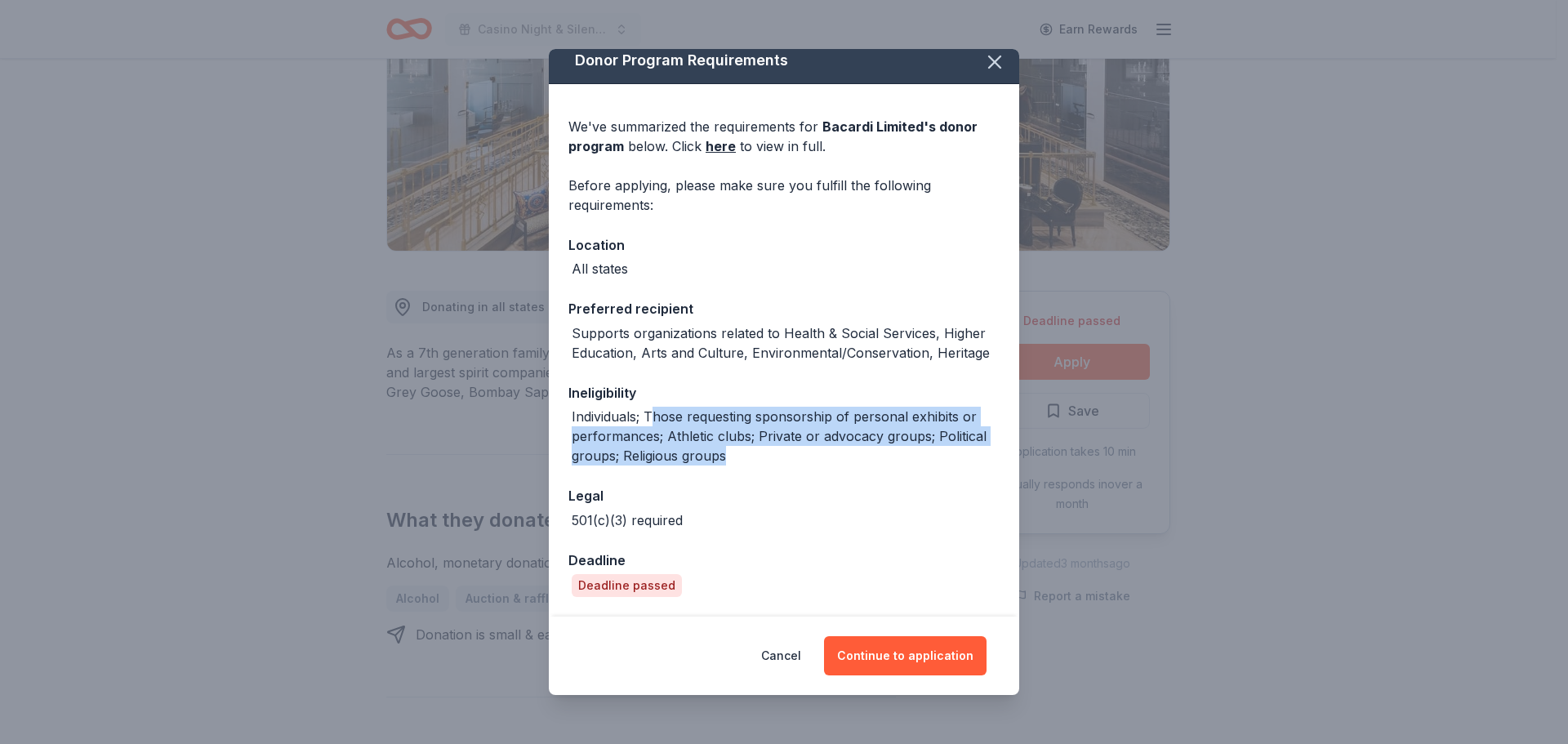
drag, startPoint x: 650, startPoint y: 416, endPoint x: 843, endPoint y: 456, distance: 197.1
click at [843, 456] on div "Individuals; Those requesting sponsorship of personal exhibits or performances;…" at bounding box center [785, 435] width 428 height 58
click at [923, 662] on button "Continue to application" at bounding box center [905, 656] width 163 height 40
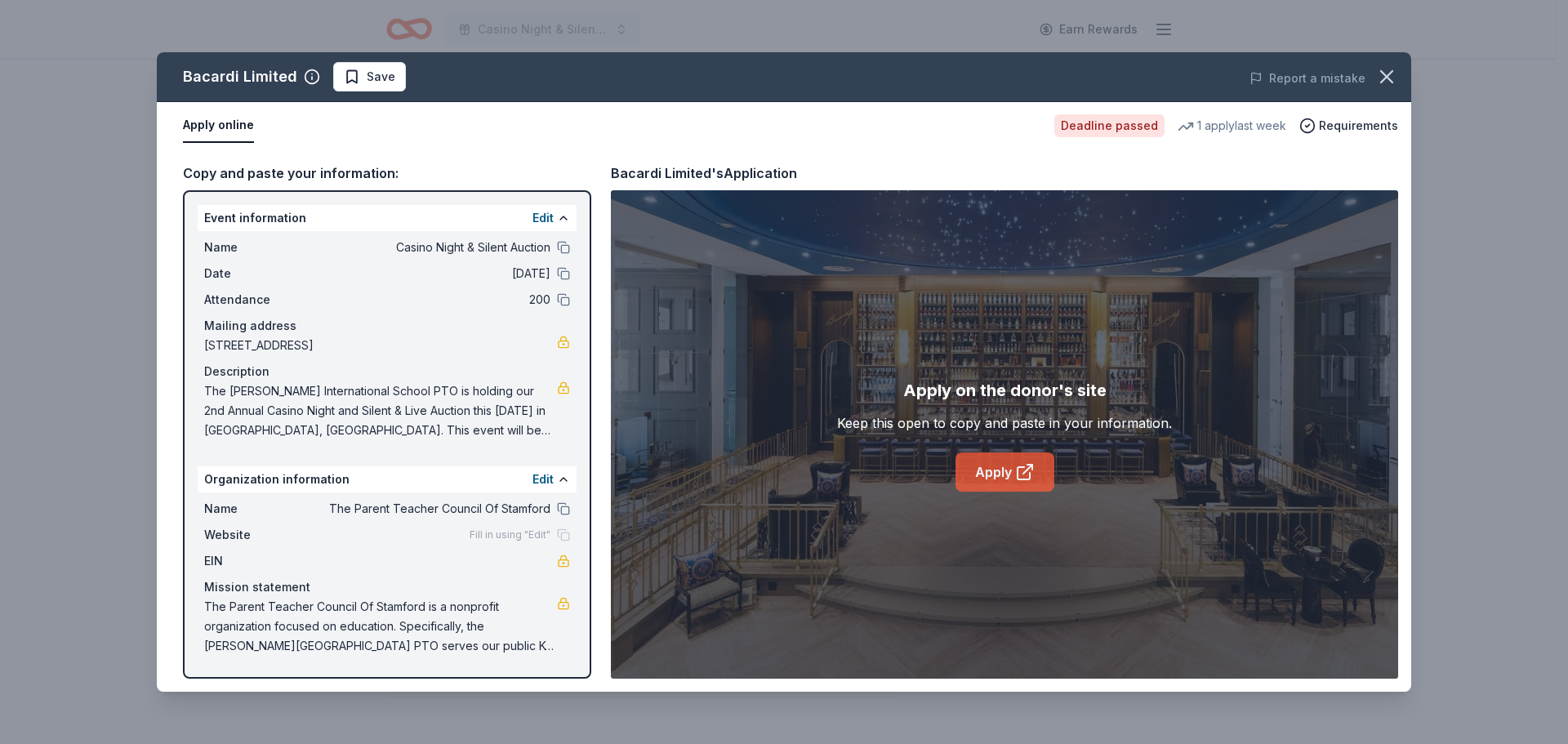
click at [999, 471] on link "Apply" at bounding box center [1005, 472] width 99 height 40
click at [291, 389] on span "The Rogers International School PTO is holding our 2nd Annual Casino Night and …" at bounding box center [381, 410] width 353 height 58
click at [561, 603] on link at bounding box center [563, 603] width 13 height 13
click at [1381, 73] on icon "button" at bounding box center [1385, 76] width 22 height 22
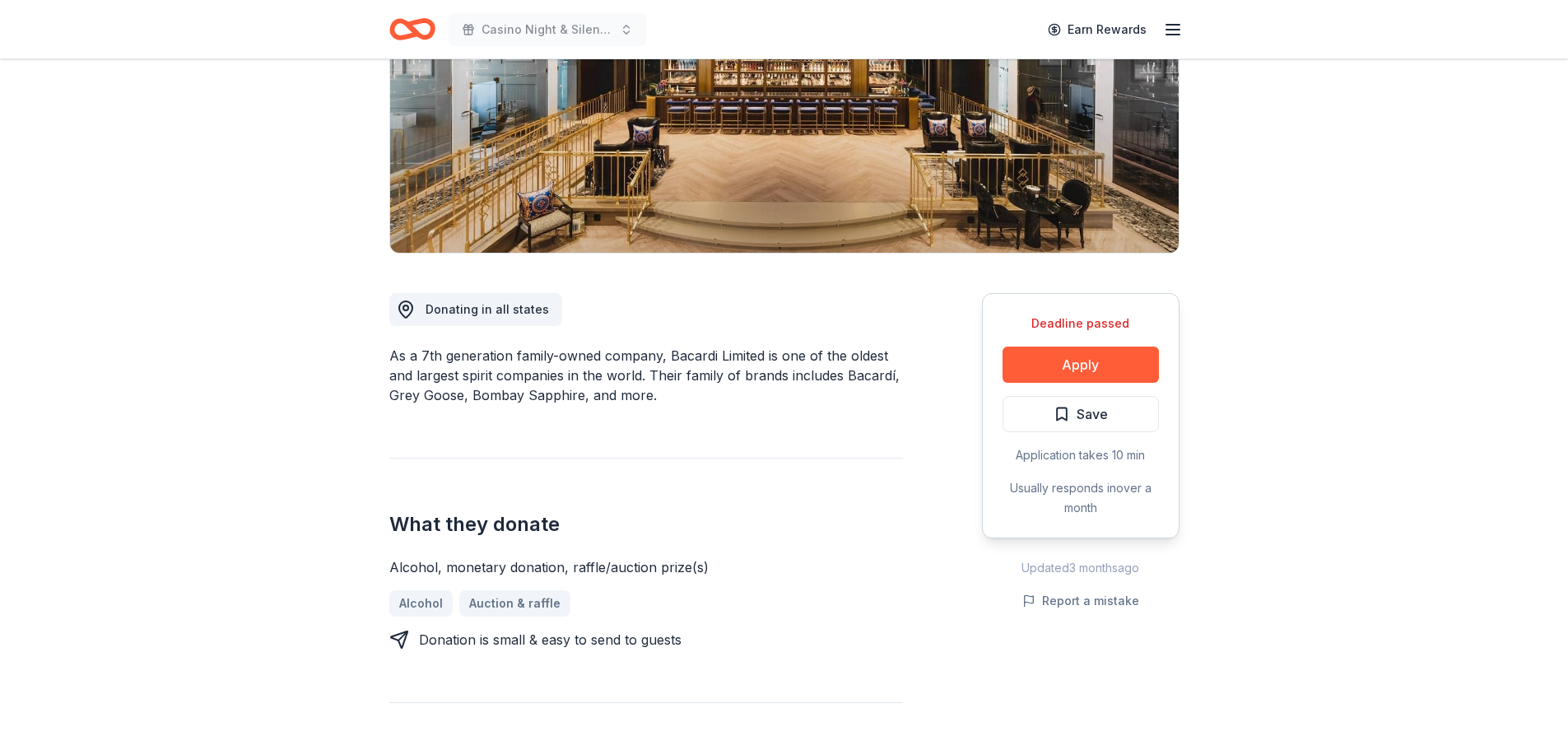
click at [1173, 25] on icon "button" at bounding box center [1173, 30] width 20 height 20
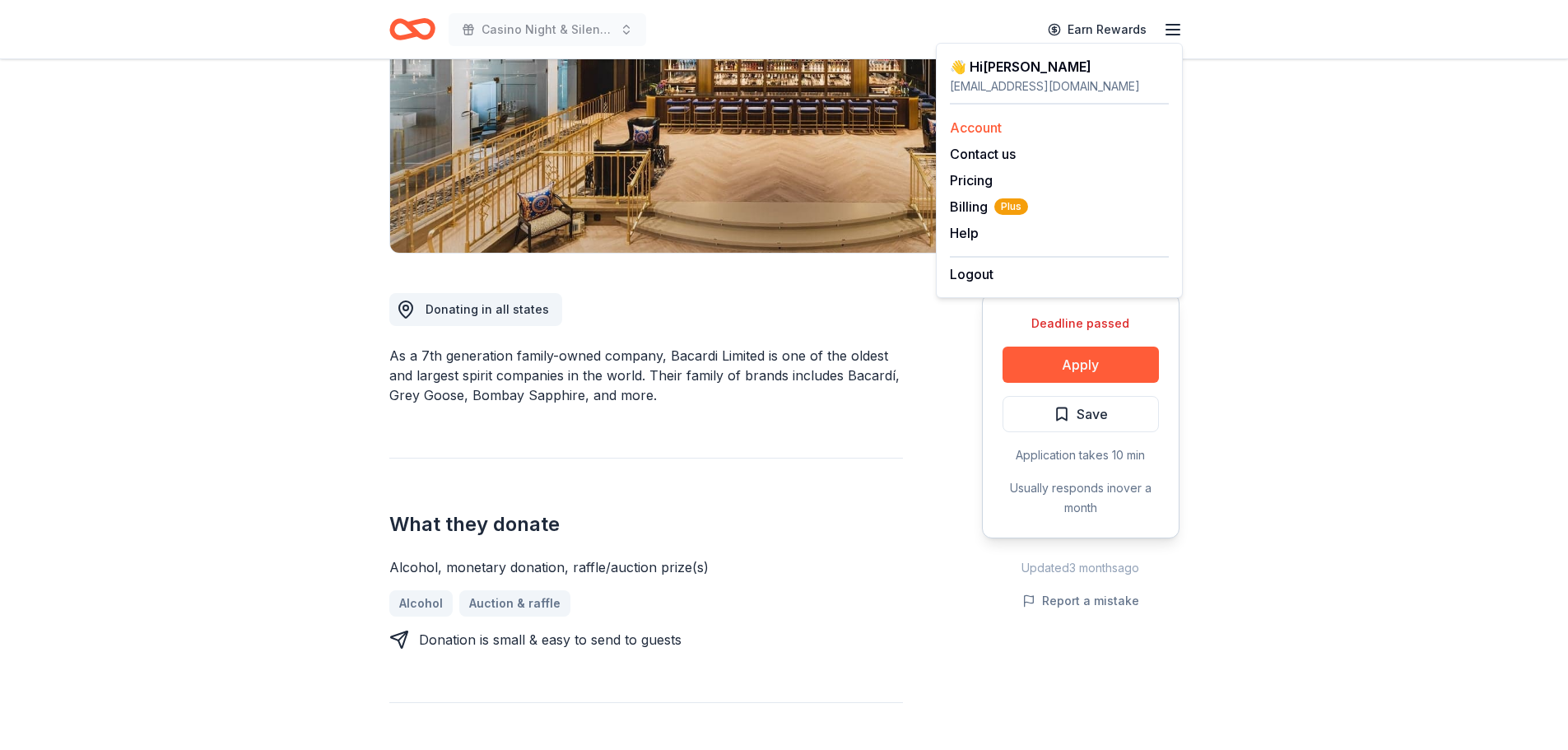
click at [974, 129] on link "Account" at bounding box center [975, 128] width 52 height 16
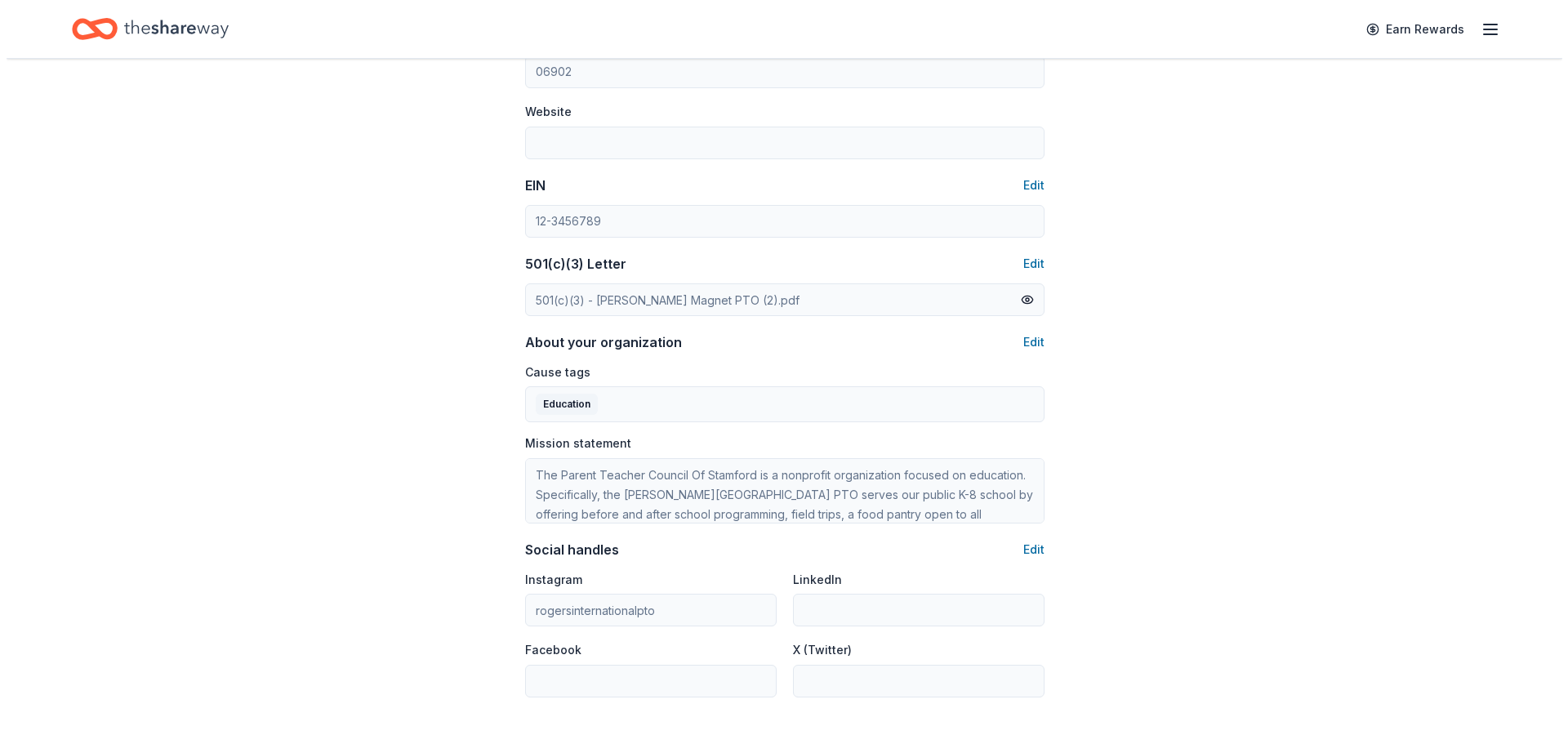
scroll to position [735, 0]
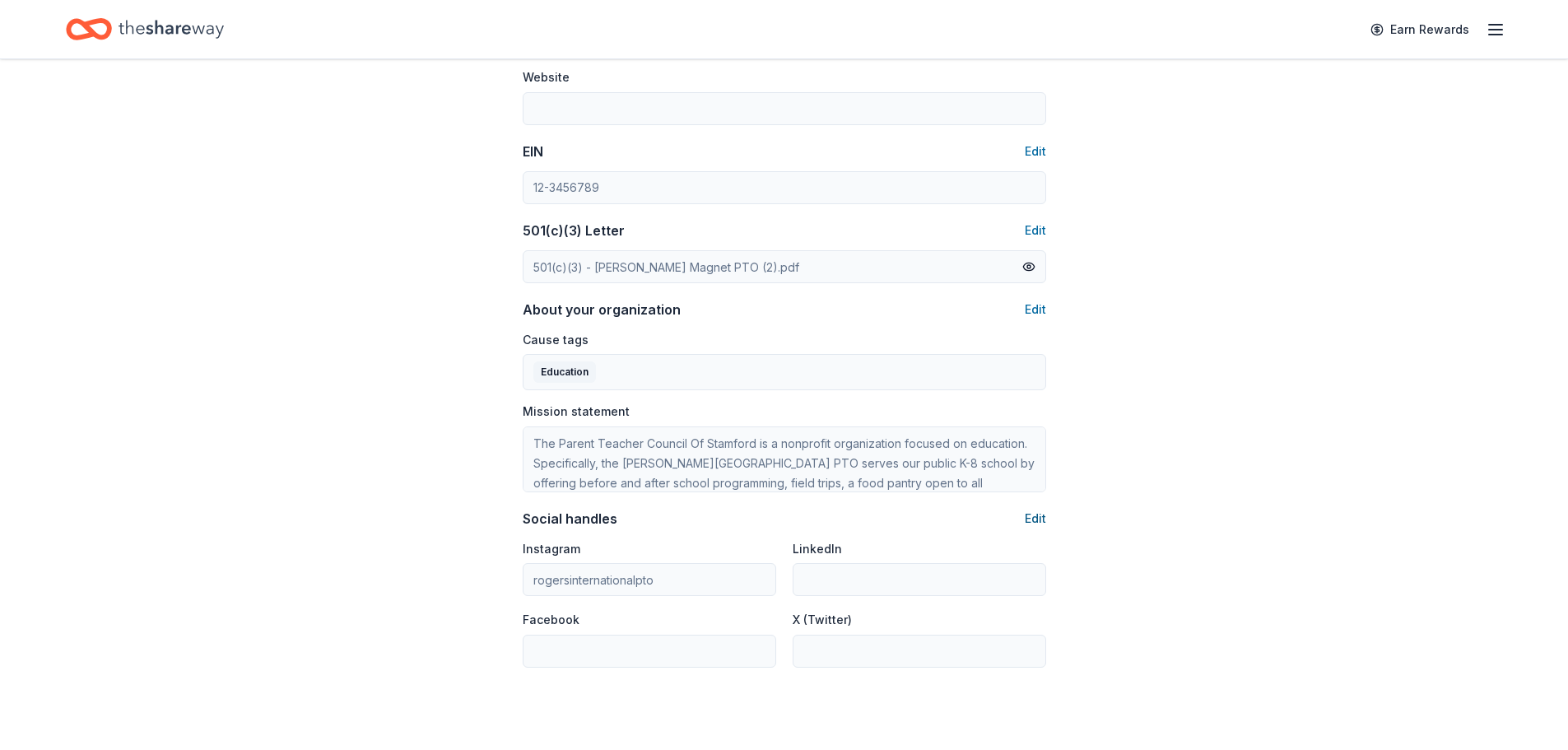
click at [1030, 520] on button "Edit" at bounding box center [1036, 519] width 22 height 20
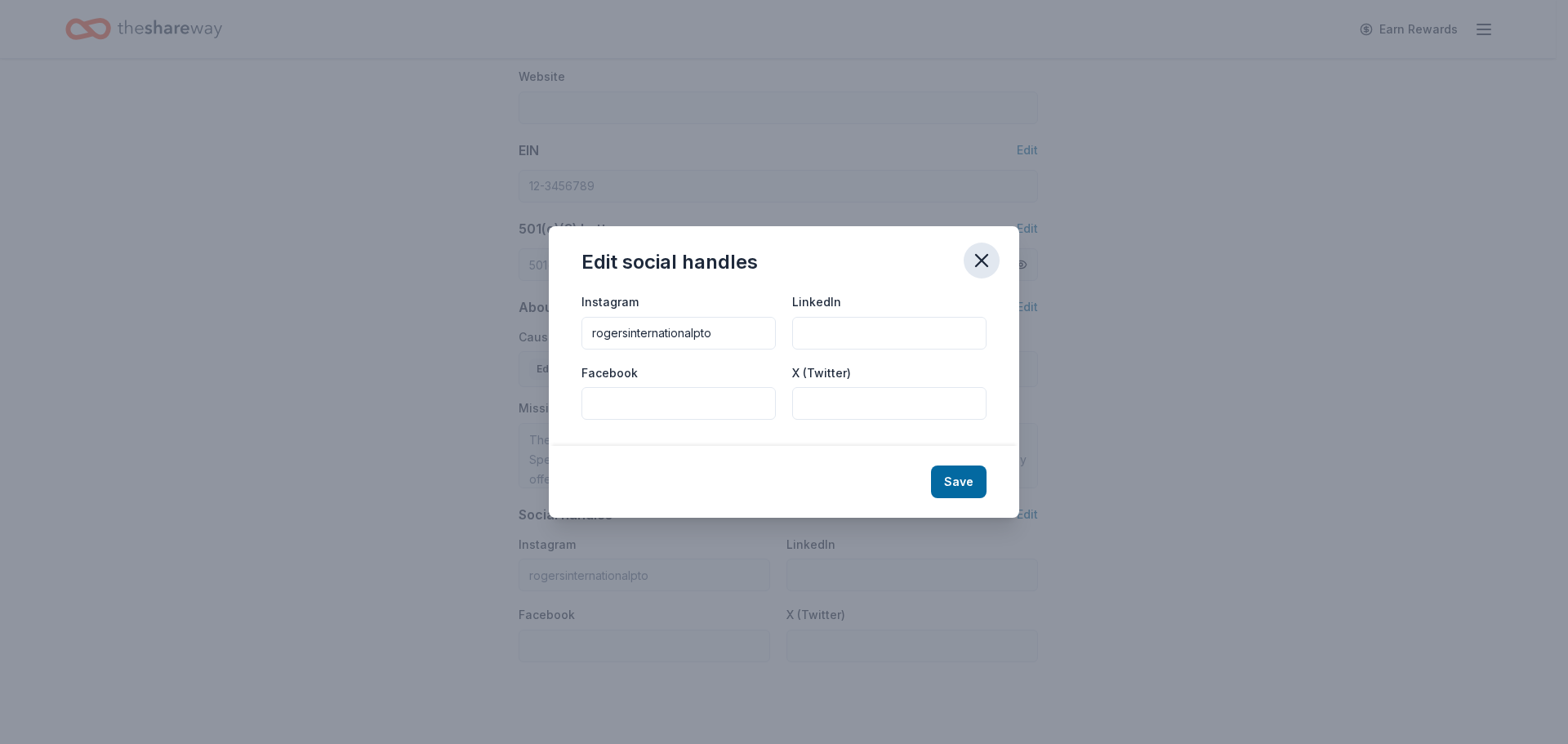
click at [985, 262] on icon "button" at bounding box center [981, 260] width 22 height 22
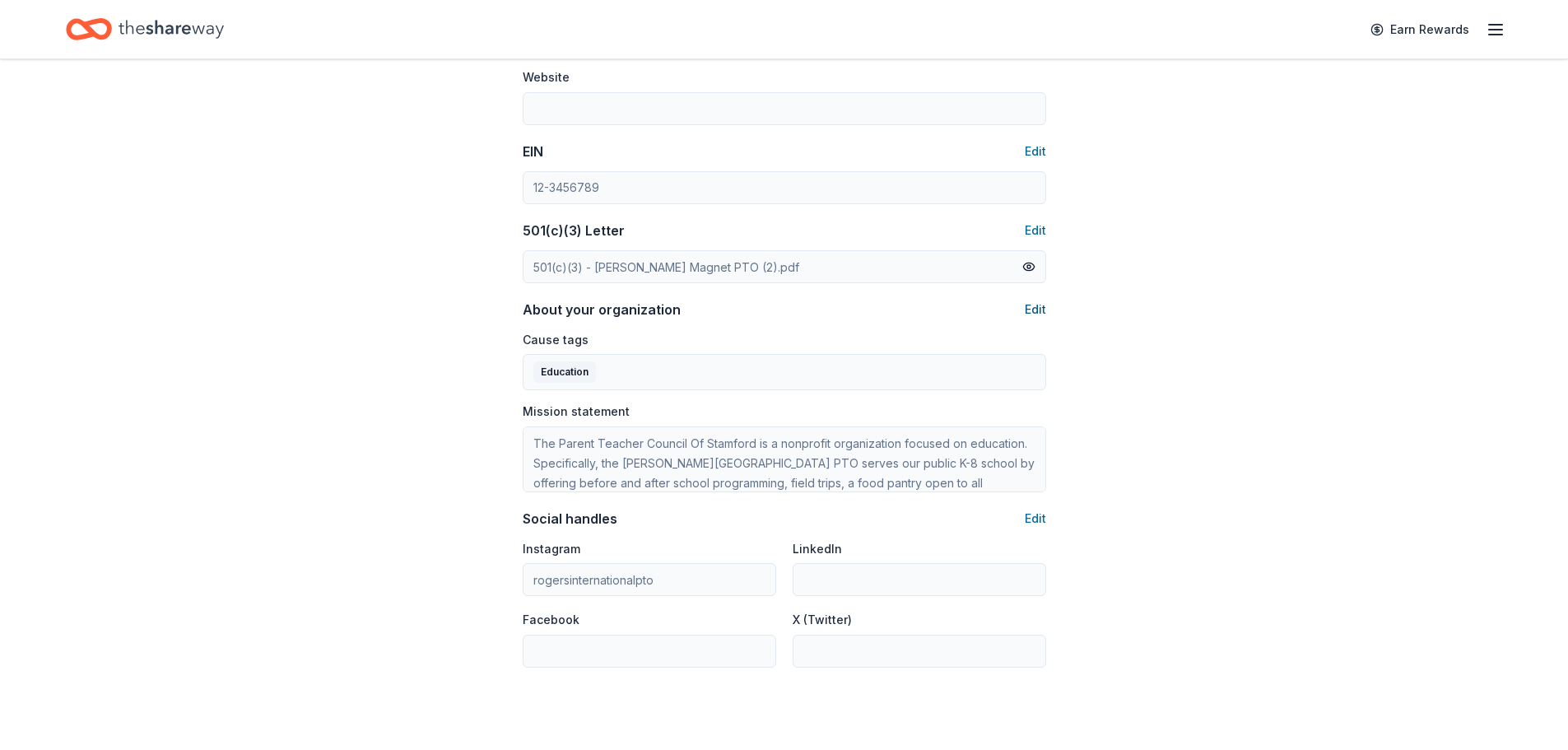
click at [1034, 311] on button "Edit" at bounding box center [1036, 309] width 22 height 20
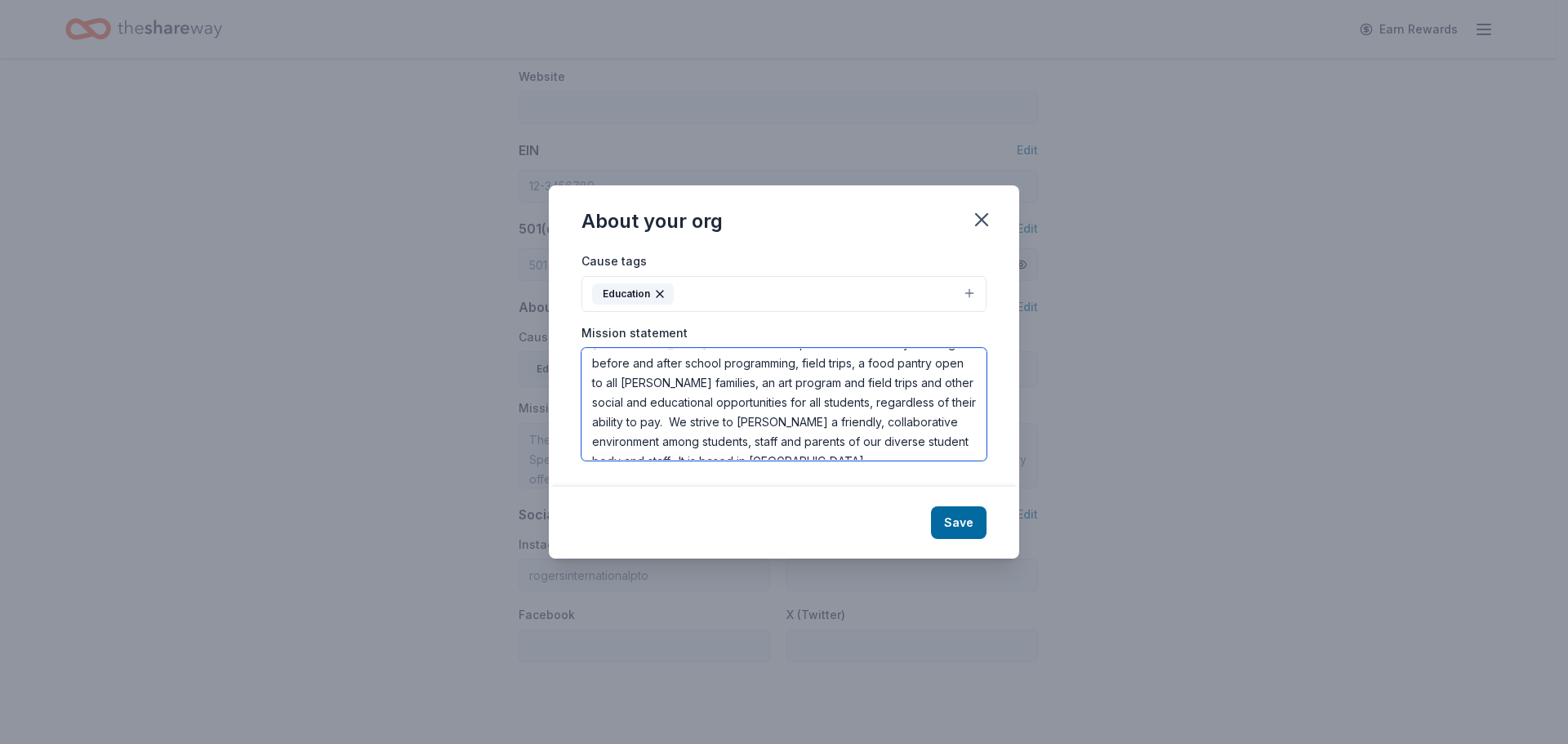
scroll to position [78, 0]
drag, startPoint x: 588, startPoint y: 365, endPoint x: 894, endPoint y: 422, distance: 311.3
click at [894, 422] on textarea "The Parent Teacher Council Of Stamford is a nonprofit organization focused on e…" at bounding box center [784, 404] width 405 height 112
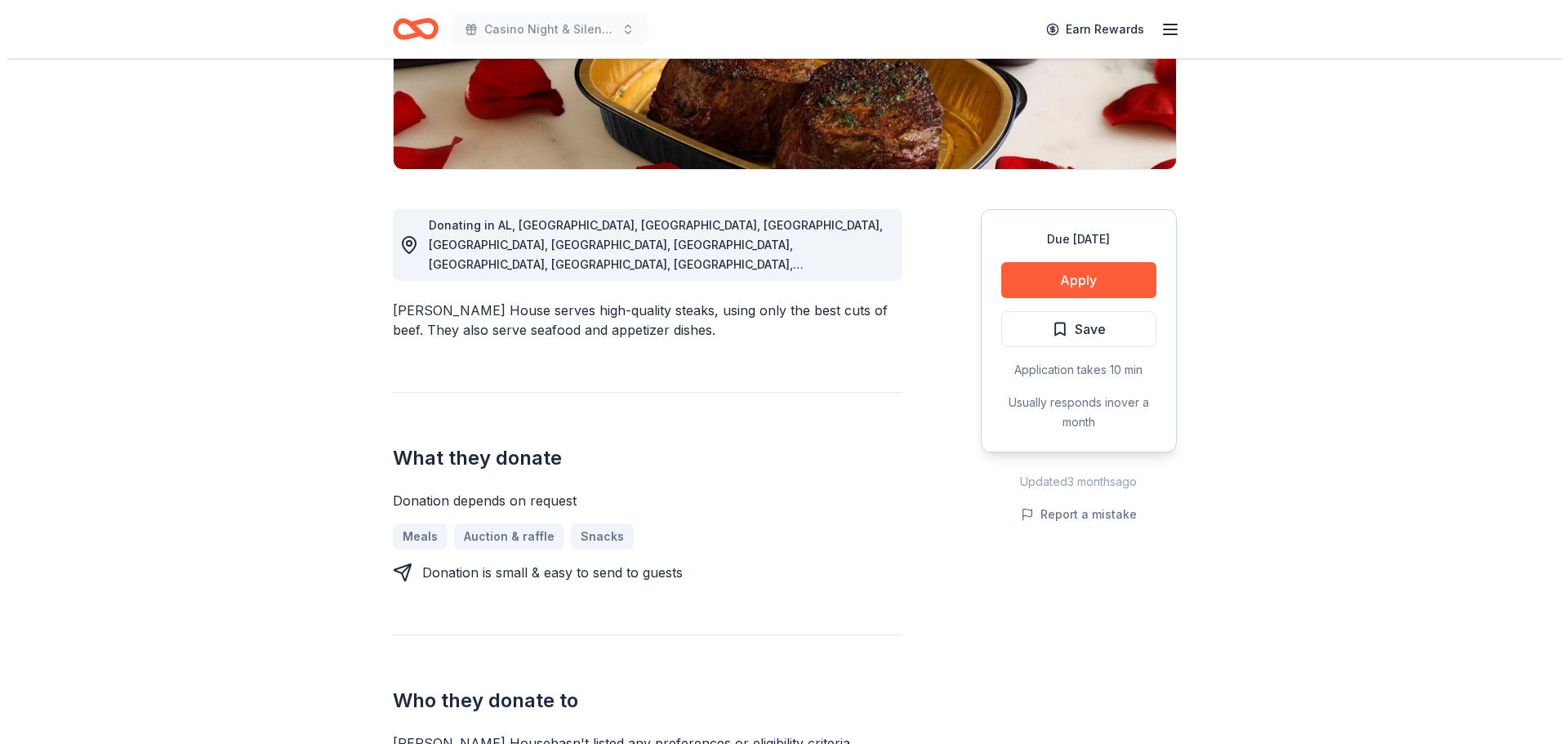
scroll to position [408, 0]
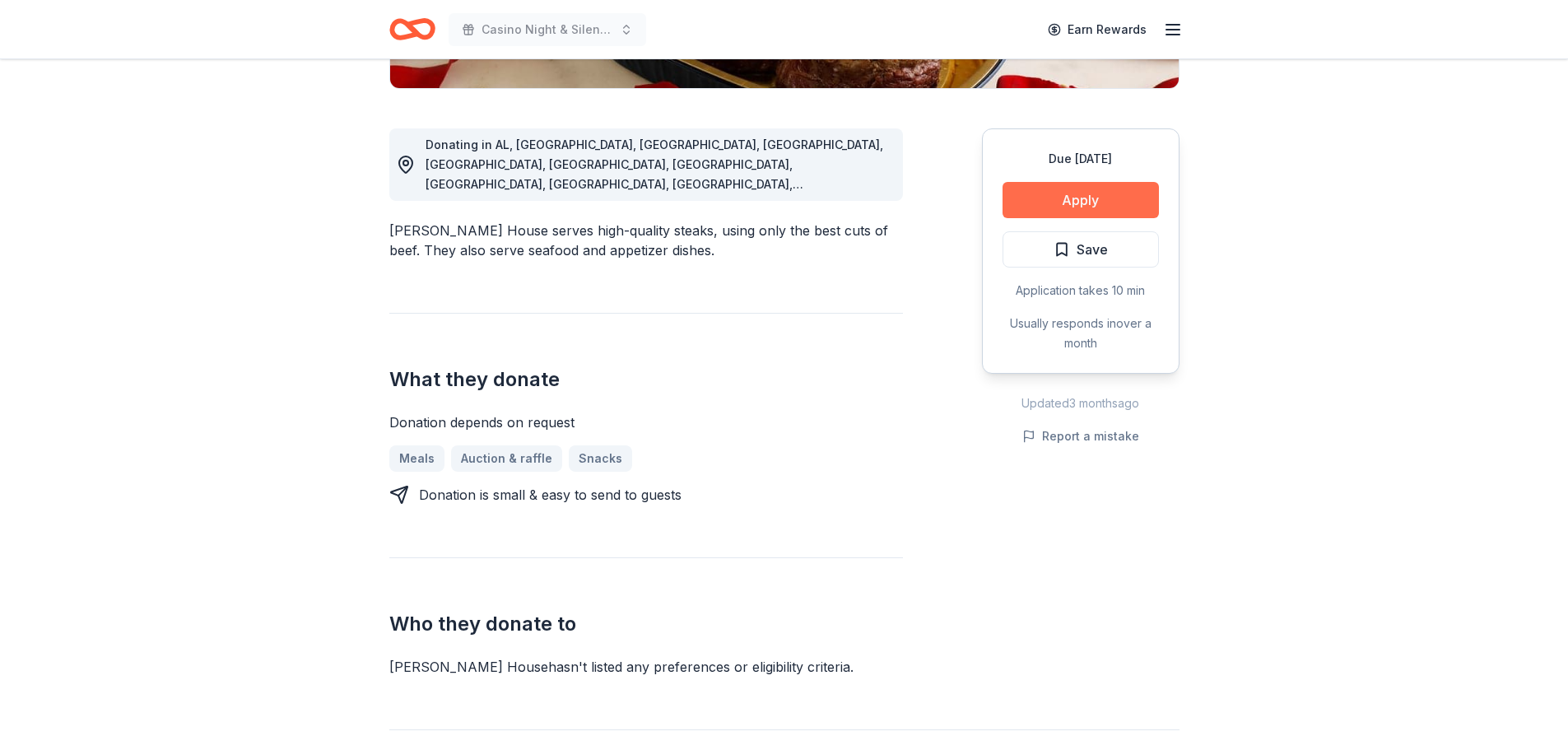
click at [1110, 196] on button "Apply" at bounding box center [1080, 200] width 156 height 36
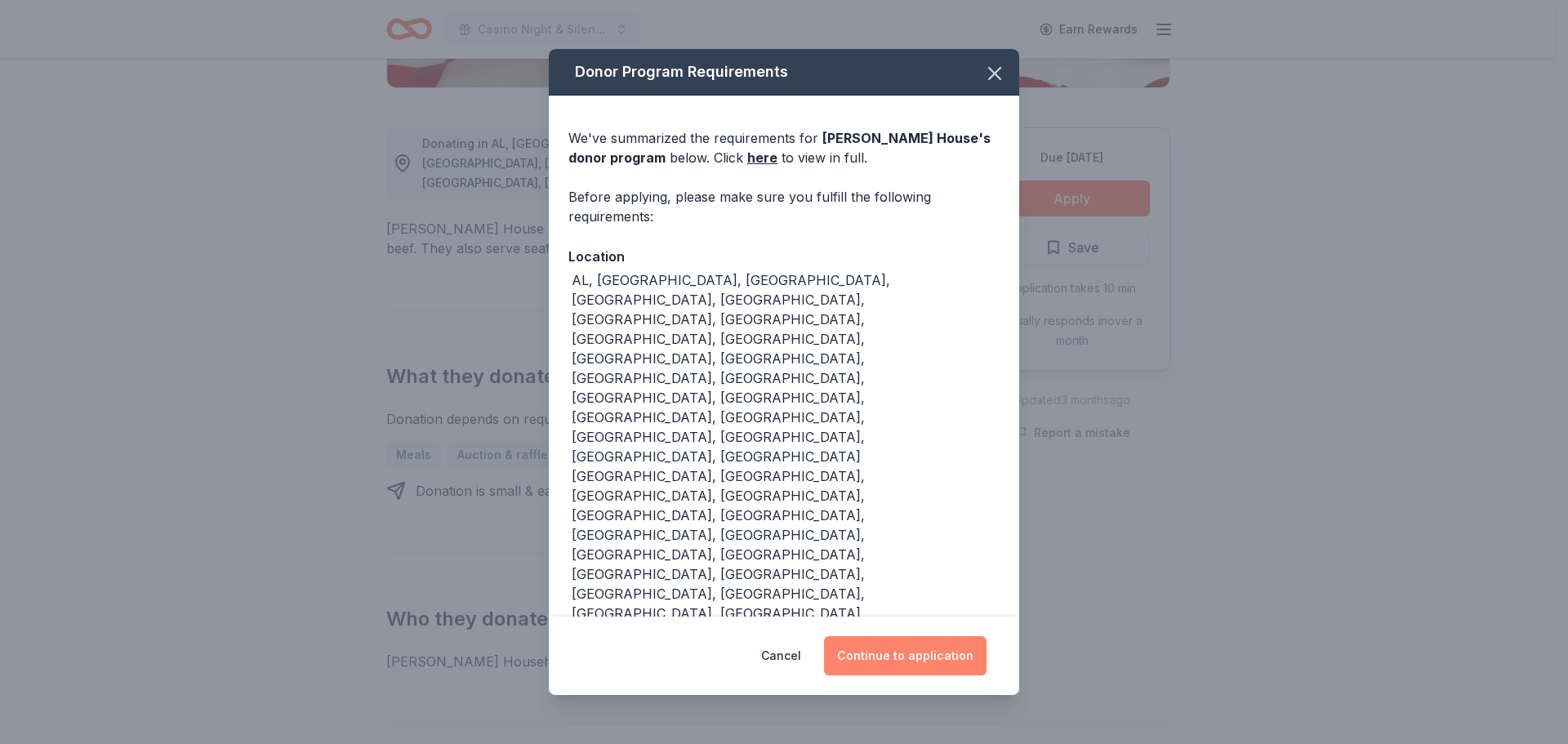
click at [920, 636] on button "Continue to application" at bounding box center [905, 656] width 163 height 40
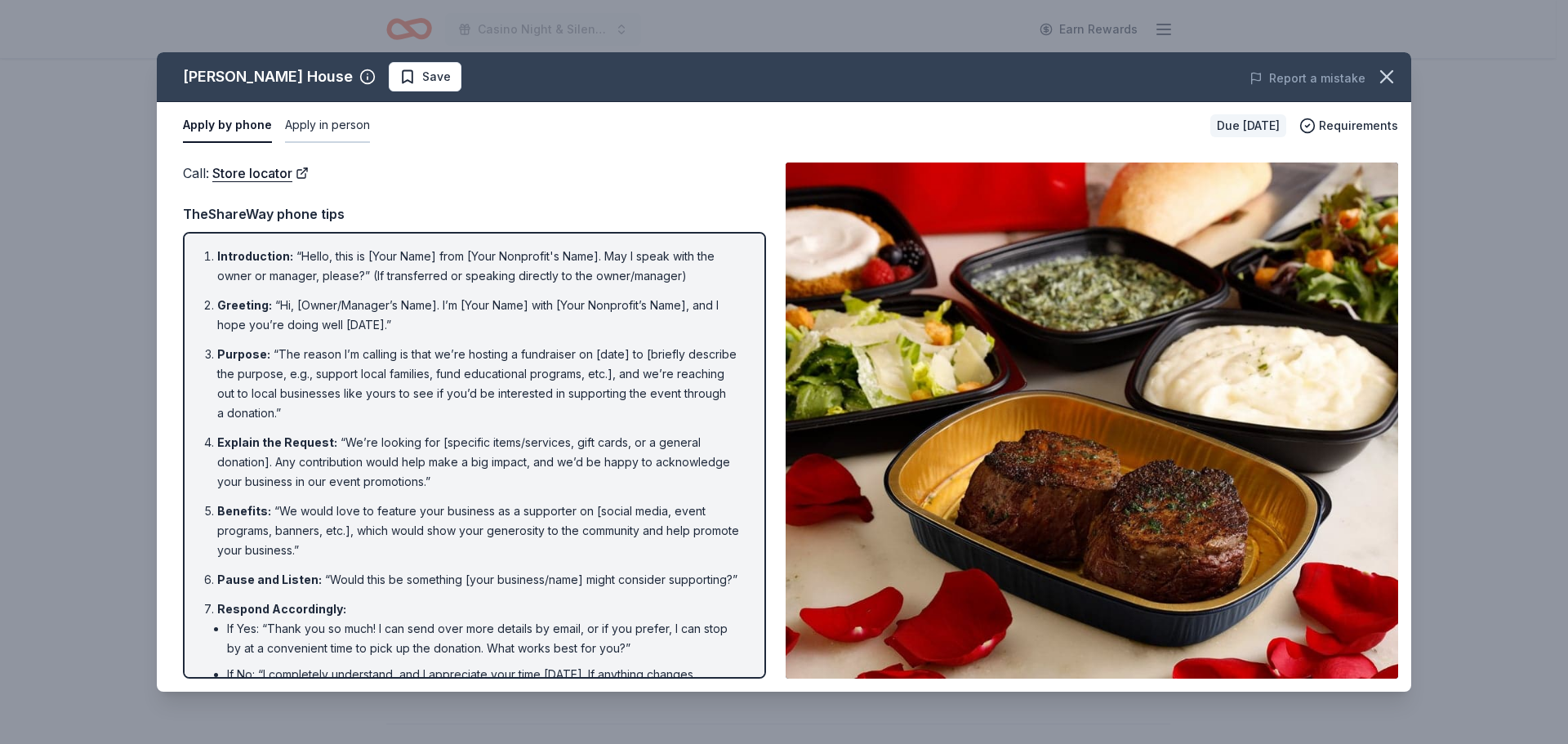
click at [317, 121] on button "Apply in person" at bounding box center [327, 126] width 85 height 34
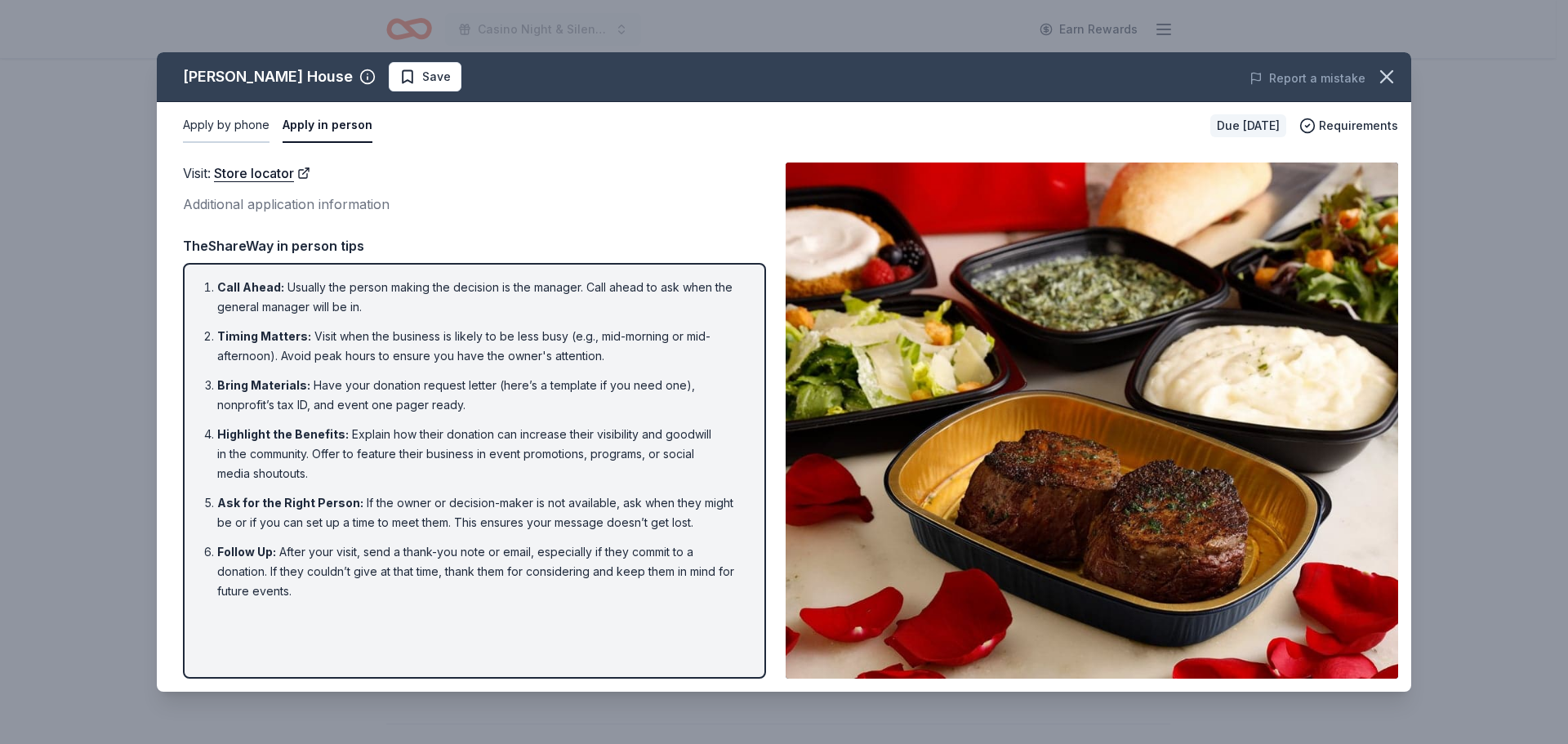
click at [229, 139] on button "Apply by phone" at bounding box center [226, 126] width 86 height 34
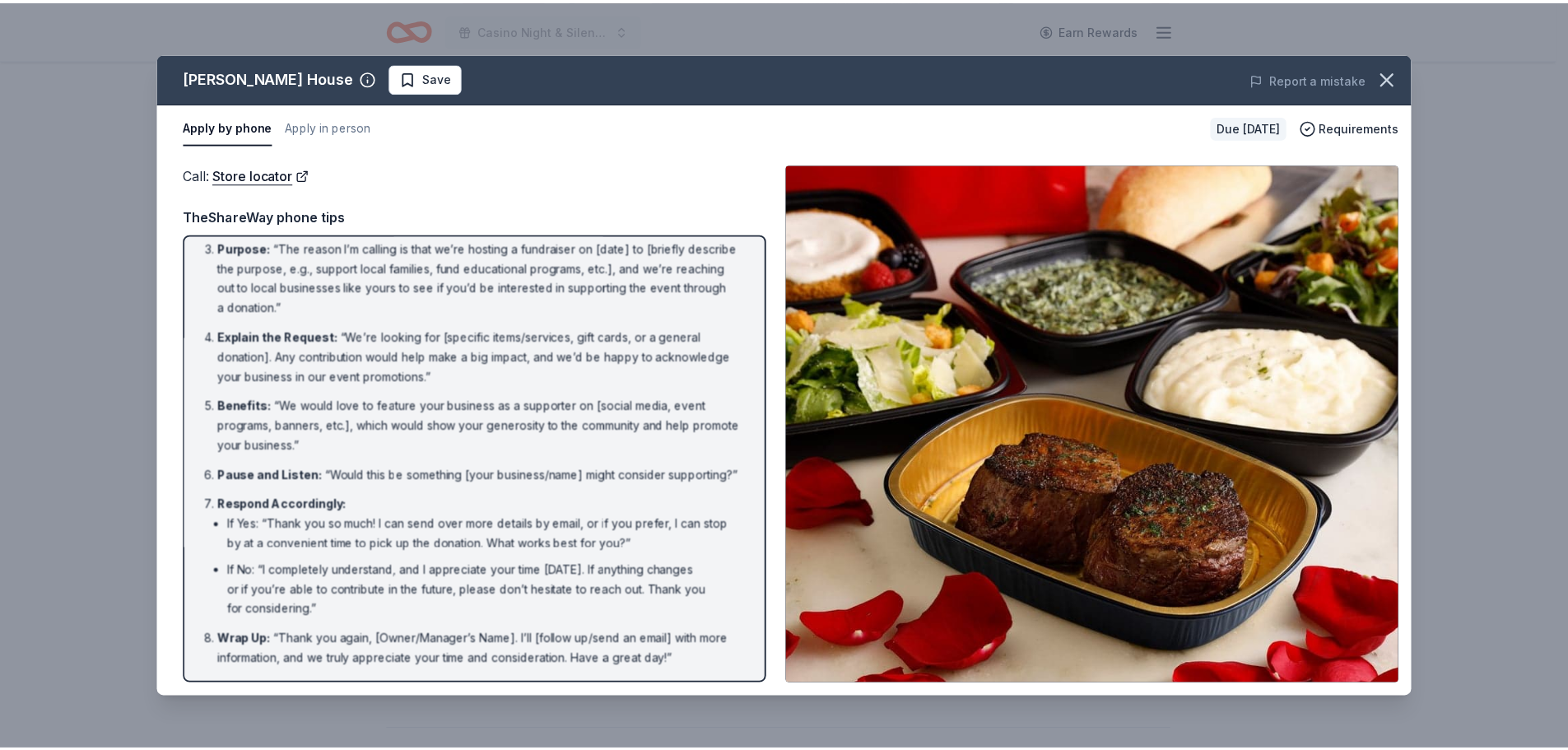
scroll to position [129, 0]
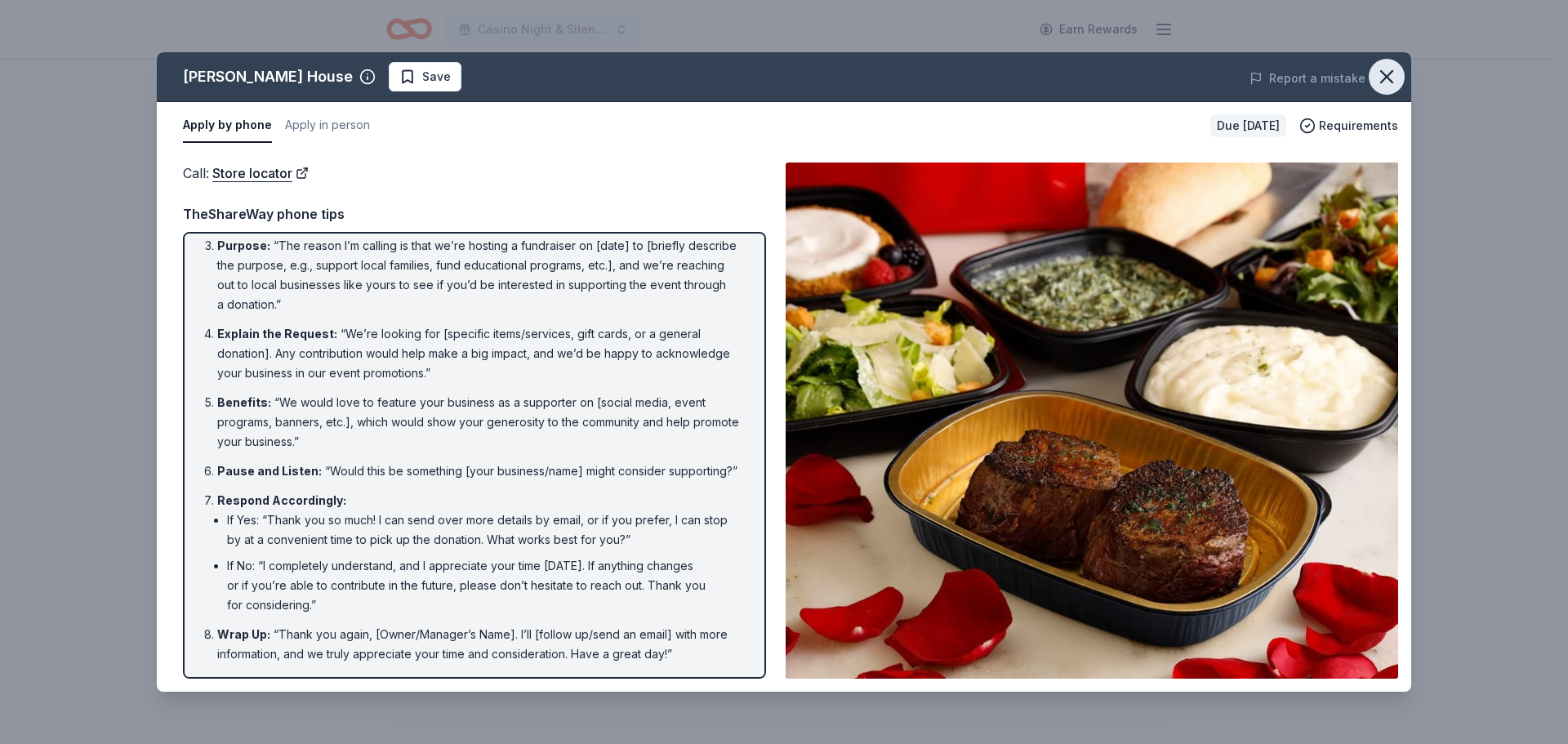
click at [1386, 75] on icon "button" at bounding box center [1385, 76] width 22 height 22
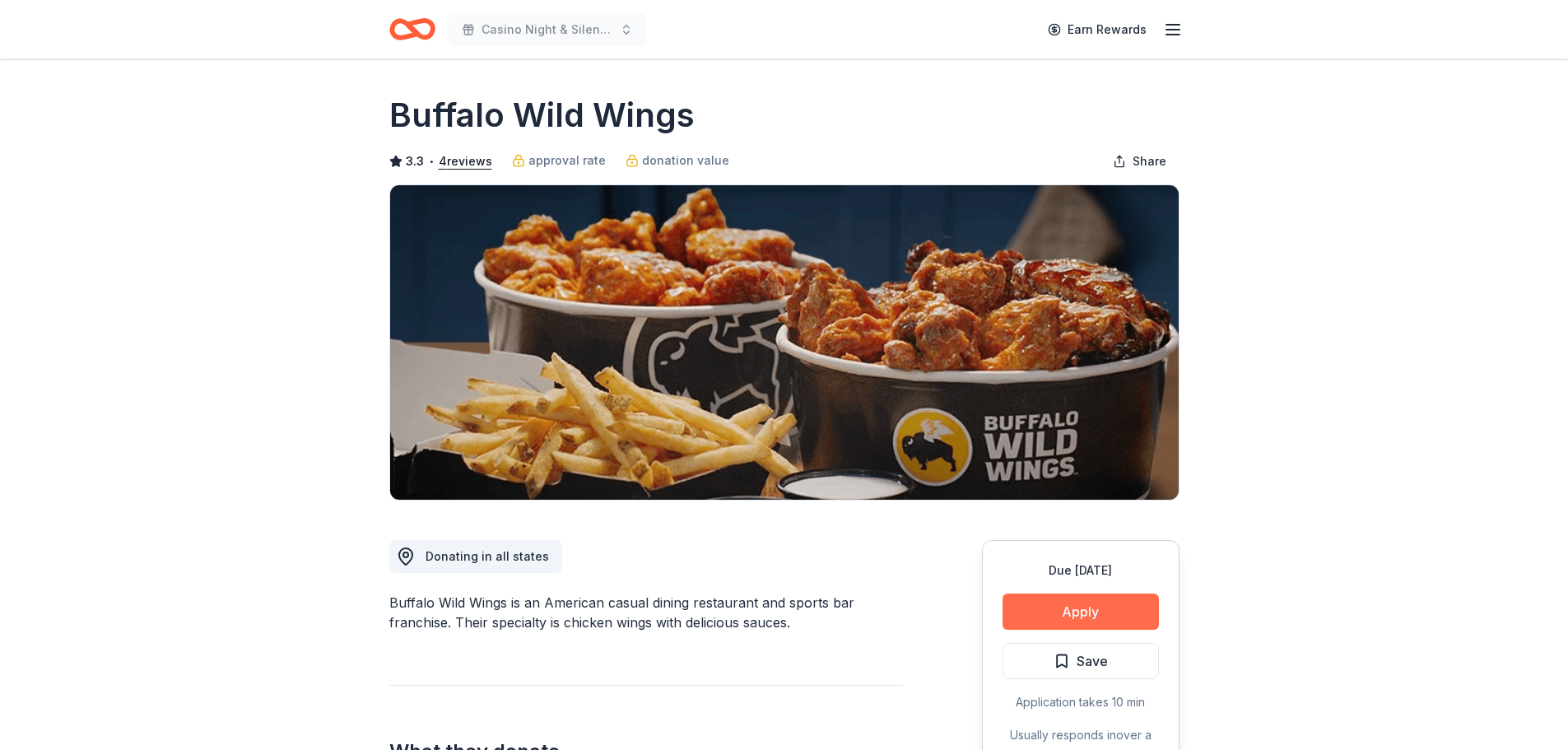
click at [1118, 614] on button "Apply" at bounding box center [1080, 611] width 156 height 36
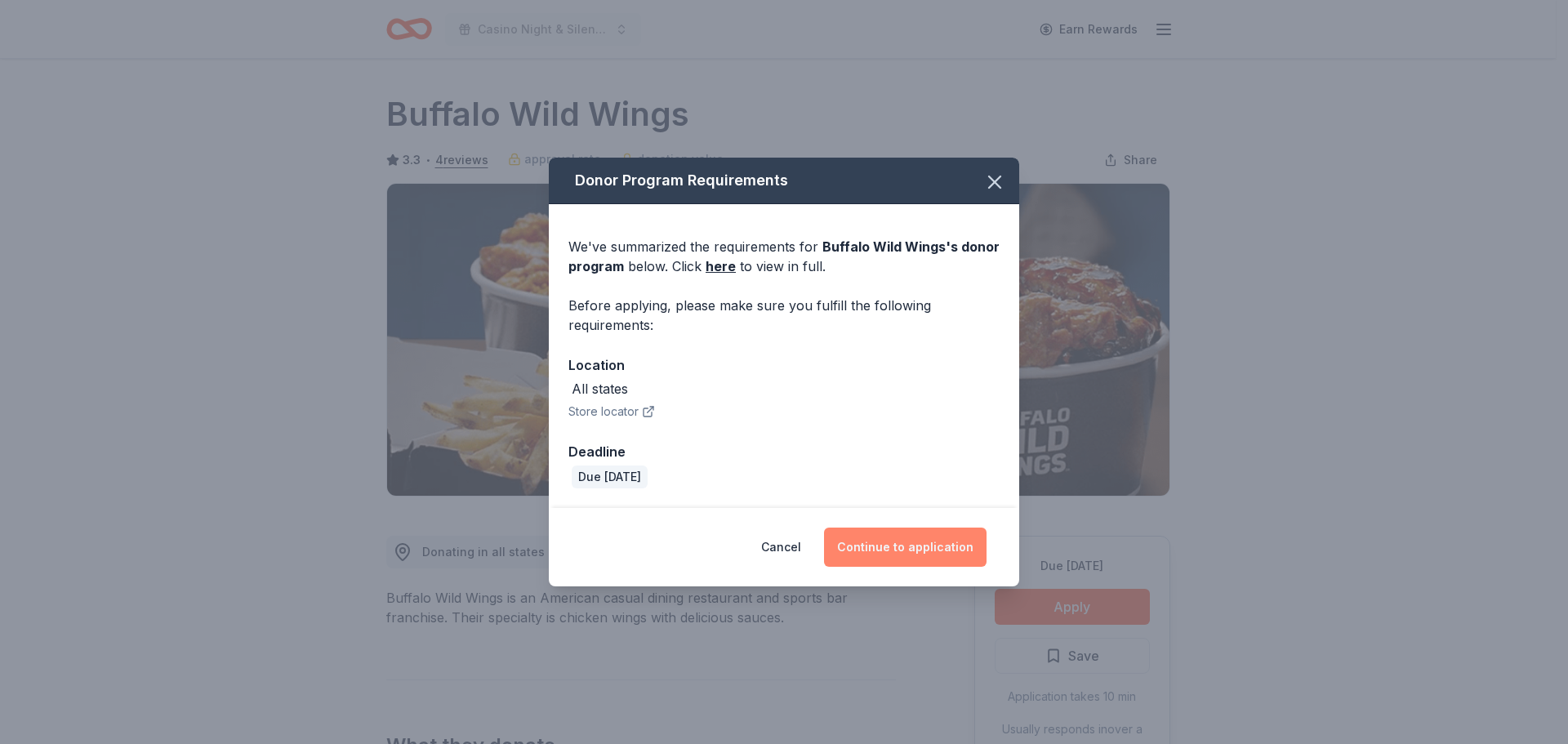
click at [922, 546] on button "Continue to application" at bounding box center [905, 547] width 163 height 40
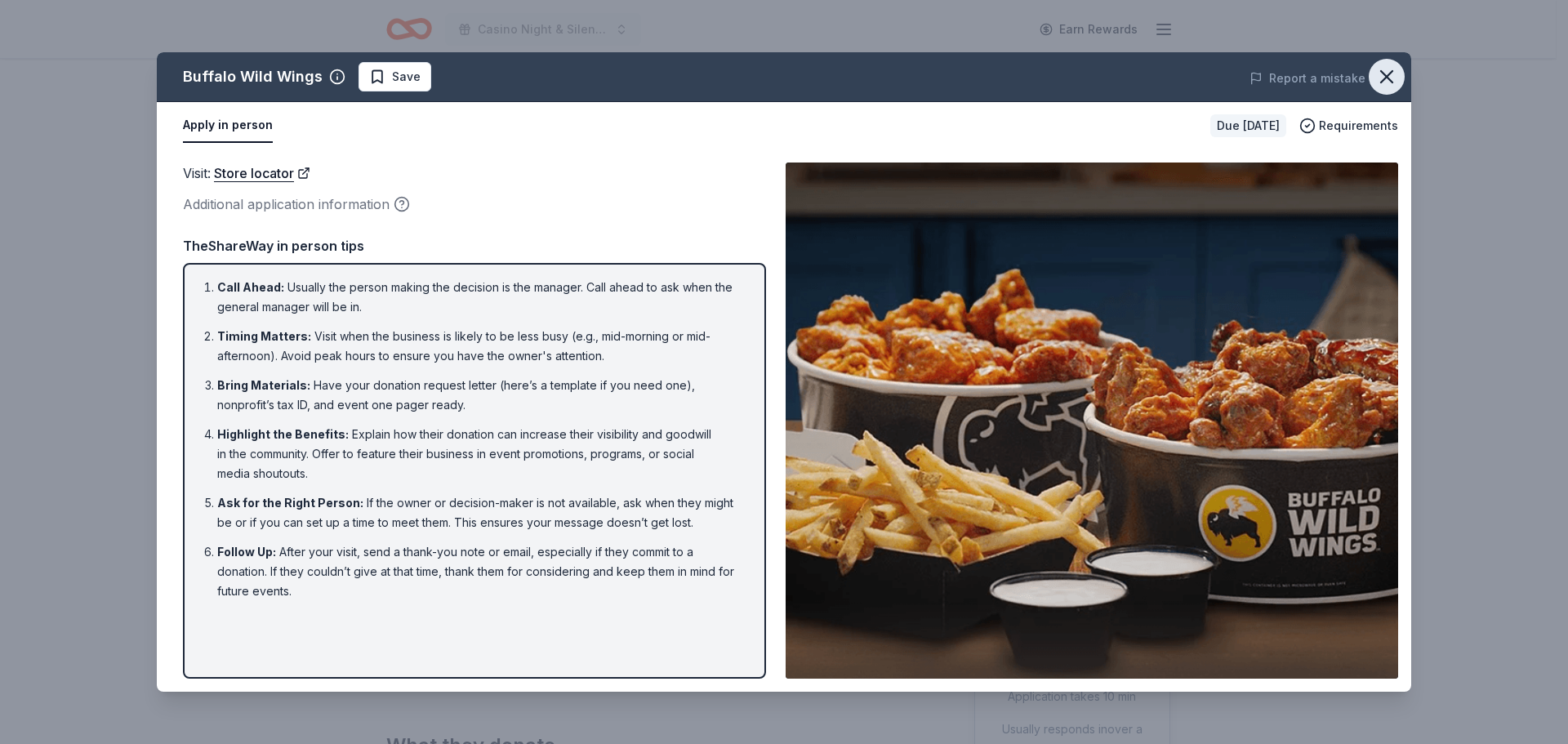
click at [1390, 75] on icon "button" at bounding box center [1385, 76] width 22 height 22
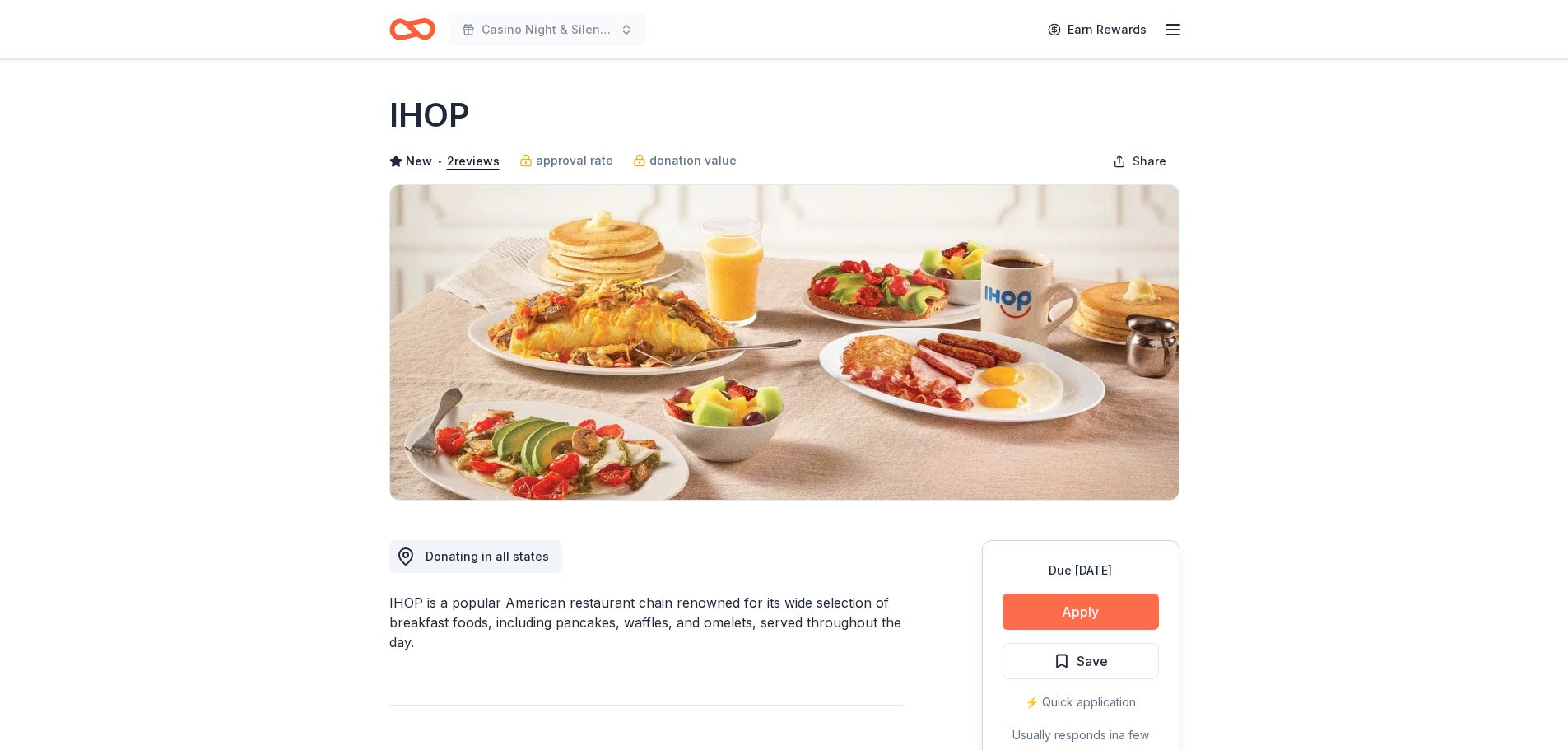
click at [1103, 603] on button "Apply" at bounding box center [1080, 611] width 156 height 36
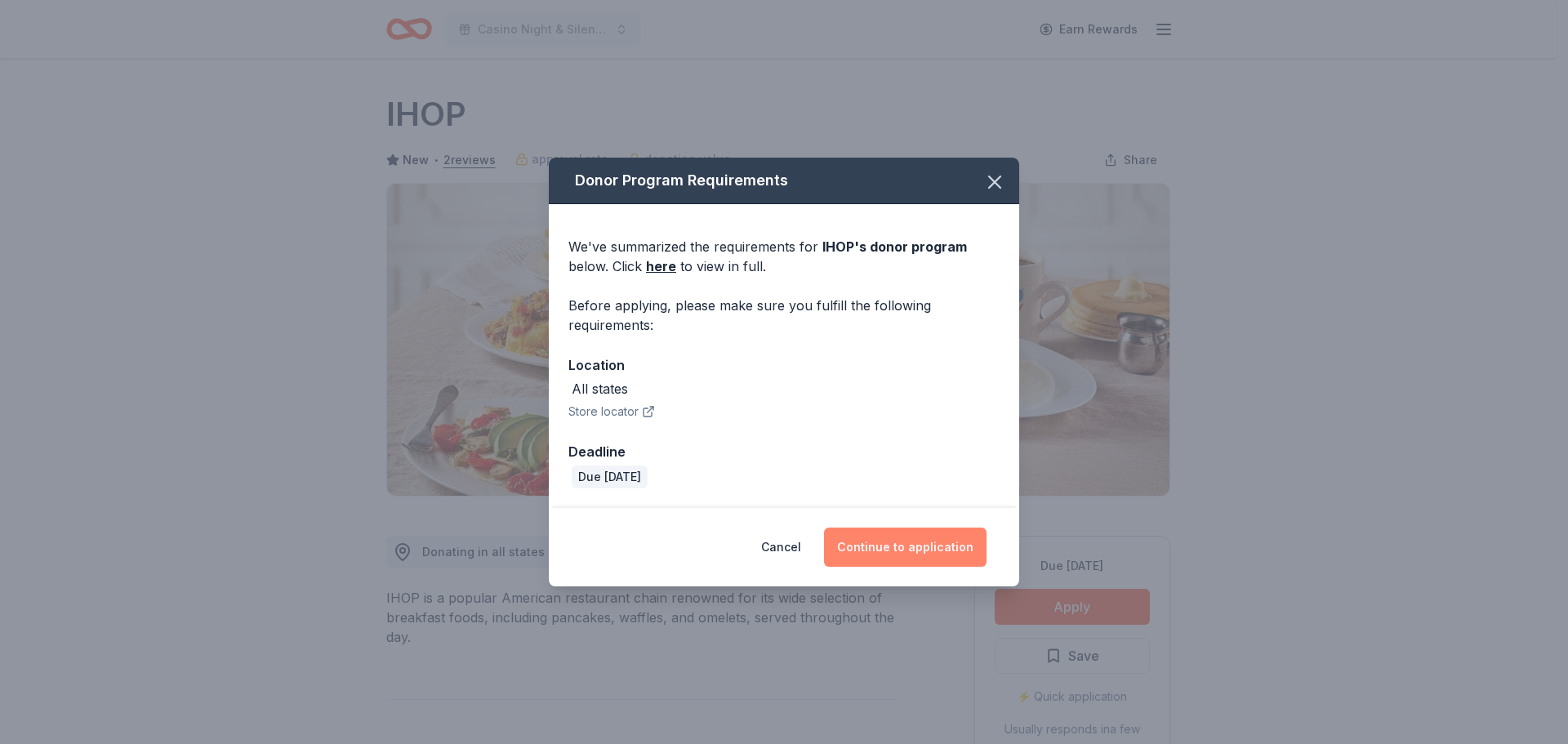
click at [910, 545] on button "Continue to application" at bounding box center [905, 547] width 163 height 40
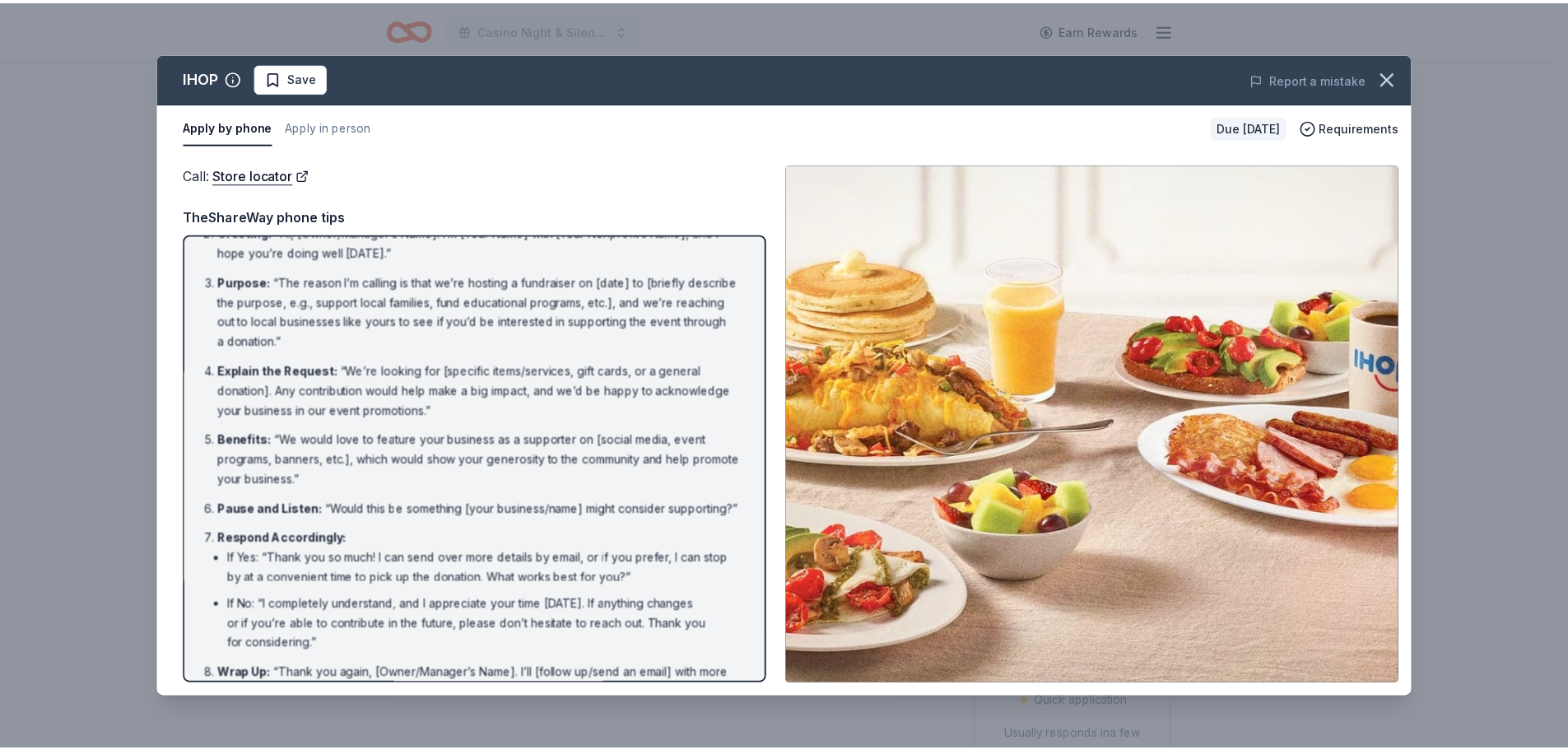
scroll to position [129, 0]
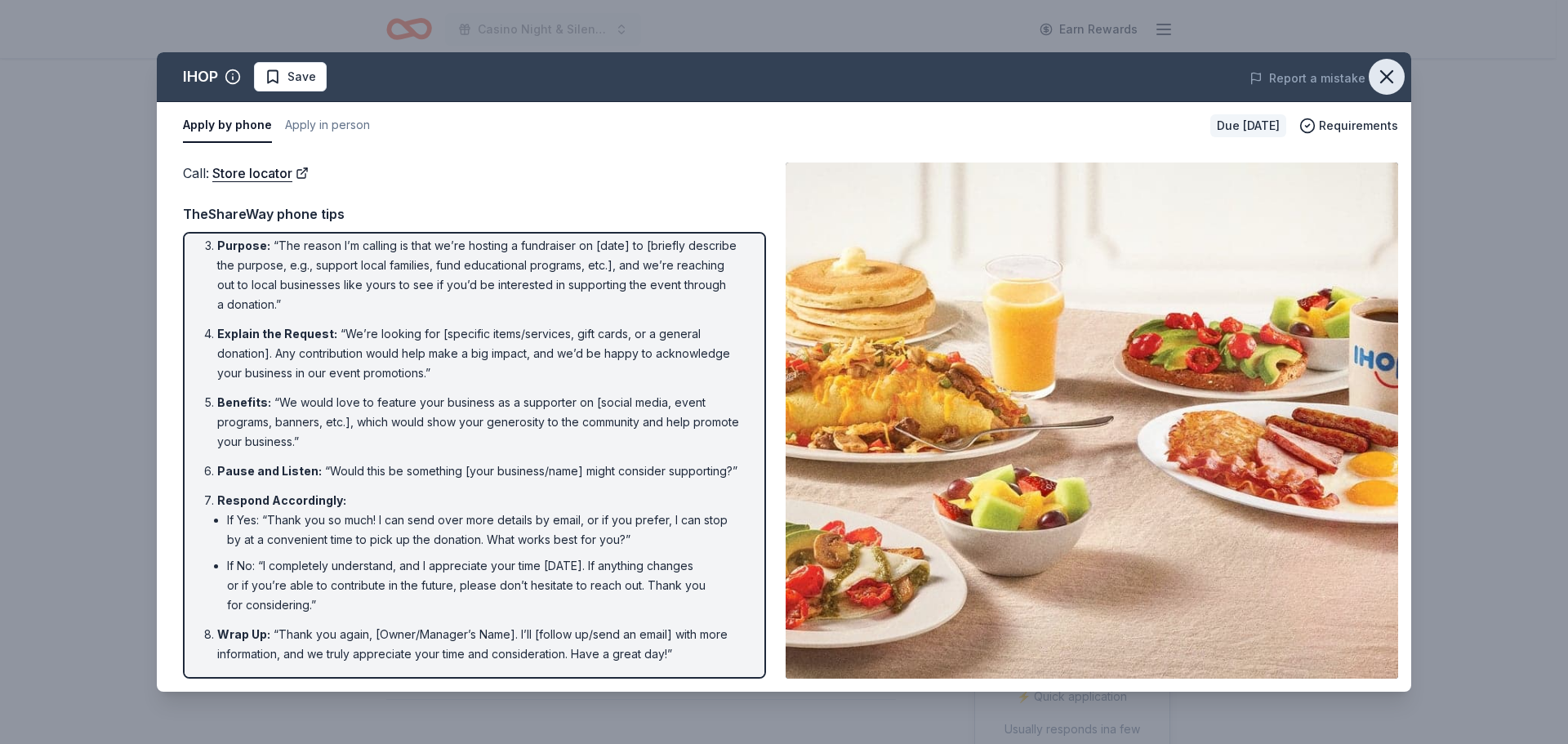
click at [1394, 76] on icon "button" at bounding box center [1385, 76] width 22 height 22
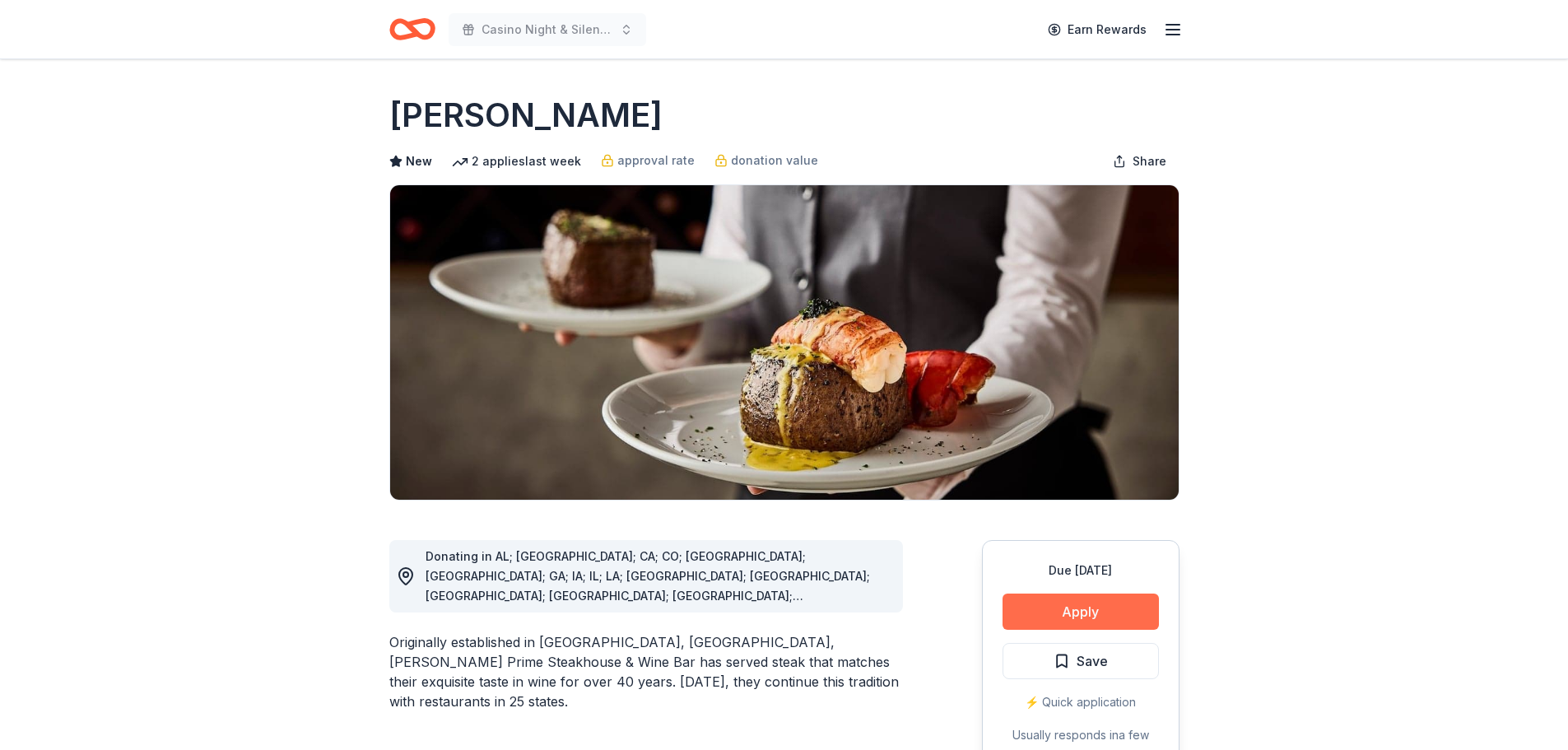
click at [1092, 605] on button "Apply" at bounding box center [1080, 611] width 156 height 36
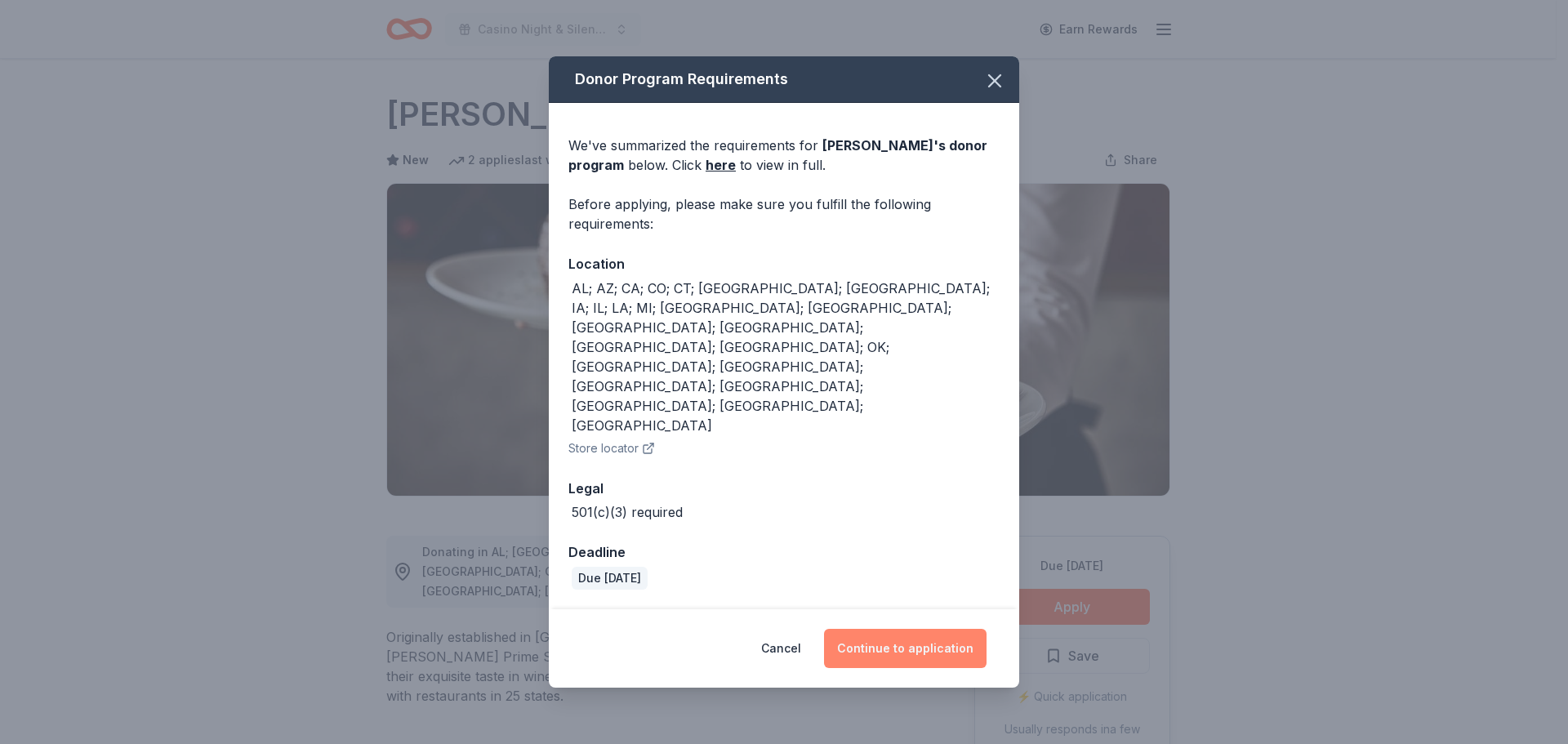
click at [933, 629] on button "Continue to application" at bounding box center [905, 649] width 163 height 40
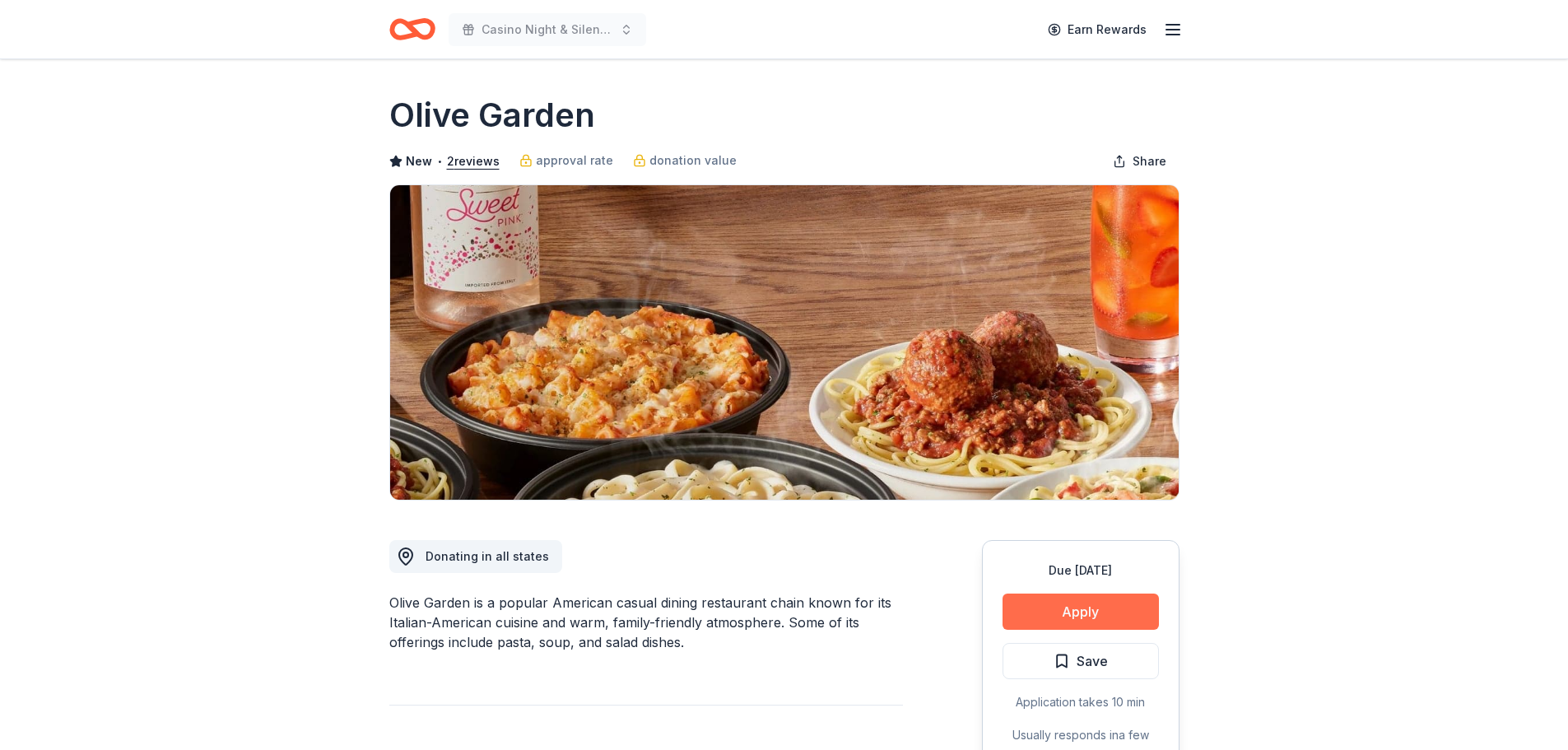
click at [1133, 608] on button "Apply" at bounding box center [1080, 611] width 156 height 36
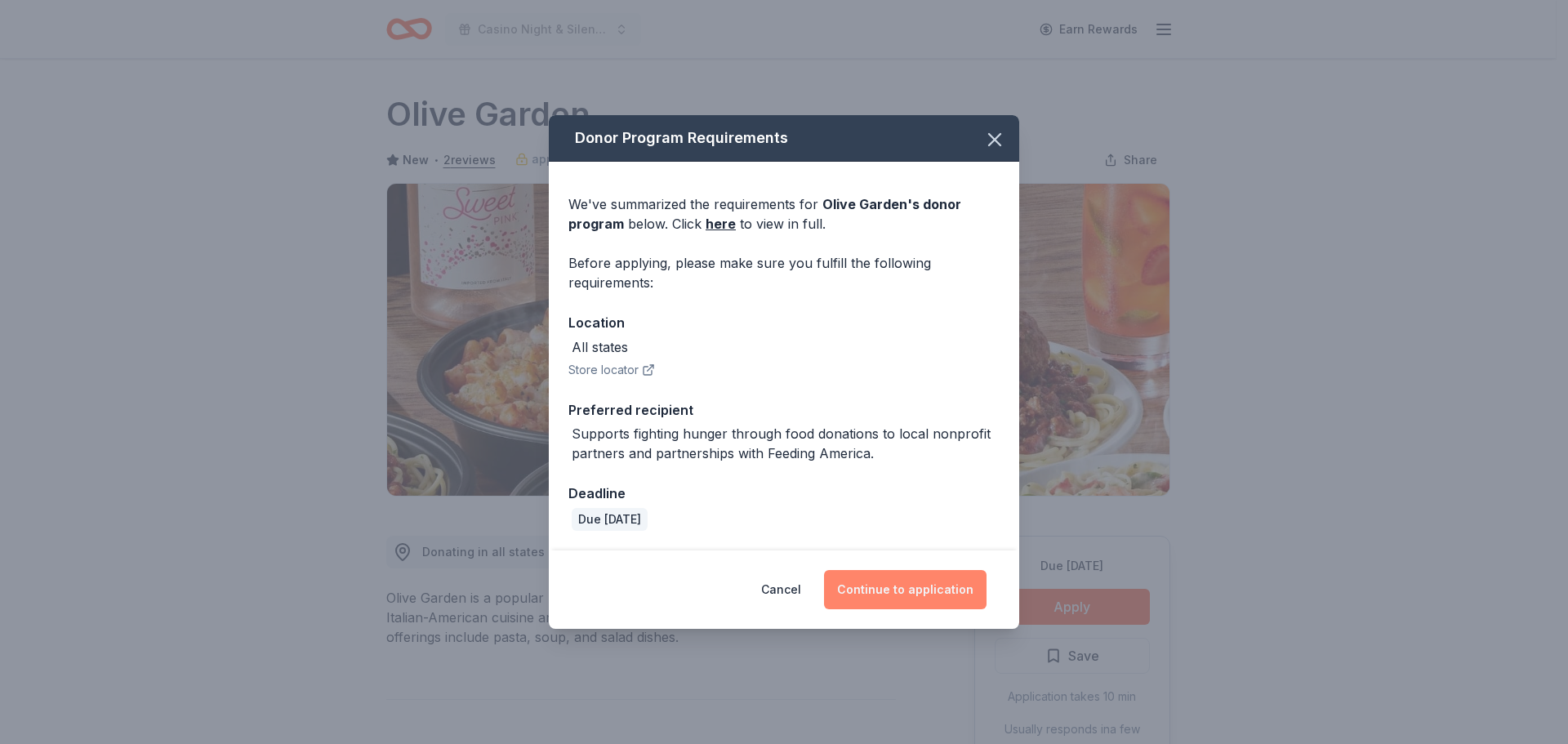
click at [931, 603] on button "Continue to application" at bounding box center [905, 590] width 163 height 40
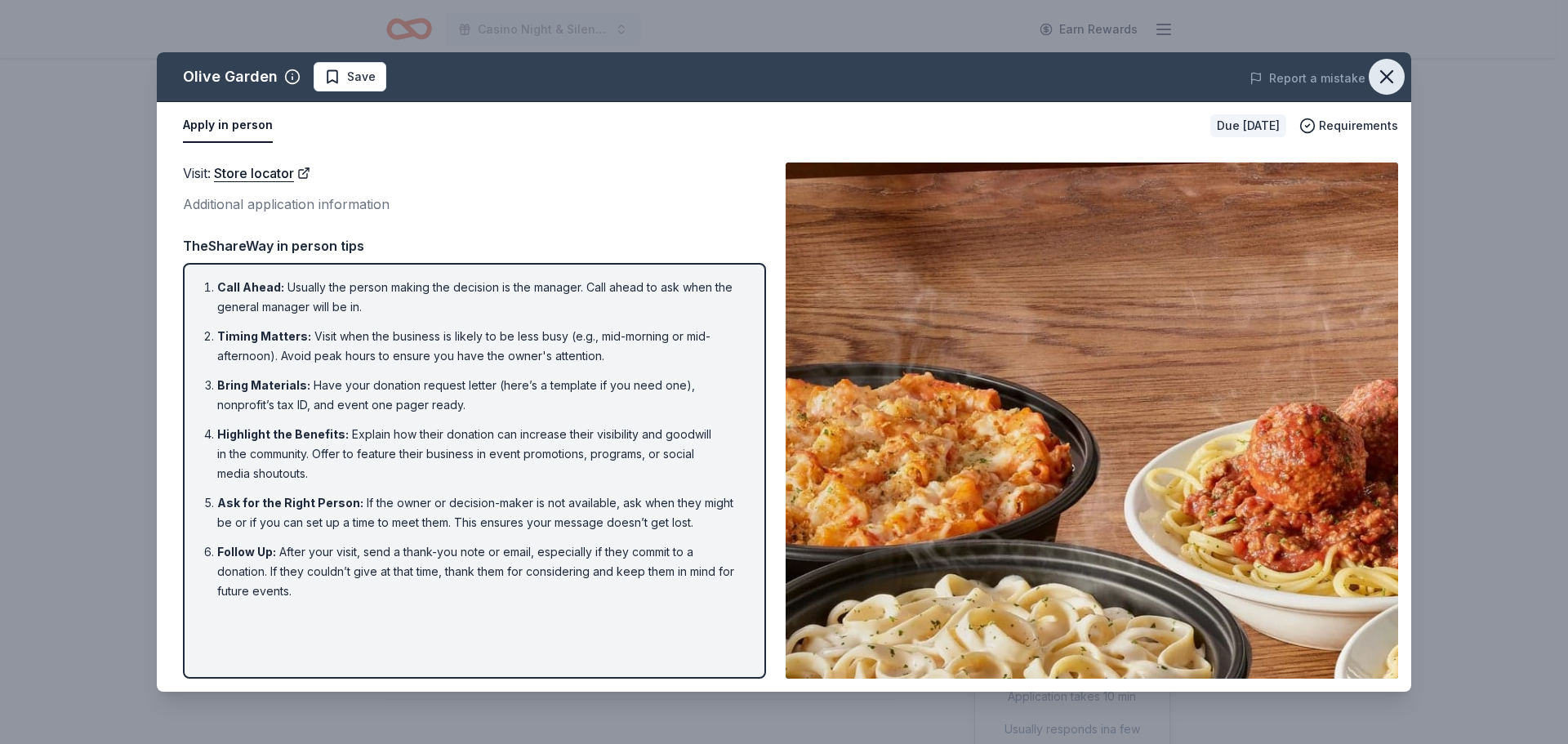
click at [1386, 76] on icon "button" at bounding box center [1385, 76] width 22 height 22
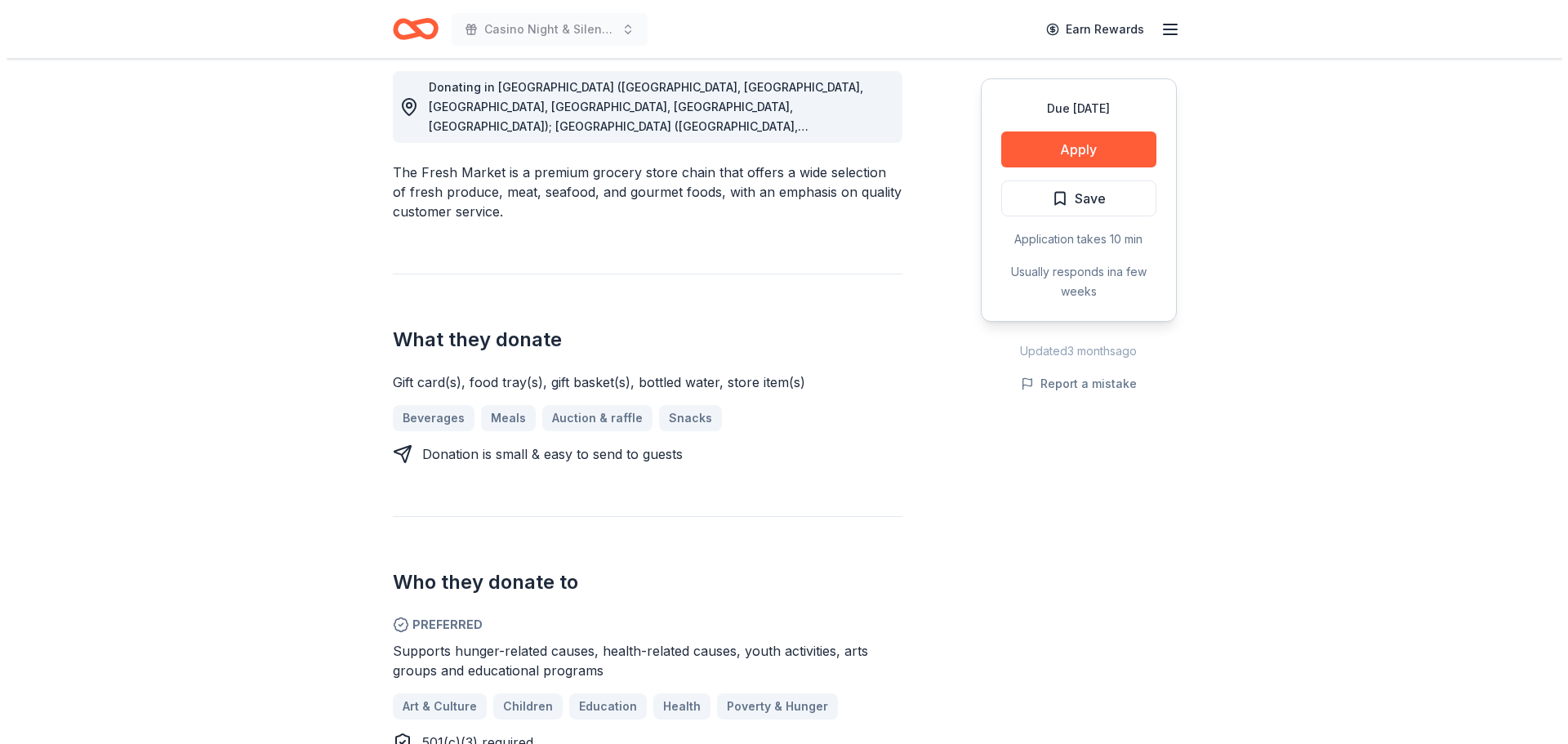
scroll to position [490, 0]
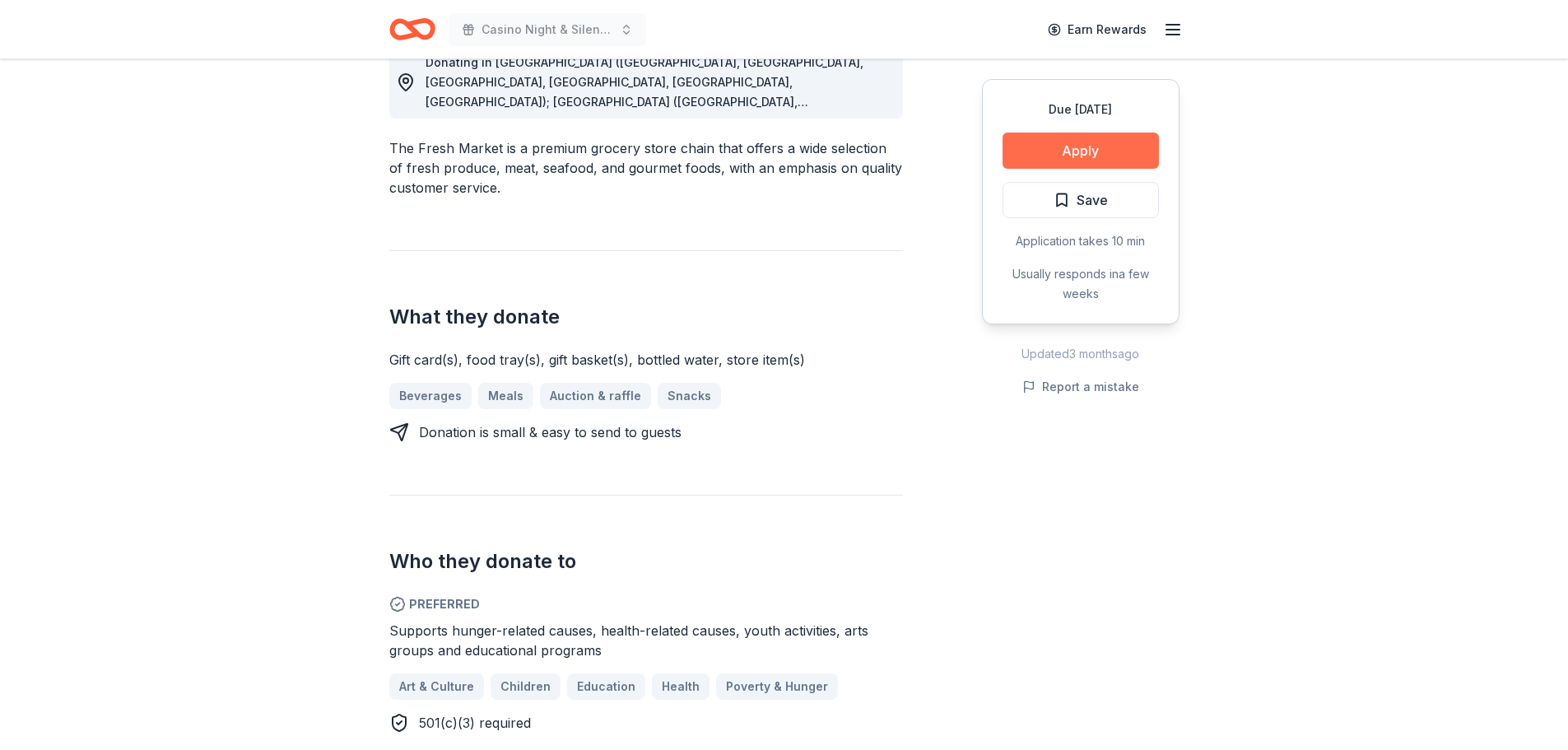
click at [1108, 140] on button "Apply" at bounding box center [1080, 151] width 156 height 36
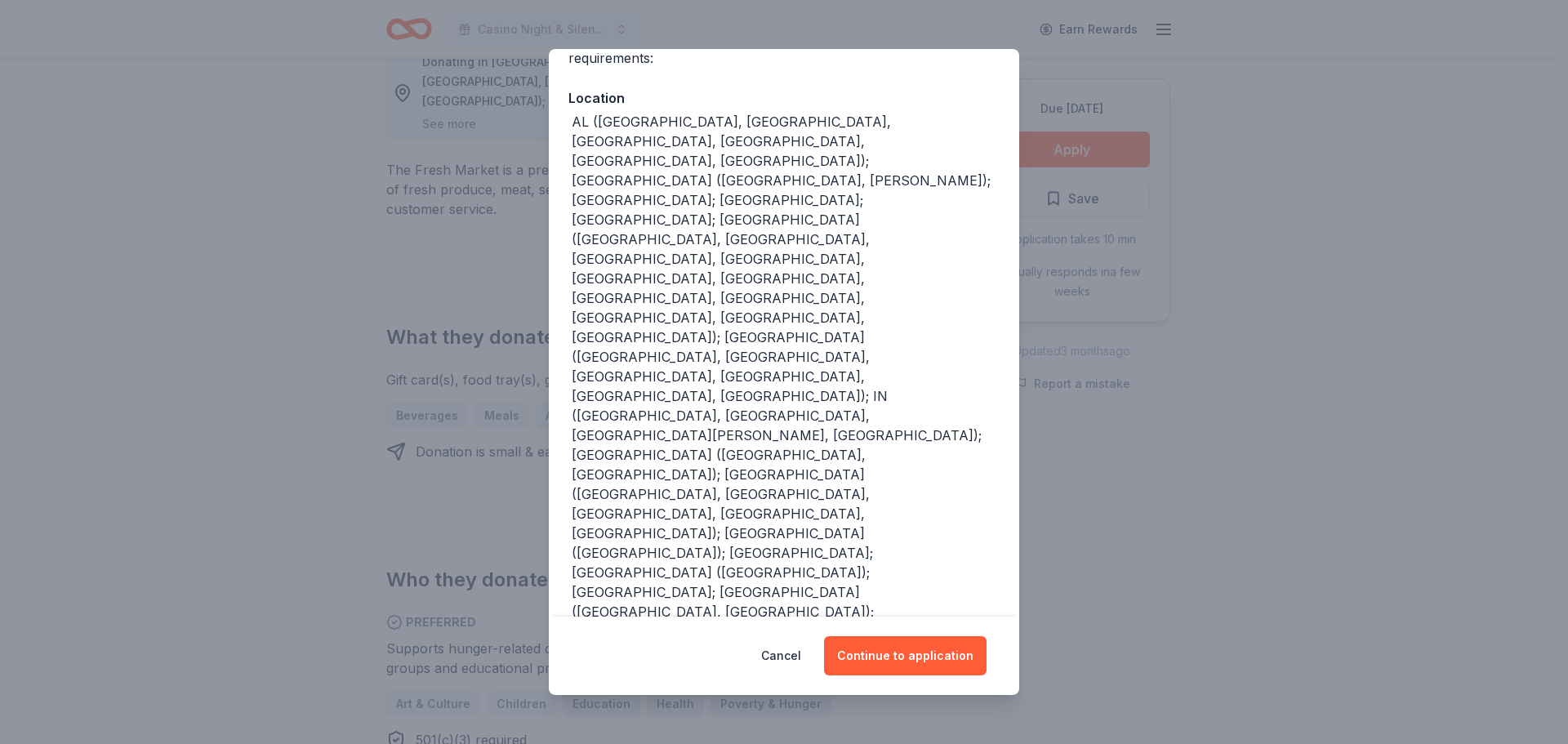
scroll to position [166, 0]
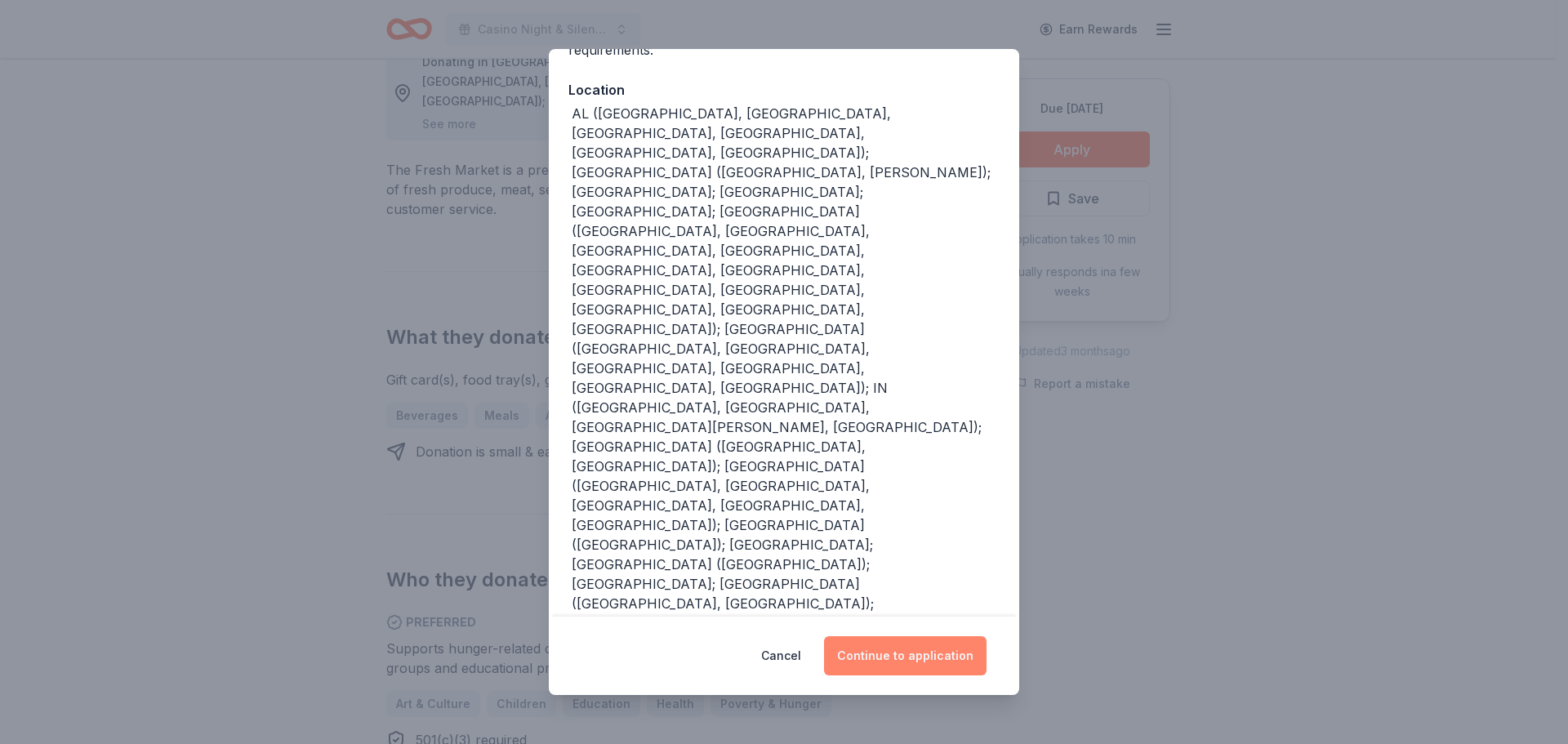
click at [889, 657] on button "Continue to application" at bounding box center [905, 656] width 163 height 40
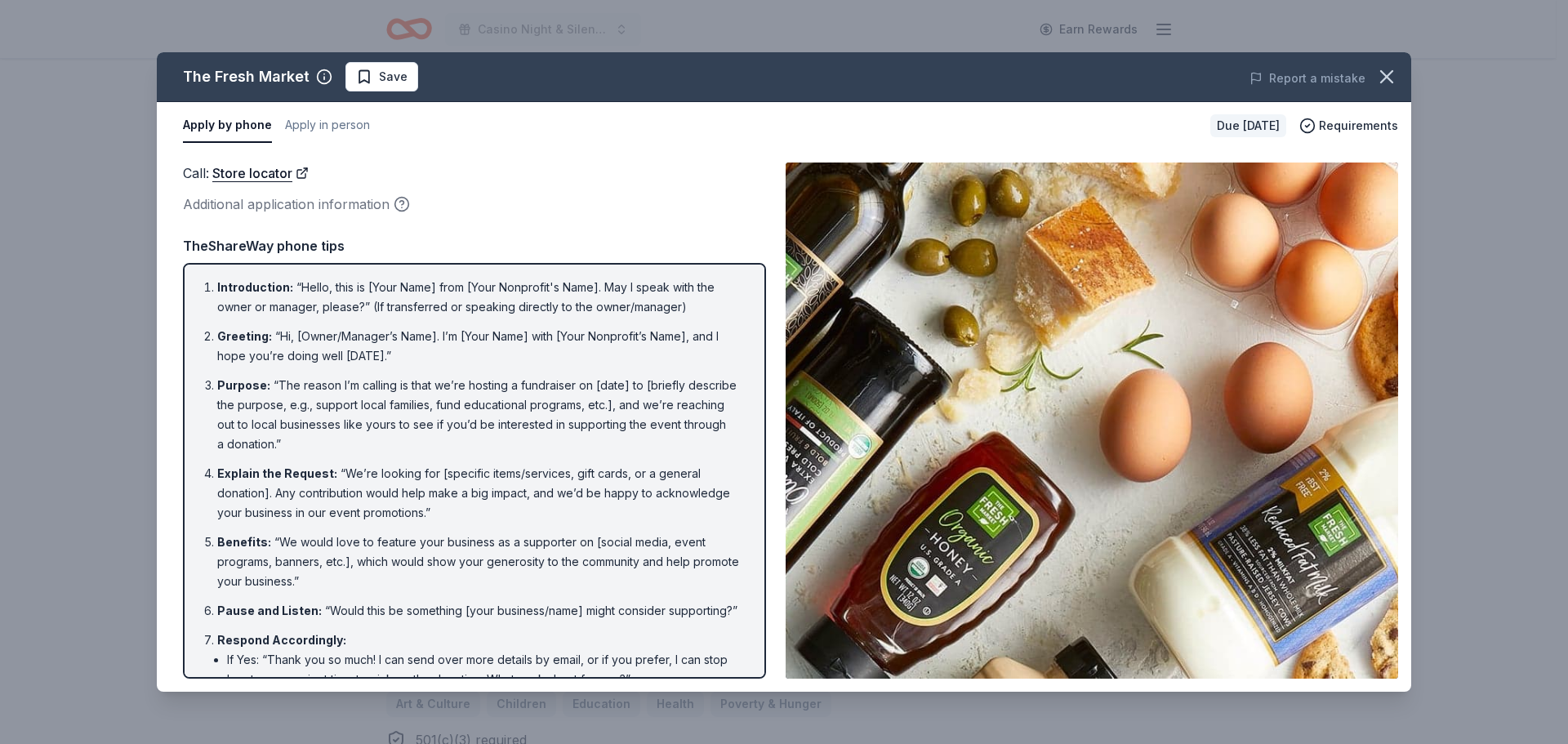
scroll to position [159, 0]
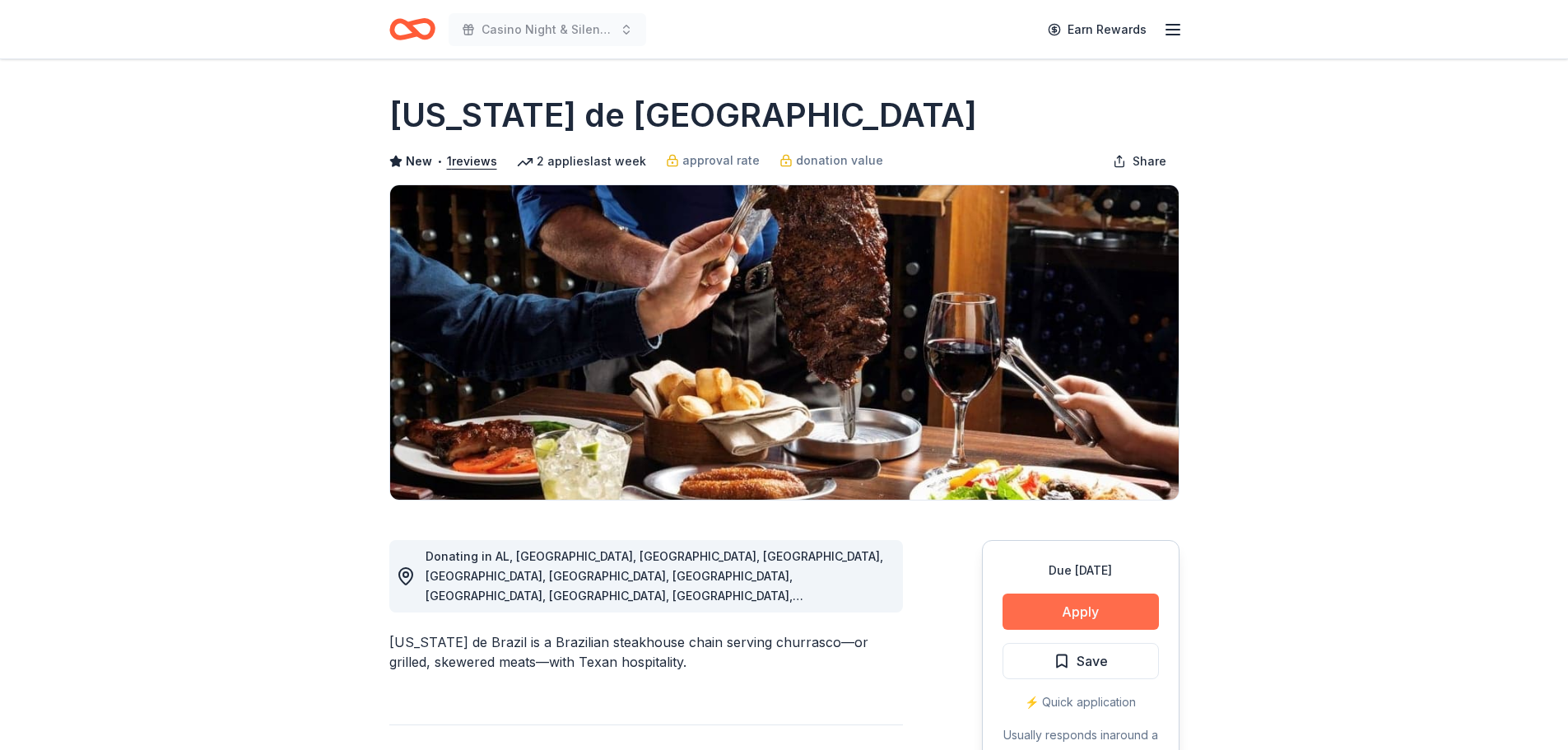
click at [1107, 616] on button "Apply" at bounding box center [1080, 611] width 156 height 36
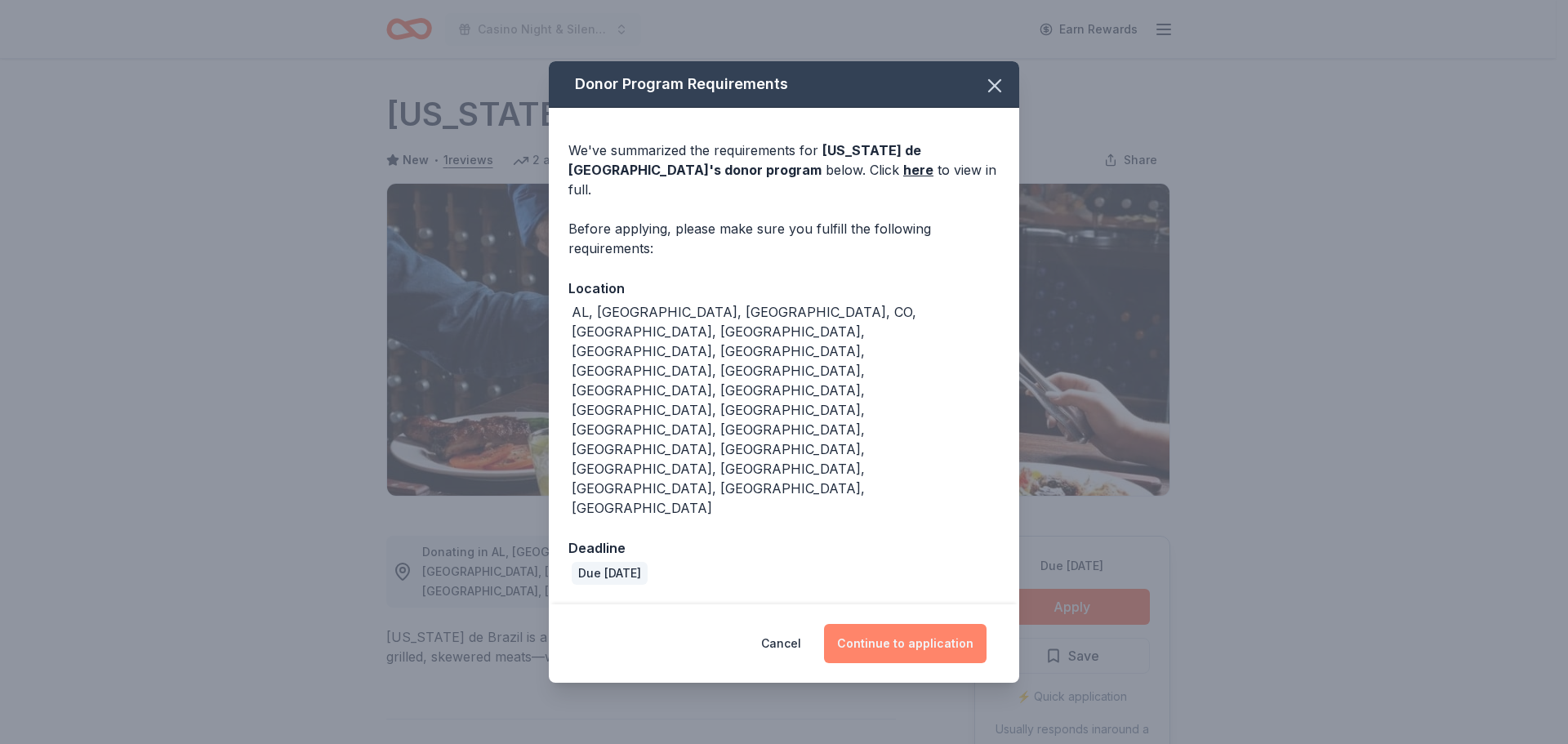
click at [918, 623] on button "Continue to application" at bounding box center [905, 643] width 163 height 40
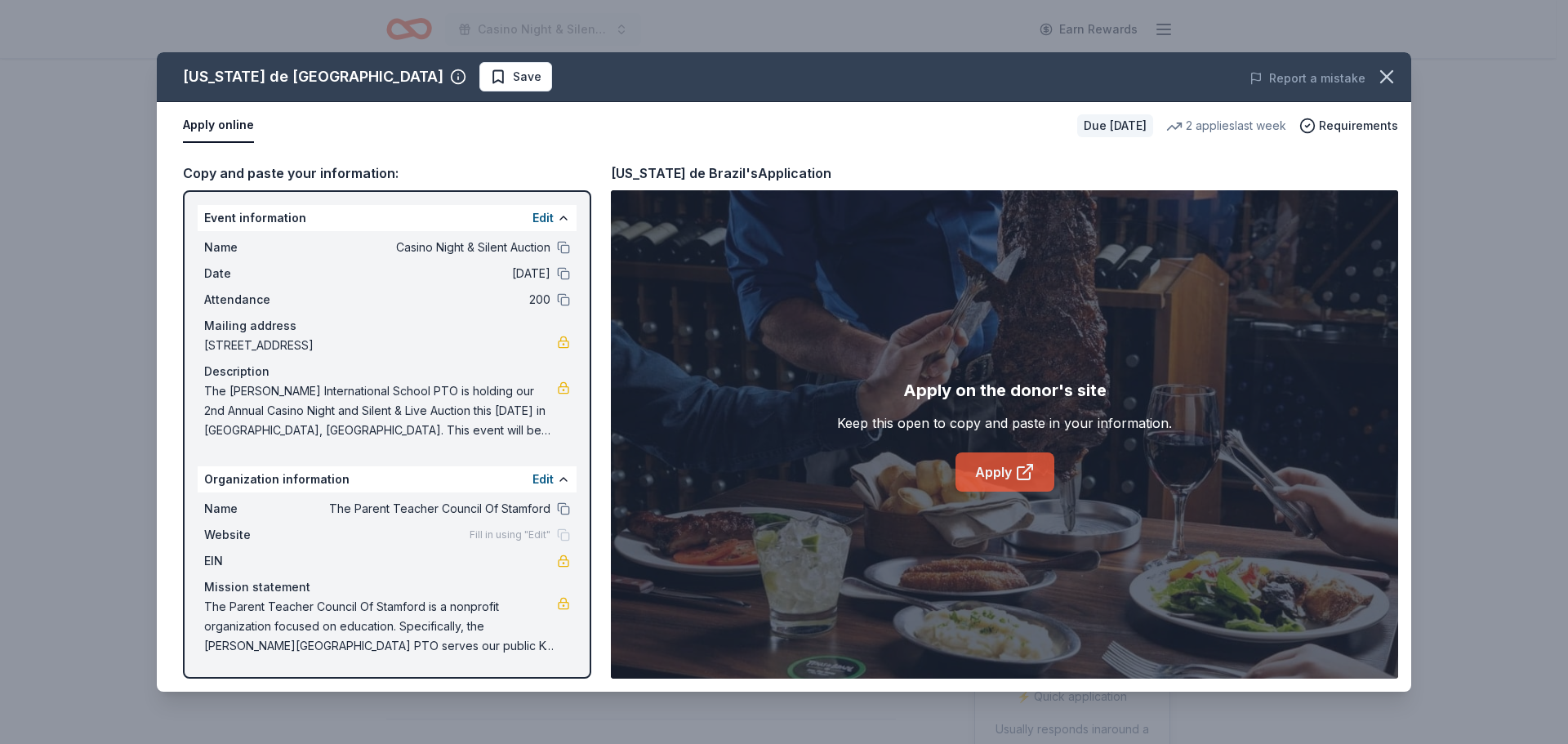
click at [1023, 467] on icon at bounding box center [1024, 473] width 13 height 13
click at [1020, 472] on icon at bounding box center [1025, 472] width 20 height 20
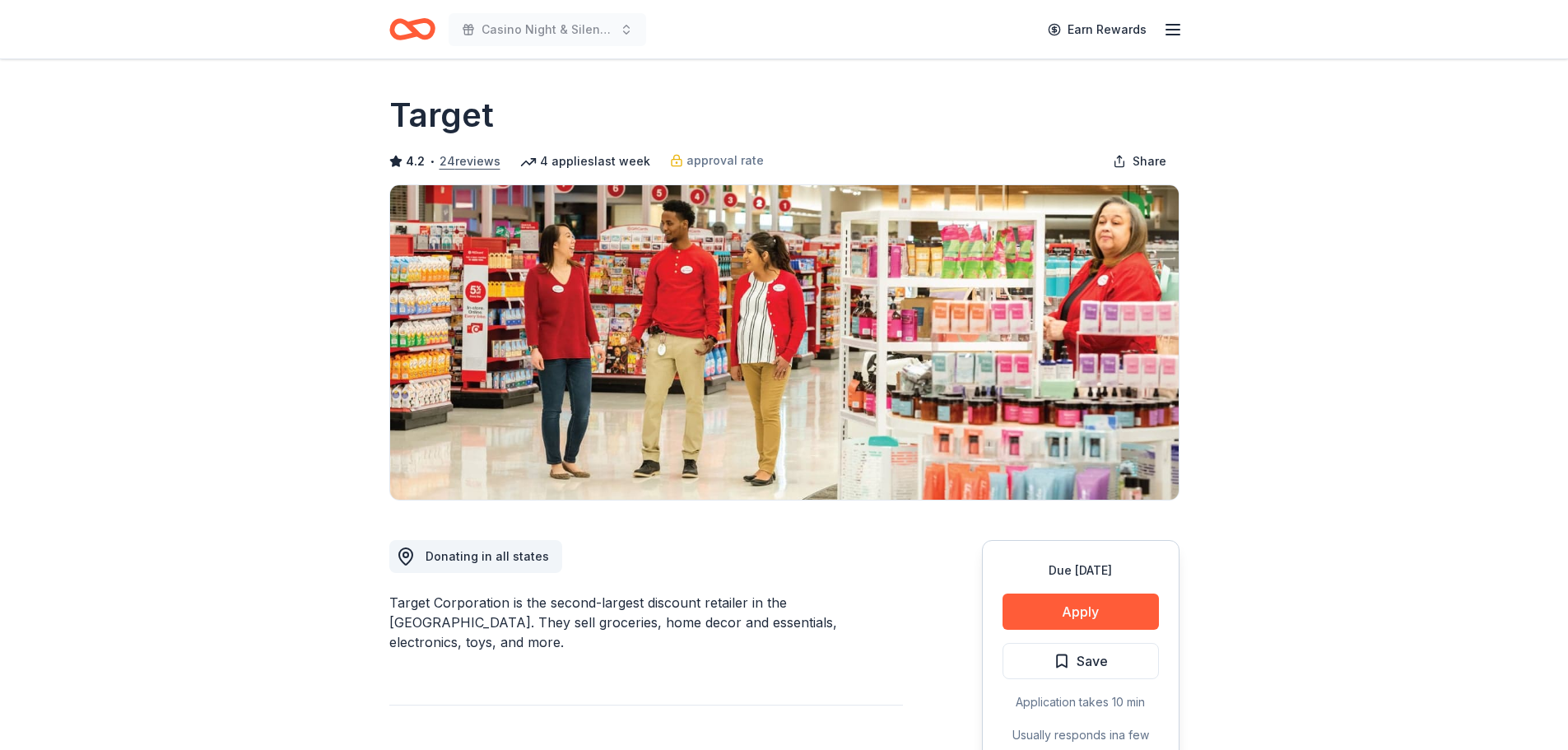
click at [463, 156] on button "24 reviews" at bounding box center [470, 161] width 61 height 20
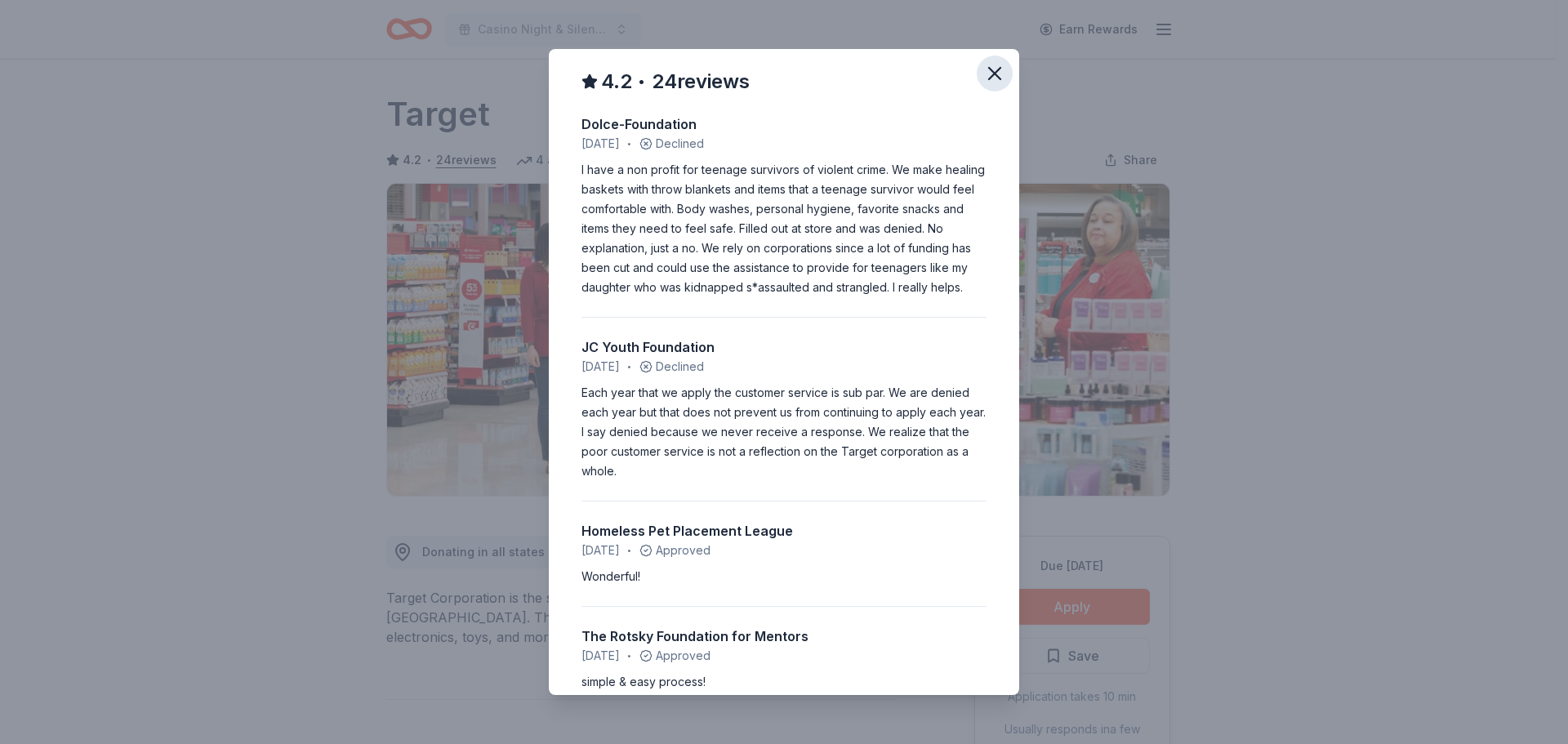
click at [983, 69] on icon "button" at bounding box center [994, 73] width 22 height 22
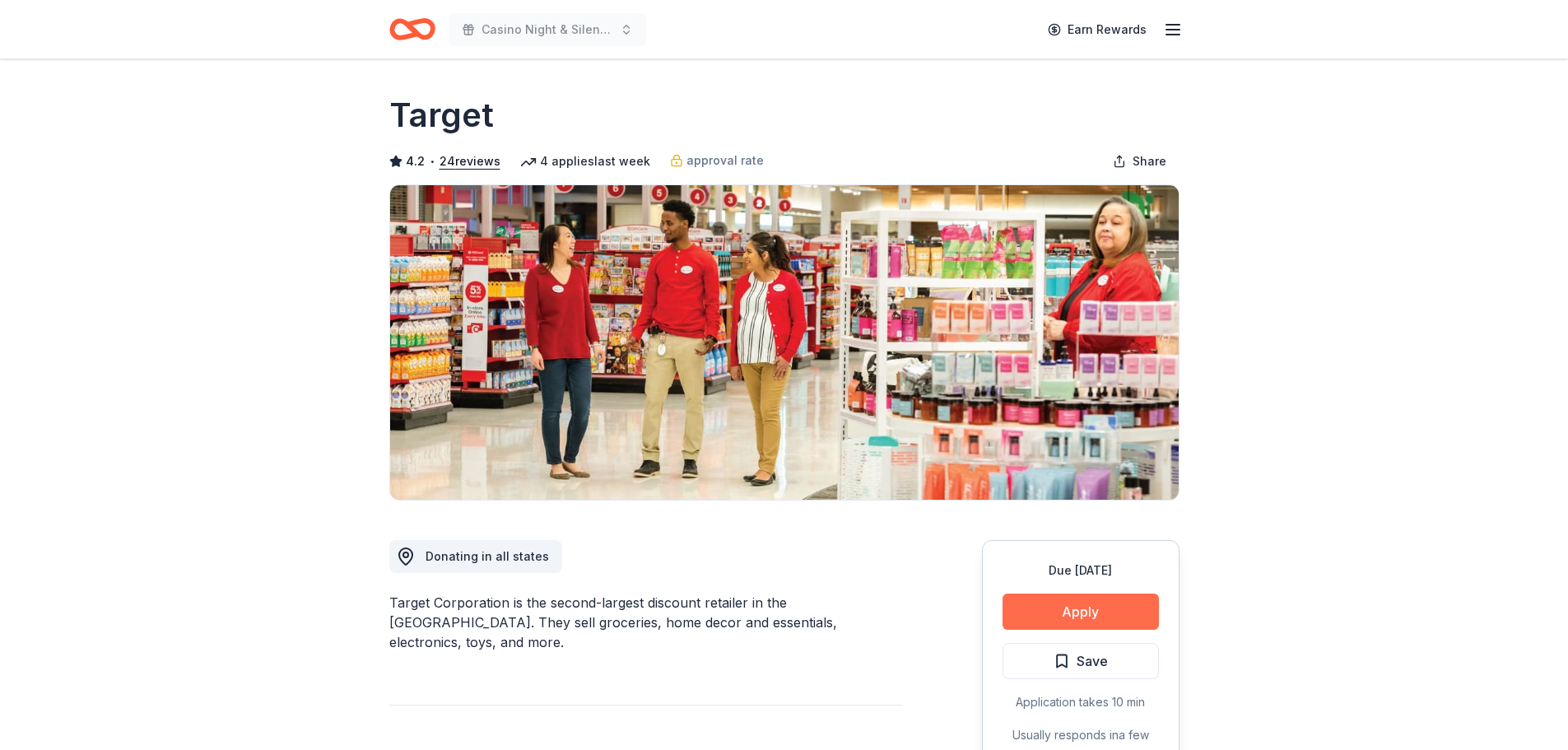
click at [1115, 616] on button "Apply" at bounding box center [1080, 611] width 156 height 36
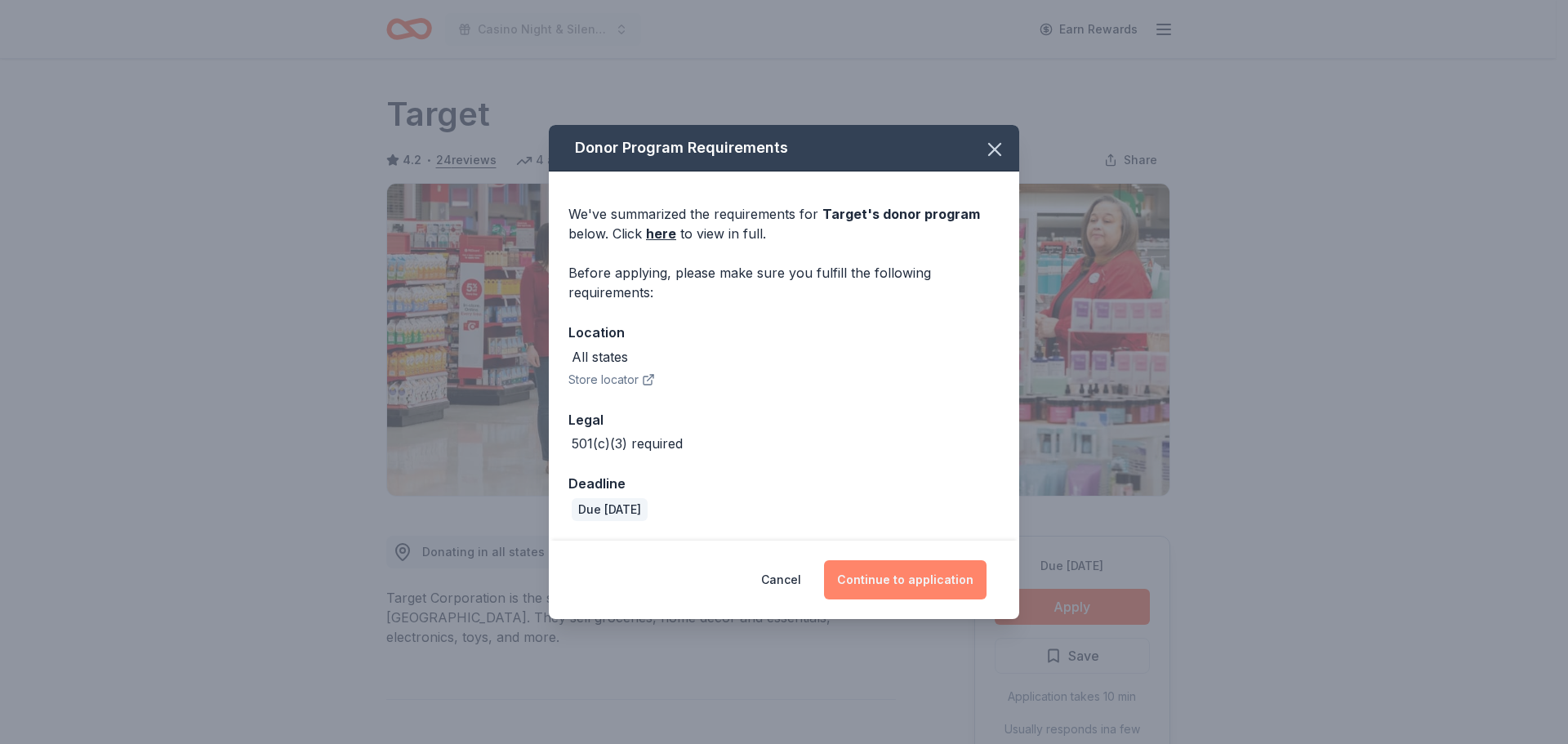
click at [928, 576] on button "Continue to application" at bounding box center [905, 580] width 163 height 40
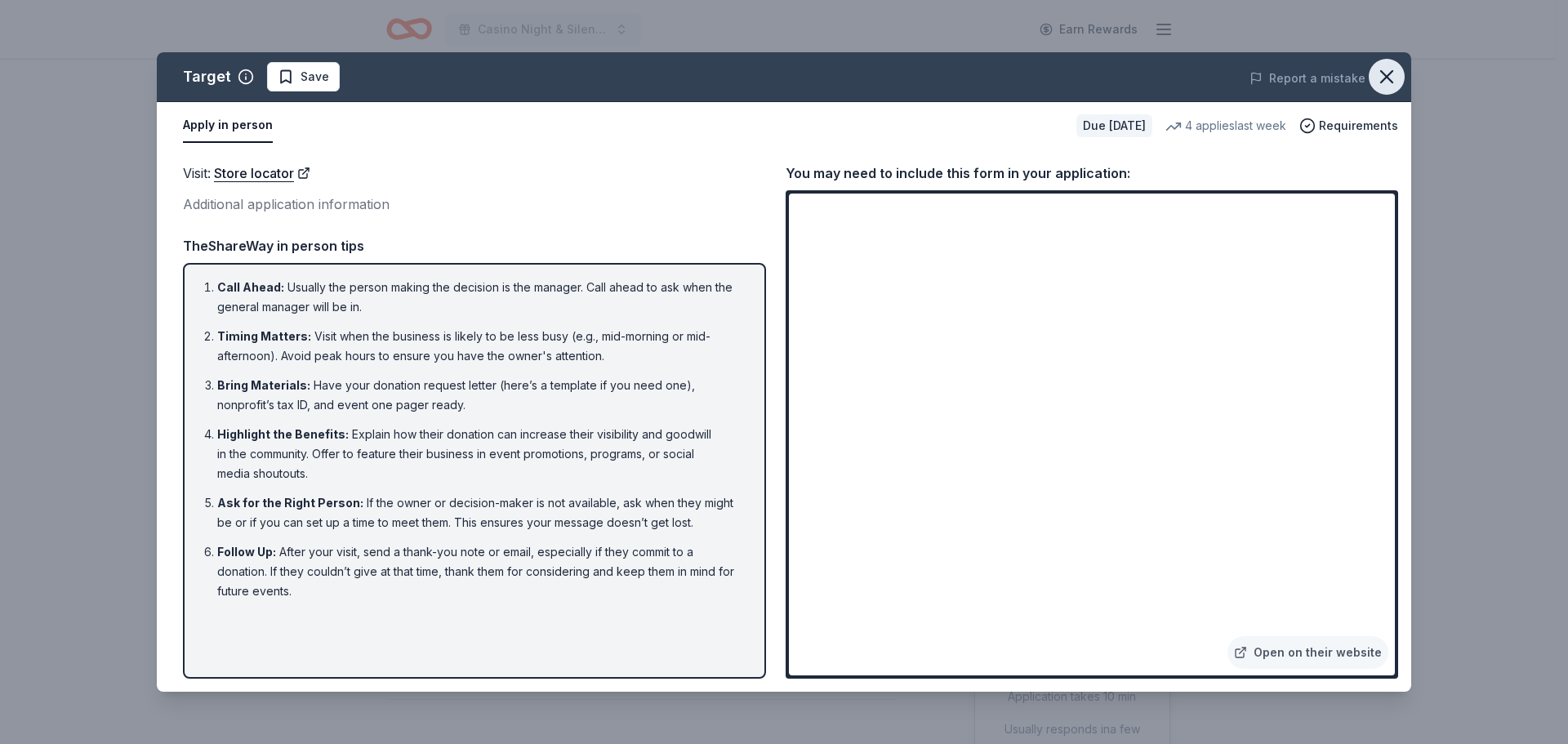
click at [1389, 85] on icon "button" at bounding box center [1385, 76] width 22 height 22
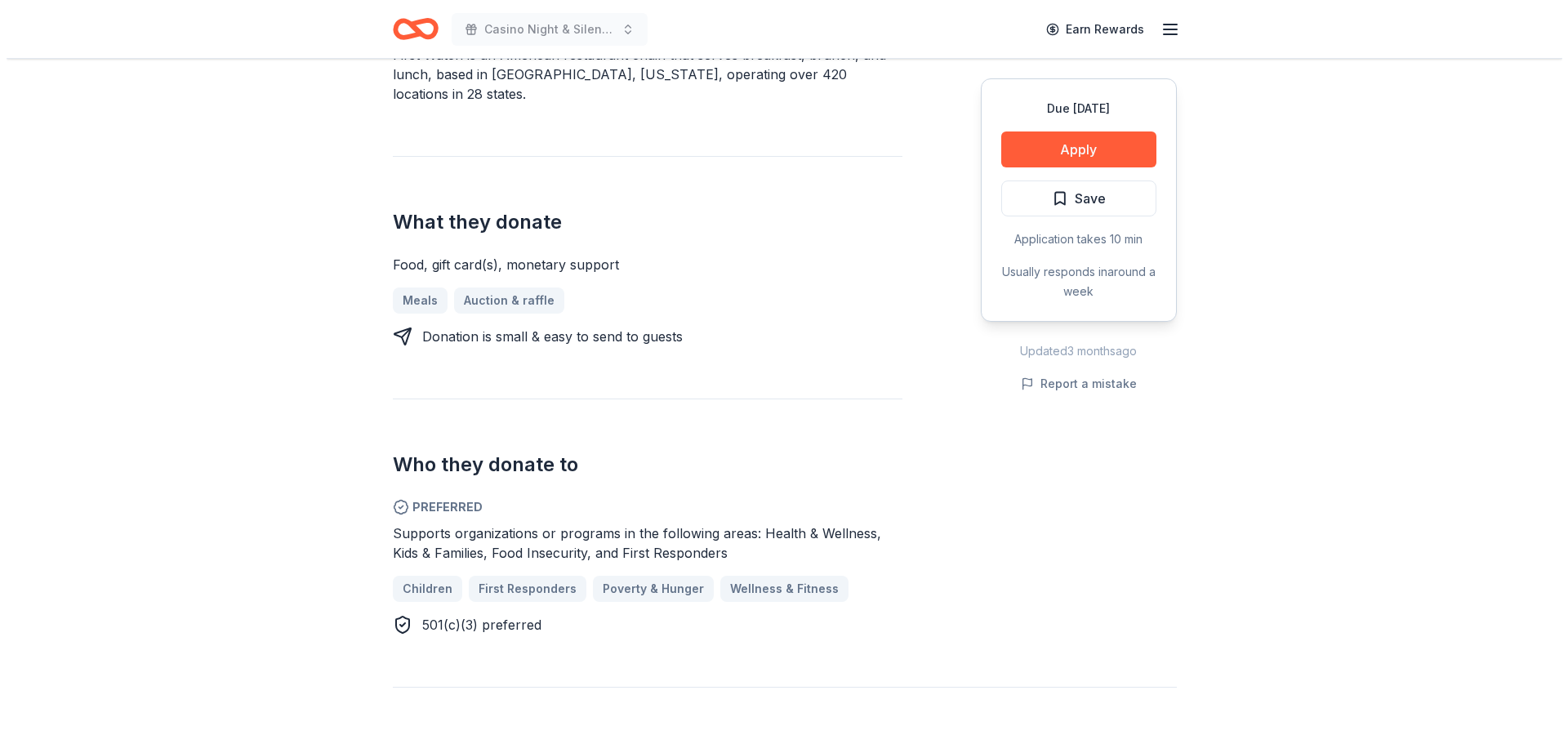
scroll to position [653, 0]
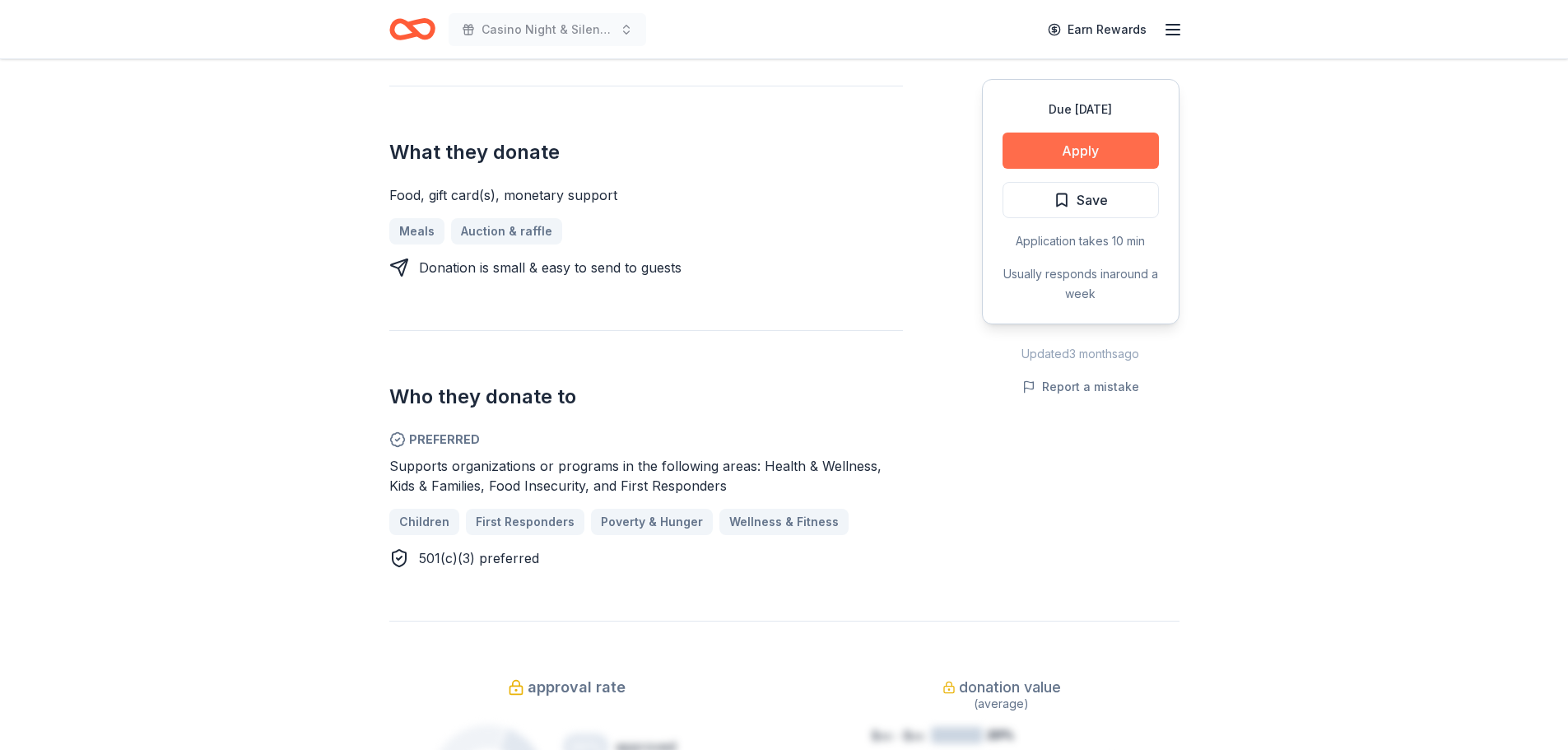
click at [1101, 150] on button "Apply" at bounding box center [1080, 151] width 156 height 36
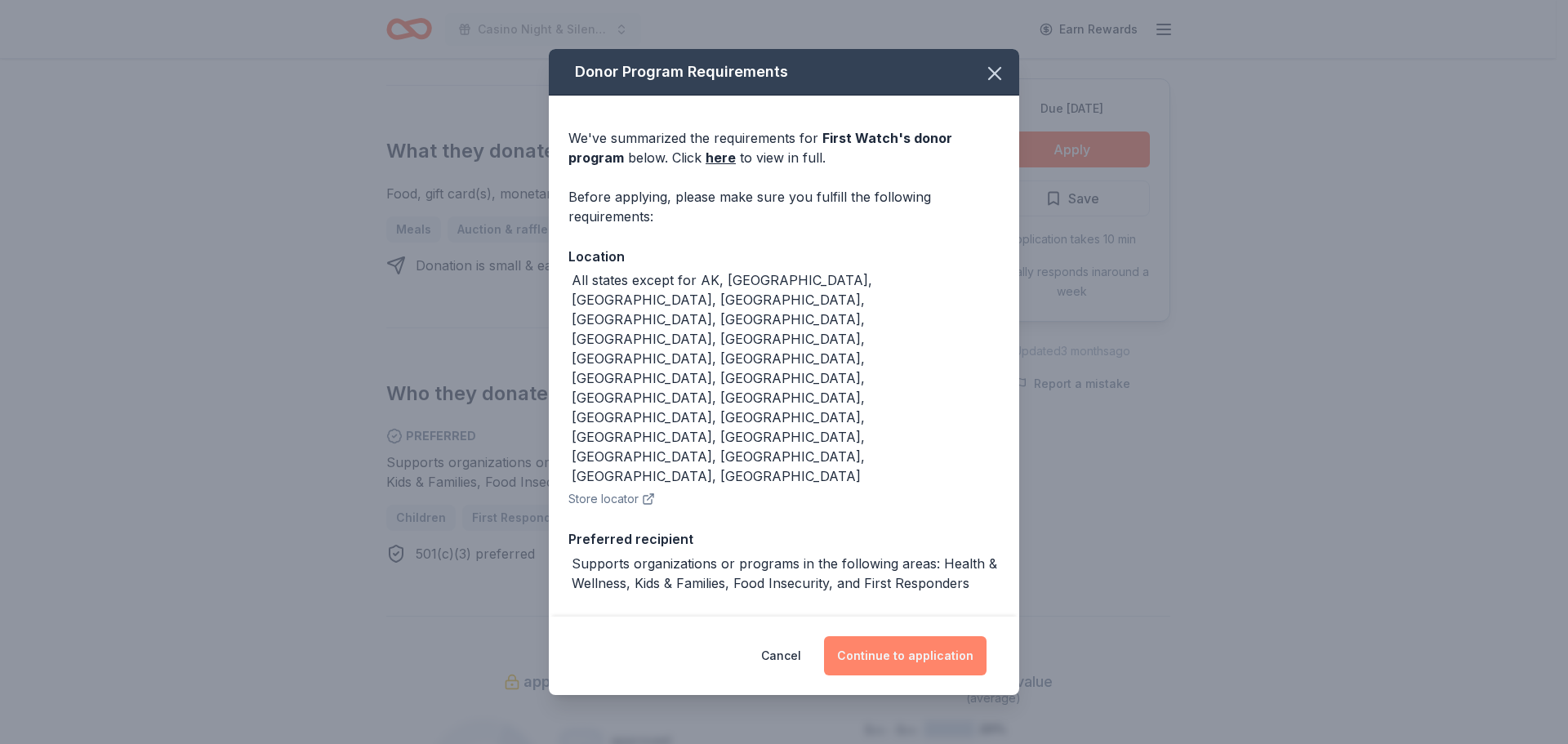
click at [914, 636] on button "Continue to application" at bounding box center [905, 656] width 163 height 40
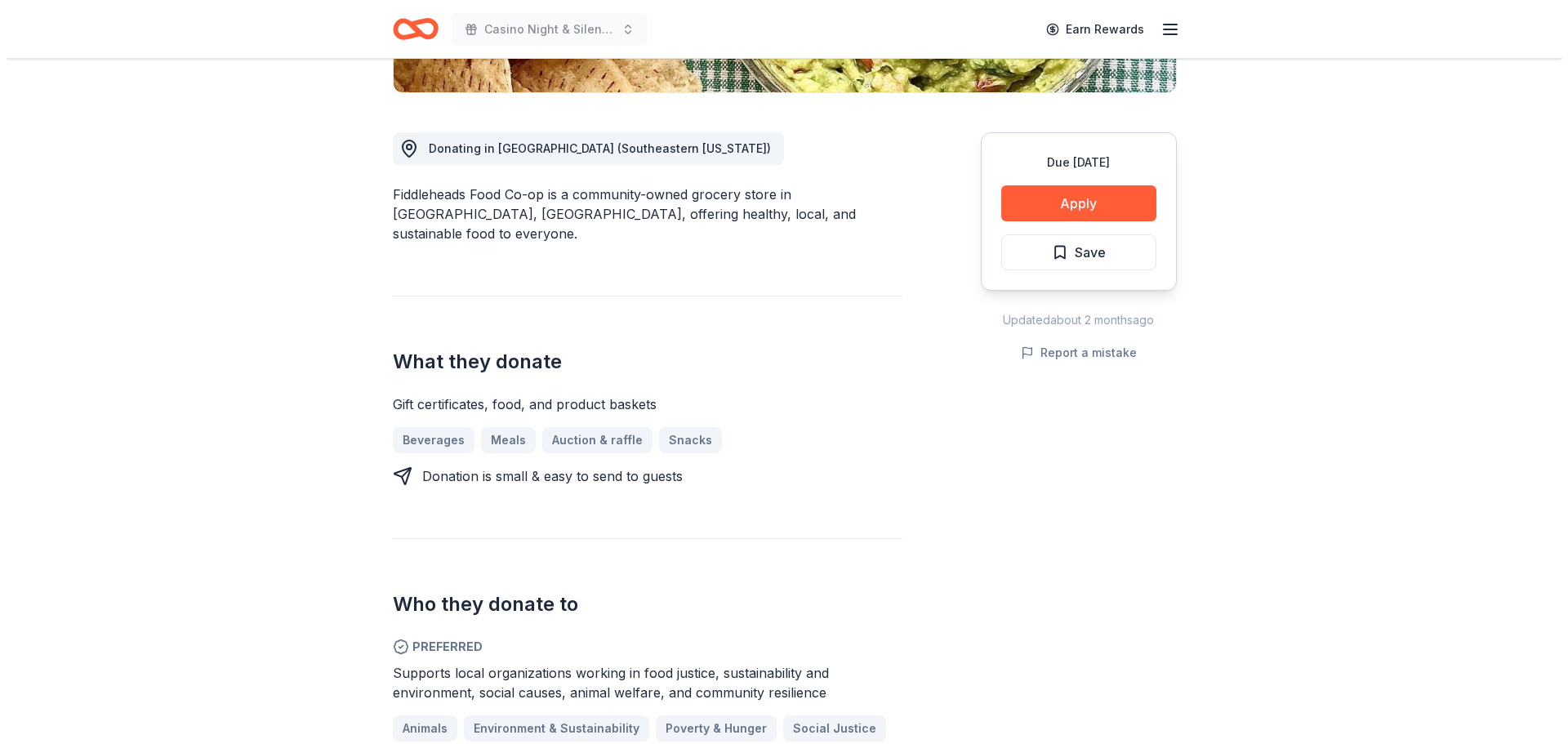
scroll to position [571, 0]
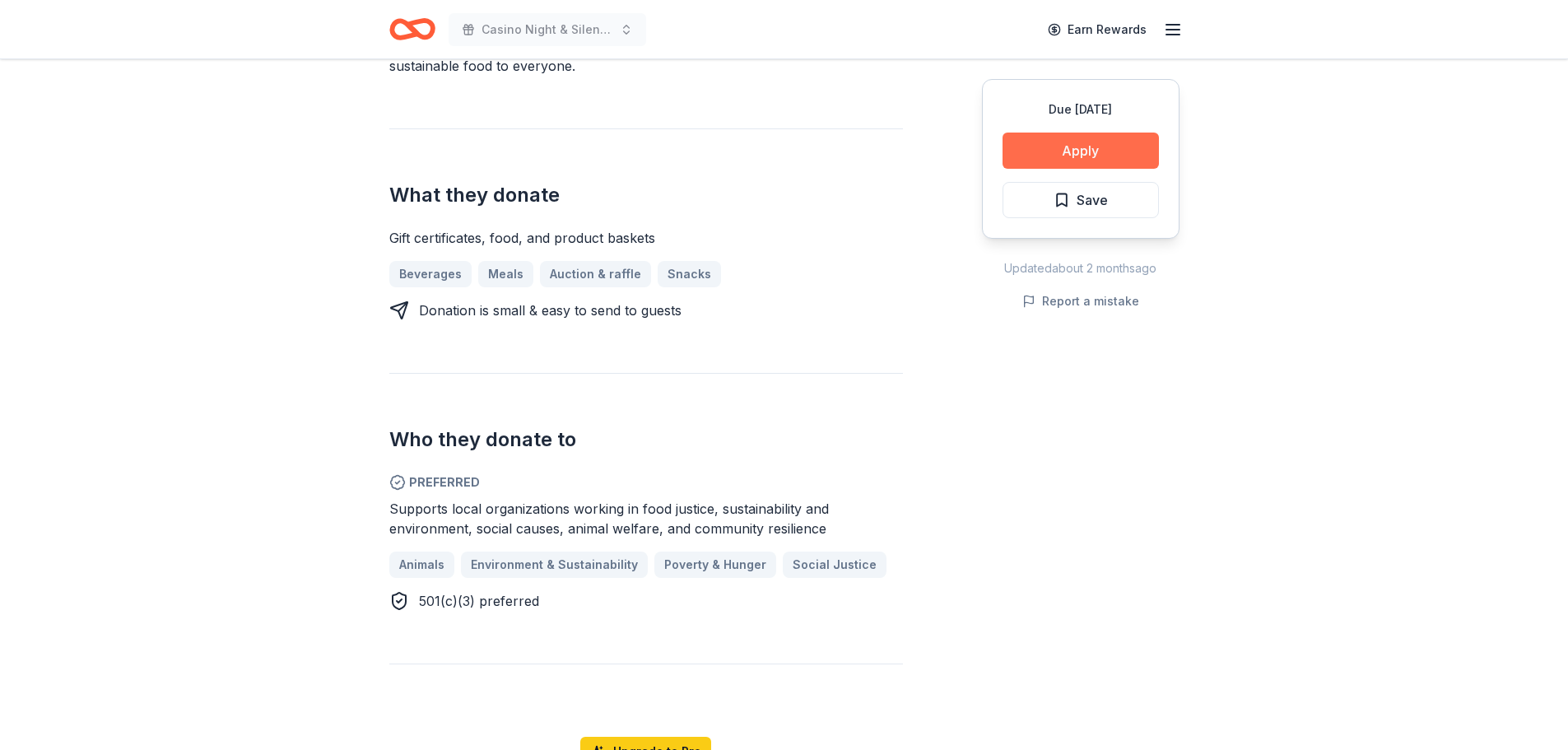
click at [1103, 151] on button "Apply" at bounding box center [1080, 151] width 156 height 36
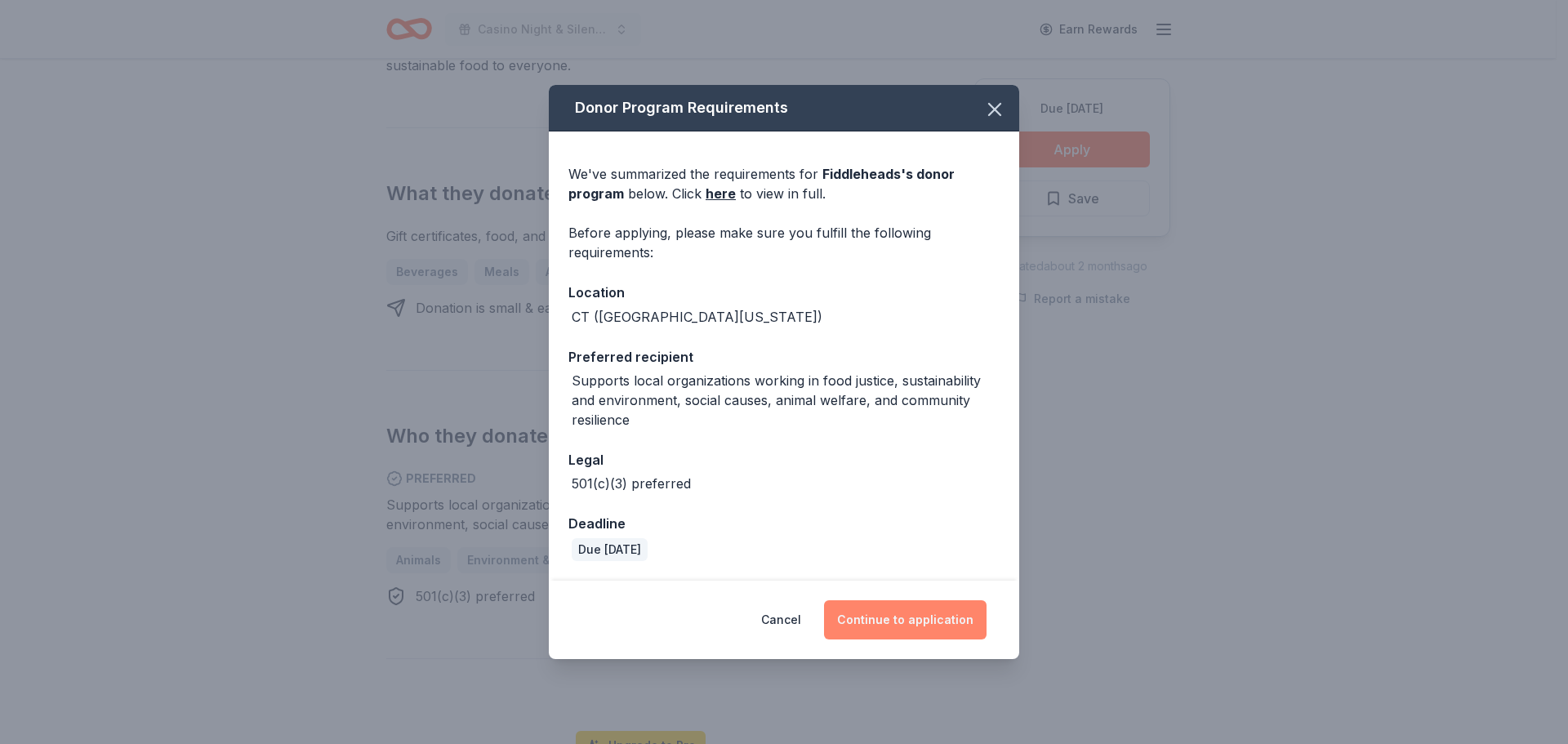
click at [893, 622] on button "Continue to application" at bounding box center [905, 620] width 163 height 40
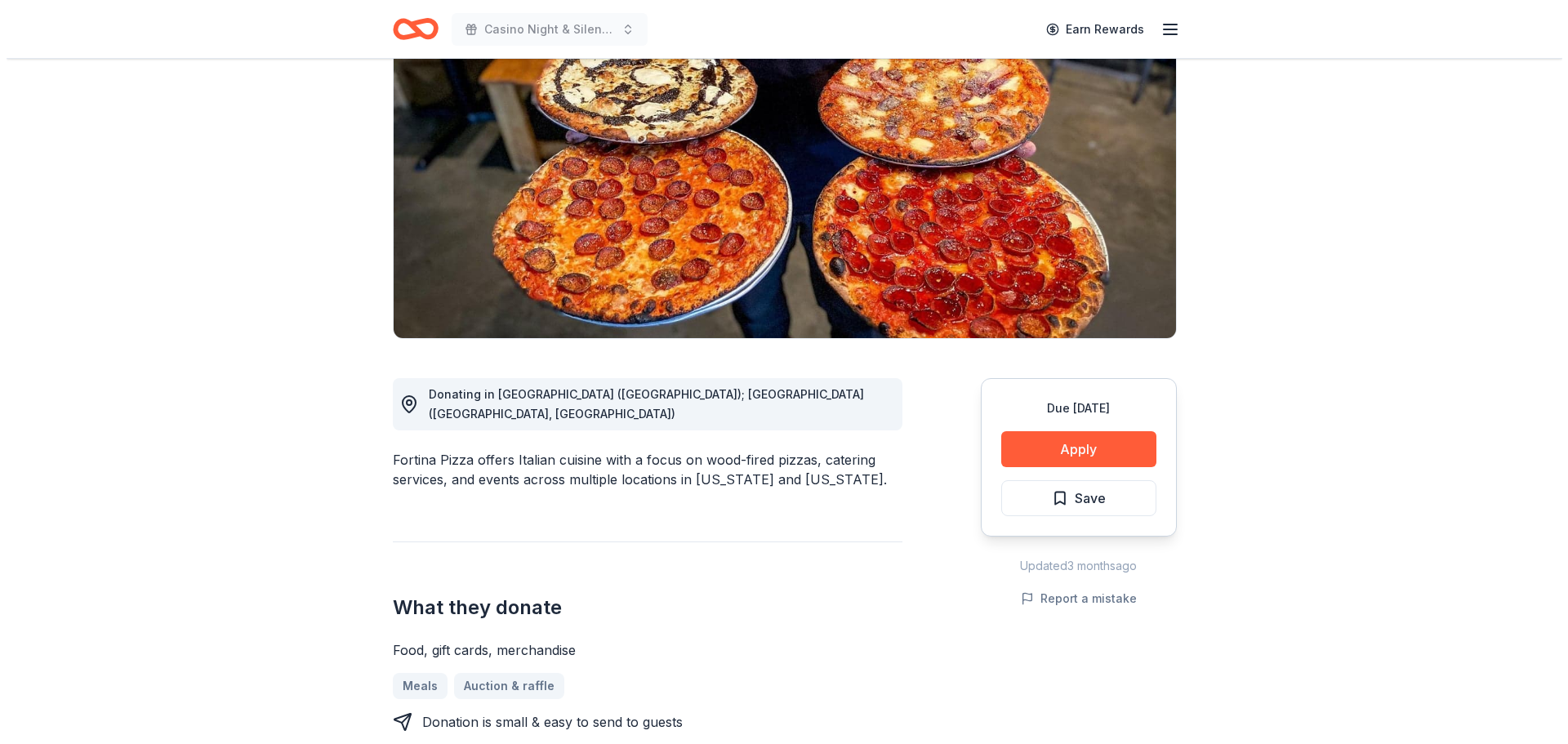
scroll to position [164, 0]
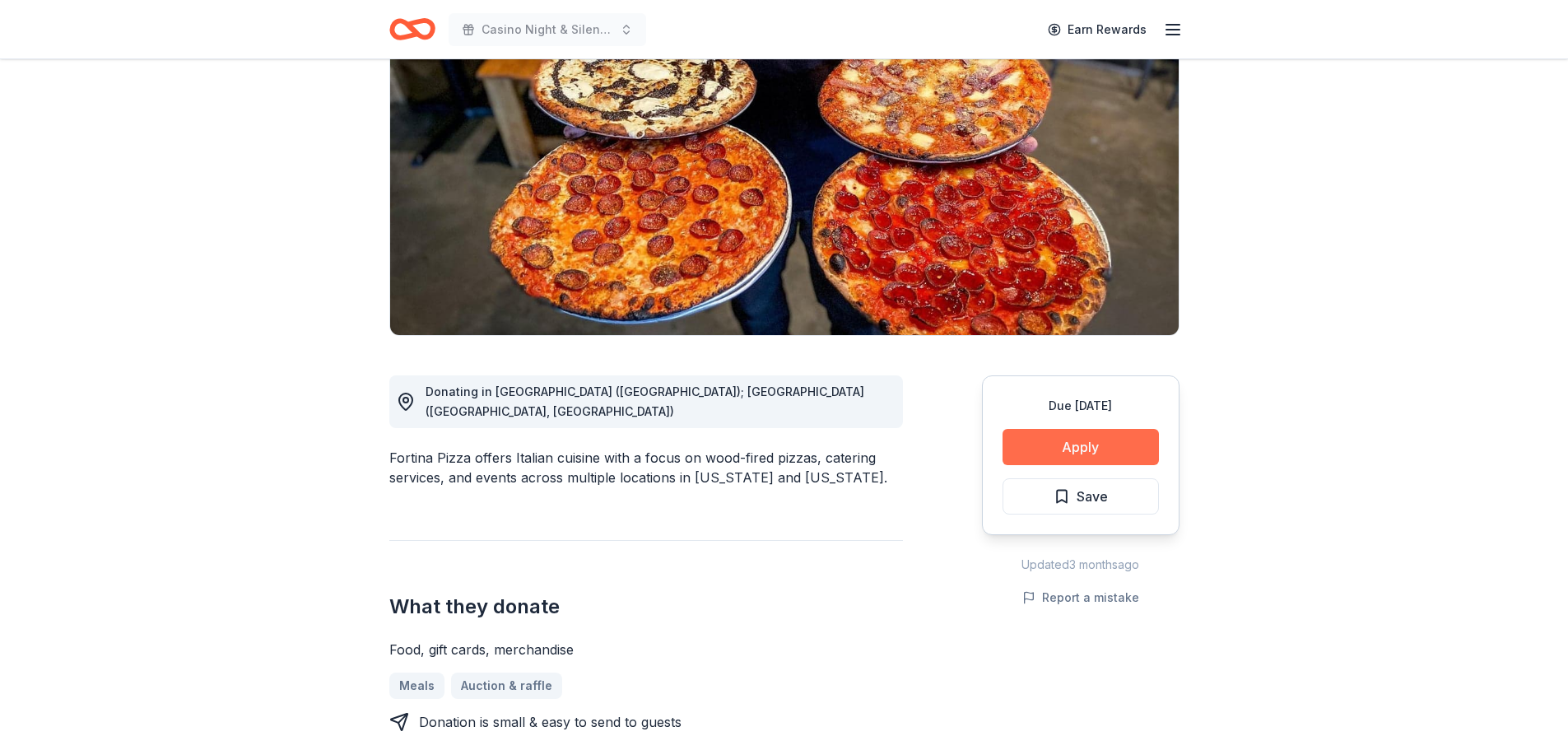
click at [1087, 448] on button "Apply" at bounding box center [1080, 447] width 156 height 36
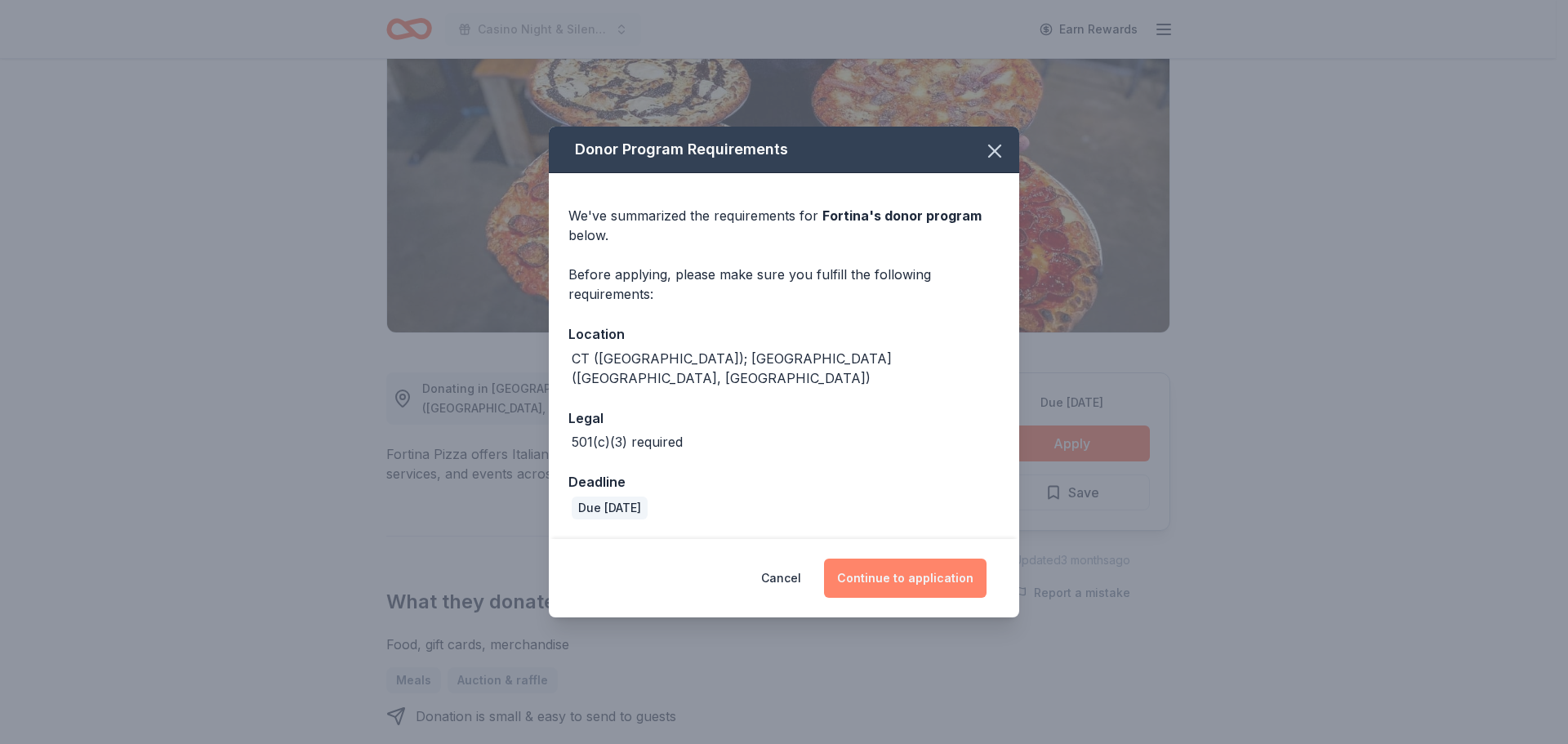
click at [959, 559] on button "Continue to application" at bounding box center [905, 578] width 163 height 40
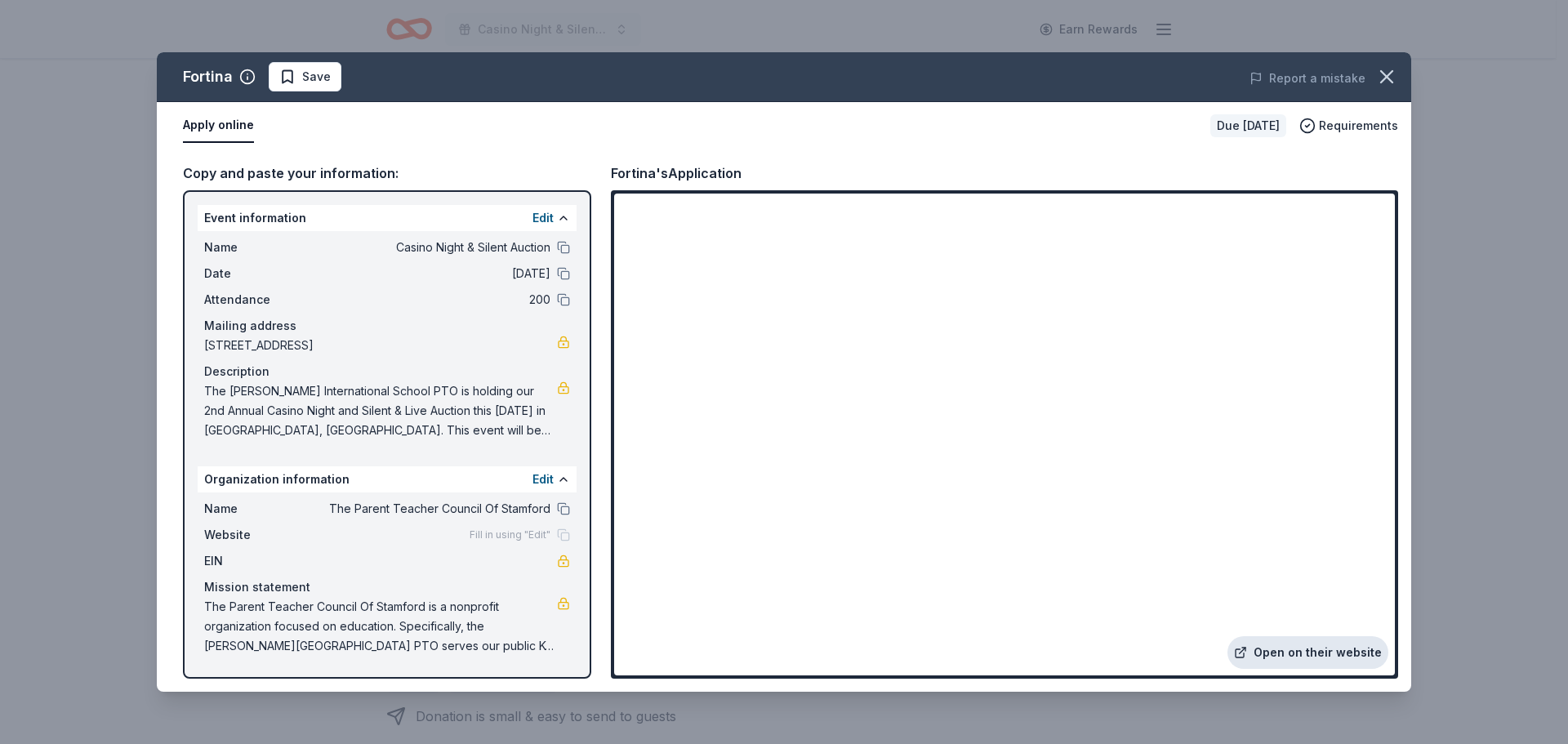
click at [1317, 653] on link "Open on their website" at bounding box center [1307, 652] width 161 height 32
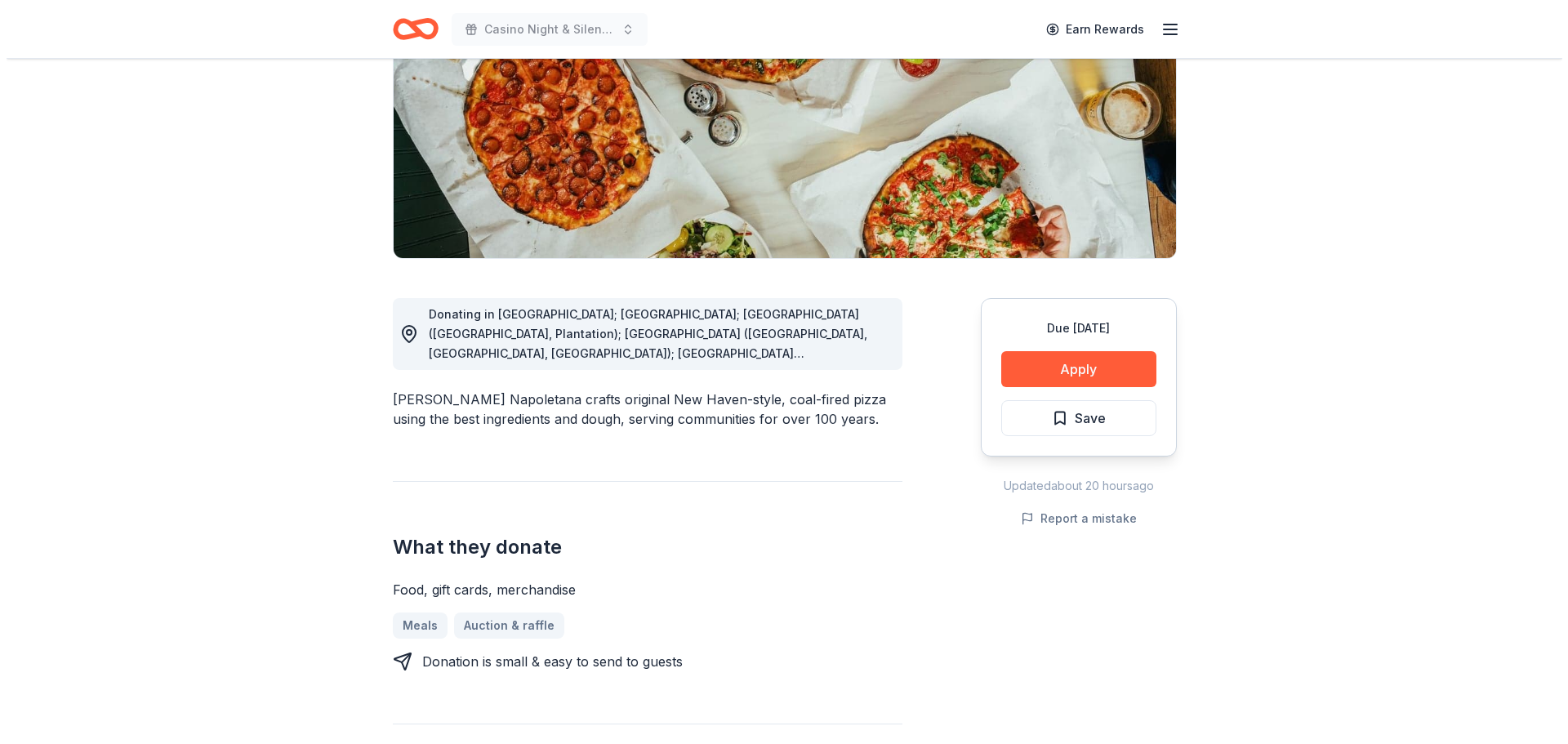
scroll to position [245, 0]
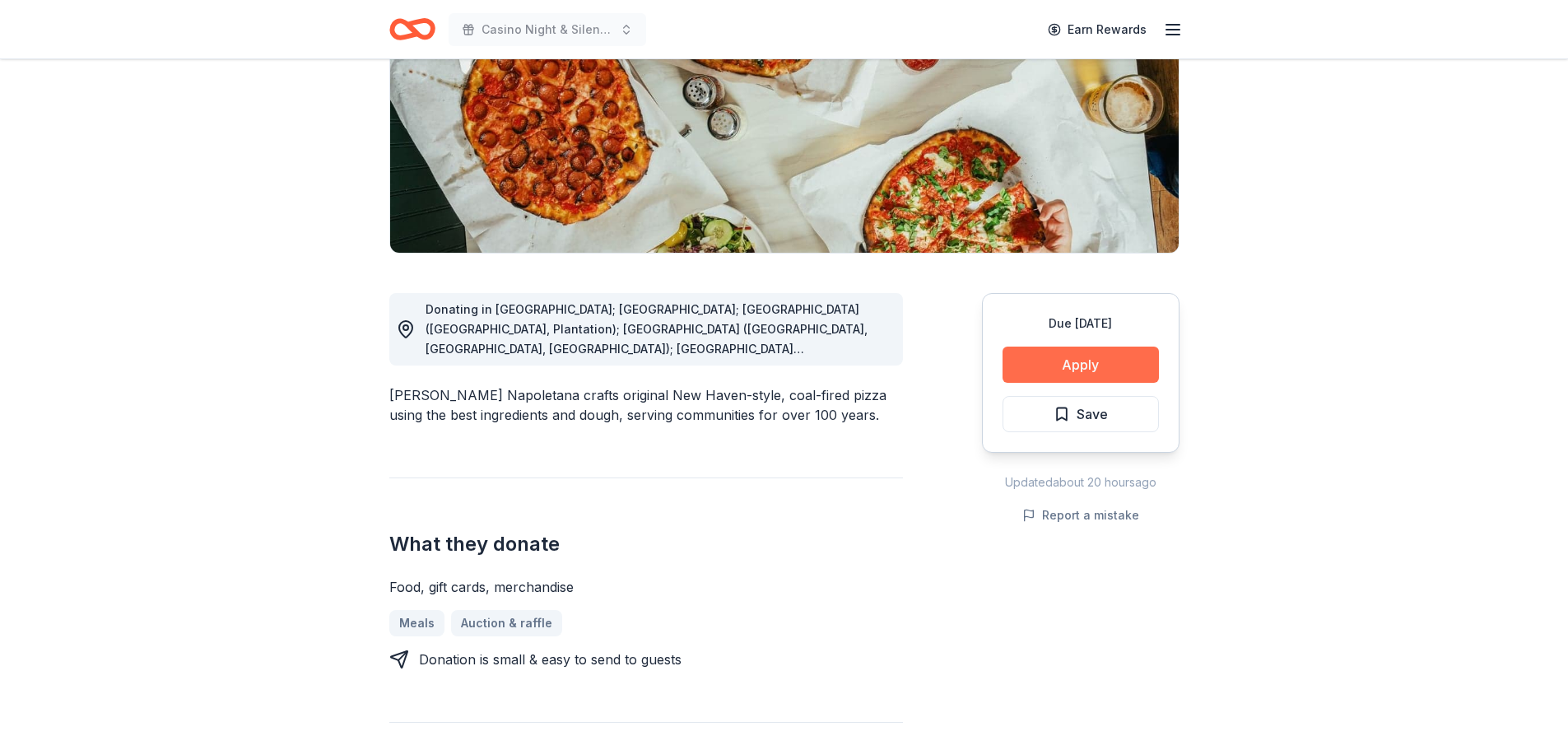
click at [1053, 357] on button "Apply" at bounding box center [1080, 365] width 156 height 36
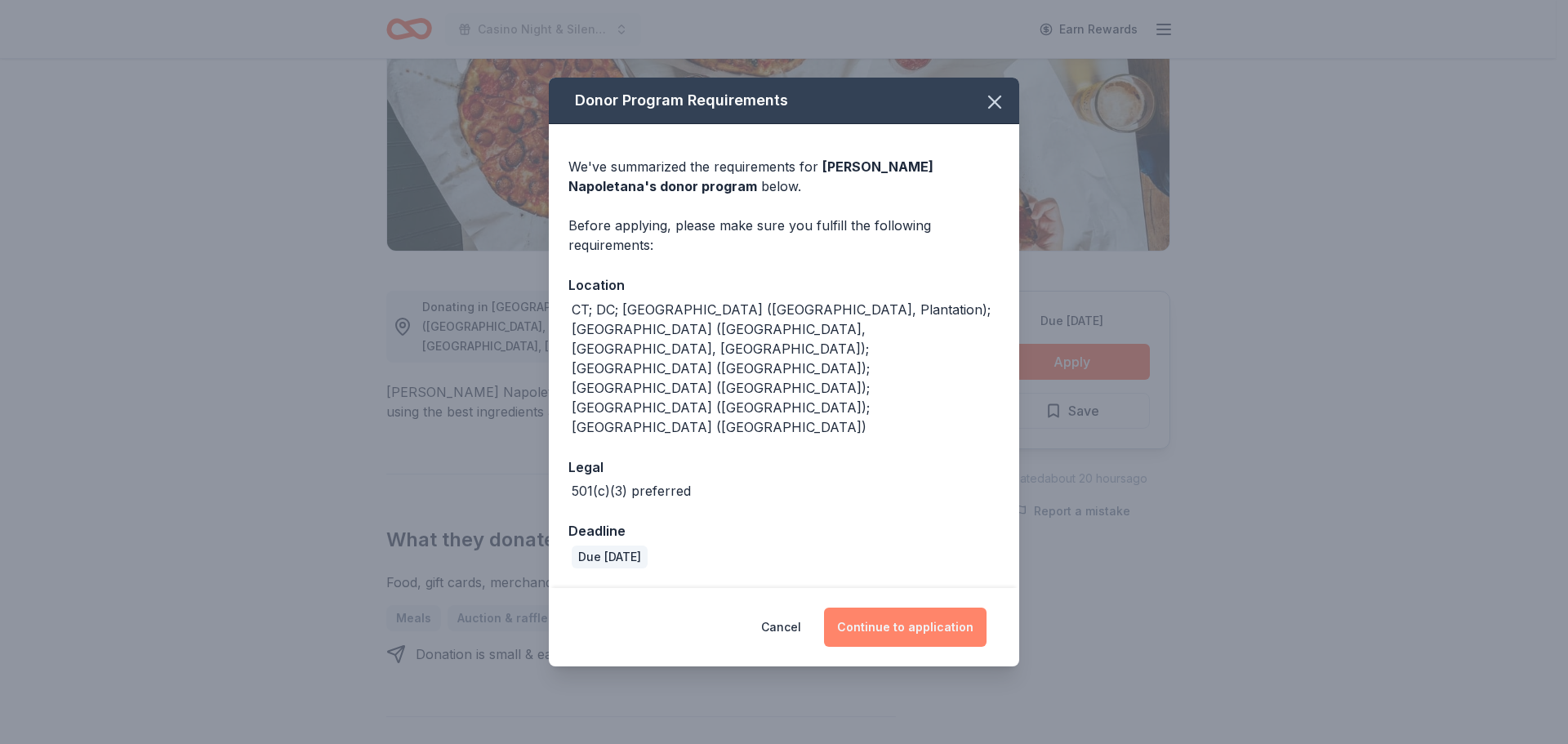
click at [934, 607] on button "Continue to application" at bounding box center [905, 627] width 163 height 40
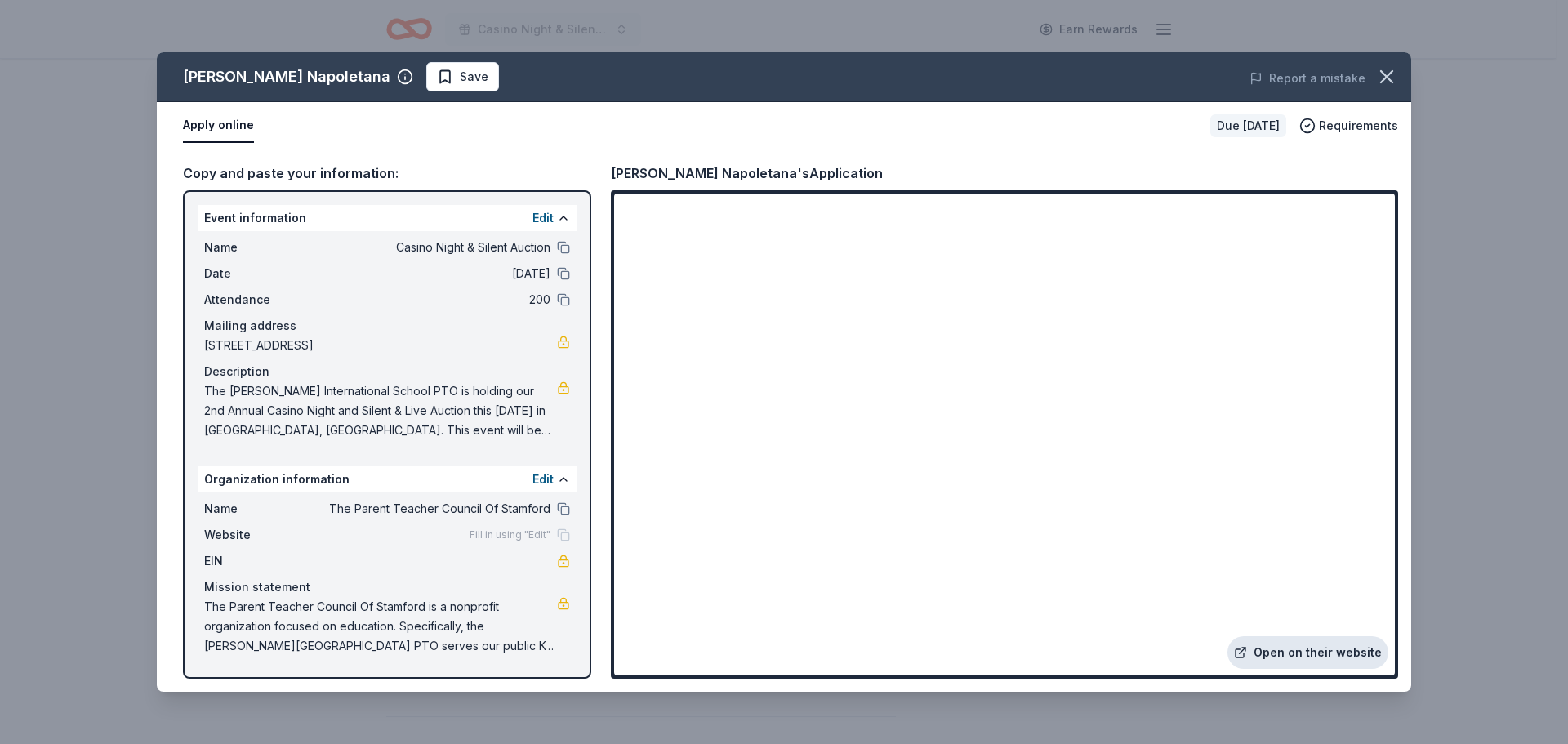
click at [1319, 647] on link "Open on their website" at bounding box center [1307, 652] width 161 height 32
